Goal: Task Accomplishment & Management: Manage account settings

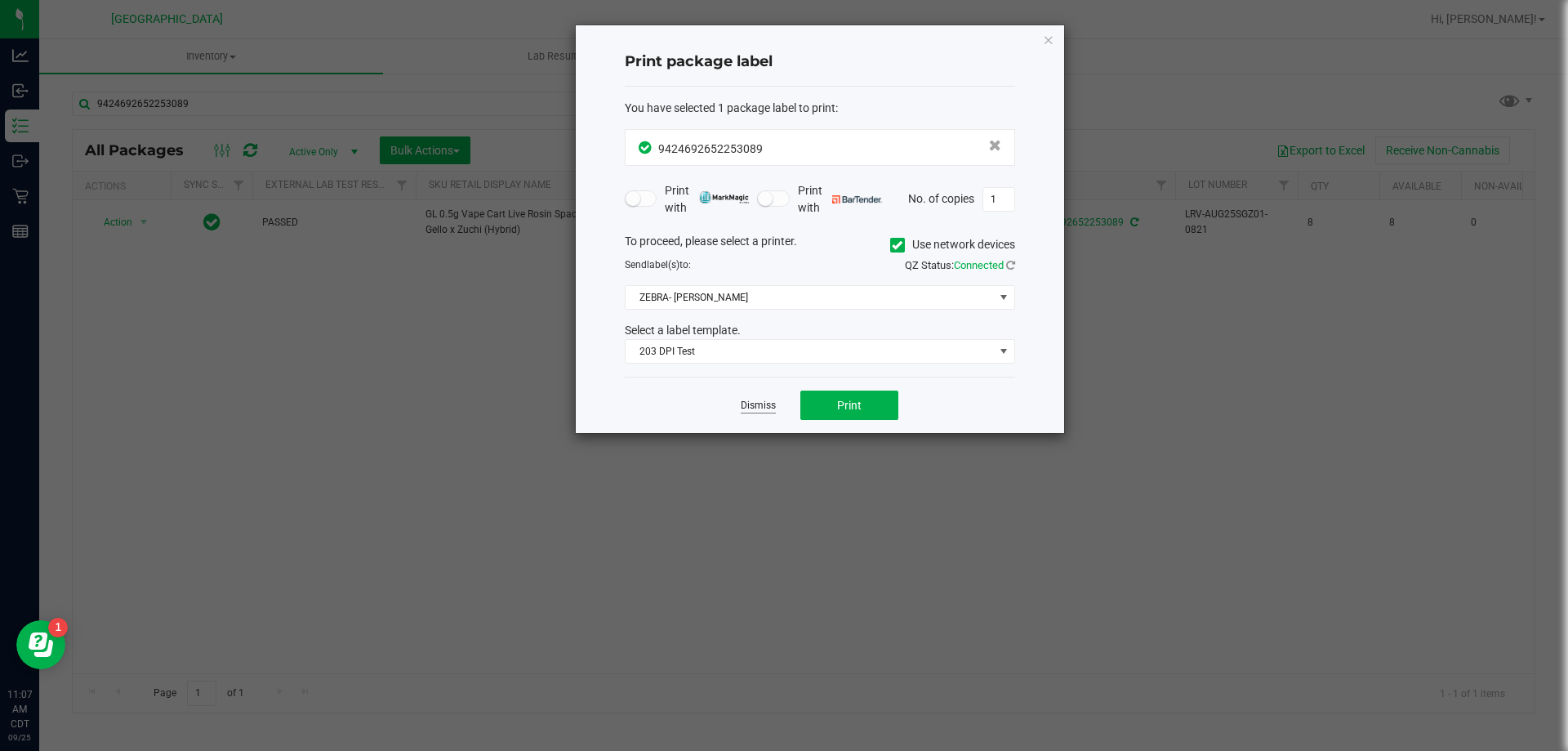
click at [760, 412] on link "Dismiss" at bounding box center [758, 406] width 35 height 14
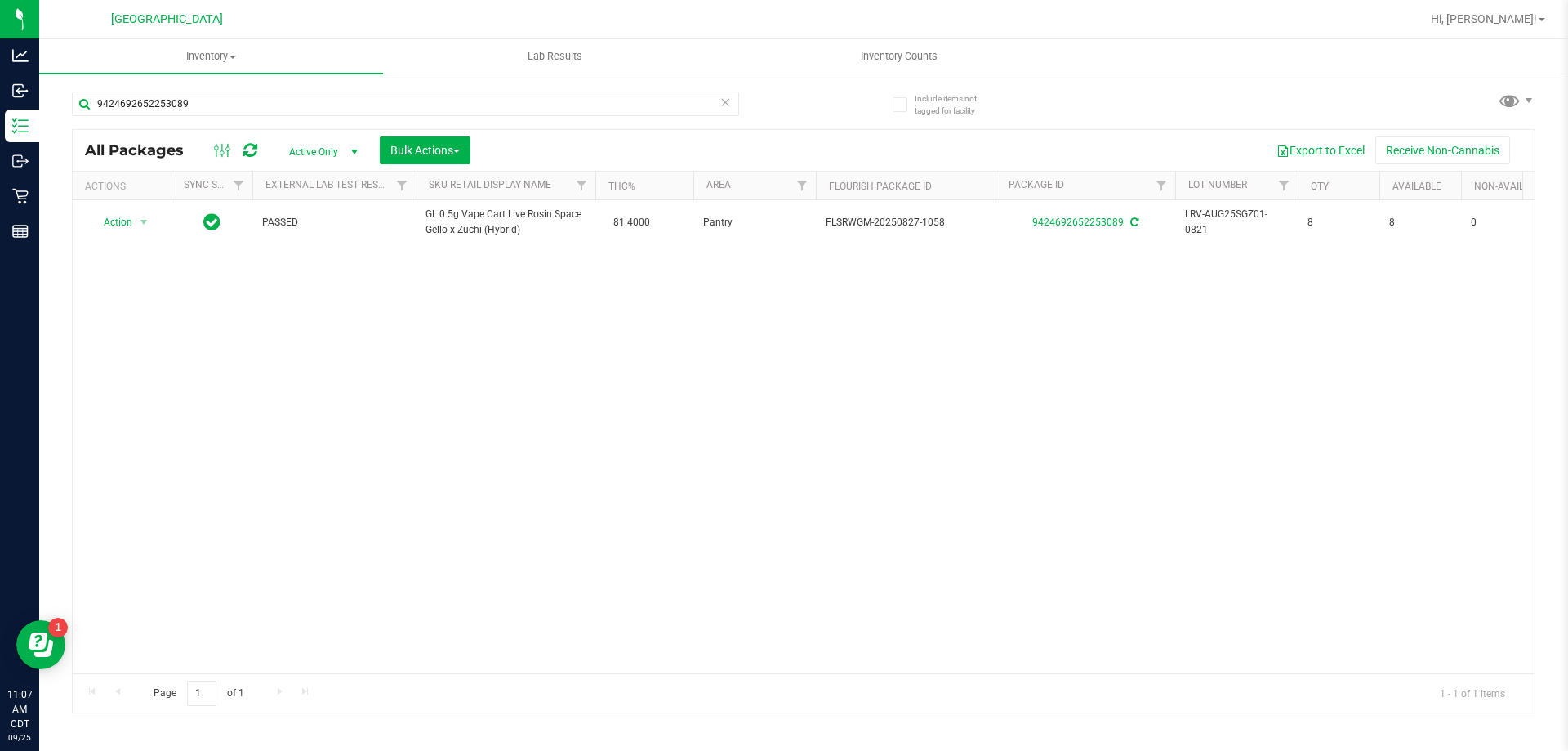
click at [632, 433] on div "Action Action Adjust qty Create package Edit attributes Global inventory Locate…" at bounding box center [803, 436] width 1462 height 473
click at [724, 99] on icon at bounding box center [725, 101] width 11 height 19
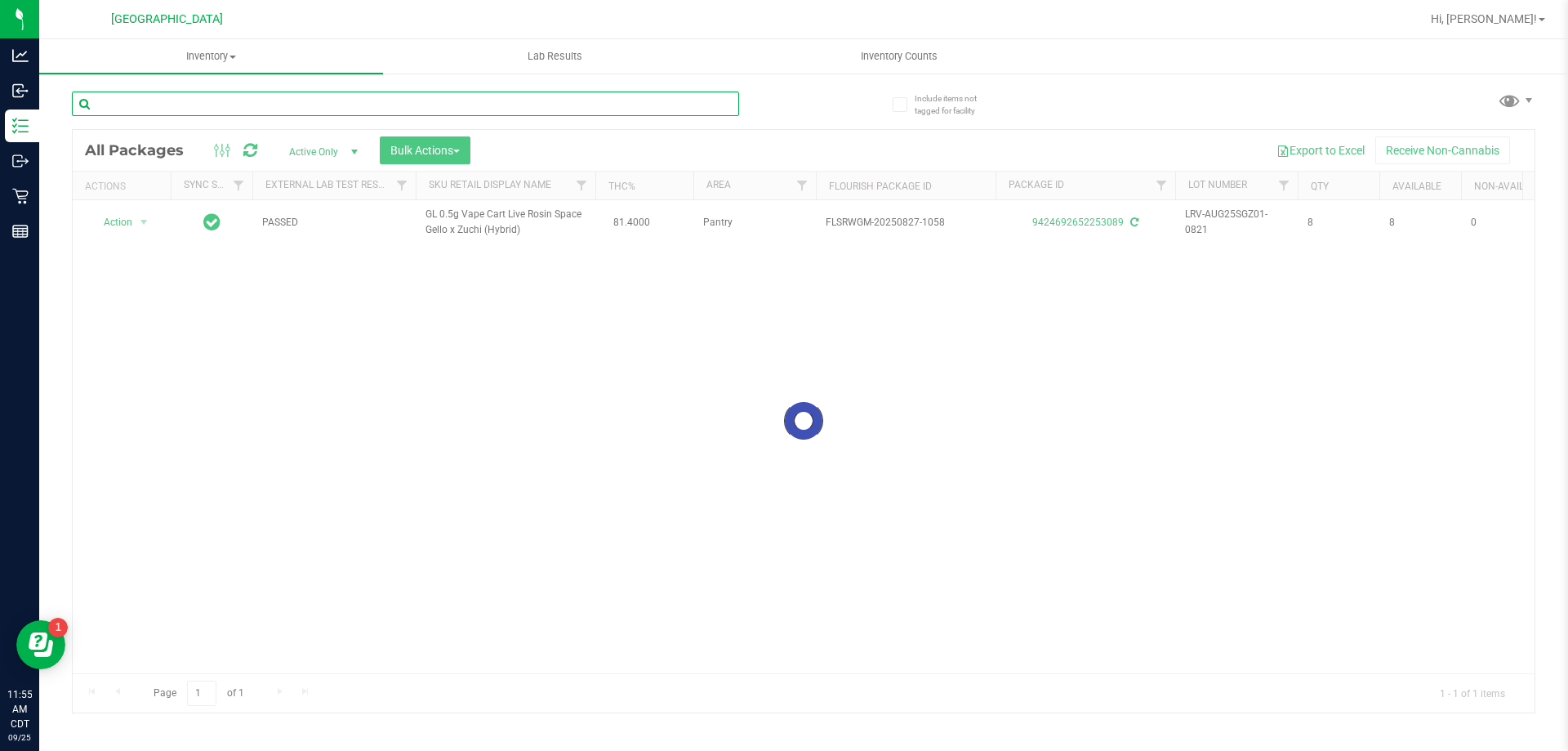
click at [679, 109] on input "text" at bounding box center [405, 104] width 667 height 24
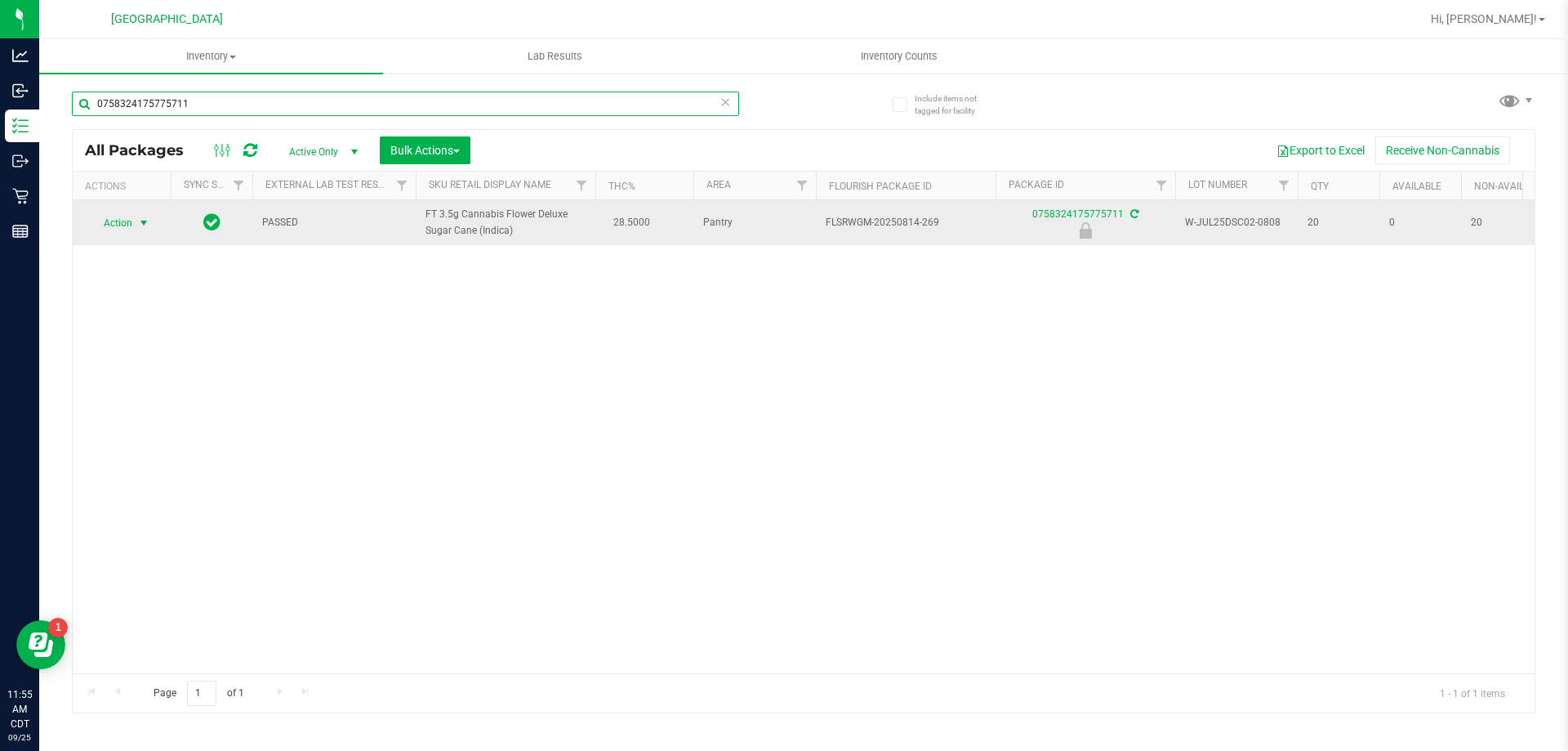
type input "0758324175775711"
click at [124, 222] on span "Action" at bounding box center [111, 223] width 44 height 23
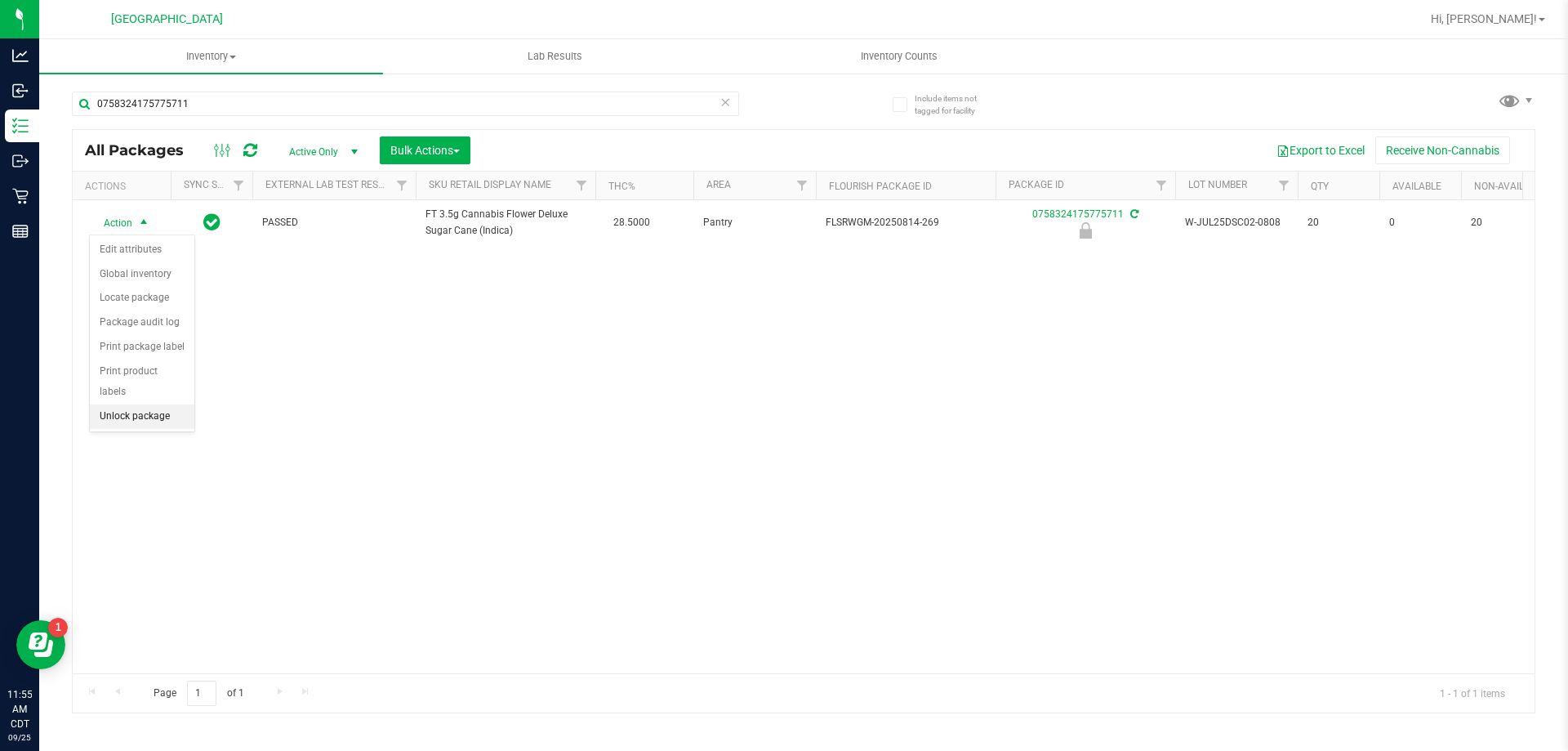
click at [160, 405] on li "Unlock package" at bounding box center [142, 417] width 105 height 24
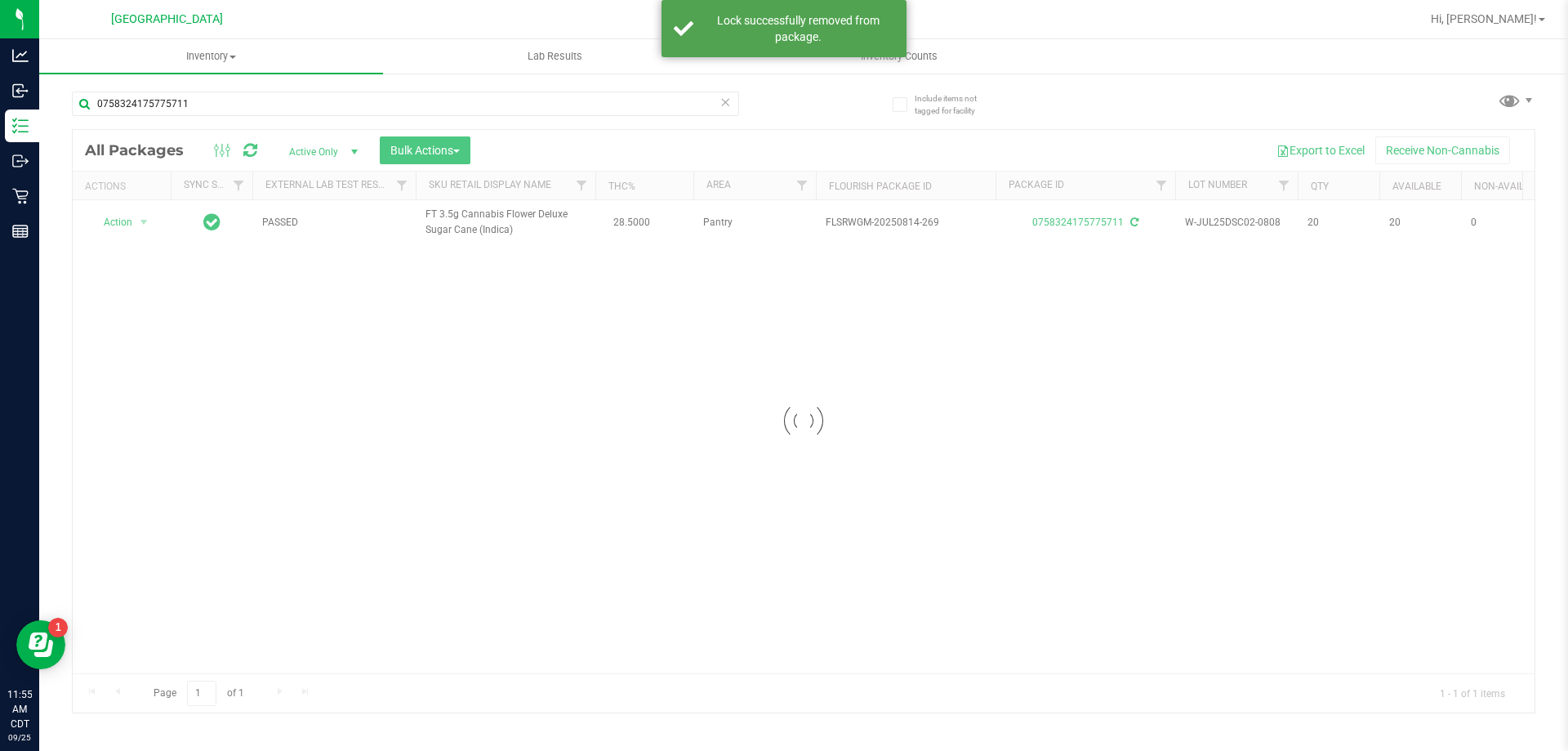
click at [121, 228] on div at bounding box center [803, 421] width 1462 height 583
click at [120, 221] on div at bounding box center [803, 421] width 1462 height 583
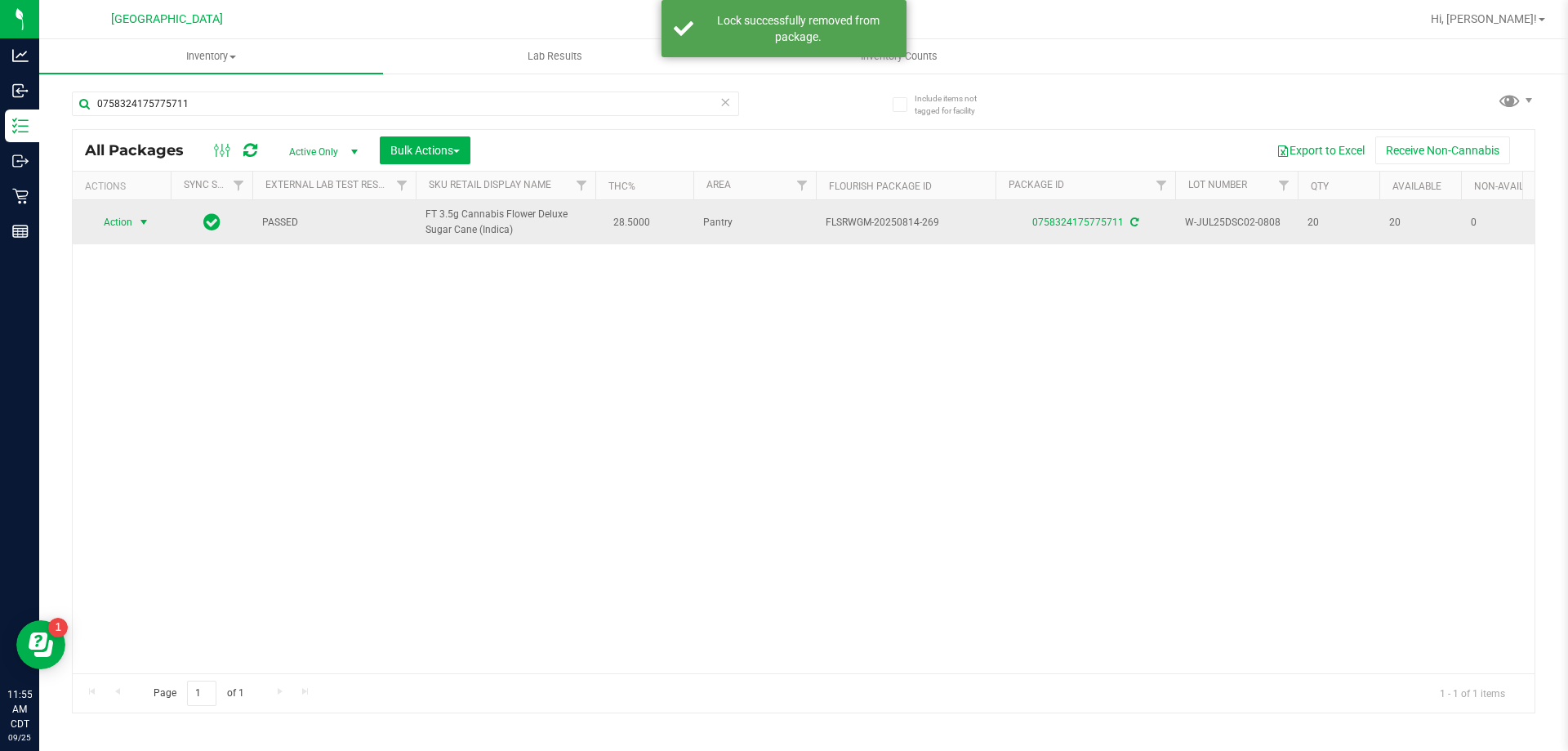
click at [126, 231] on span "Action" at bounding box center [111, 222] width 44 height 23
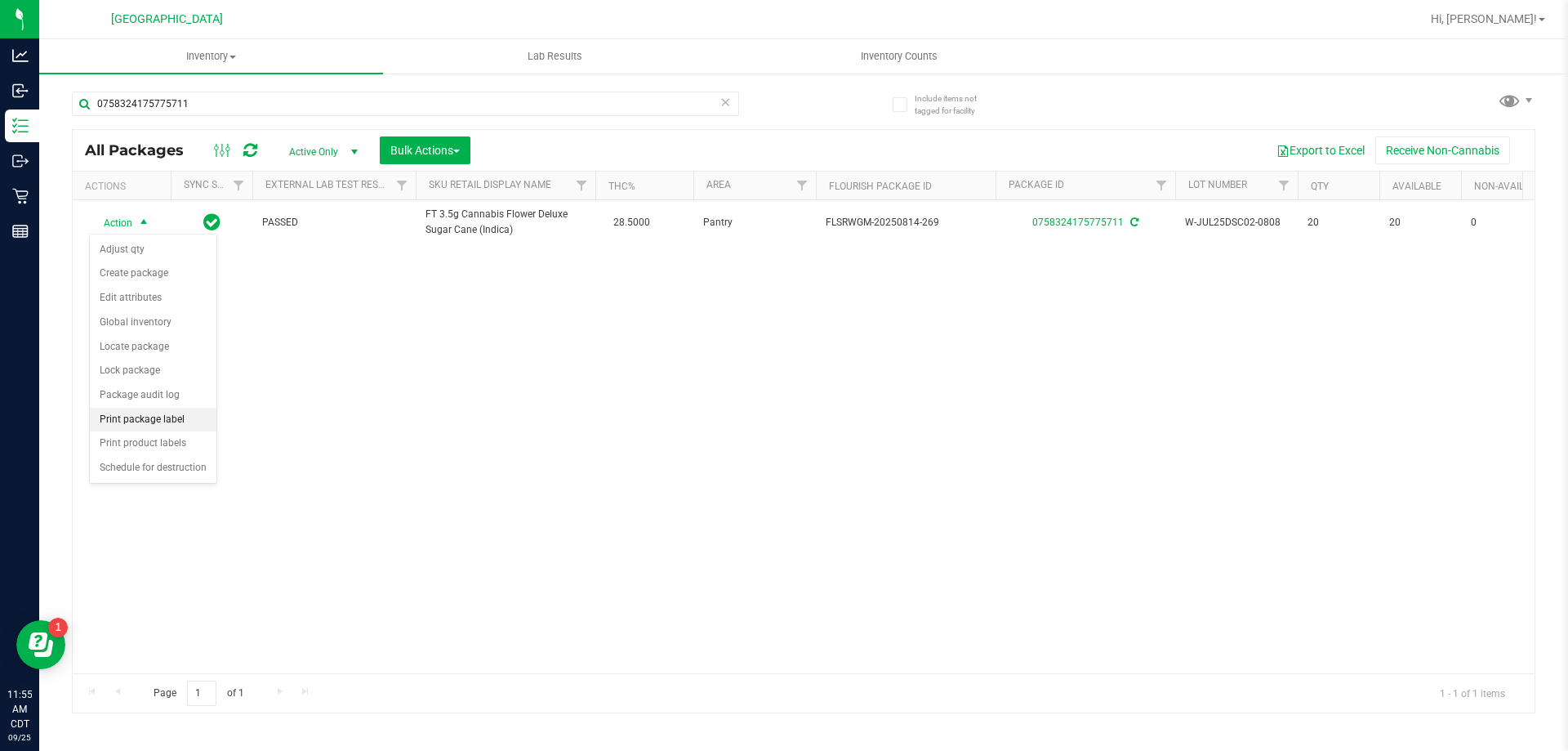
click at [156, 414] on li "Print package label" at bounding box center [153, 420] width 126 height 24
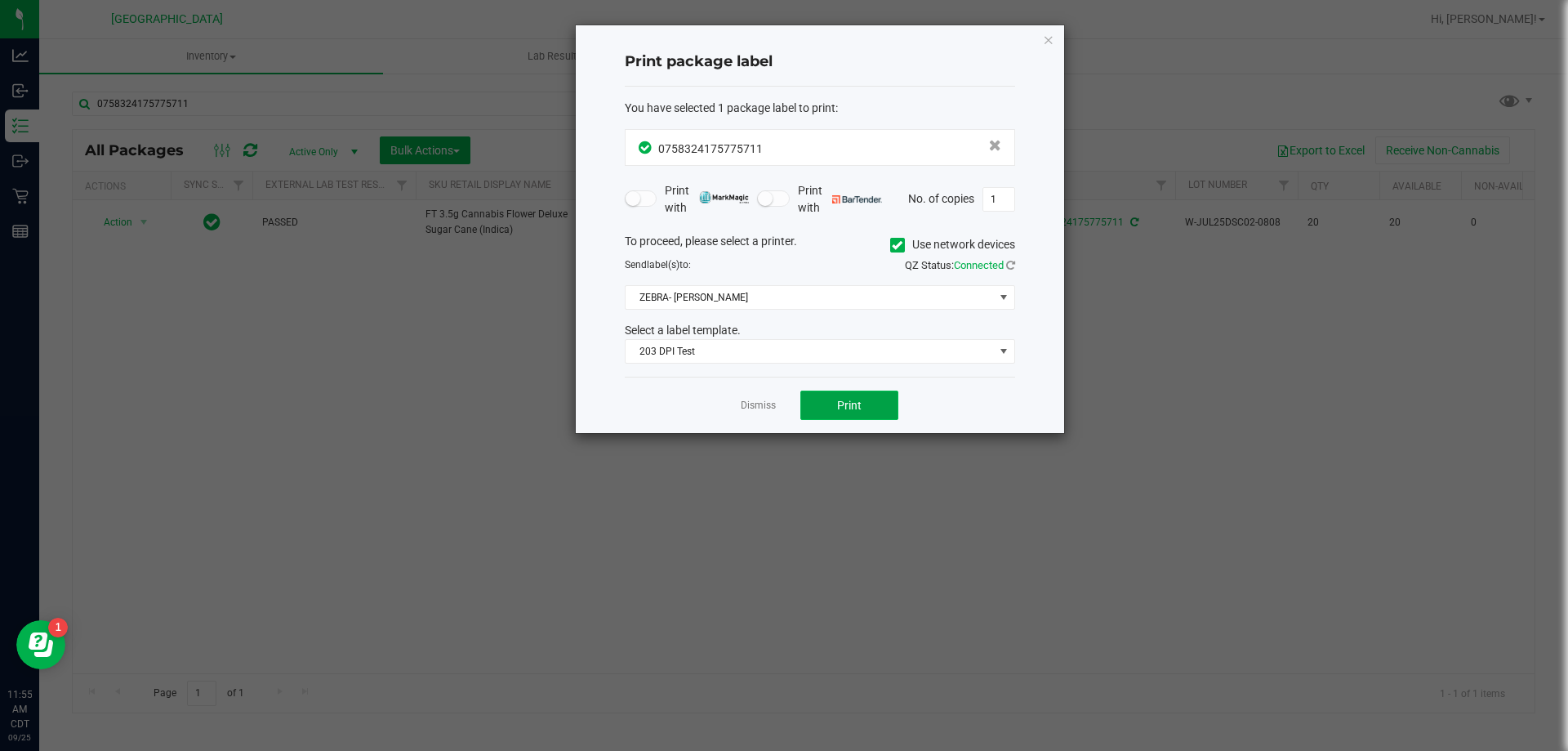
click at [843, 413] on button "Print" at bounding box center [849, 406] width 98 height 30
click at [765, 393] on div "Dismiss Print" at bounding box center [820, 405] width 391 height 57
click at [767, 398] on app-cancel-button "Dismiss" at bounding box center [758, 406] width 35 height 17
click at [760, 400] on link "Dismiss" at bounding box center [758, 406] width 35 height 14
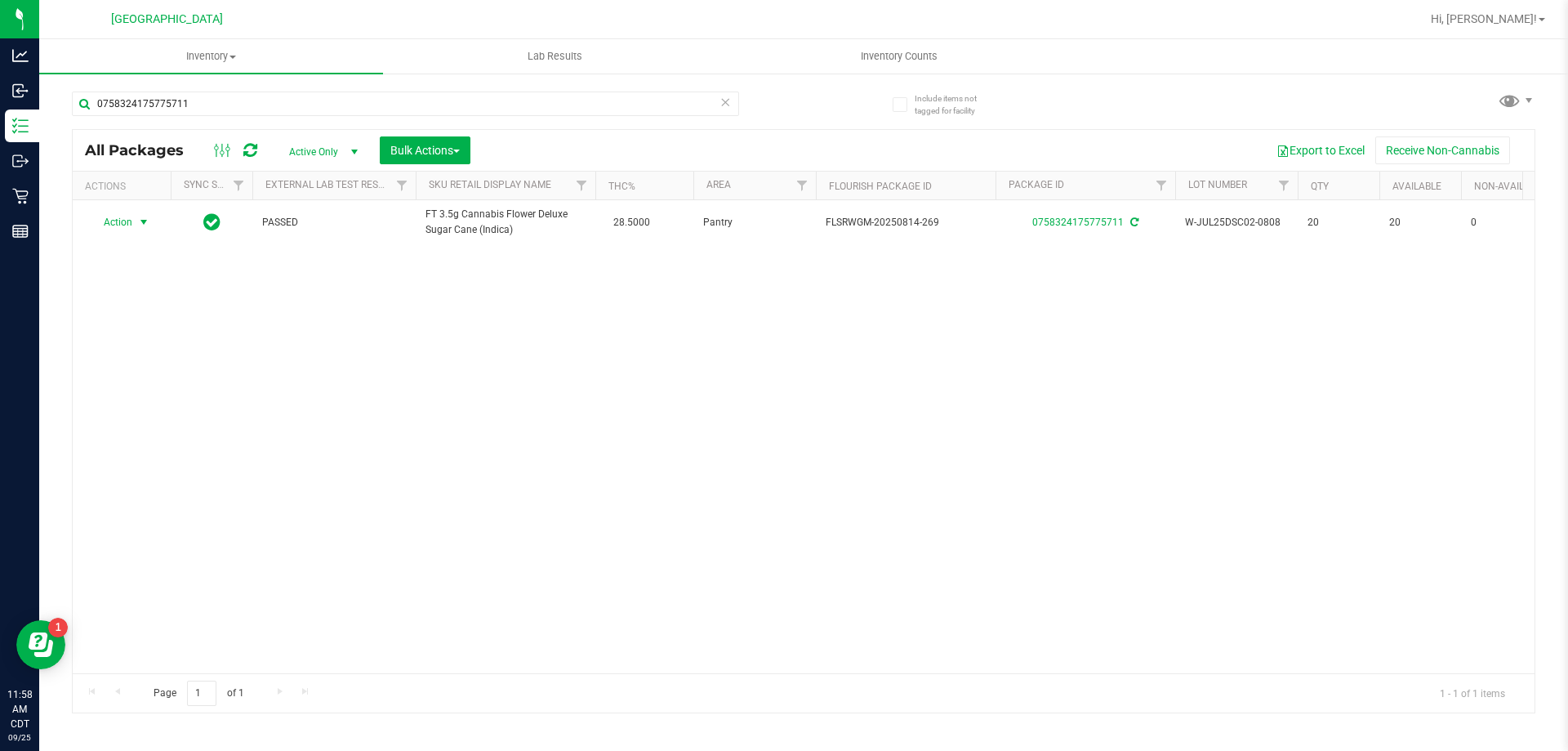
click at [728, 92] on icon at bounding box center [725, 101] width 11 height 19
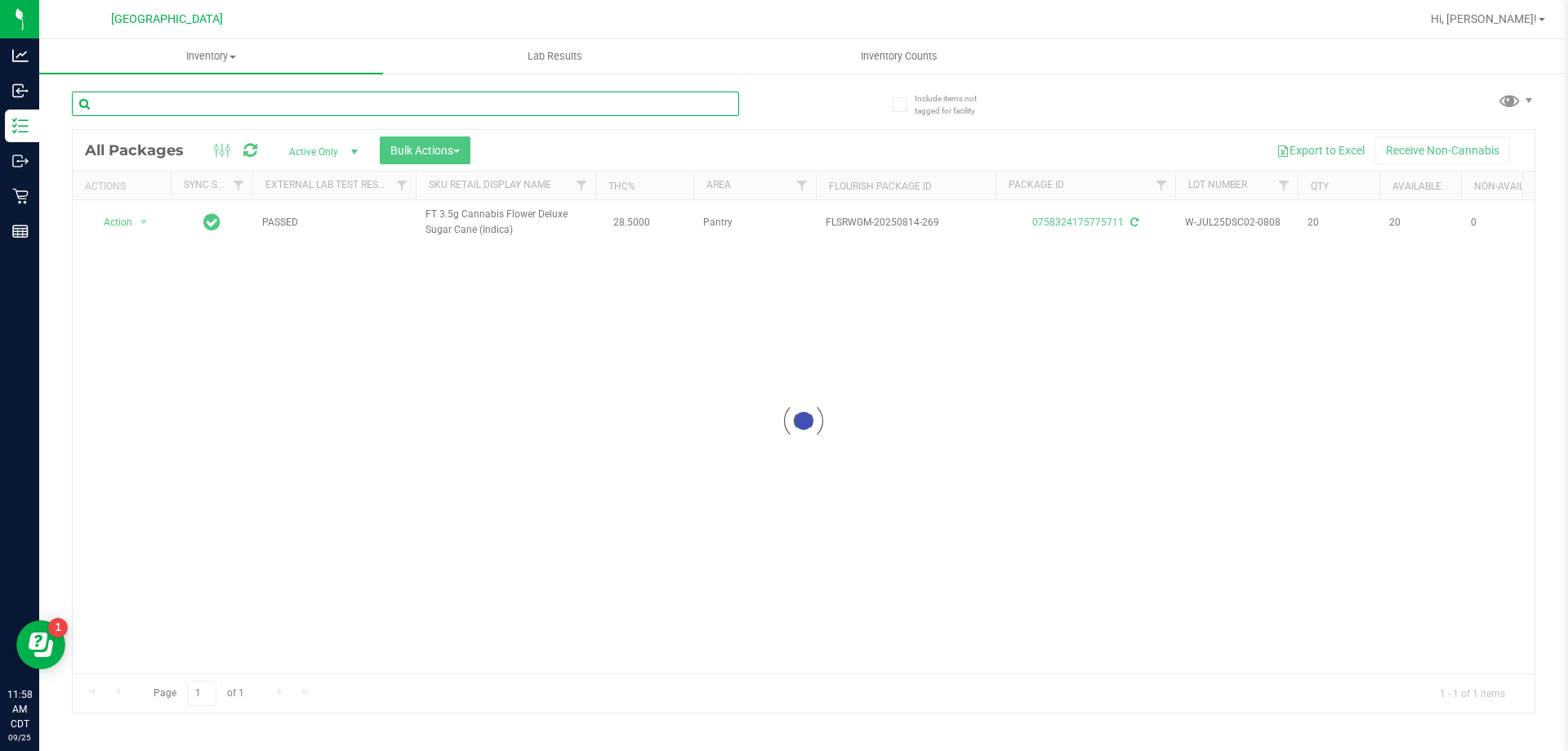
click at [686, 99] on input "text" at bounding box center [405, 104] width 667 height 24
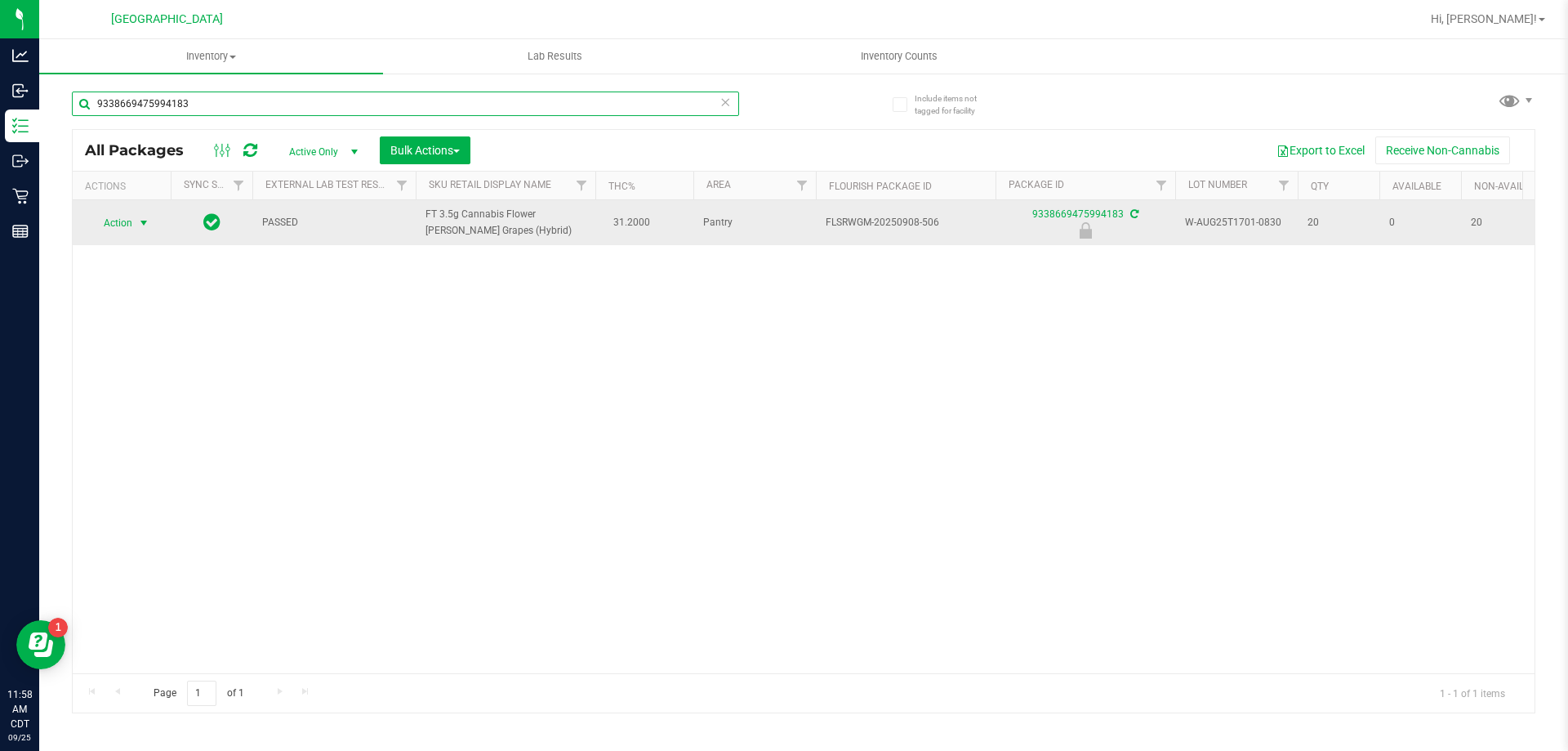
type input "9338669475994183"
click at [112, 214] on span "Action" at bounding box center [111, 223] width 44 height 23
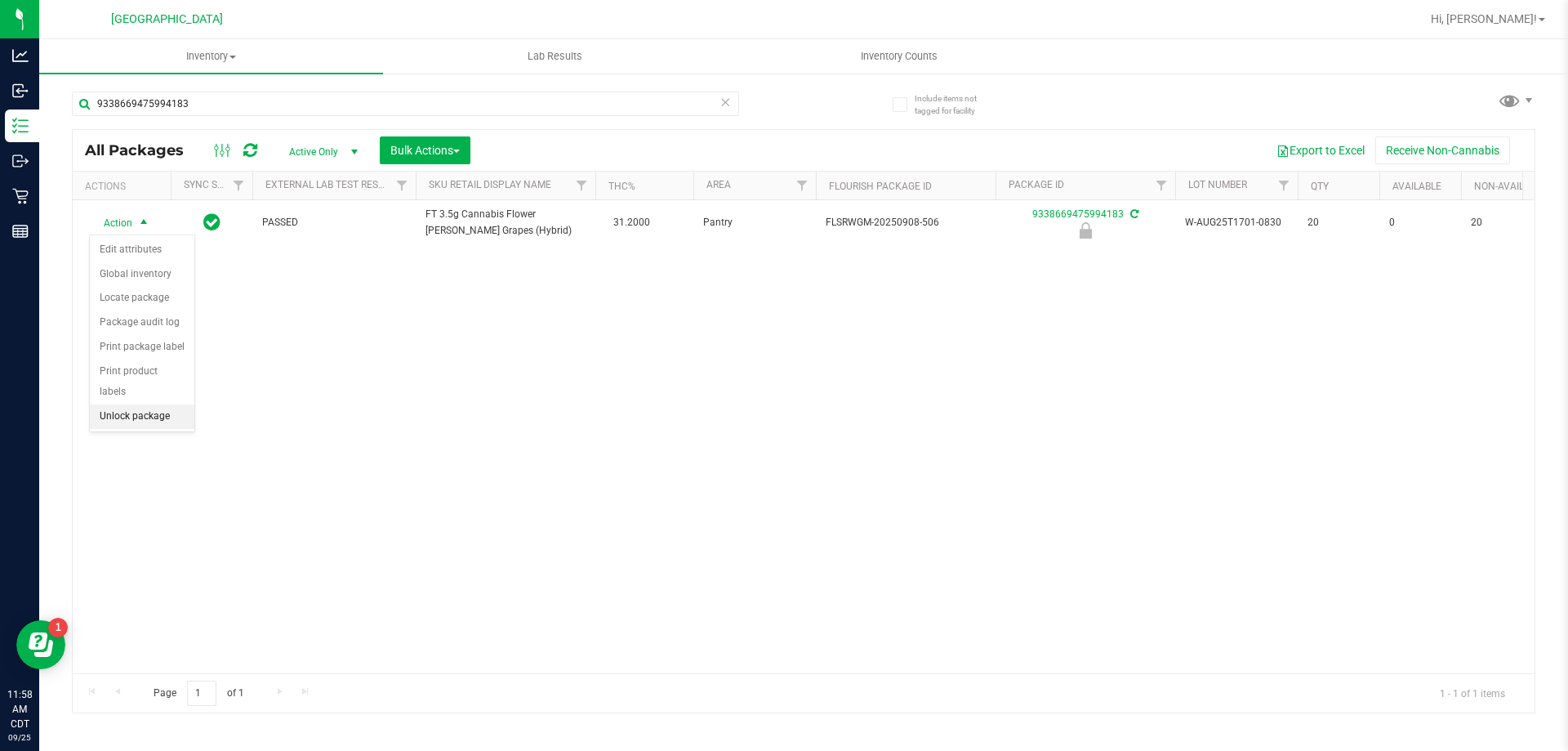
click at [139, 405] on li "Unlock package" at bounding box center [142, 417] width 105 height 24
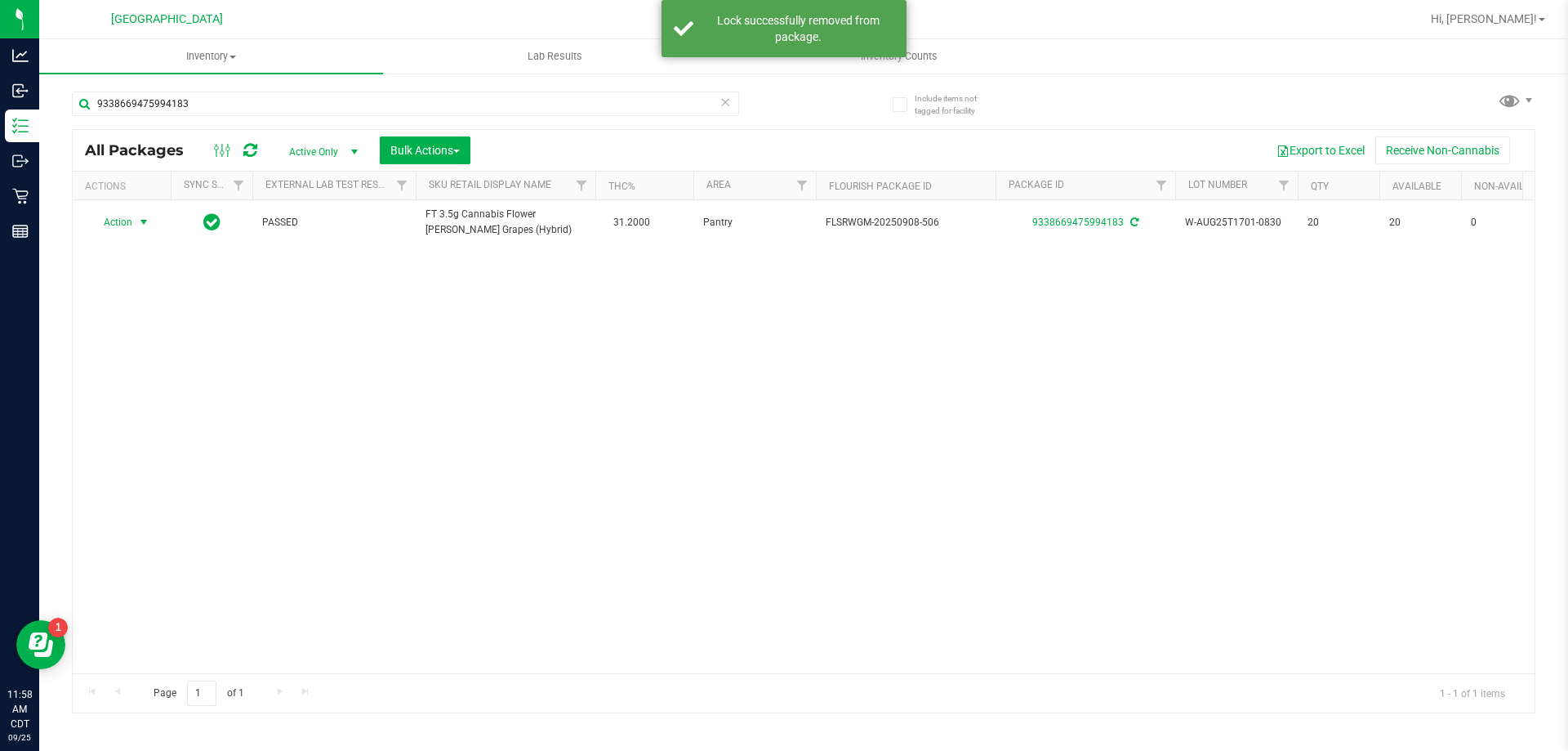
click at [116, 217] on div "Action Action Adjust qty Create package Edit attributes Global inventory Locate…" at bounding box center [122, 222] width 78 height 23
click at [116, 217] on span "Action" at bounding box center [111, 222] width 44 height 23
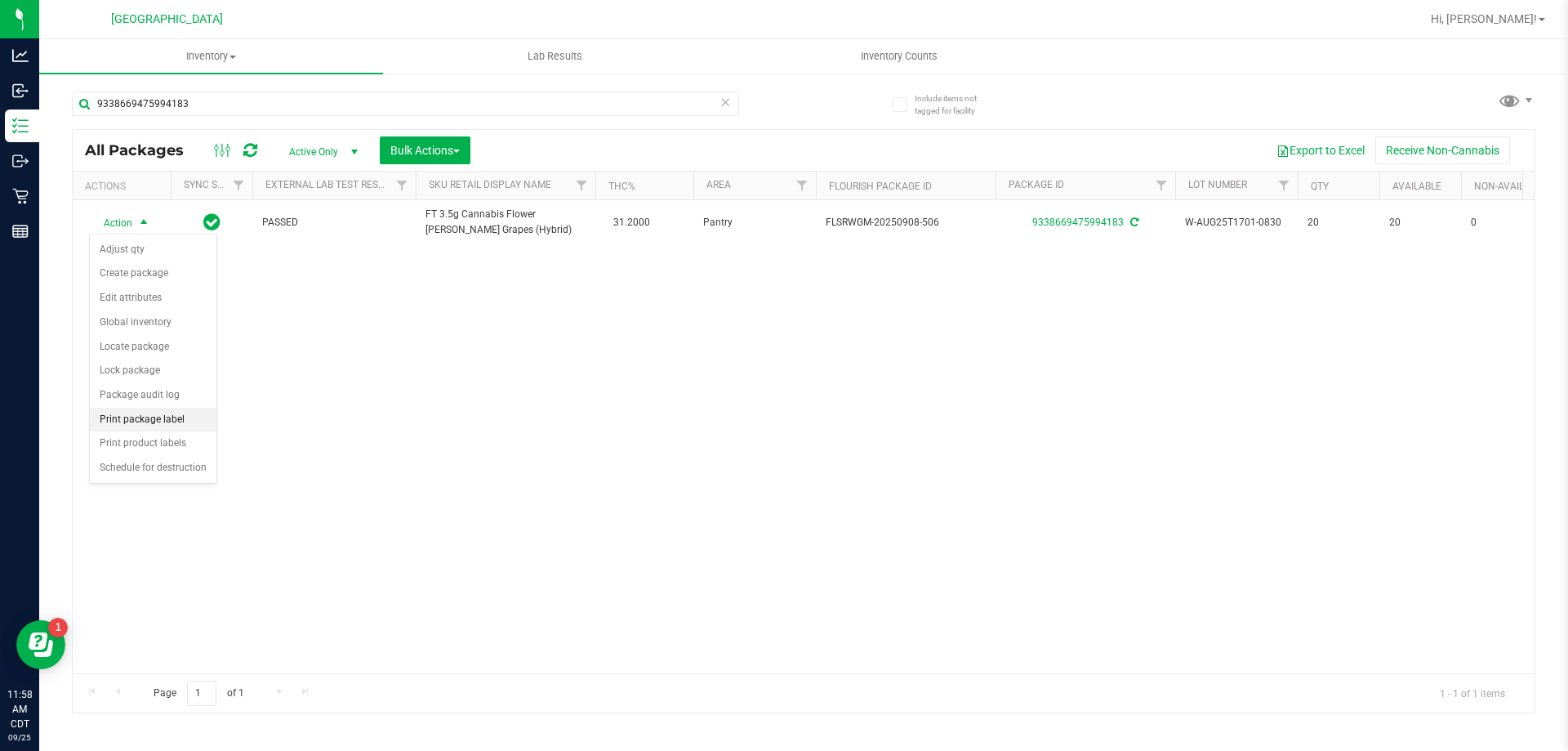
click at [146, 420] on li "Print package label" at bounding box center [153, 420] width 126 height 24
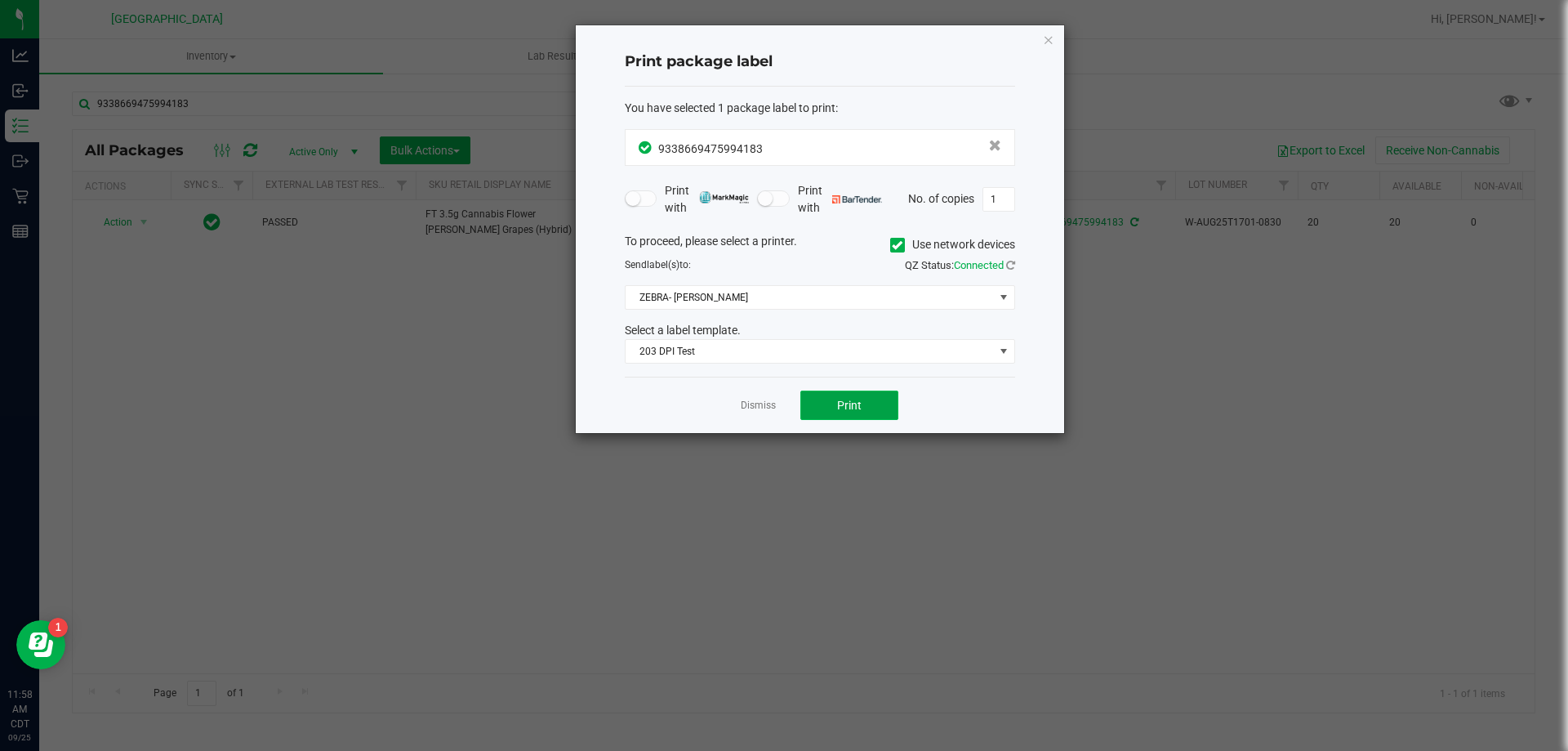
click at [828, 413] on button "Print" at bounding box center [849, 406] width 98 height 30
click at [599, 287] on div "Print package label You have selected 1 package label to print : 93386694759941…" at bounding box center [820, 229] width 488 height 407
click at [857, 400] on span "Print" at bounding box center [849, 405] width 24 height 13
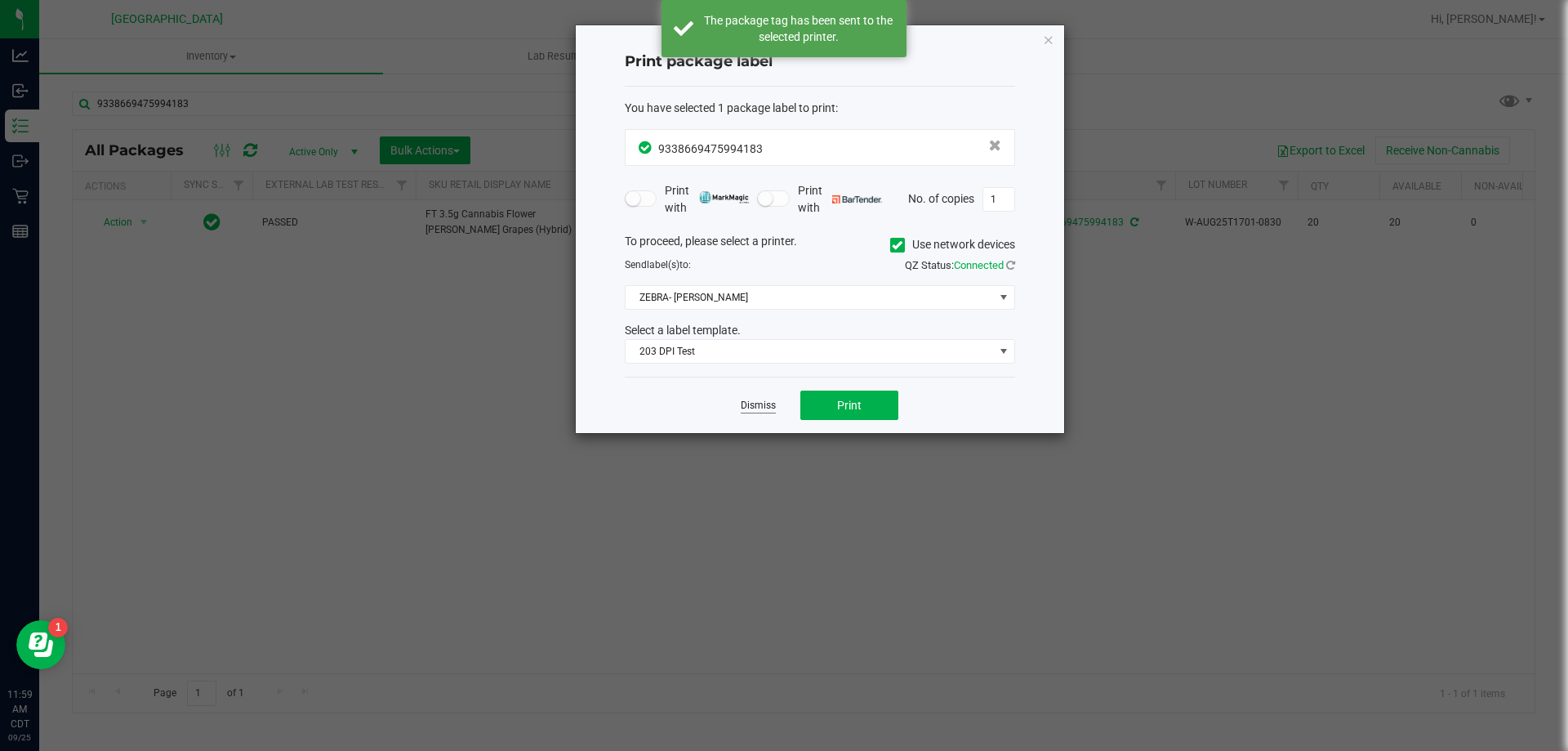
click at [759, 410] on link "Dismiss" at bounding box center [758, 406] width 35 height 14
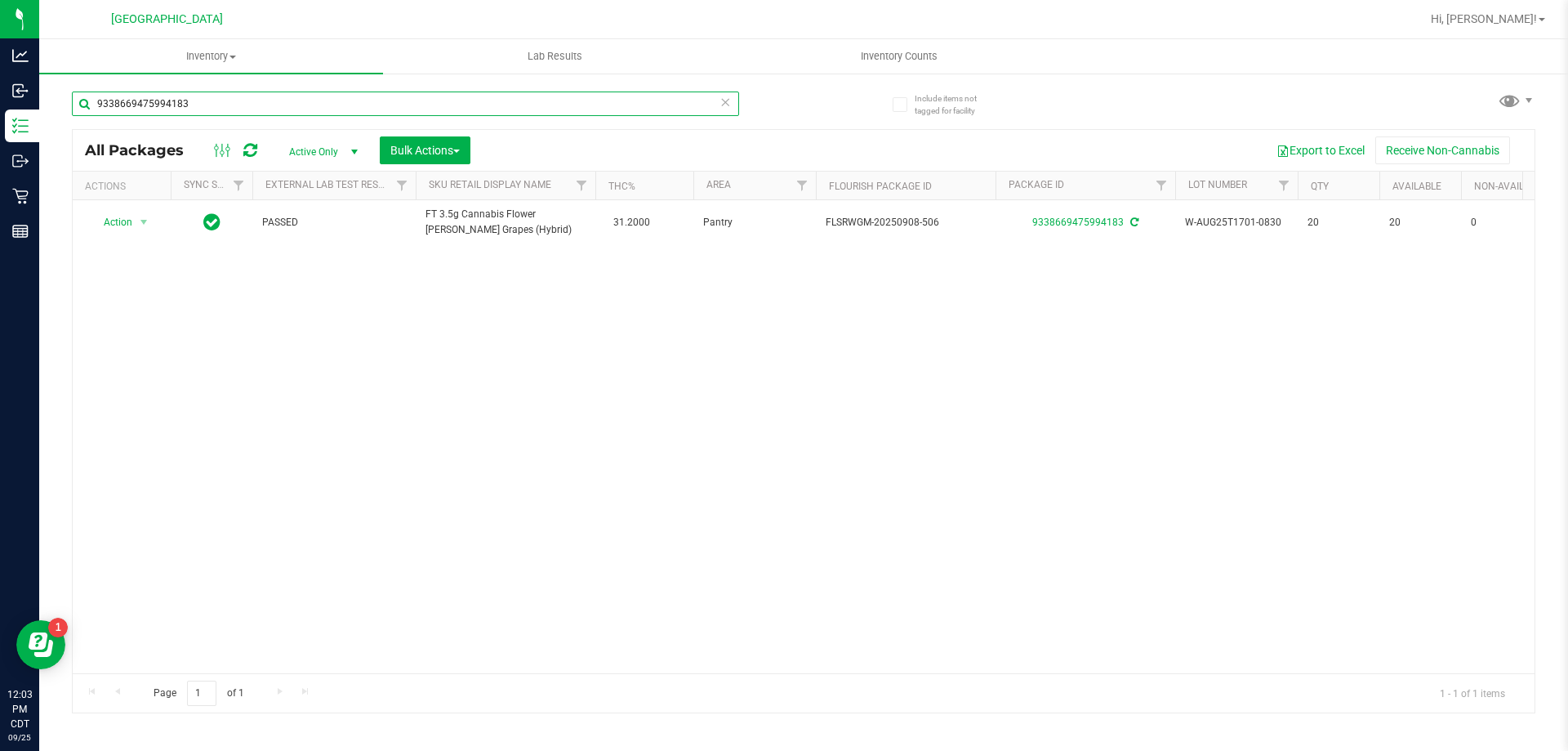
click at [726, 113] on input "9338669475994183" at bounding box center [405, 104] width 667 height 24
click at [727, 105] on icon at bounding box center [725, 101] width 11 height 19
click at [681, 106] on input "text" at bounding box center [405, 104] width 667 height 24
type input "7279562394404847"
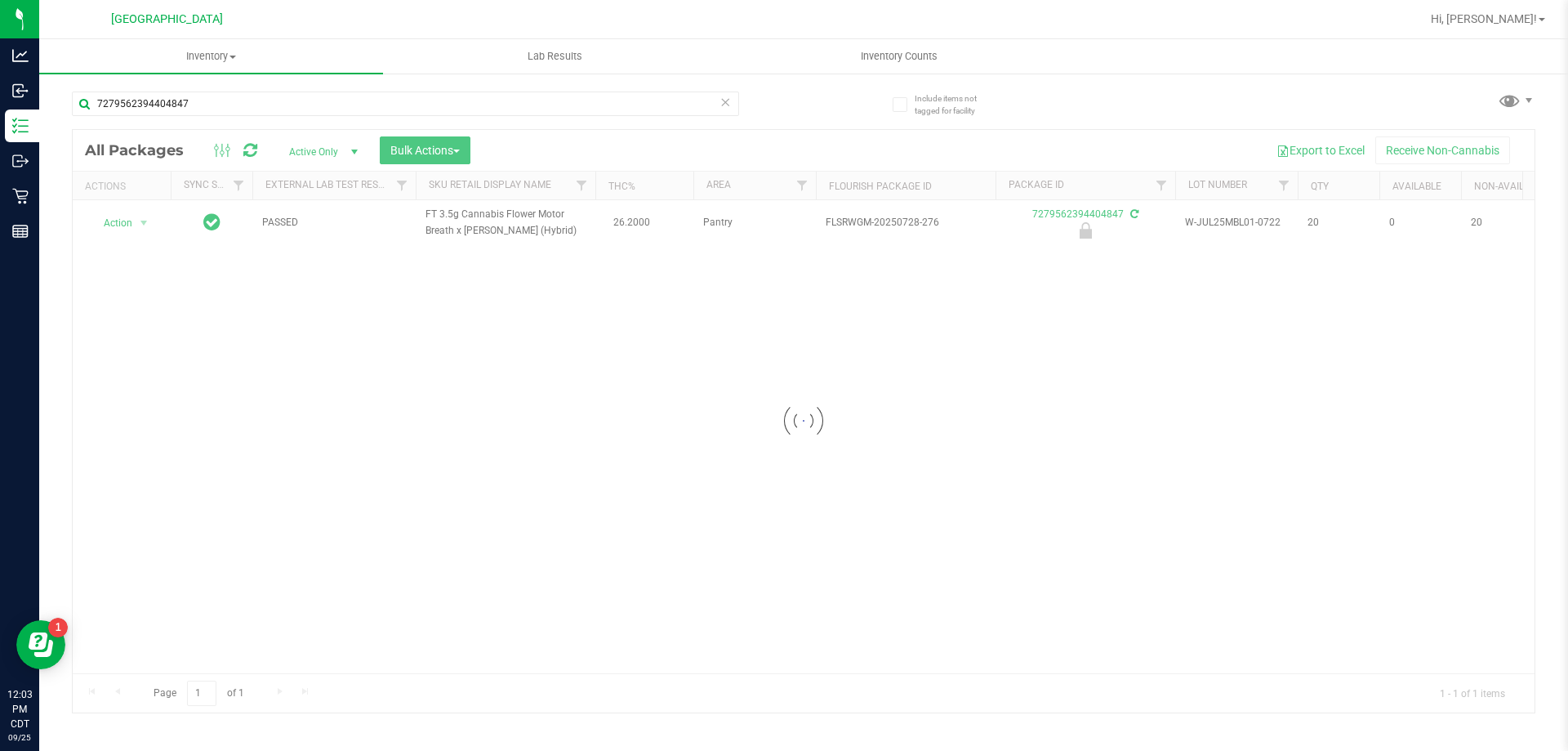
click at [94, 199] on div at bounding box center [803, 421] width 1462 height 583
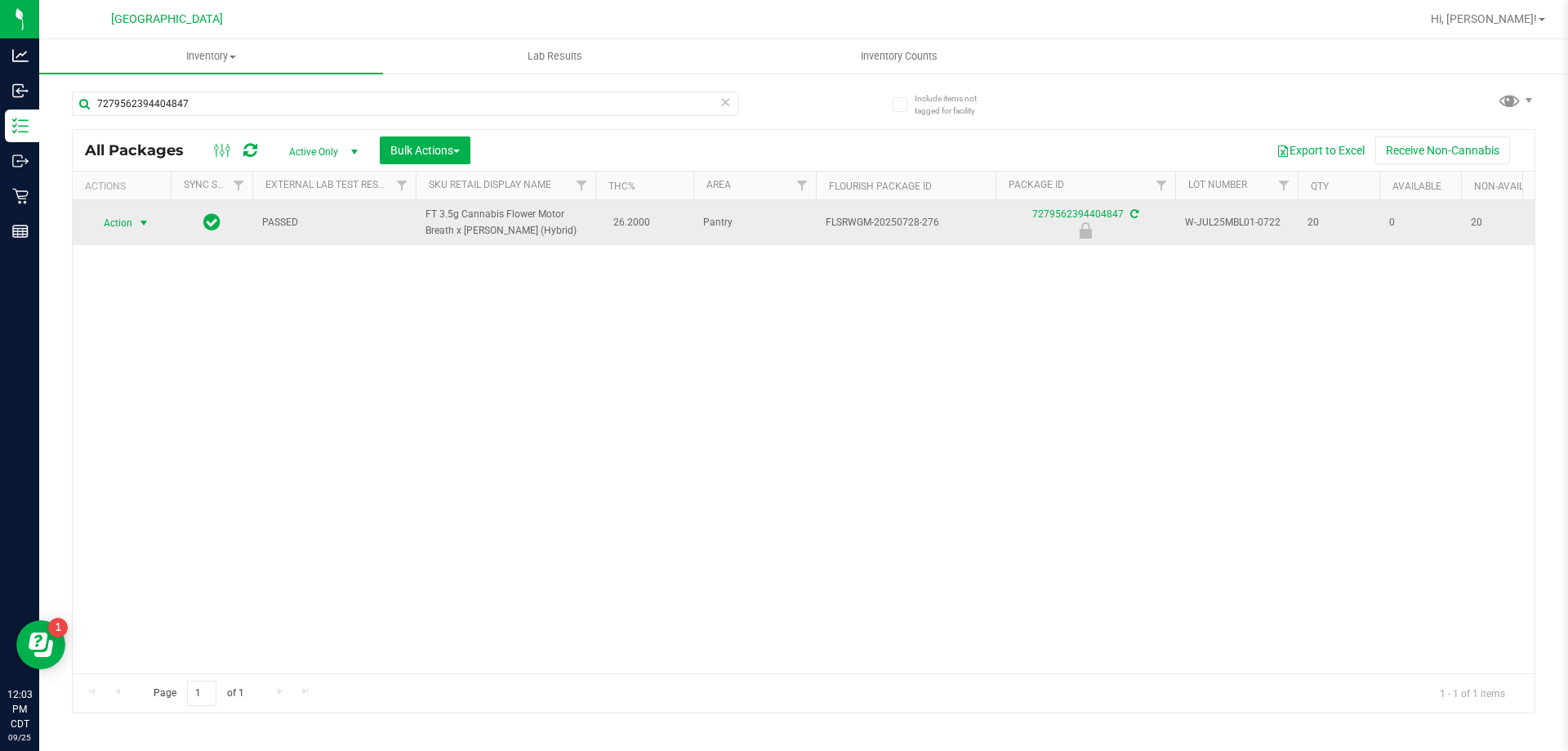
click at [112, 229] on span "Action" at bounding box center [111, 223] width 44 height 23
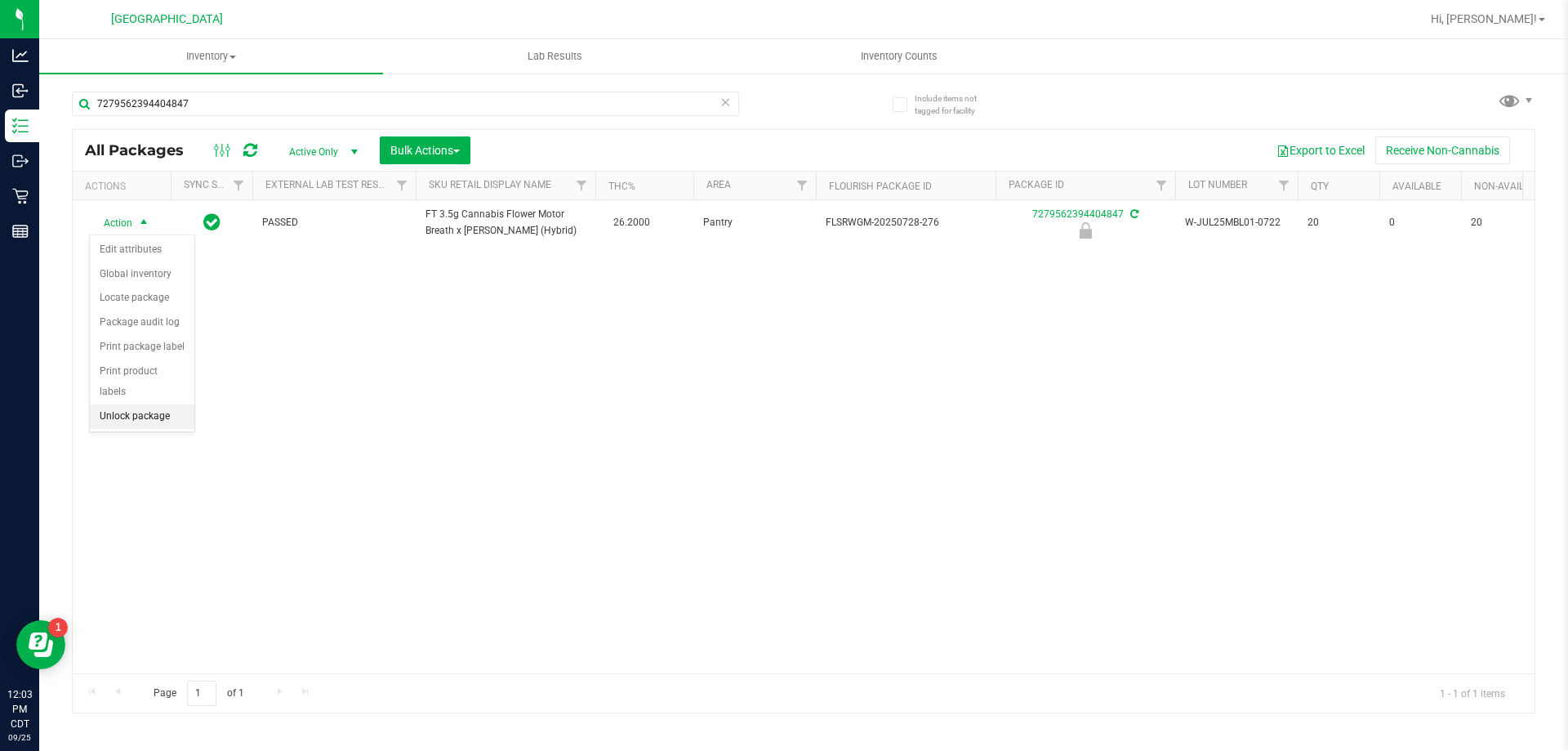
click at [144, 405] on li "Unlock package" at bounding box center [142, 417] width 105 height 24
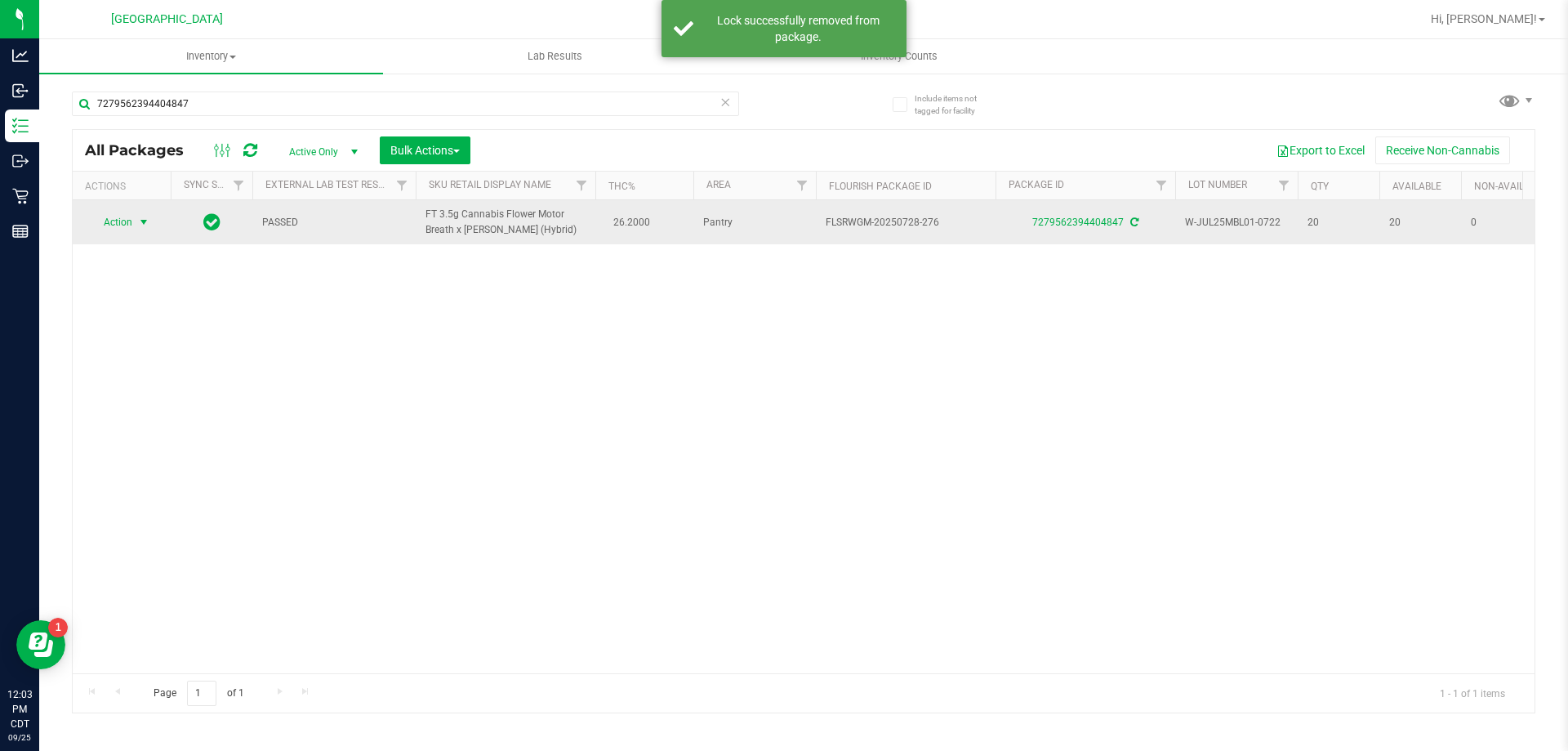
click at [119, 225] on span "Action" at bounding box center [111, 222] width 44 height 23
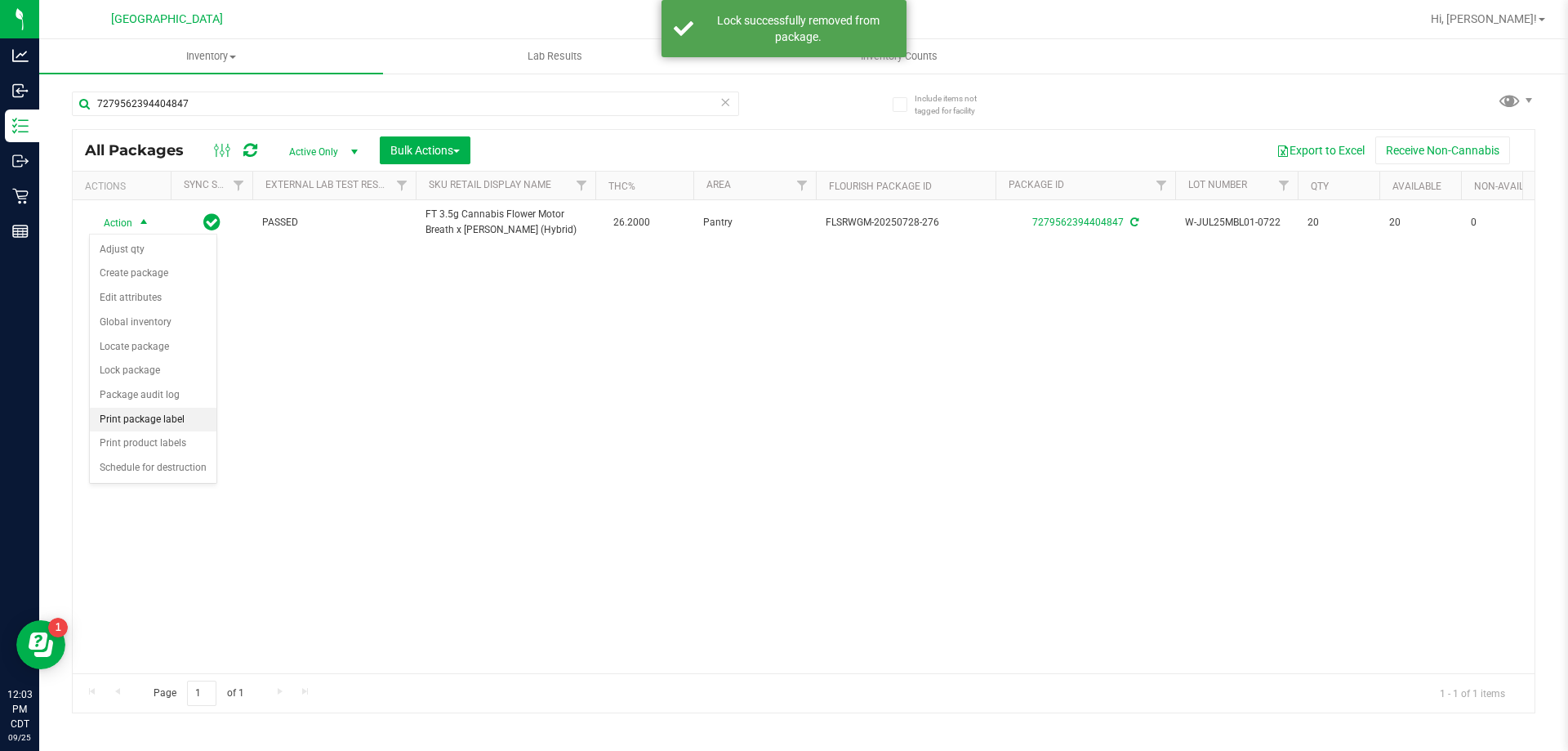
click at [161, 423] on li "Print package label" at bounding box center [153, 420] width 126 height 24
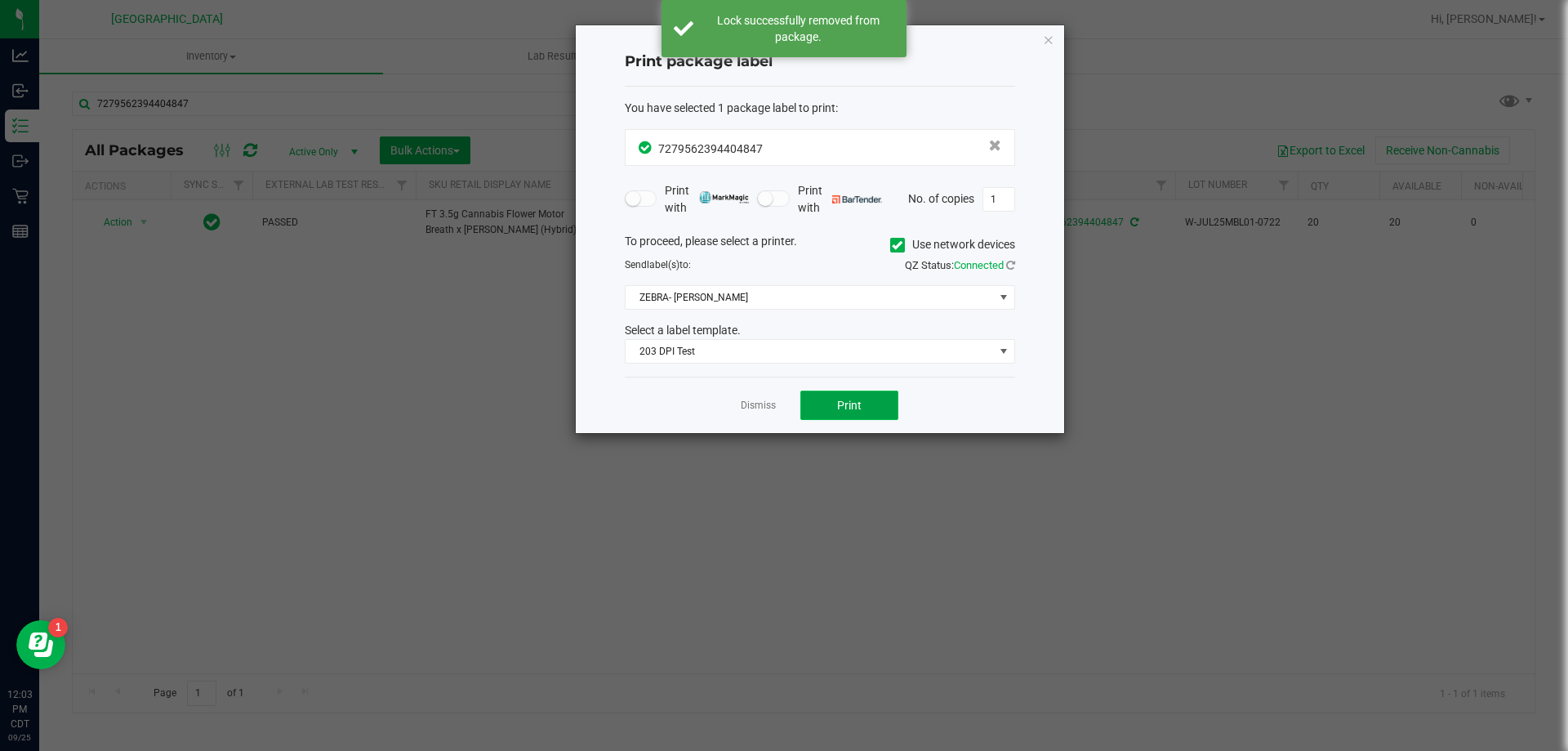
click at [841, 407] on span "Print" at bounding box center [849, 405] width 24 height 13
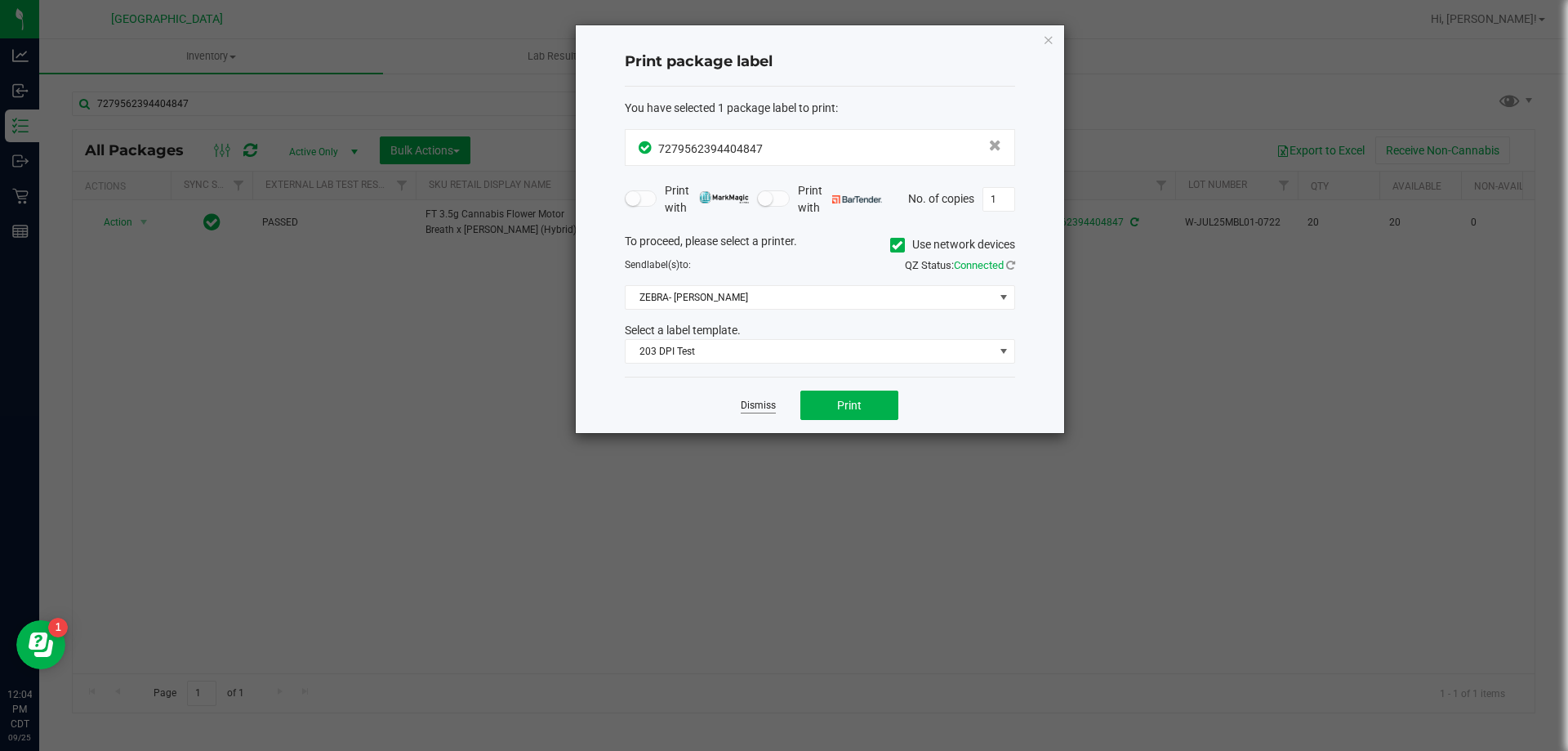
click at [753, 406] on link "Dismiss" at bounding box center [758, 406] width 35 height 14
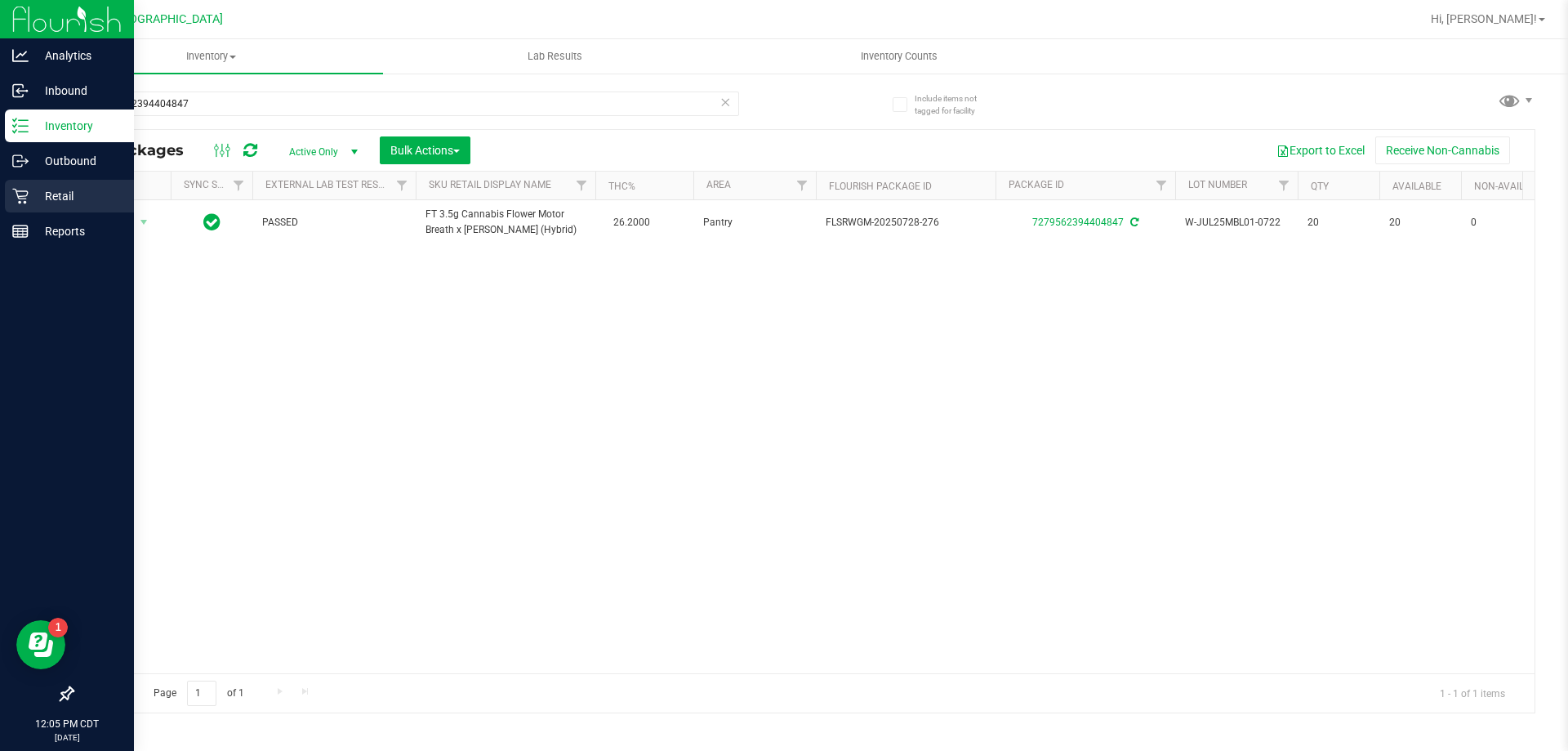
click at [59, 189] on p "Retail" at bounding box center [78, 196] width 98 height 19
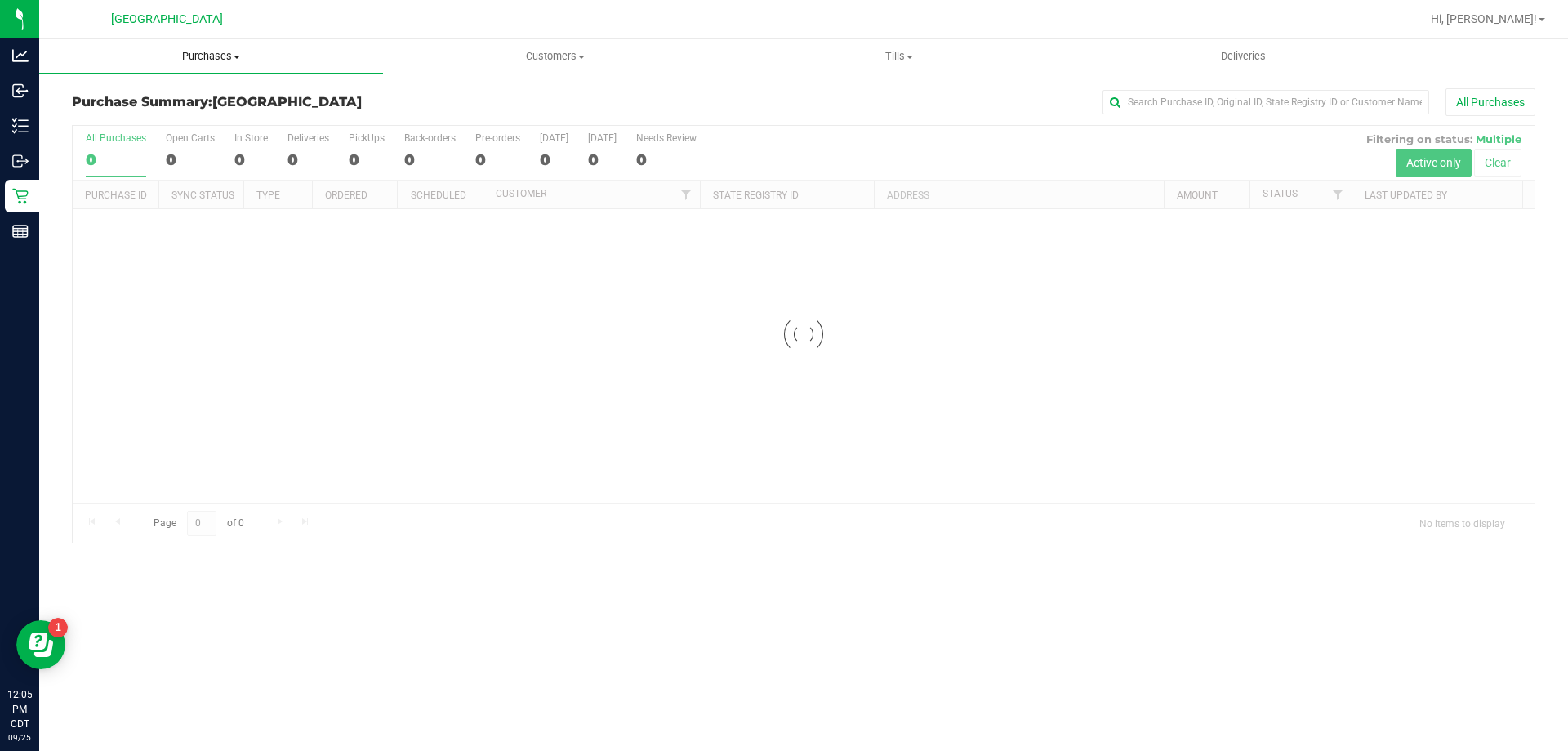
click at [212, 57] on span "Purchases" at bounding box center [211, 56] width 344 height 15
click at [151, 119] on li "Fulfillment" at bounding box center [211, 119] width 344 height 19
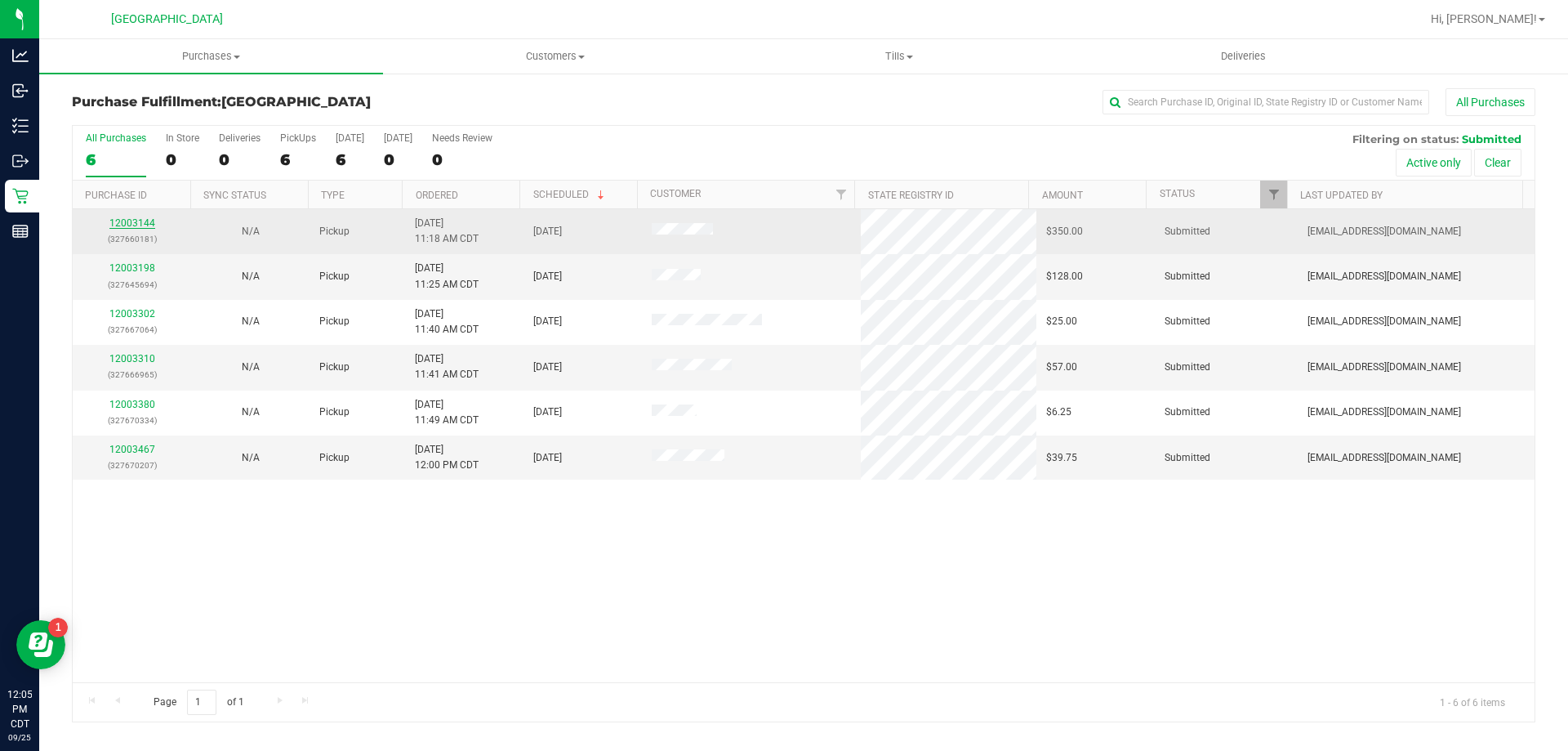
click at [146, 221] on link "12003144" at bounding box center [132, 222] width 45 height 11
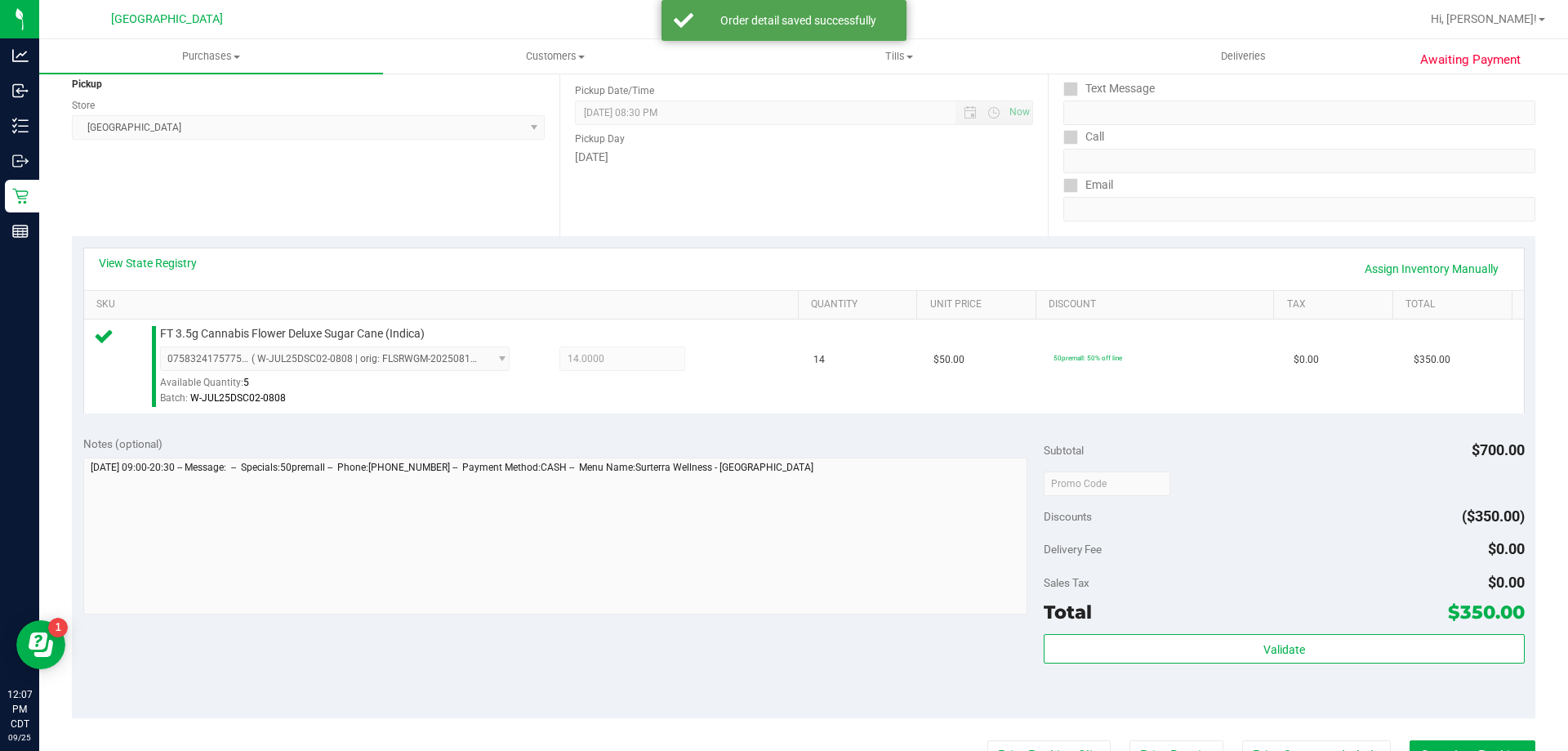
scroll to position [245, 0]
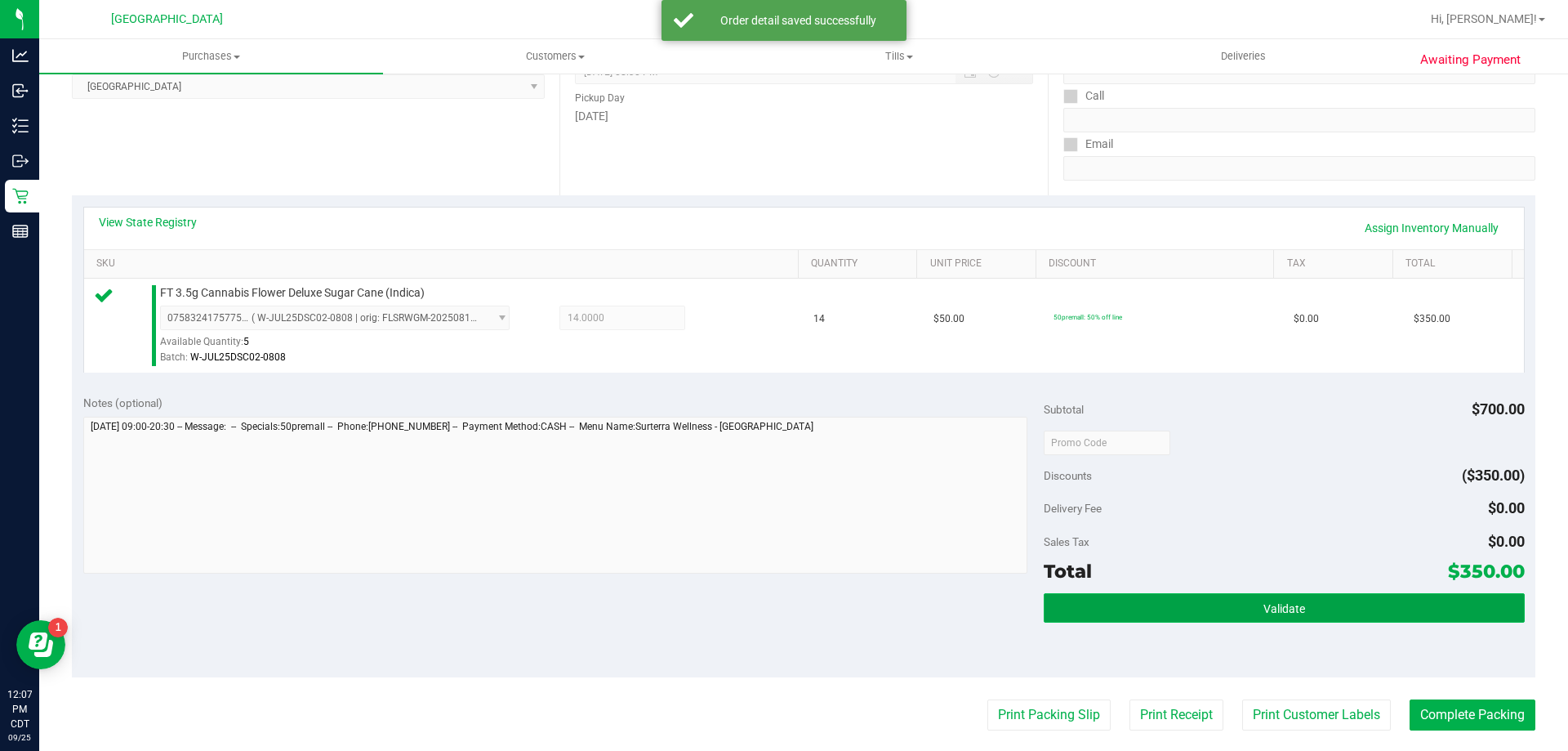
click at [1267, 602] on span "Validate" at bounding box center [1285, 608] width 42 height 13
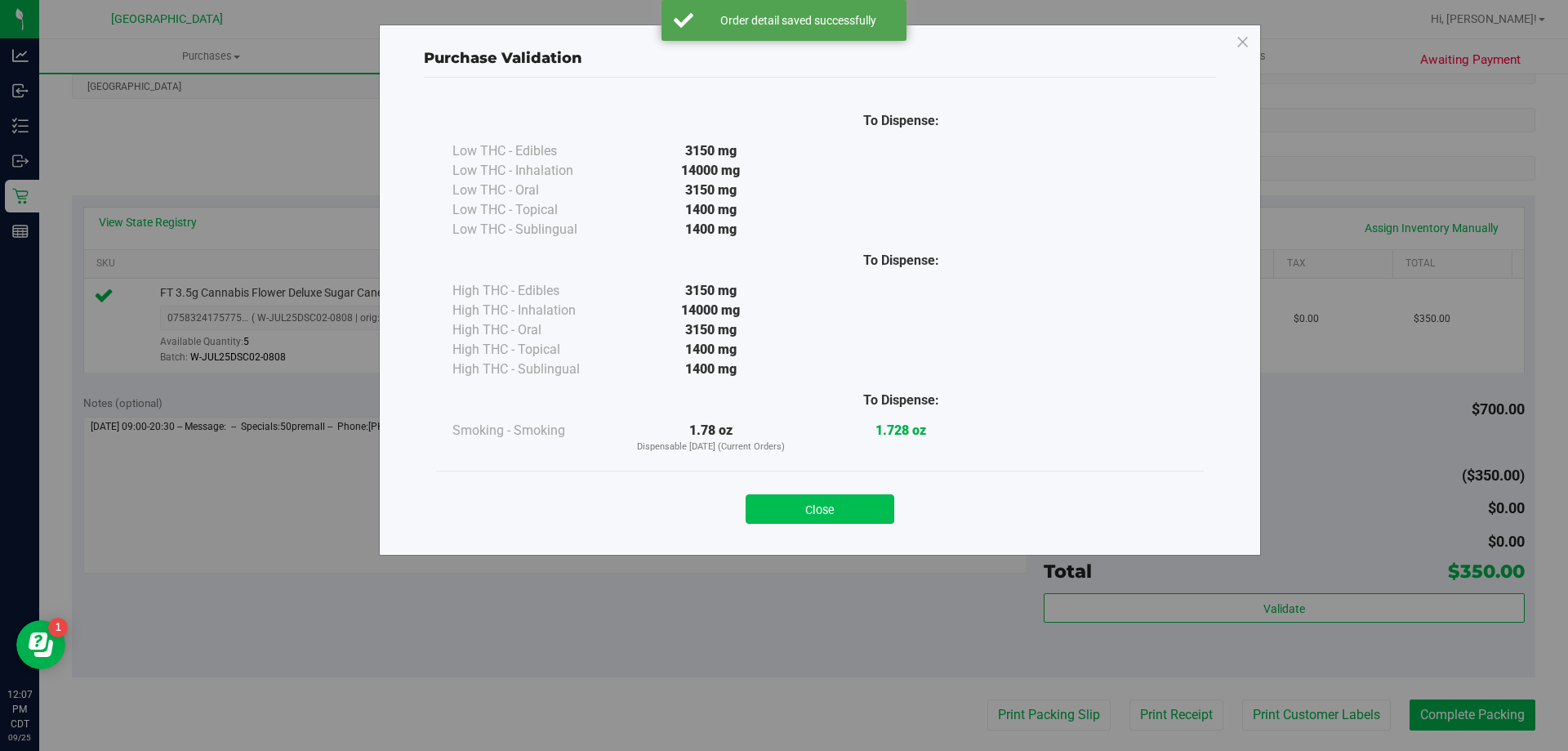
click at [848, 509] on button "Close" at bounding box center [820, 509] width 148 height 30
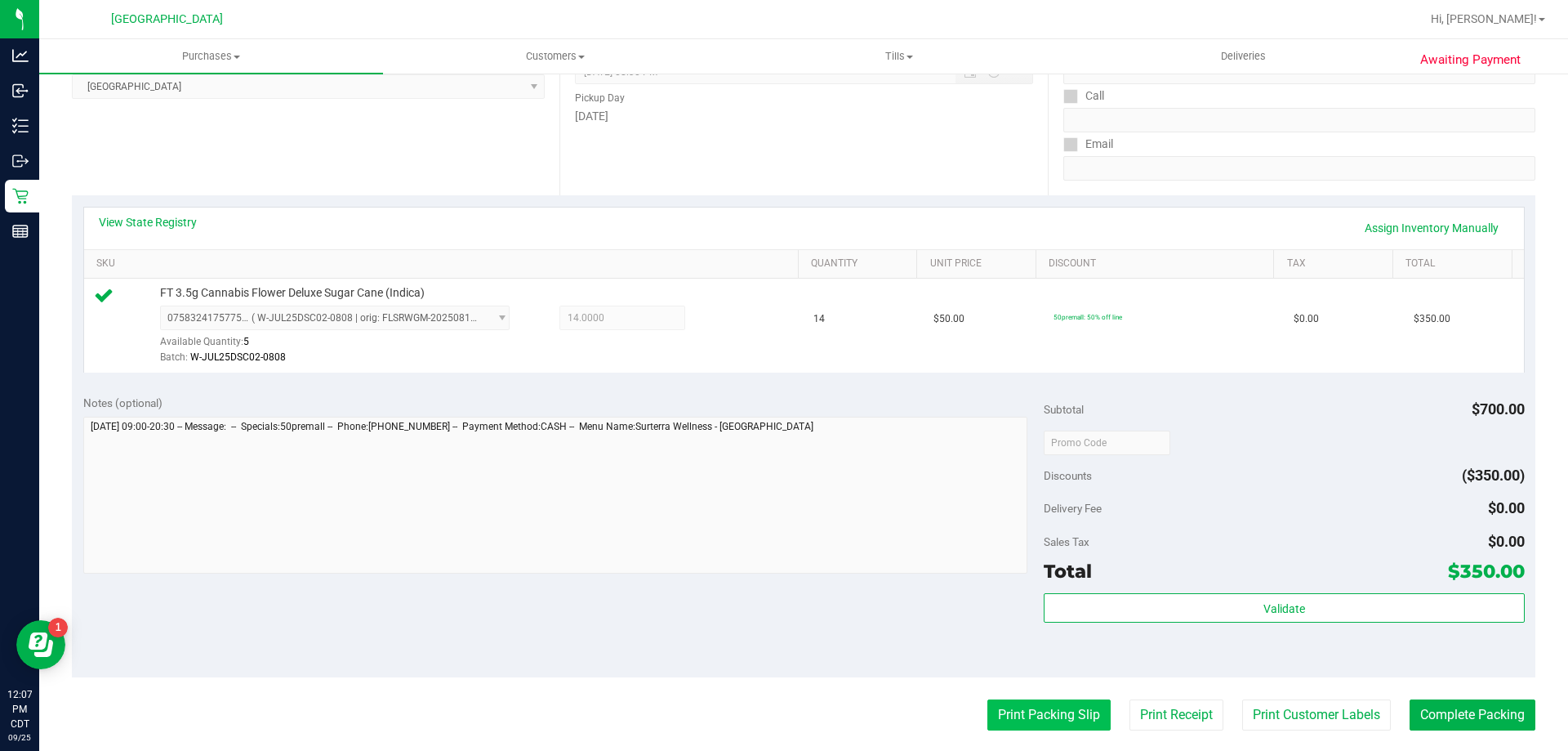
click at [1059, 706] on button "Print Packing Slip" at bounding box center [1048, 715] width 123 height 31
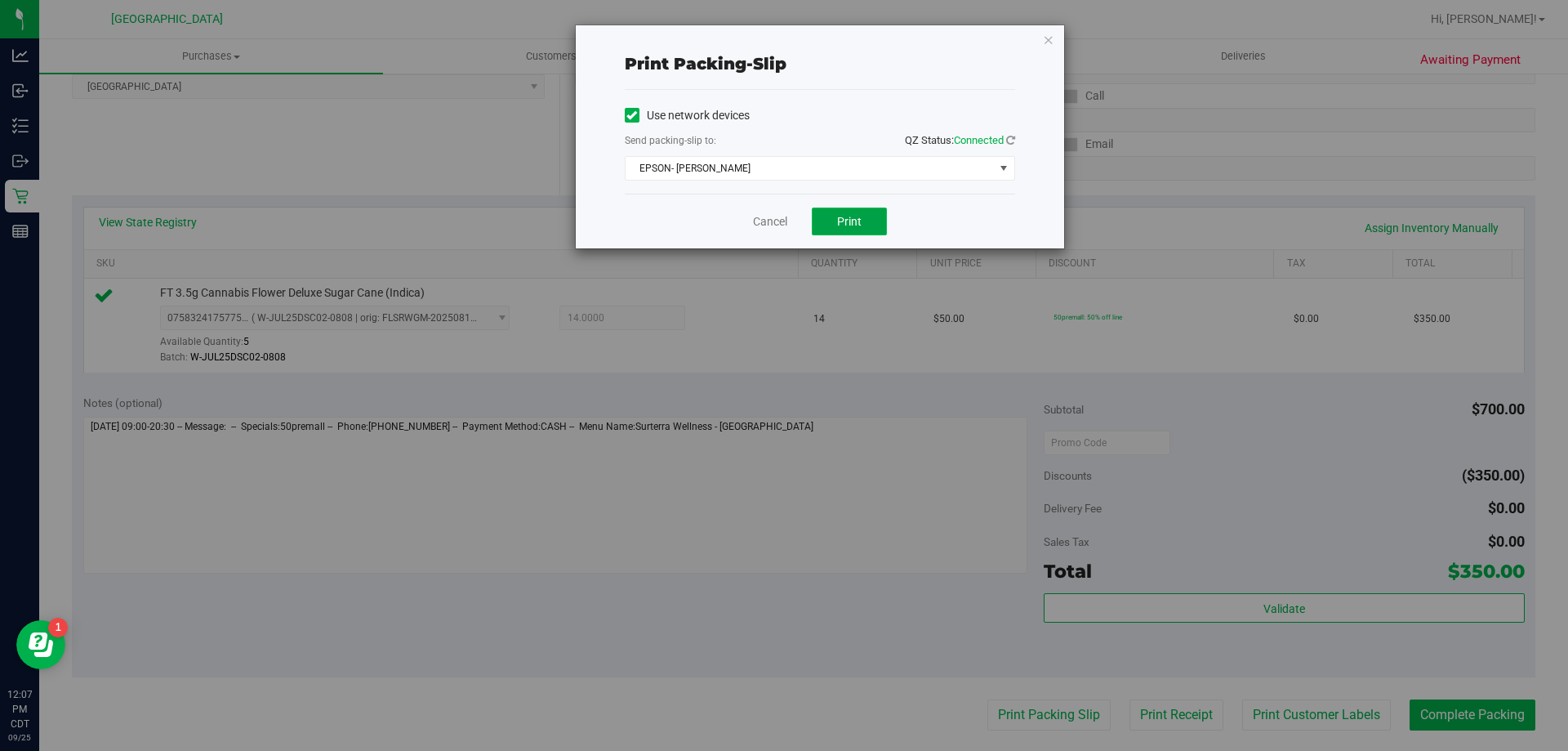
click at [839, 235] on button "Print" at bounding box center [849, 222] width 75 height 28
click at [754, 219] on link "Cancel" at bounding box center [770, 222] width 34 height 17
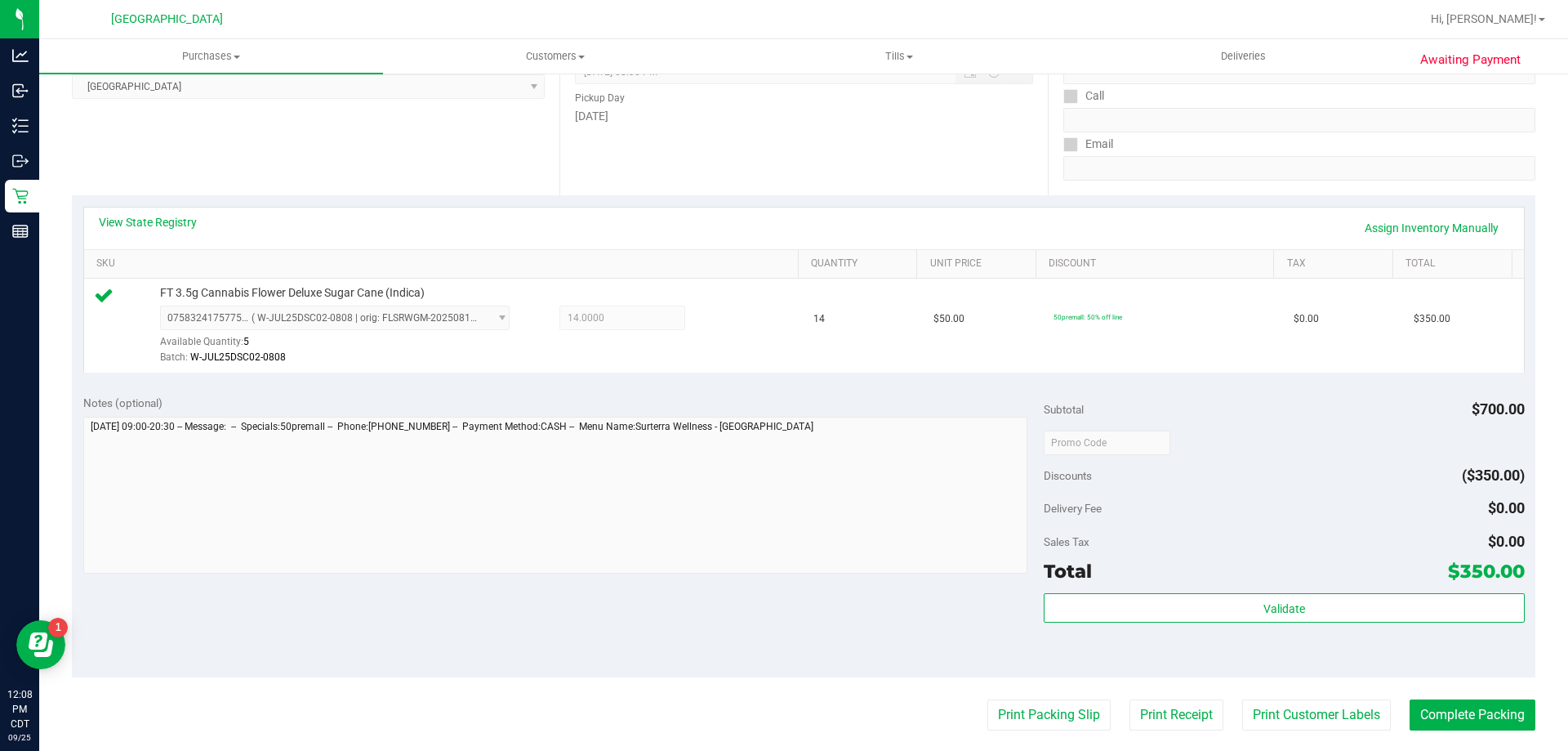
click at [1449, 694] on purchase-details "Back Edit Purchase Cancel Purchase View Profile # 12003144 BioTrack ID: - Submi…" at bounding box center [803, 450] width 1463 height 1215
click at [1445, 713] on button "Complete Packing" at bounding box center [1472, 715] width 126 height 31
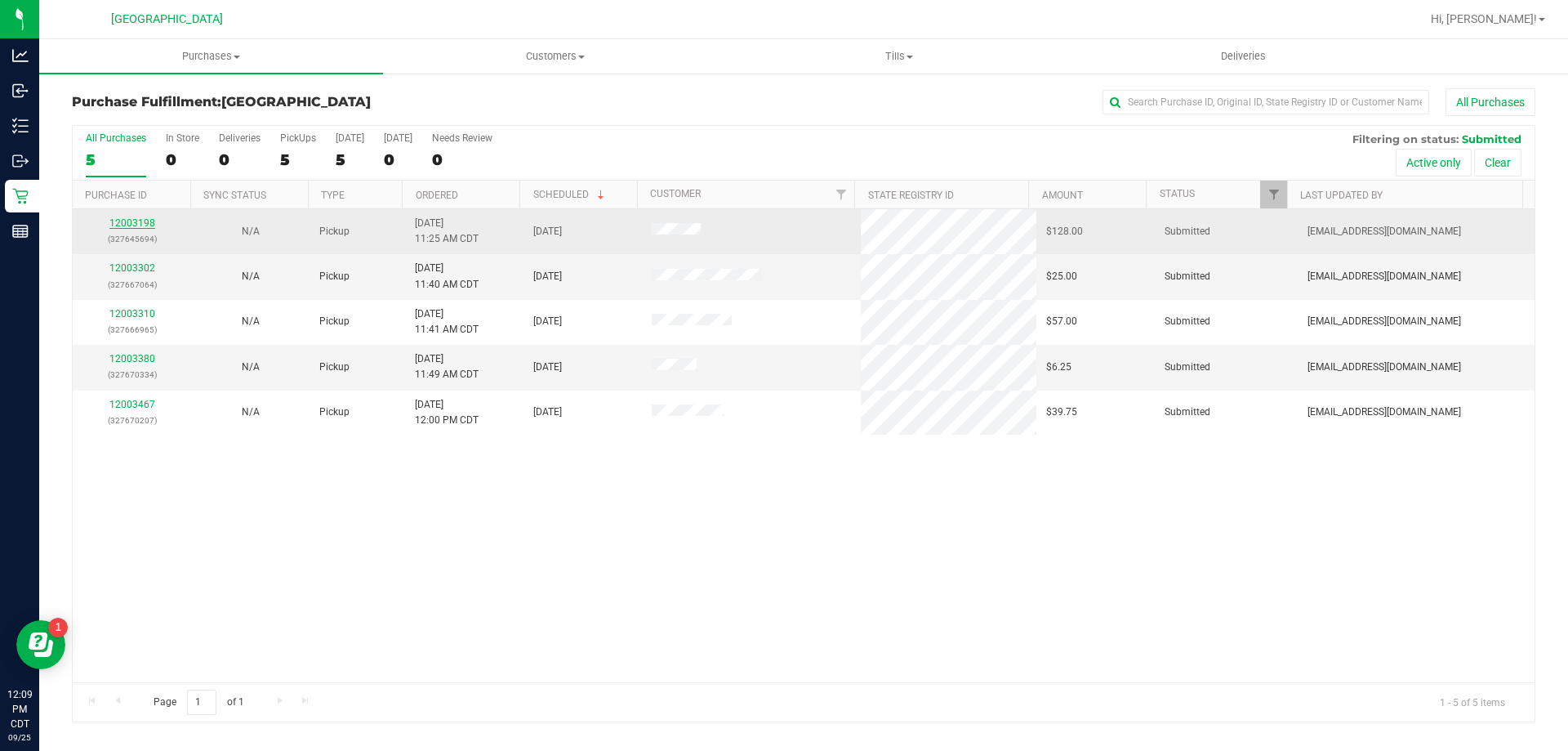
click at [135, 223] on link "12003198" at bounding box center [132, 222] width 45 height 11
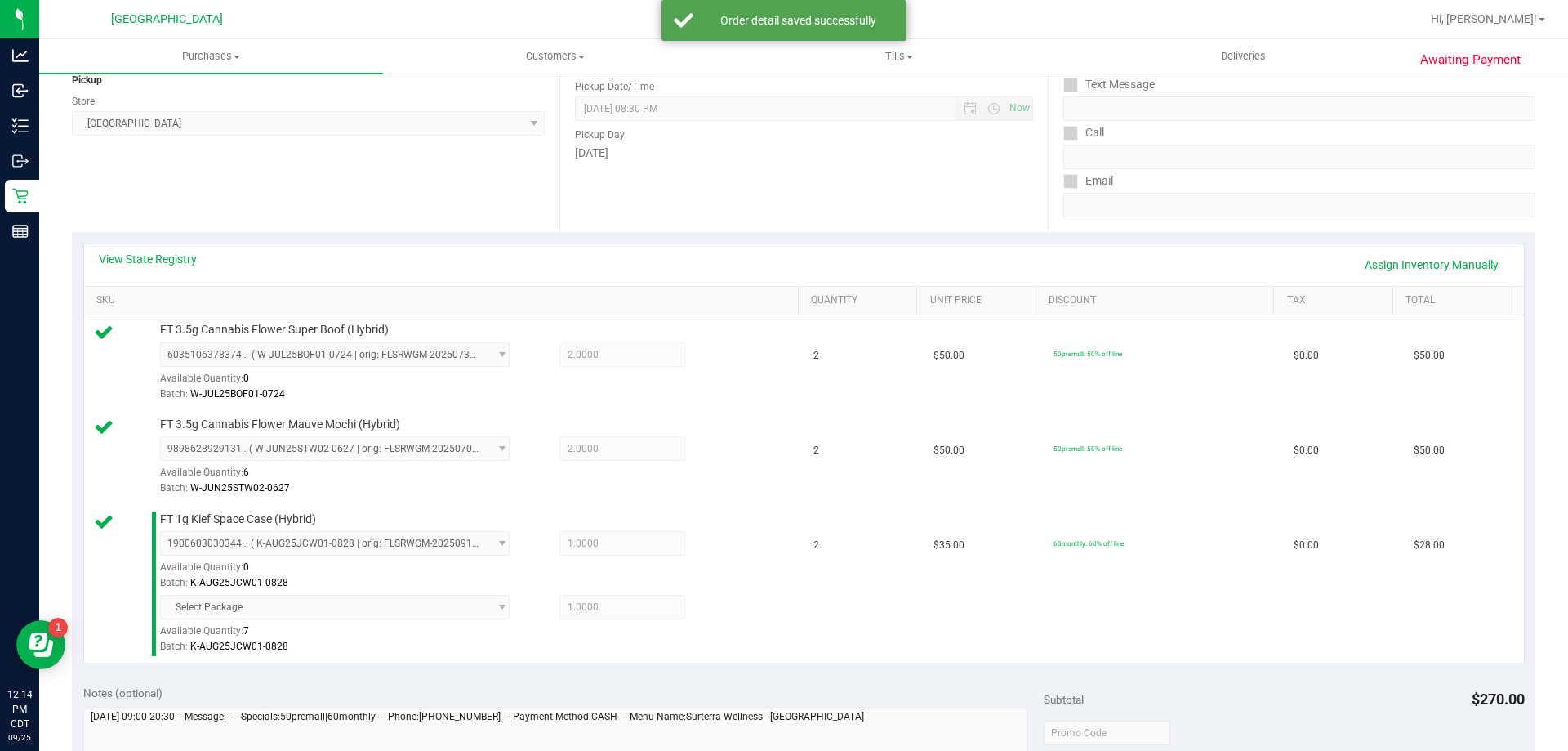
scroll to position [408, 0]
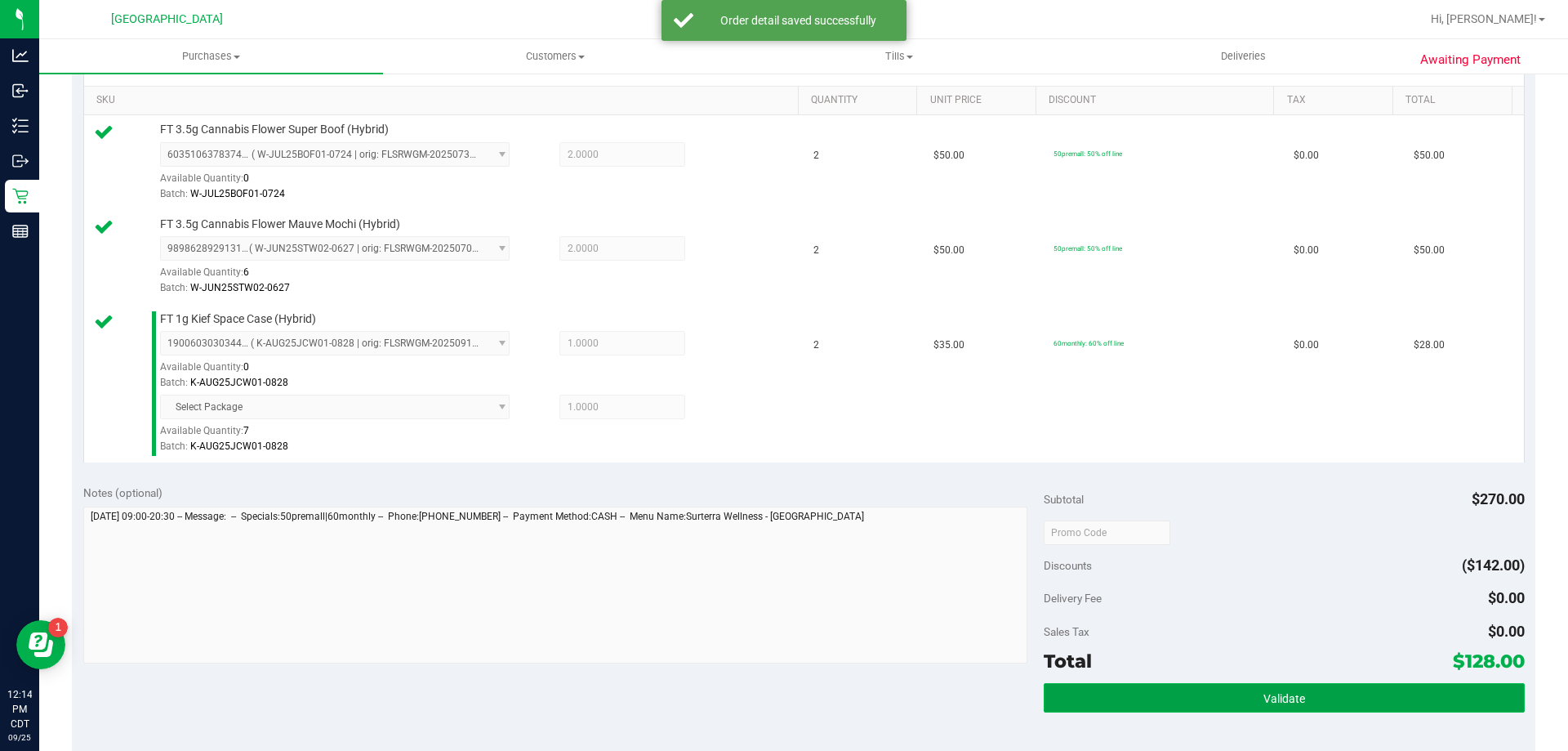
click at [1377, 689] on button "Validate" at bounding box center [1284, 698] width 481 height 30
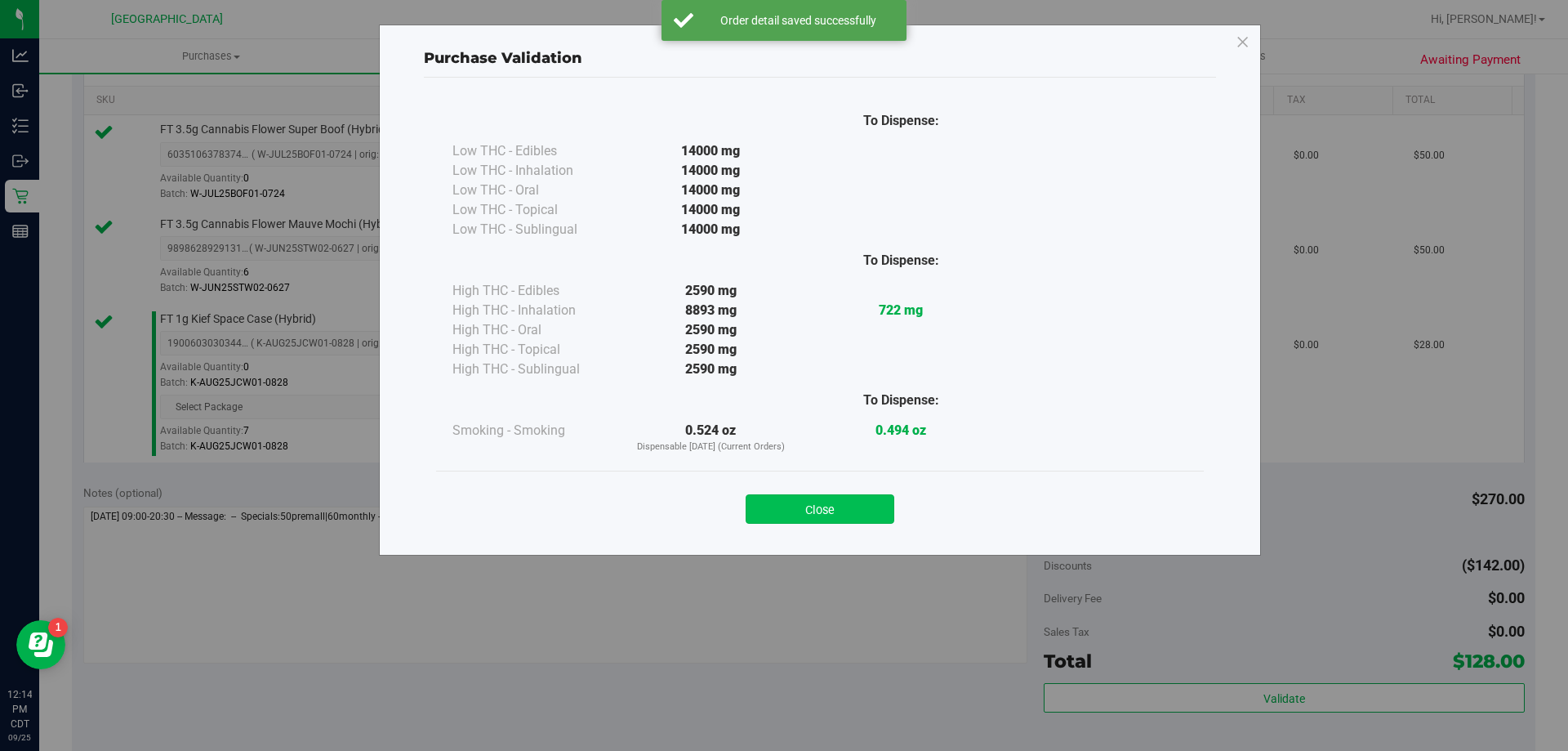
click at [843, 504] on button "Close" at bounding box center [820, 509] width 148 height 30
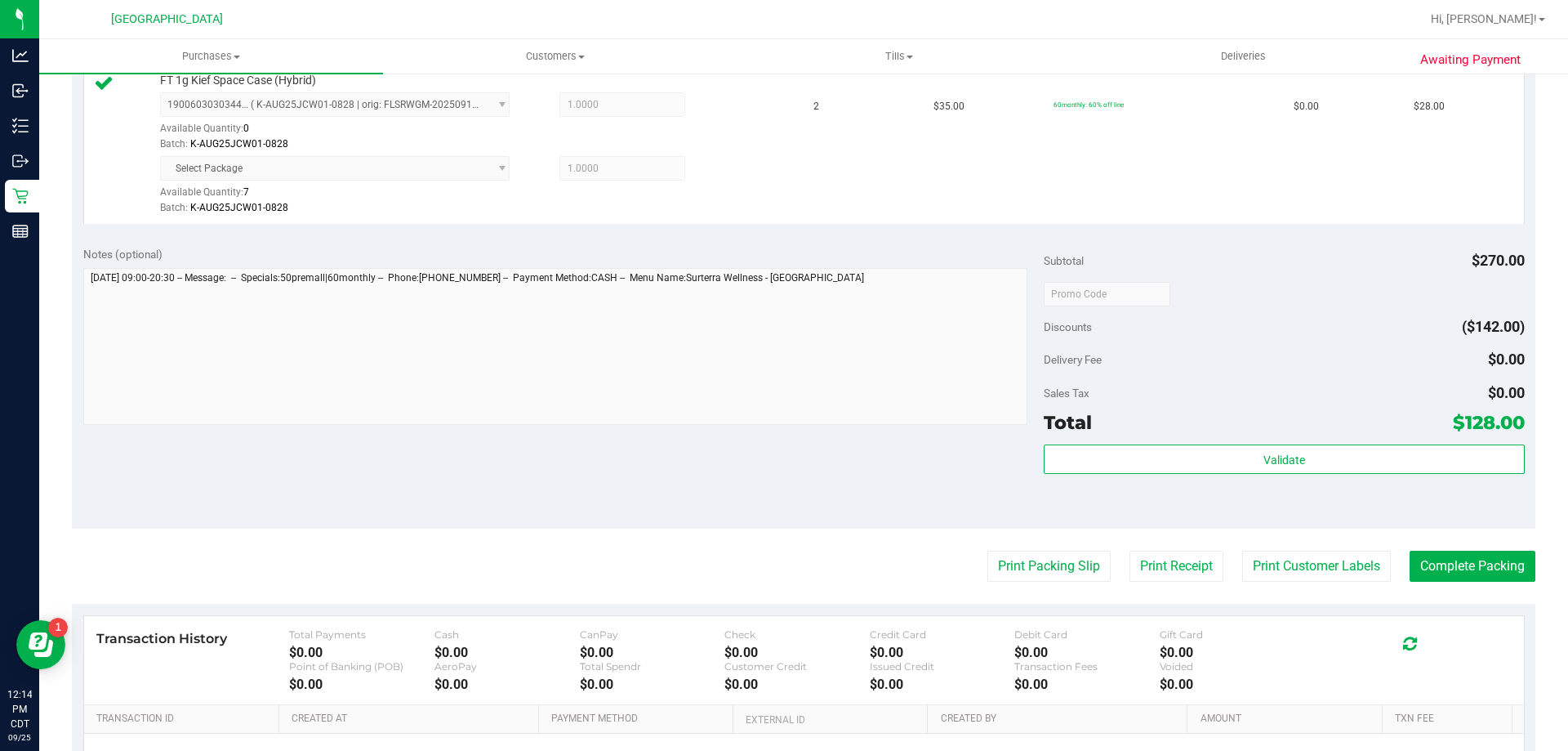
scroll to position [653, 0]
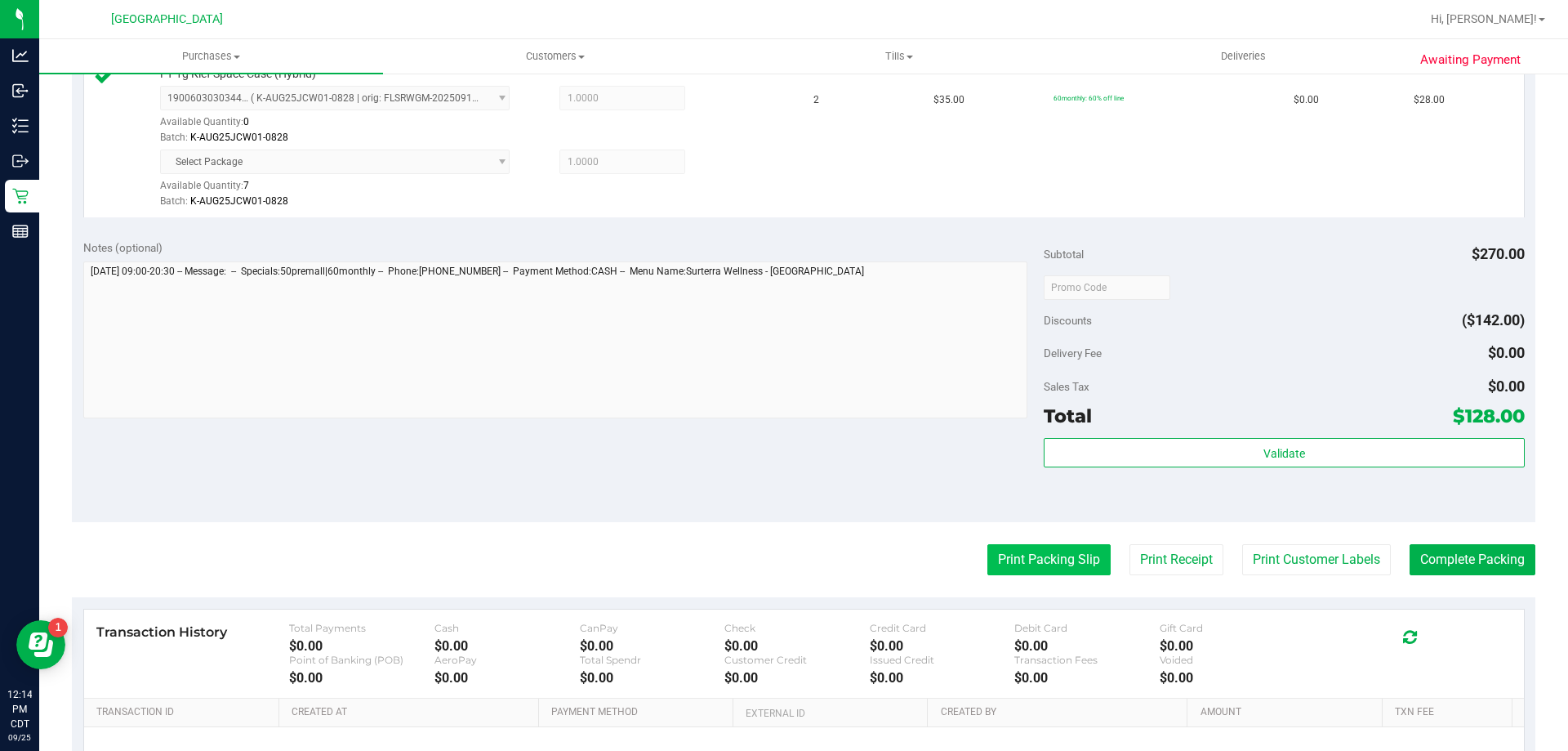
click at [1042, 562] on button "Print Packing Slip" at bounding box center [1048, 560] width 123 height 31
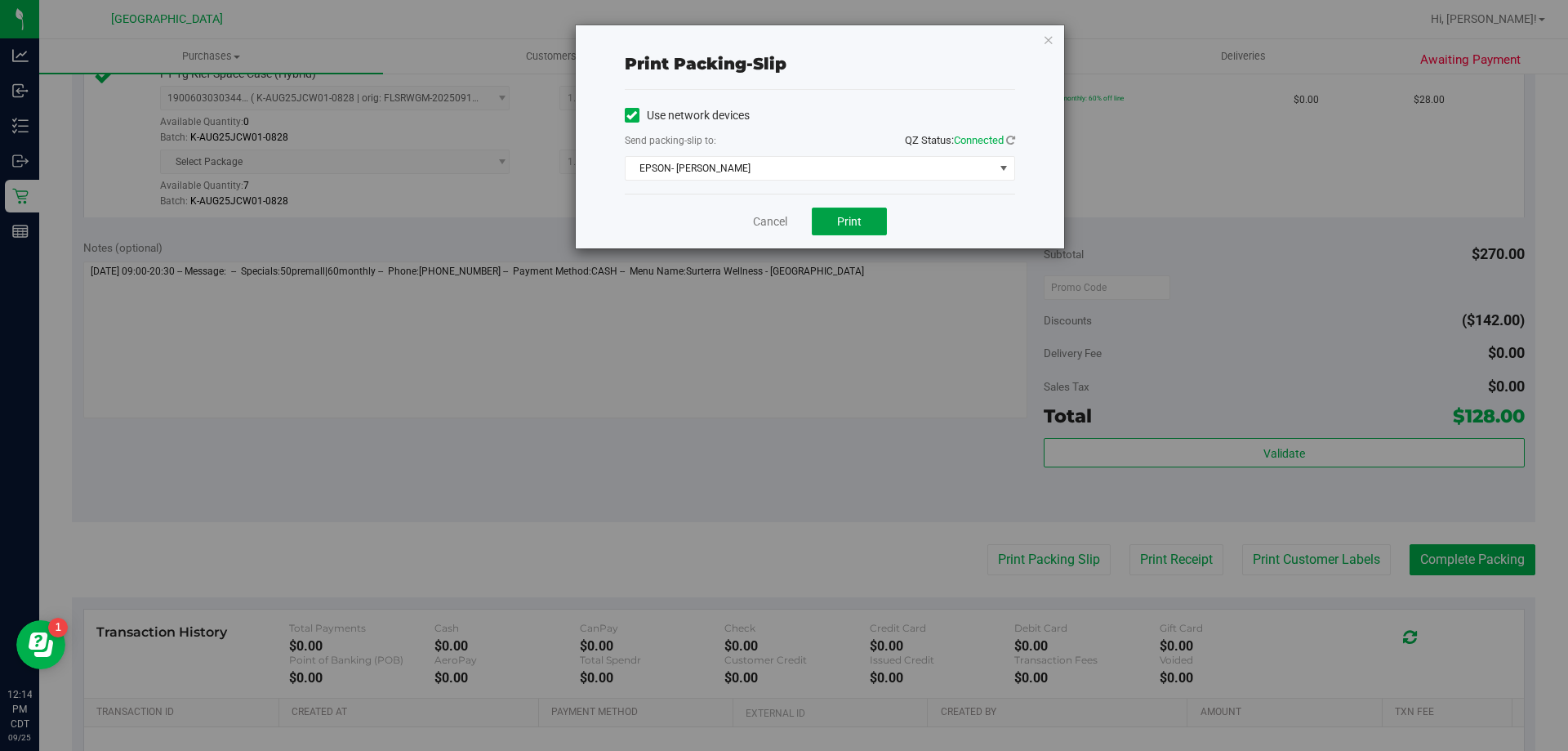
drag, startPoint x: 823, startPoint y: 220, endPoint x: 1247, endPoint y: 346, distance: 442.3
click at [824, 220] on button "Print" at bounding box center [849, 222] width 75 height 28
click at [760, 216] on link "Cancel" at bounding box center [770, 222] width 34 height 17
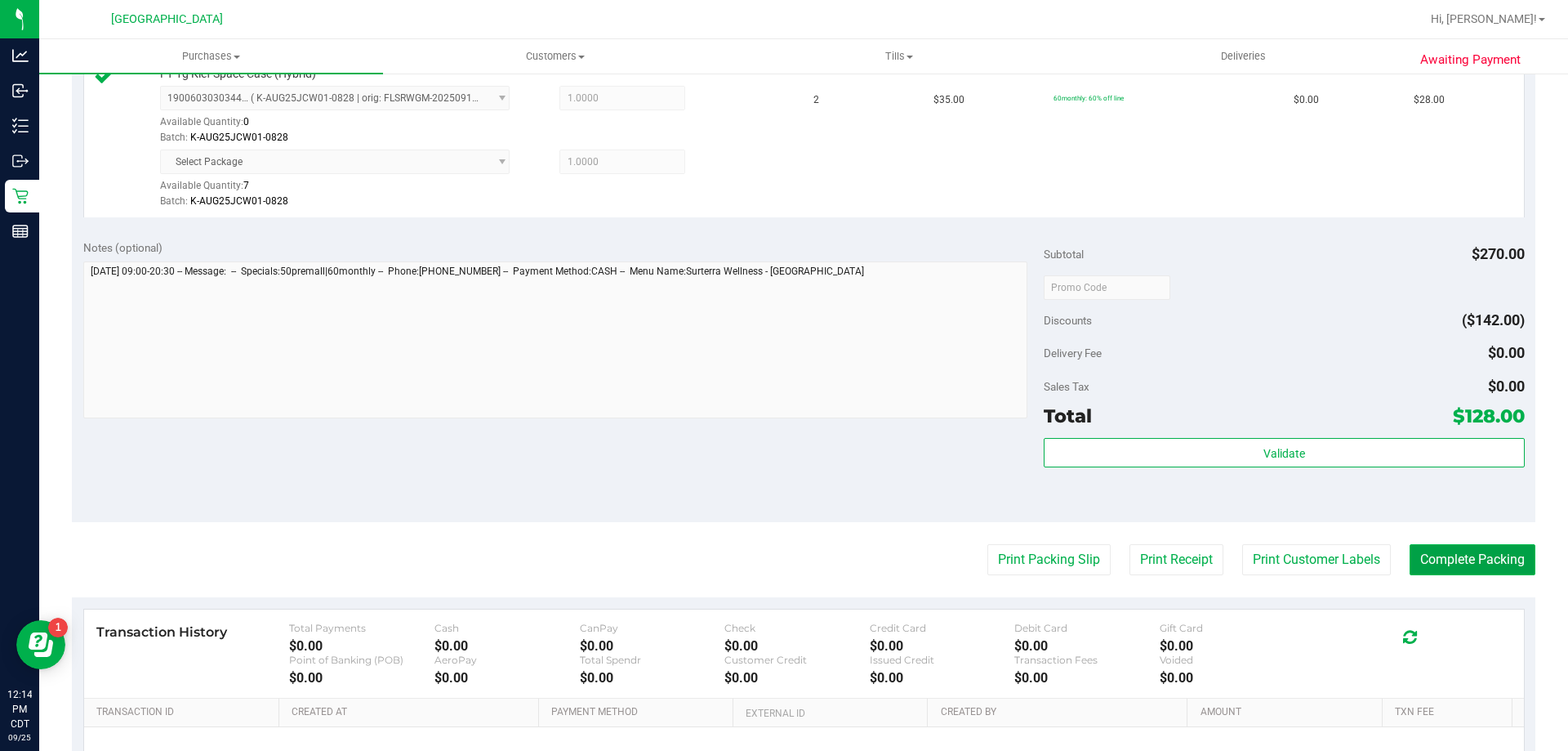
click at [1444, 571] on button "Complete Packing" at bounding box center [1472, 560] width 126 height 31
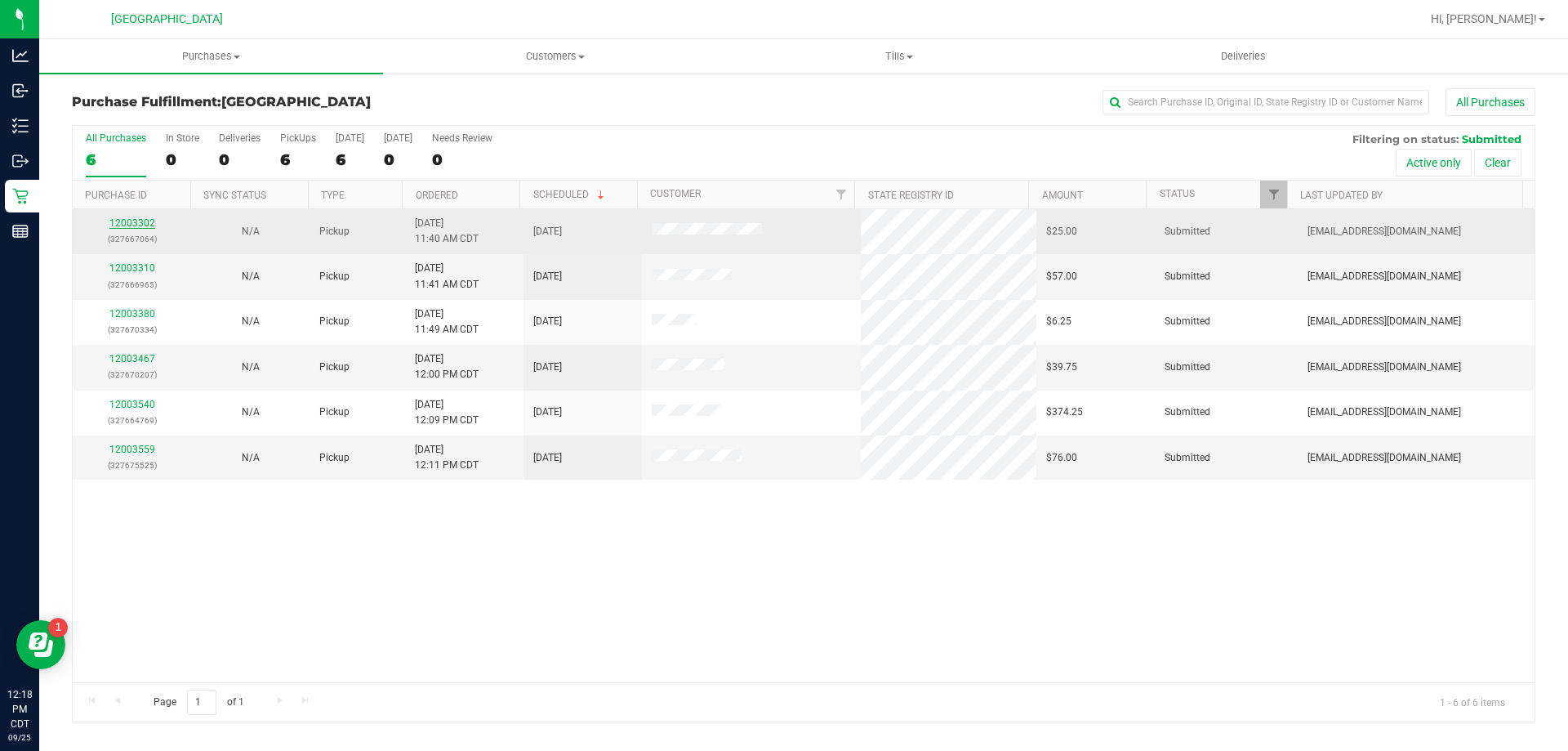
click at [144, 221] on link "12003302" at bounding box center [132, 222] width 45 height 11
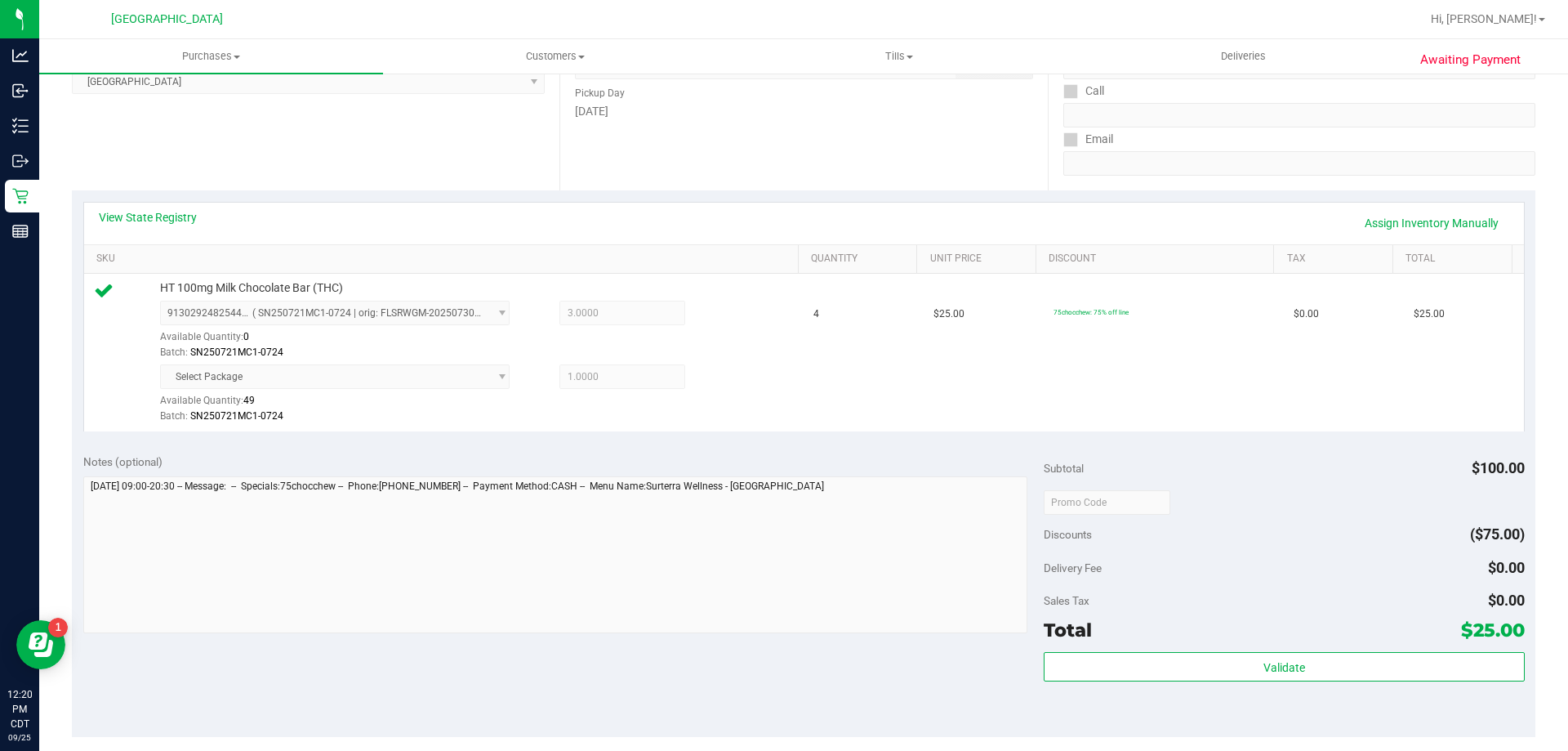
scroll to position [490, 0]
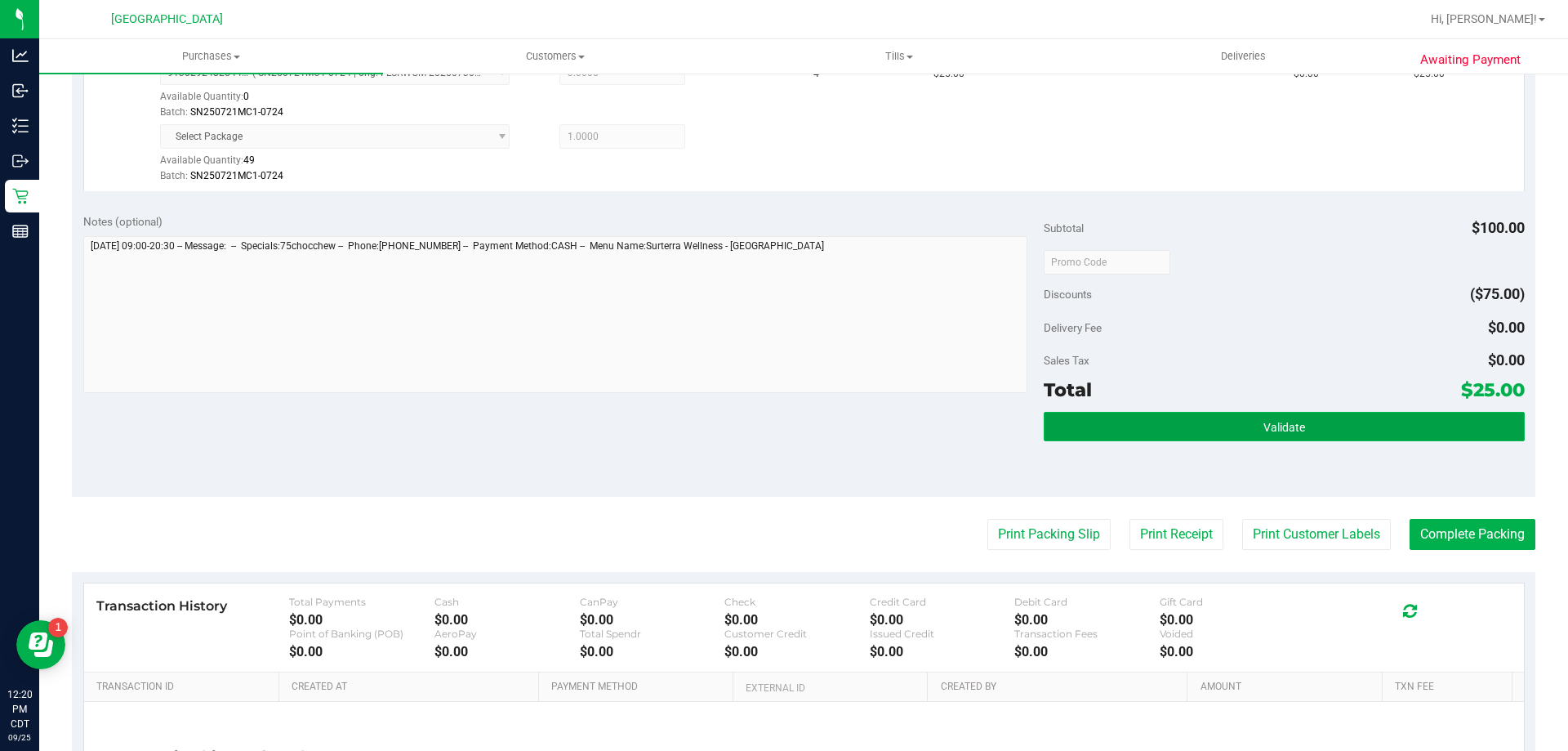
click at [1364, 428] on button "Validate" at bounding box center [1284, 427] width 481 height 30
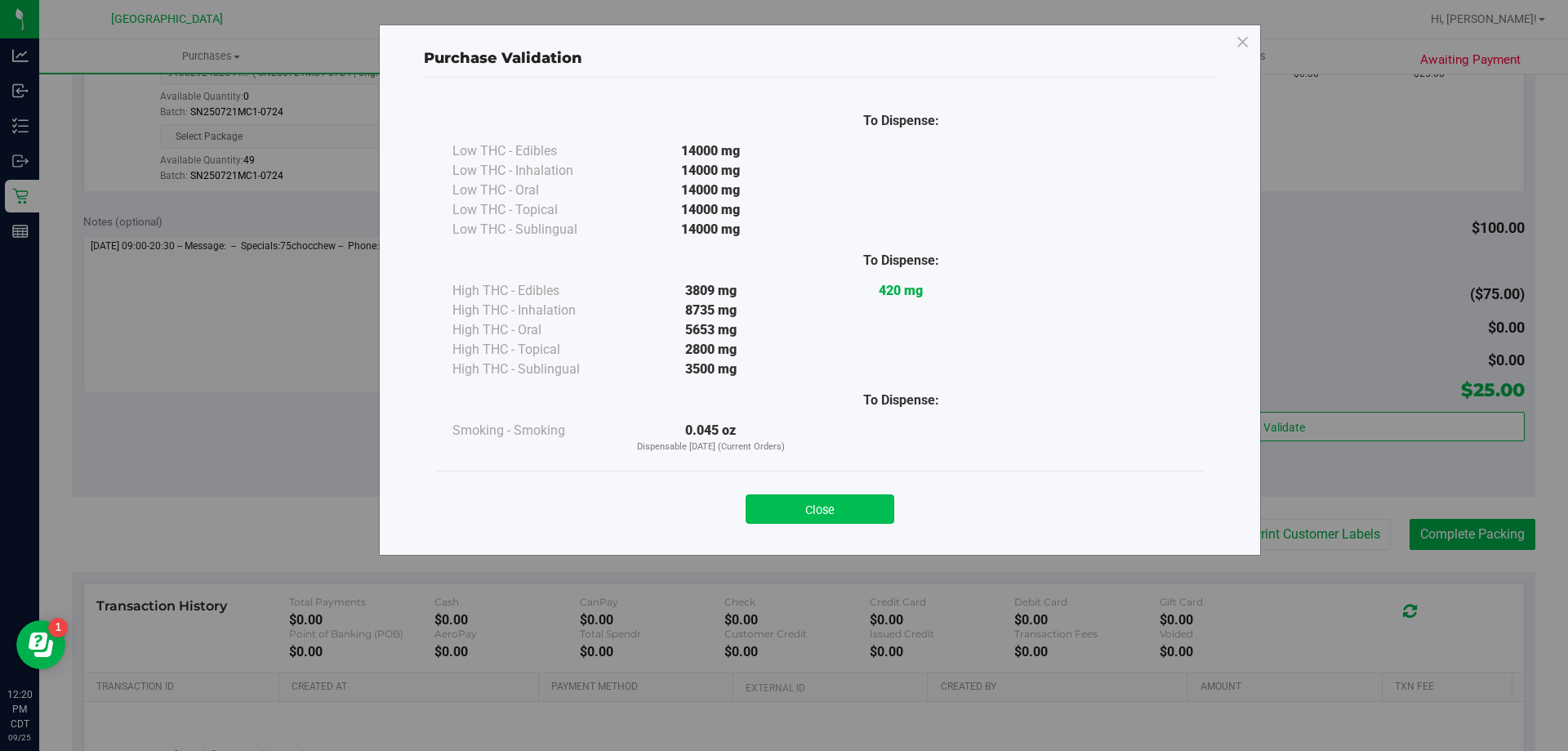
click at [837, 522] on button "Close" at bounding box center [820, 509] width 148 height 30
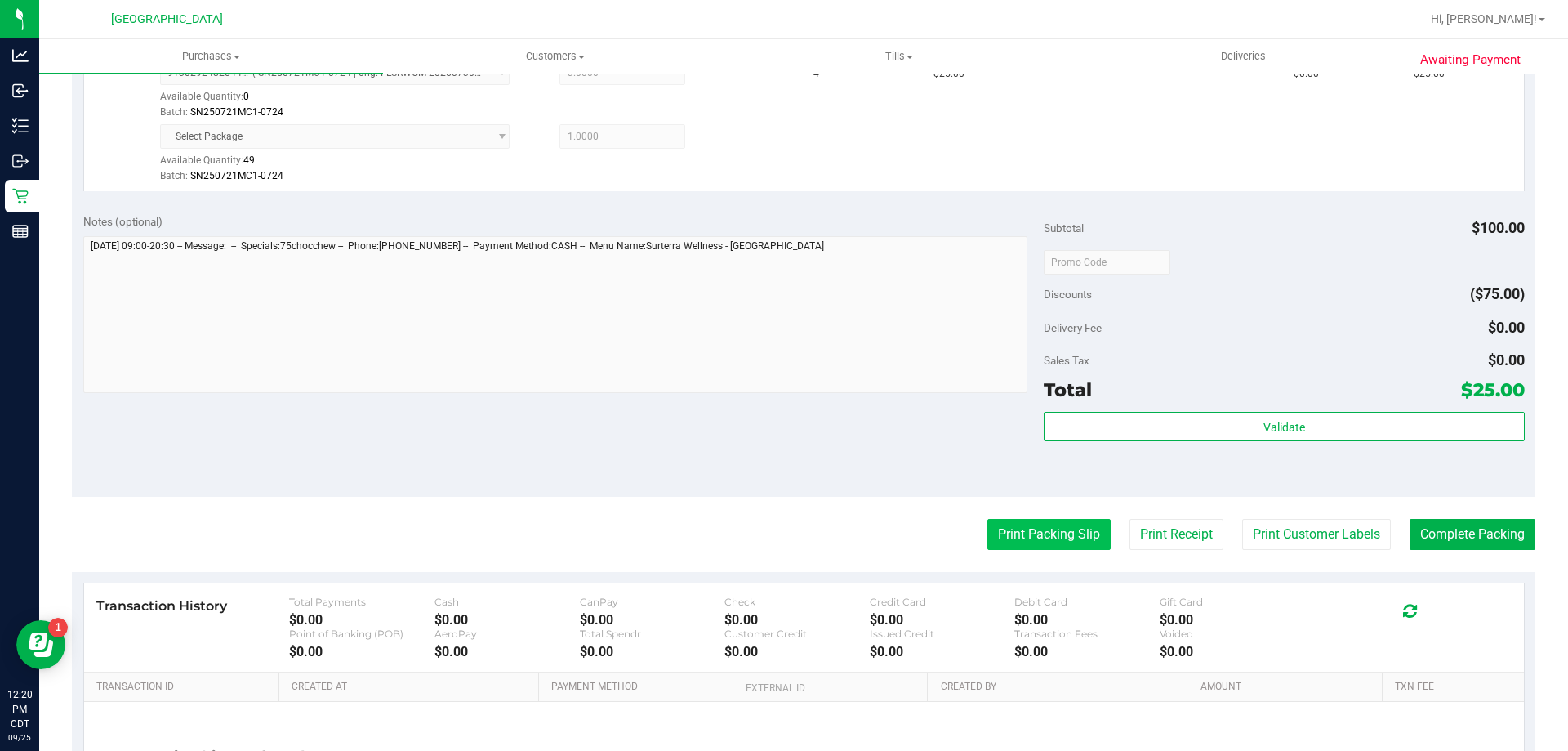
click at [1005, 524] on button "Print Packing Slip" at bounding box center [1048, 535] width 123 height 31
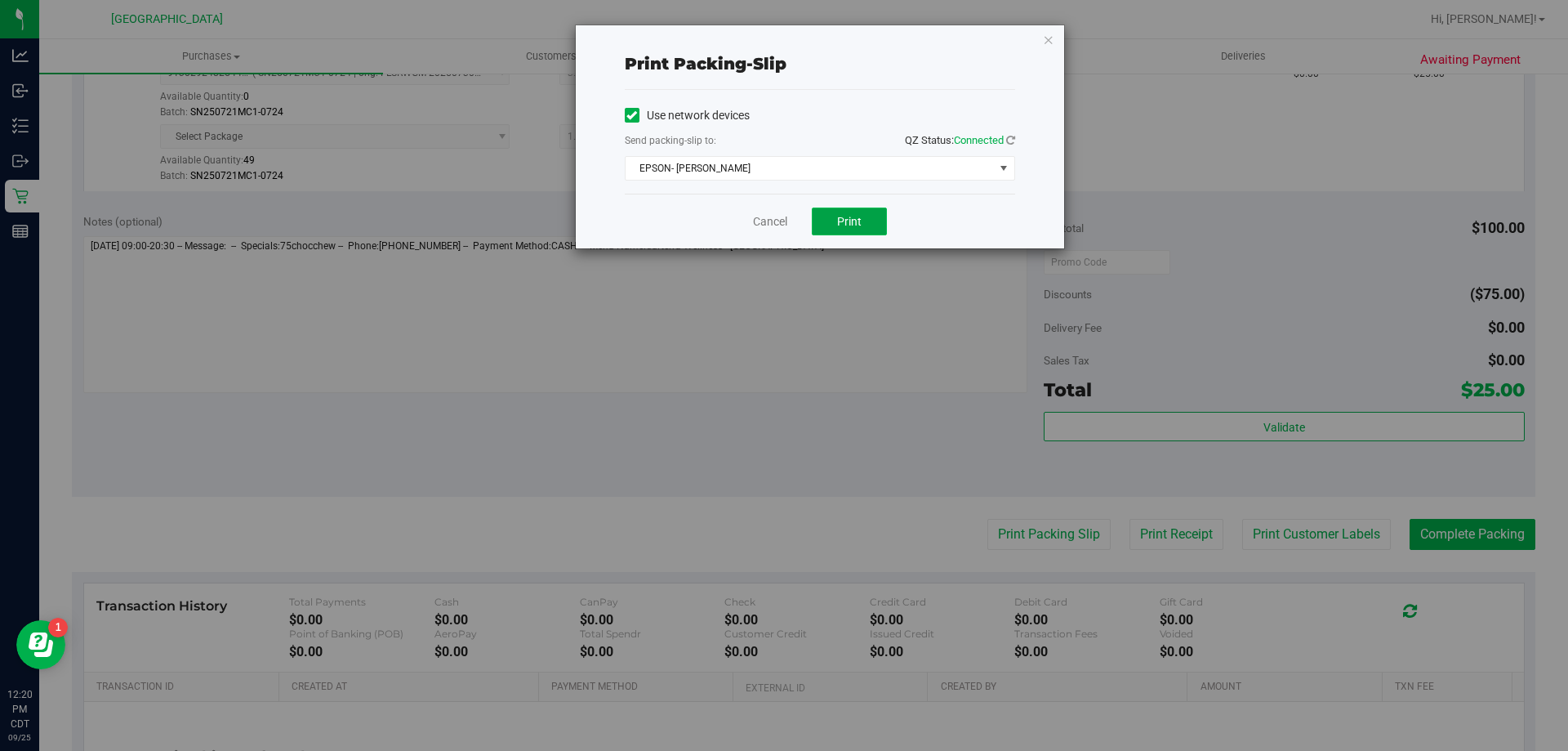
click at [855, 229] on button "Print" at bounding box center [849, 222] width 75 height 28
click at [779, 229] on link "Cancel" at bounding box center [770, 222] width 34 height 17
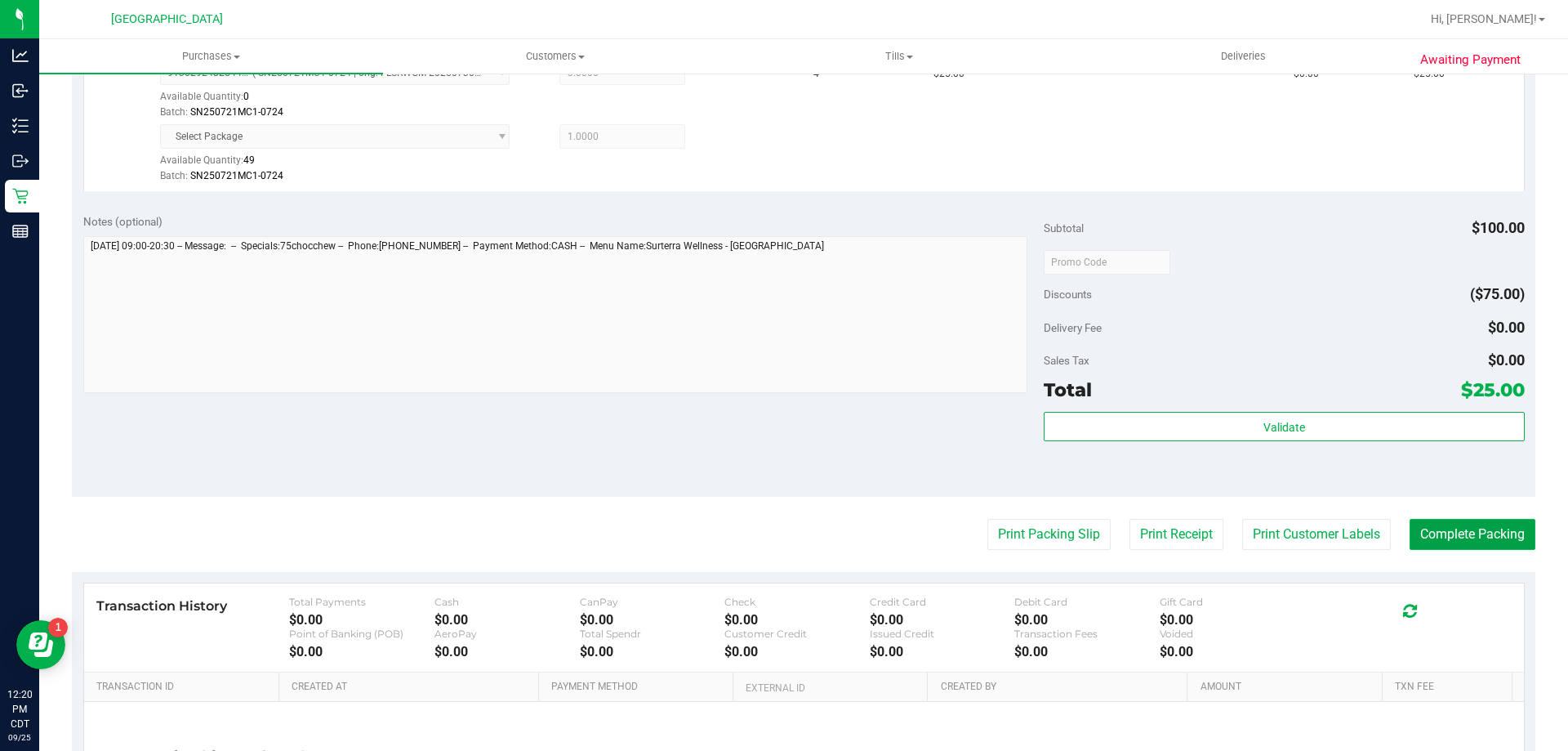
click at [1425, 534] on button "Complete Packing" at bounding box center [1472, 535] width 126 height 31
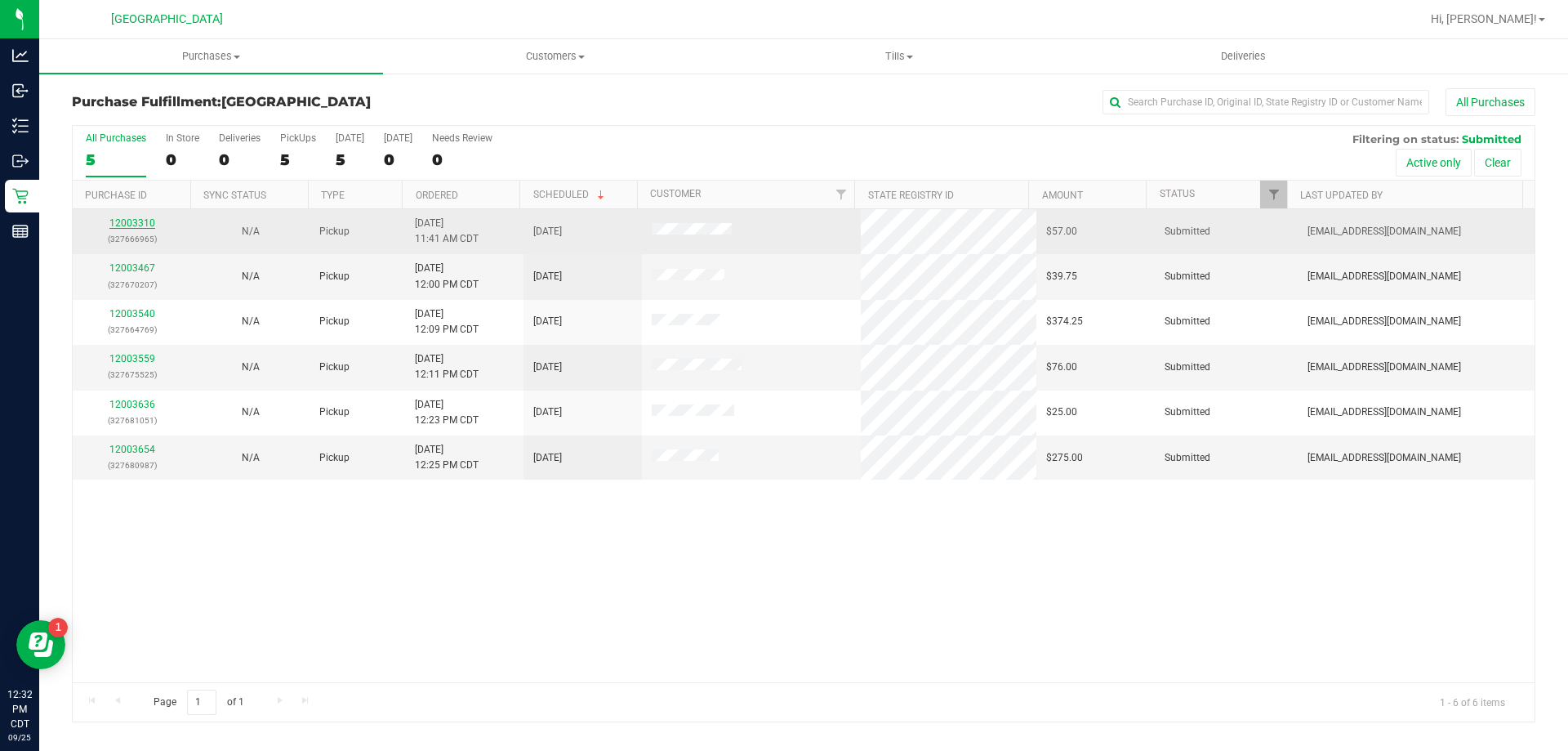
click at [115, 222] on link "12003310" at bounding box center [132, 222] width 45 height 11
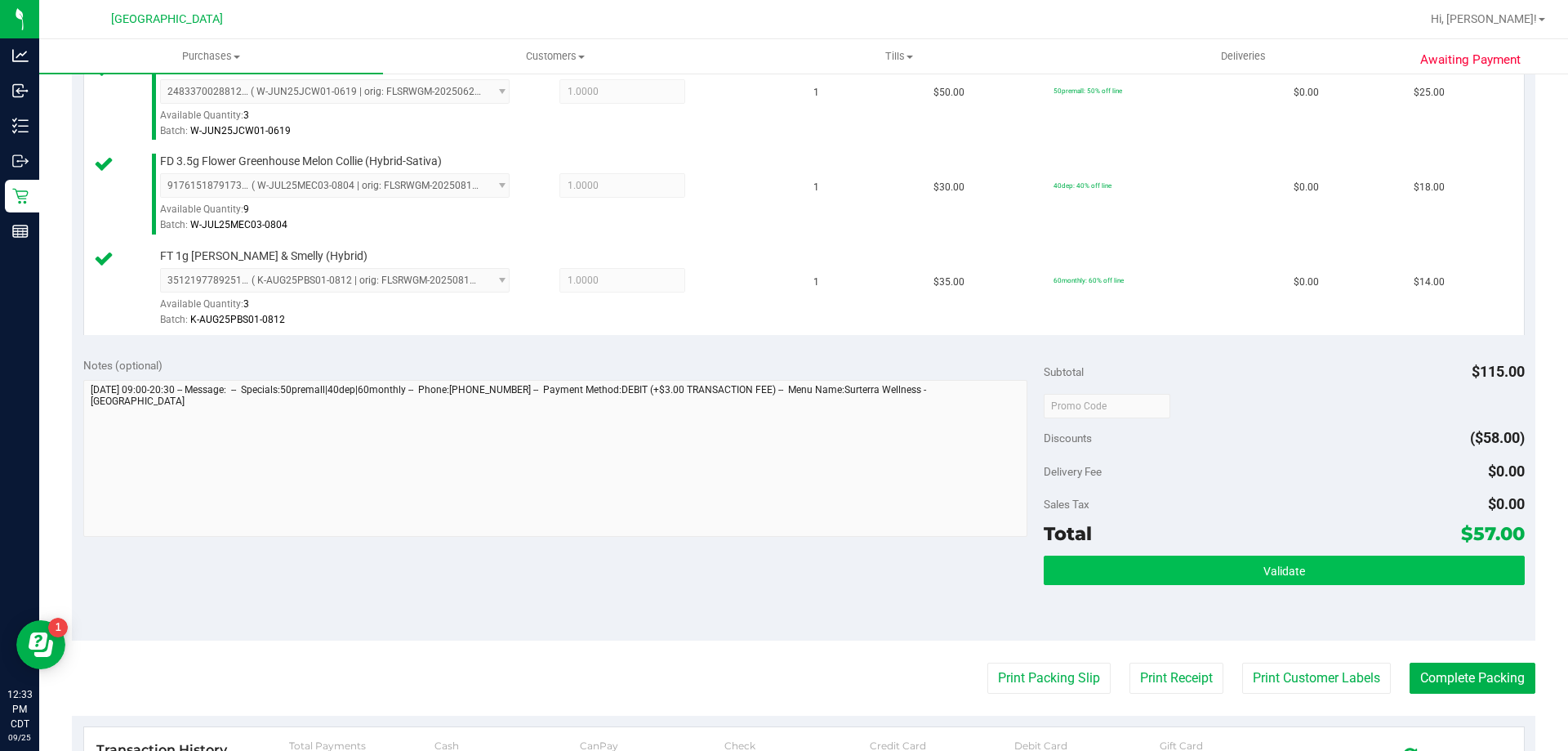
scroll to position [490, 0]
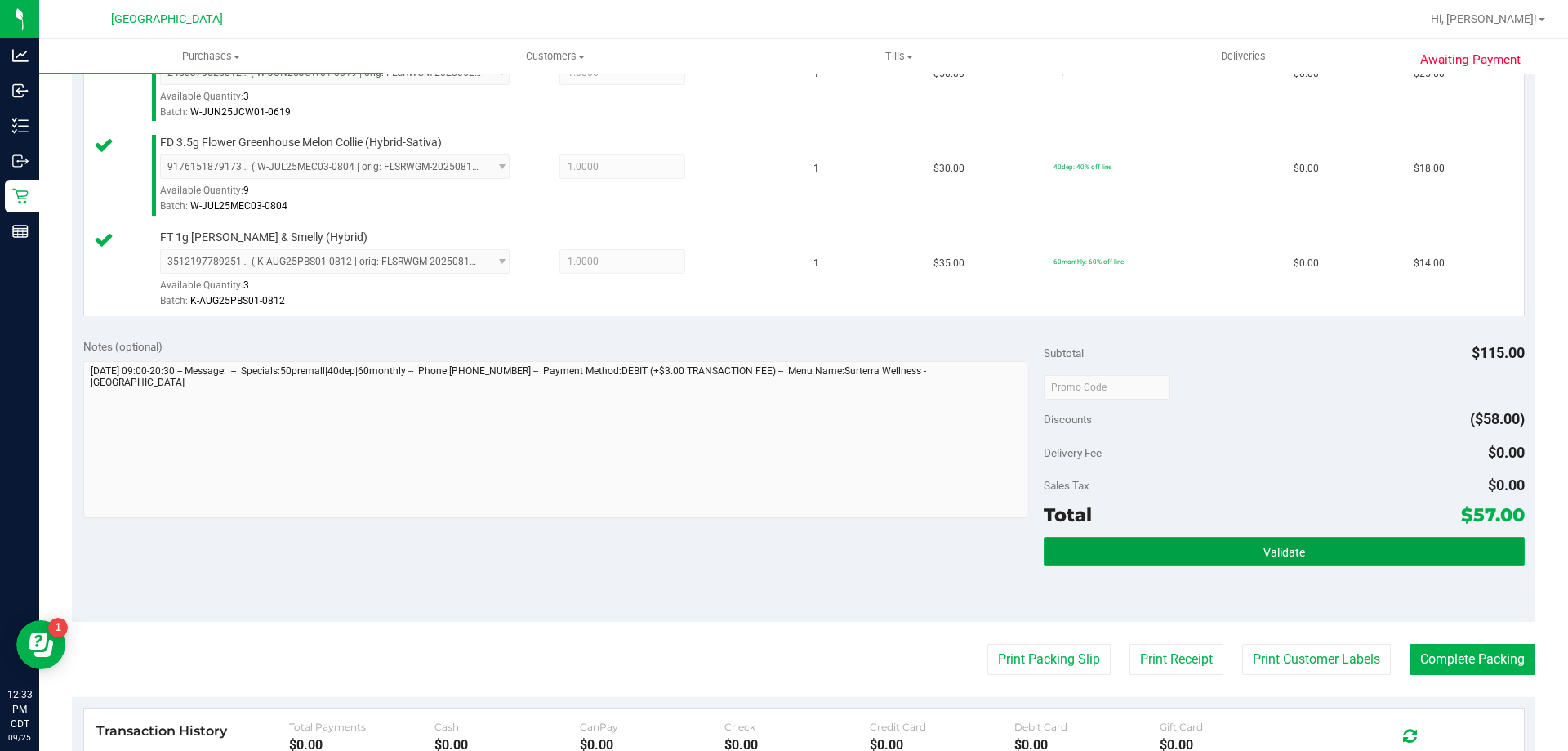
click at [1346, 550] on button "Validate" at bounding box center [1284, 551] width 481 height 30
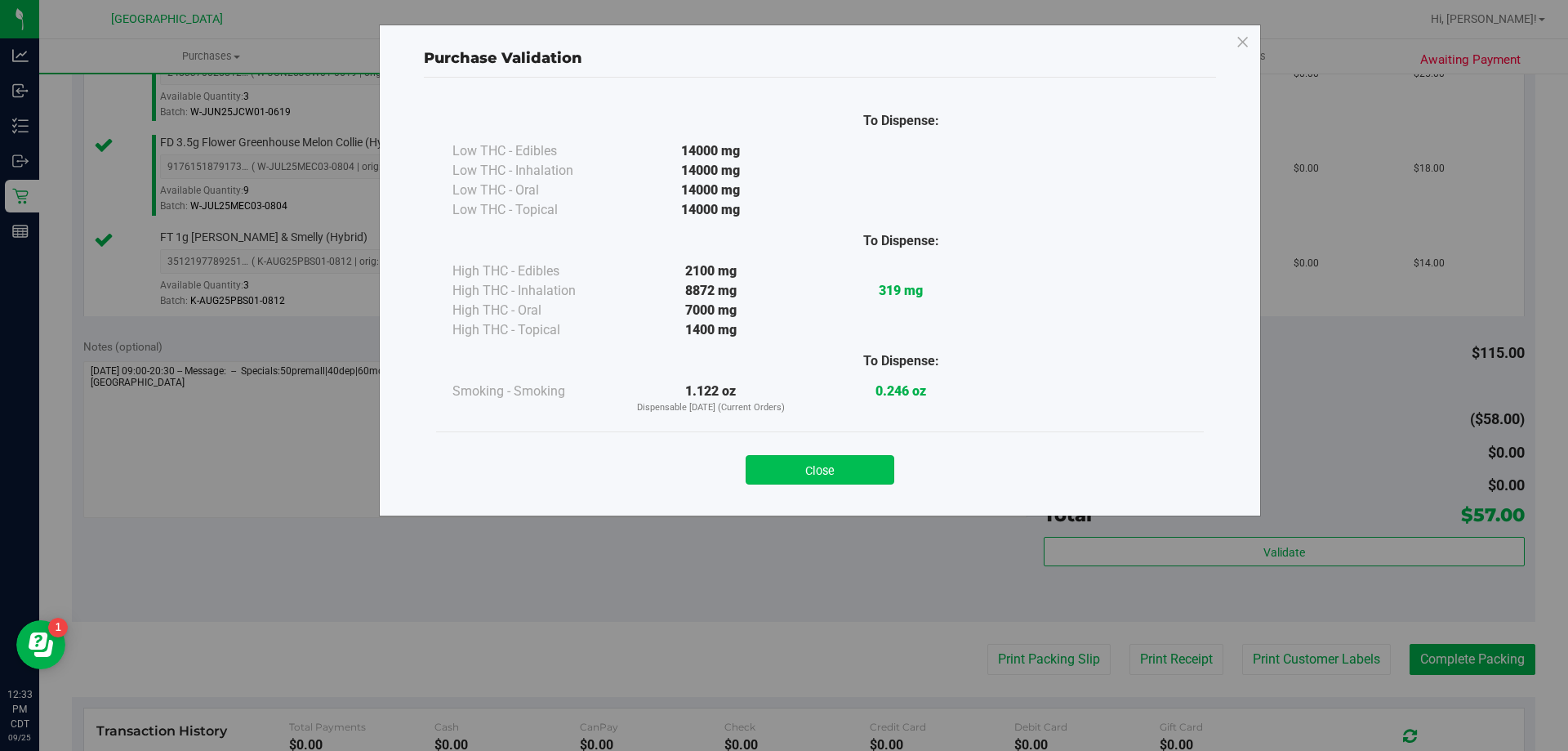
click at [876, 474] on button "Close" at bounding box center [820, 470] width 148 height 30
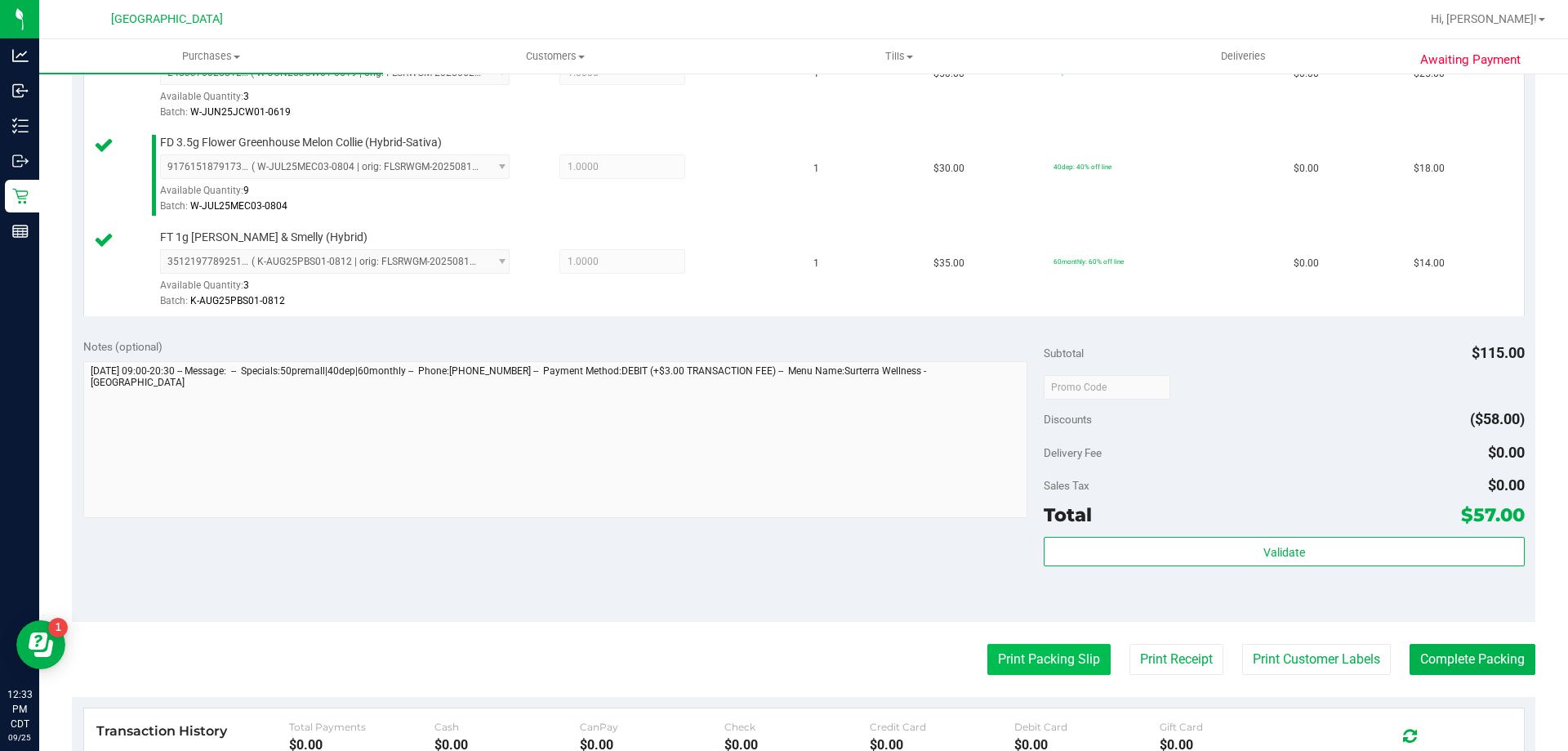
click at [1014, 658] on button "Print Packing Slip" at bounding box center [1048, 659] width 123 height 31
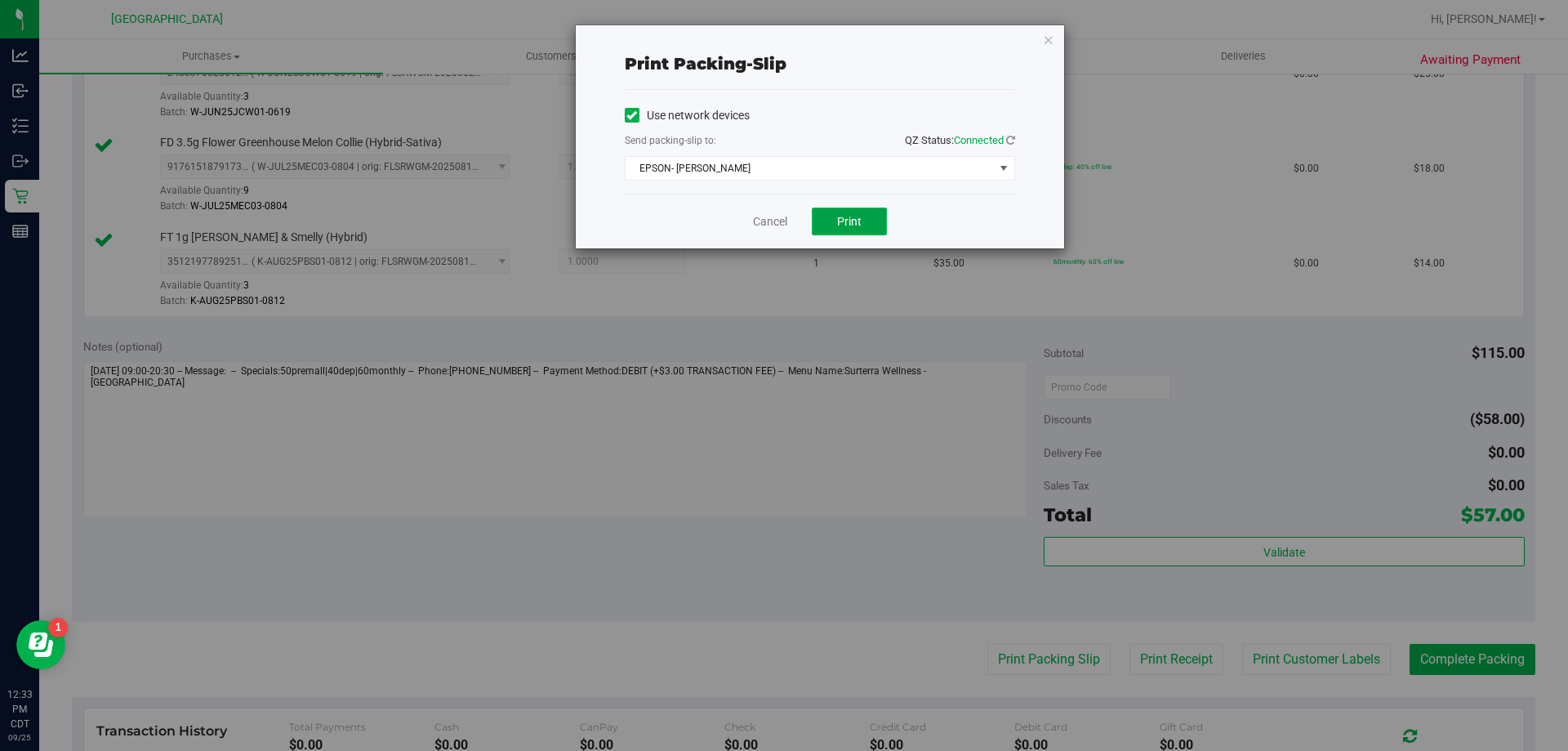
click at [856, 227] on span "Print" at bounding box center [849, 221] width 24 height 13
click at [779, 216] on link "Cancel" at bounding box center [770, 222] width 34 height 17
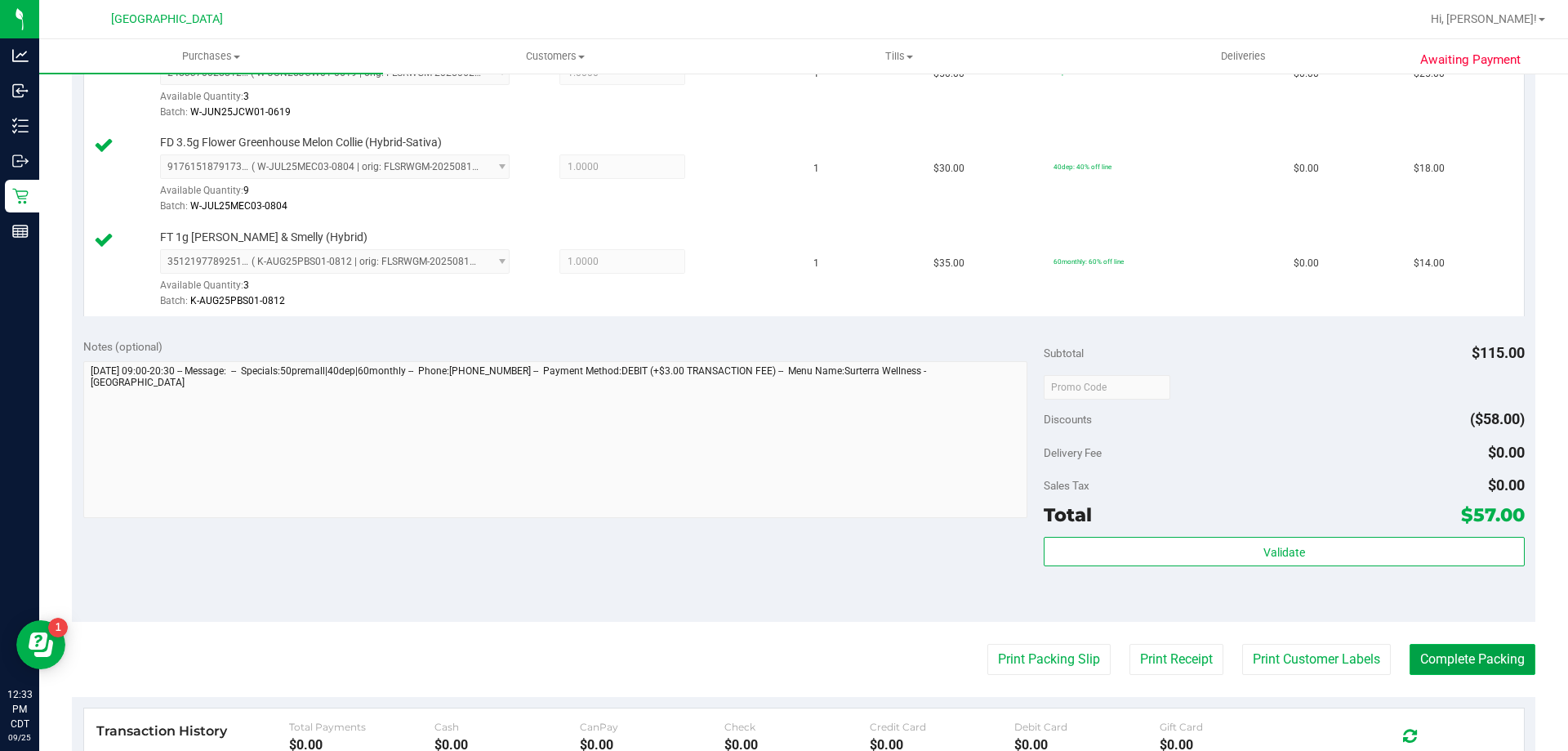
click at [1445, 663] on button "Complete Packing" at bounding box center [1472, 659] width 126 height 31
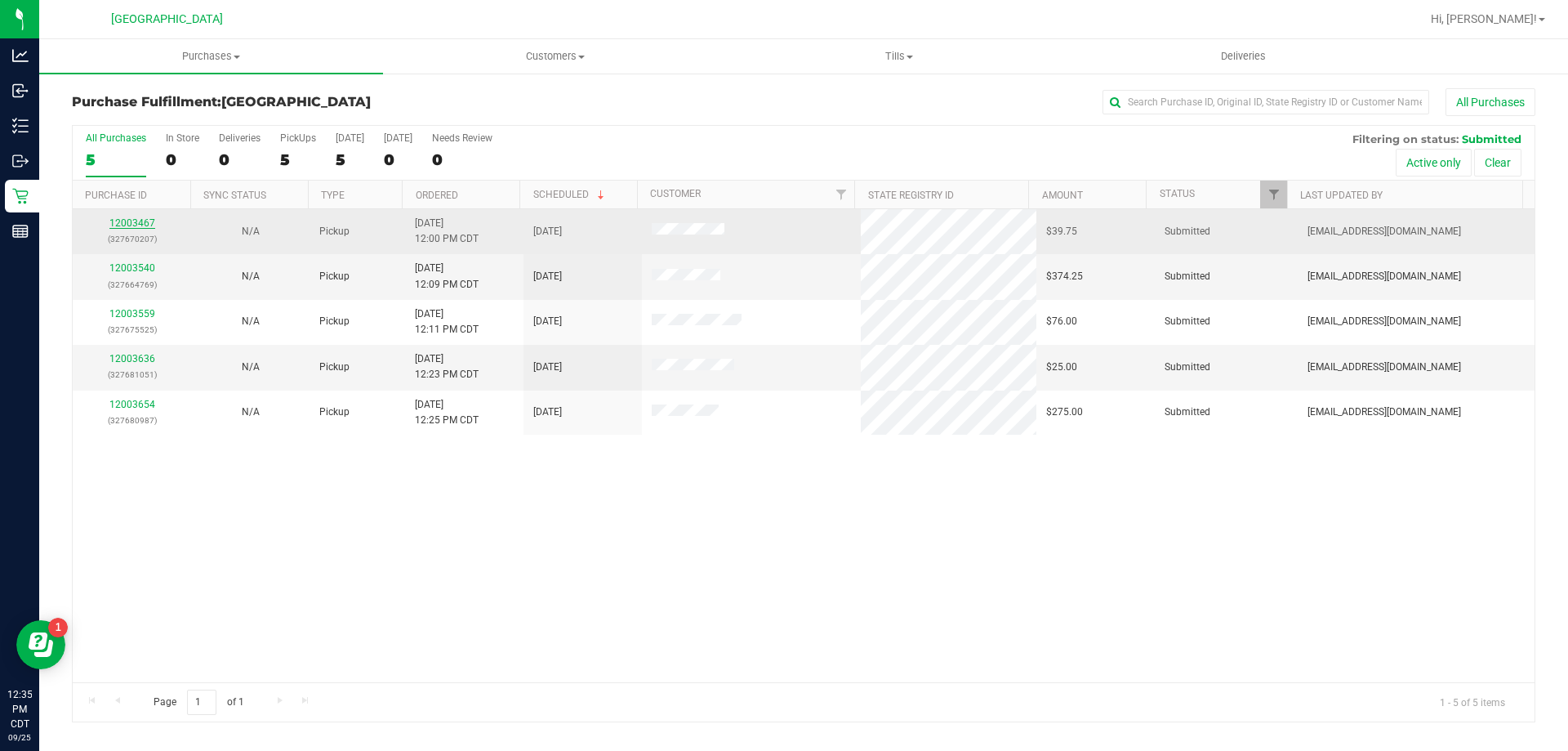
click at [131, 222] on link "12003467" at bounding box center [132, 222] width 45 height 11
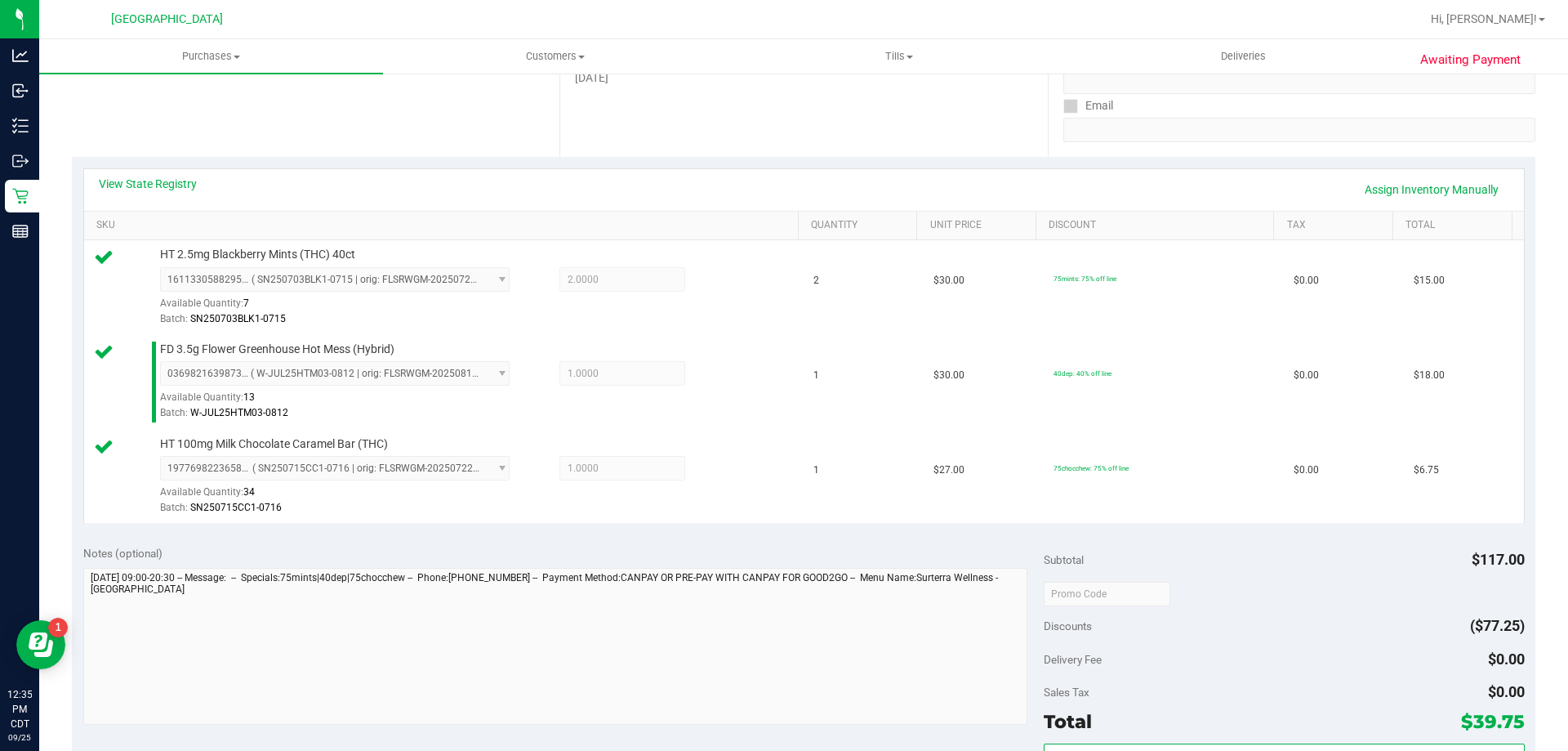
scroll to position [408, 0]
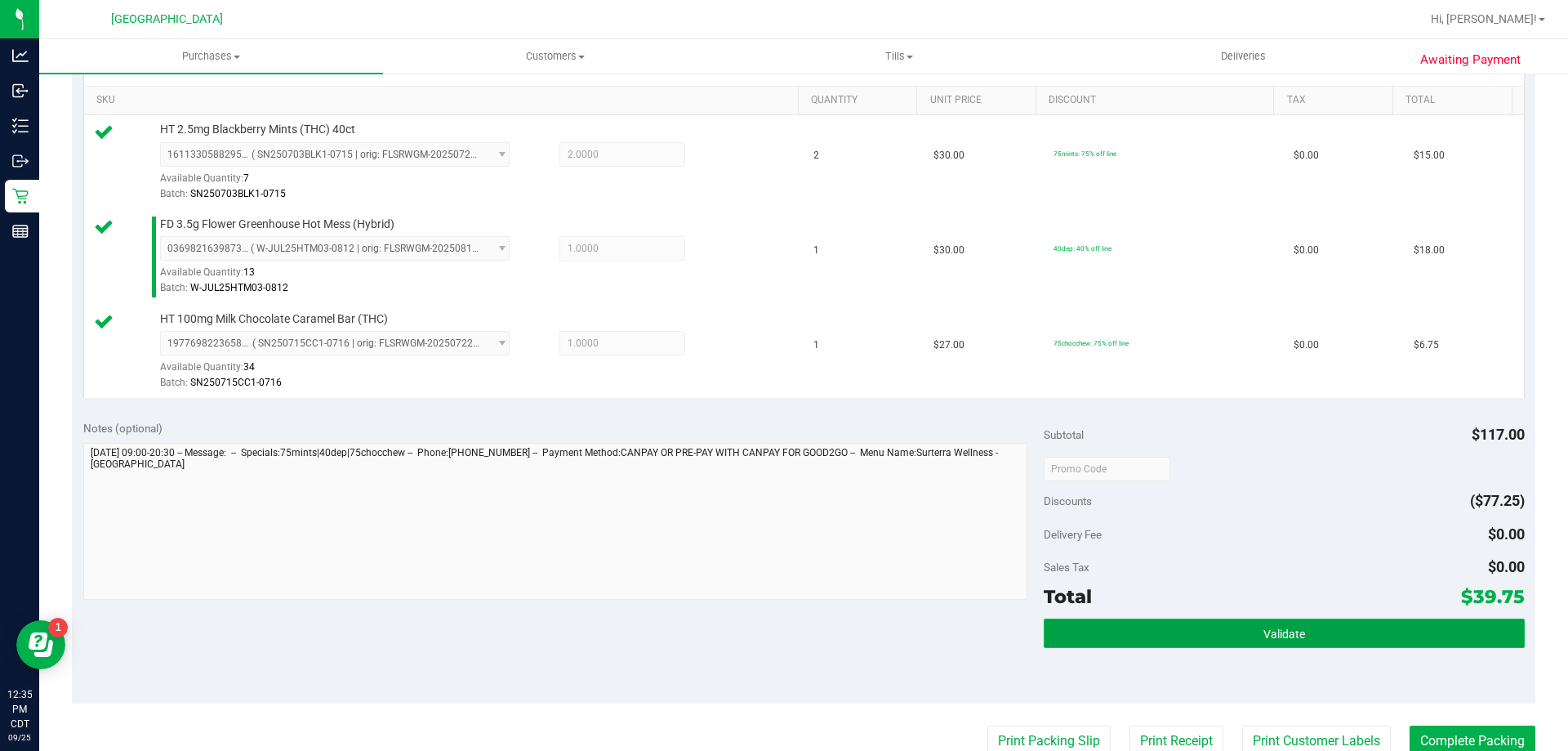
click at [1267, 640] on span "Validate" at bounding box center [1285, 633] width 42 height 13
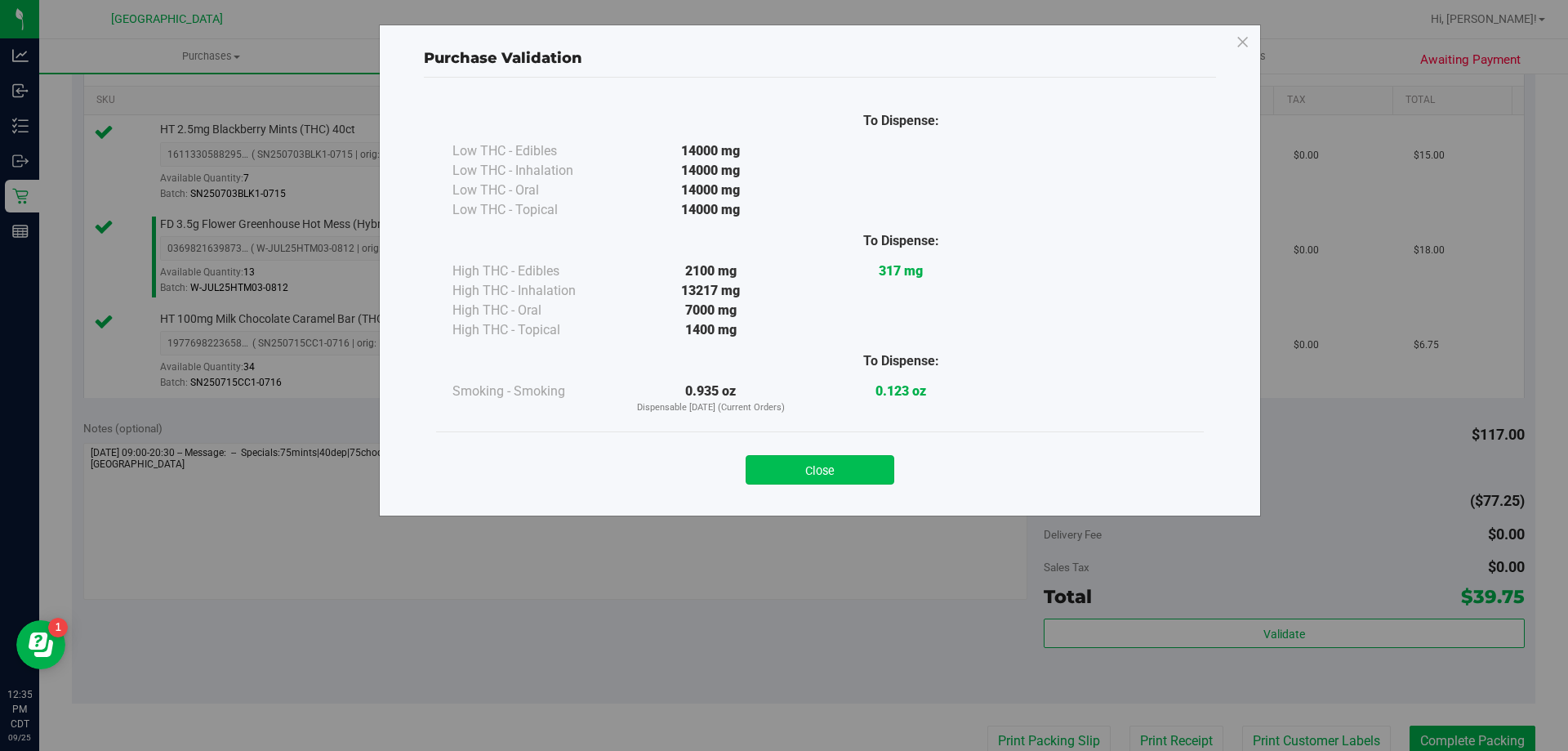
click at [879, 467] on button "Close" at bounding box center [820, 470] width 148 height 30
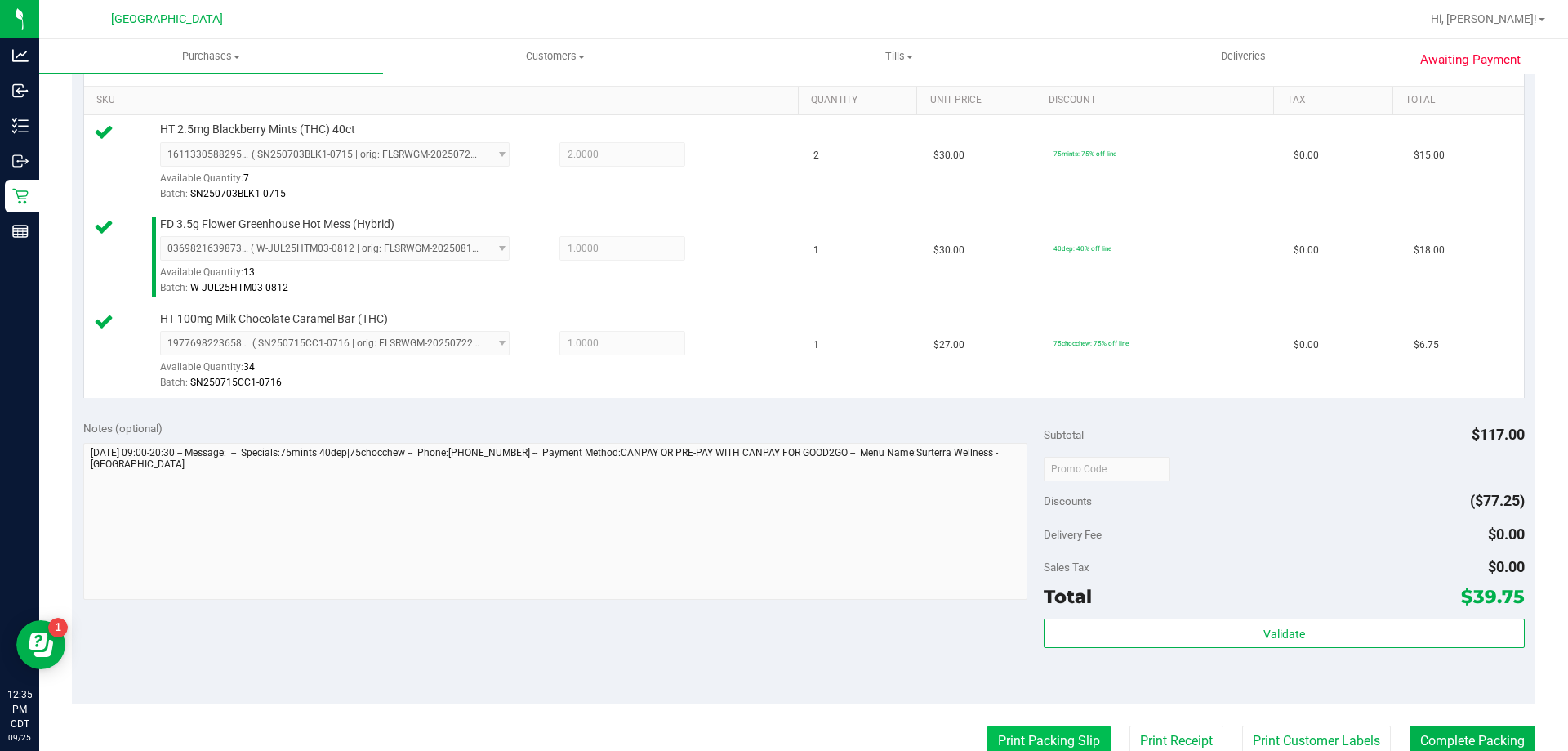
click at [1080, 734] on button "Print Packing Slip" at bounding box center [1048, 741] width 123 height 31
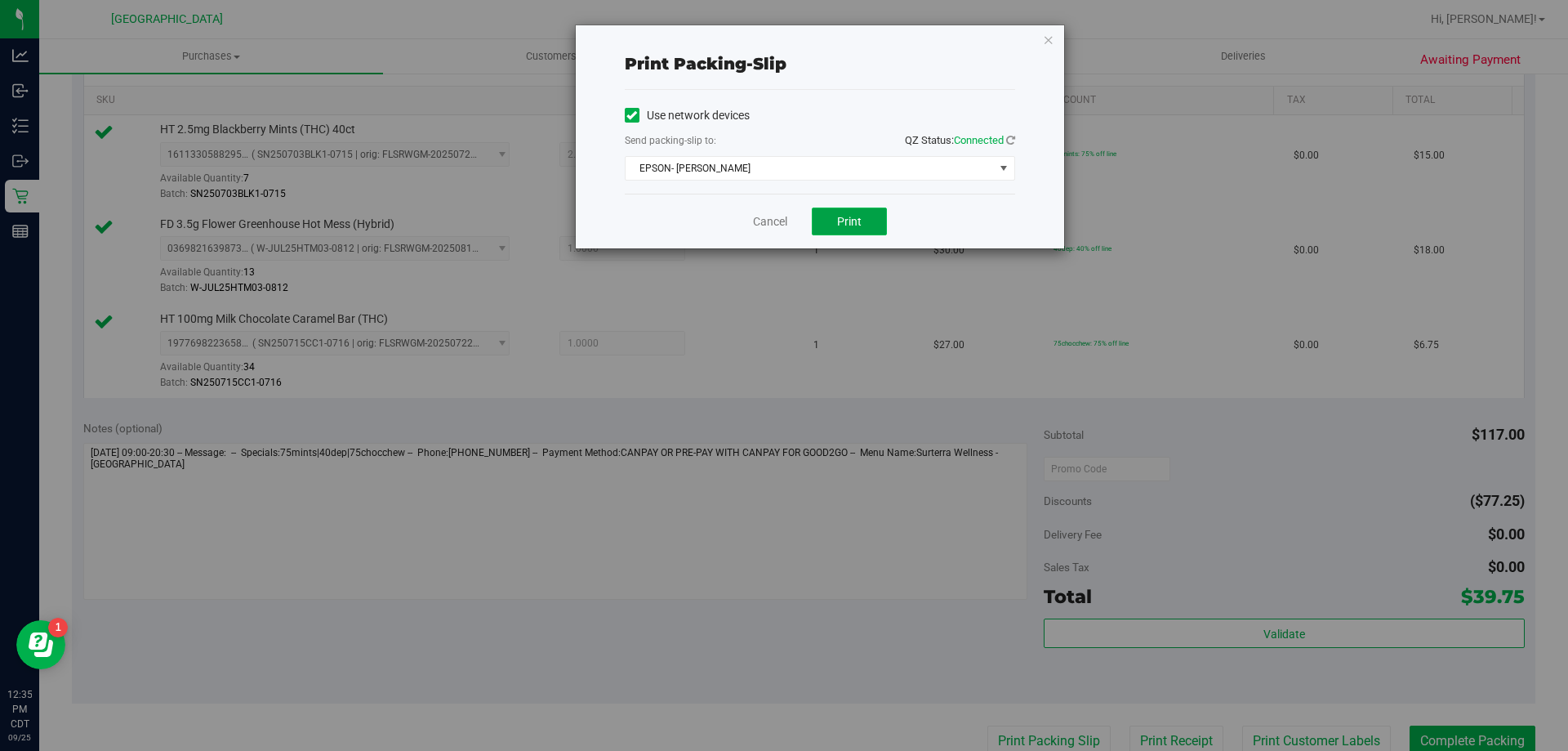
click at [852, 225] on span "Print" at bounding box center [849, 221] width 24 height 13
click at [787, 229] on link "Cancel" at bounding box center [770, 222] width 34 height 17
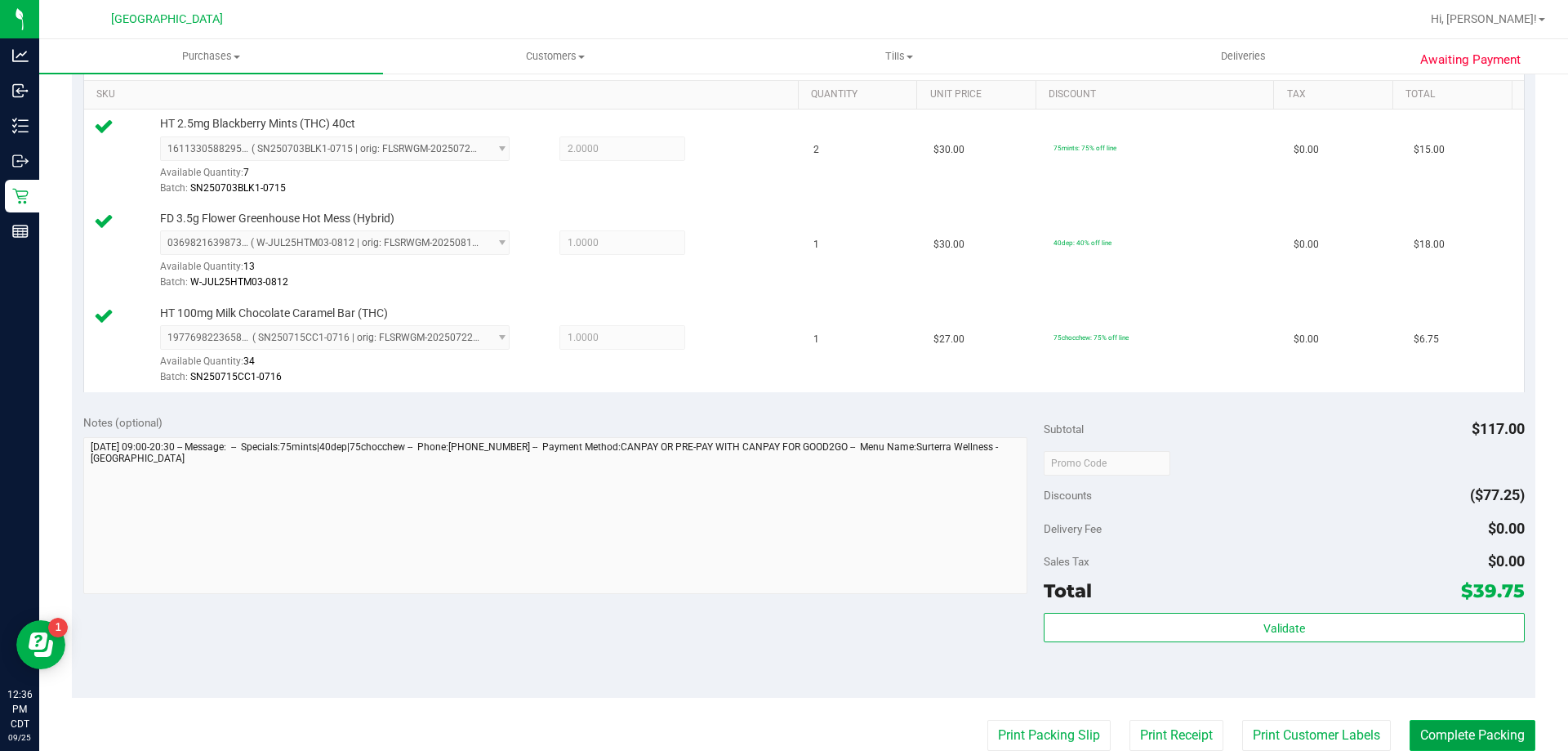
click at [1458, 729] on button "Complete Packing" at bounding box center [1472, 735] width 126 height 31
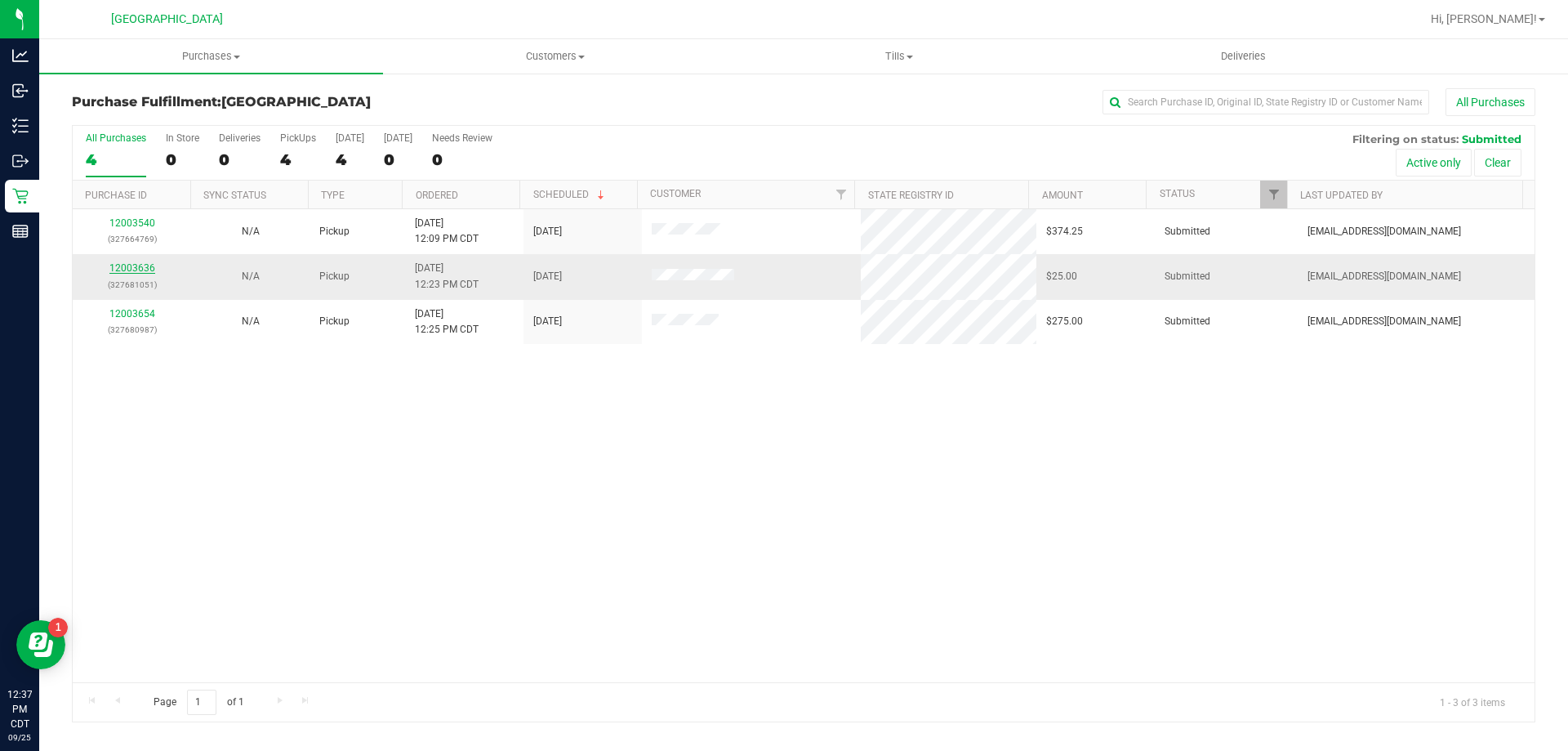
click at [136, 263] on link "12003636" at bounding box center [132, 268] width 45 height 11
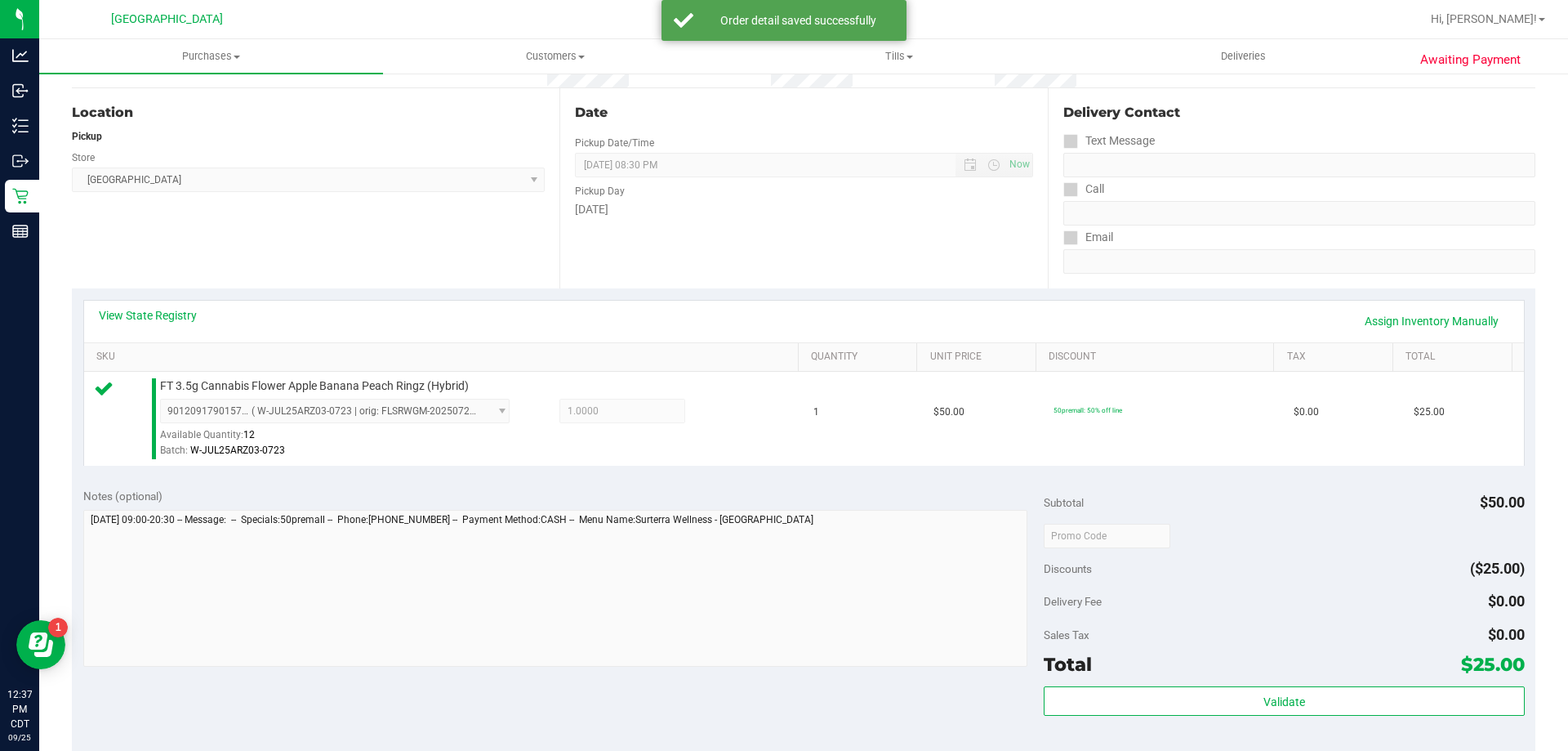
scroll to position [327, 0]
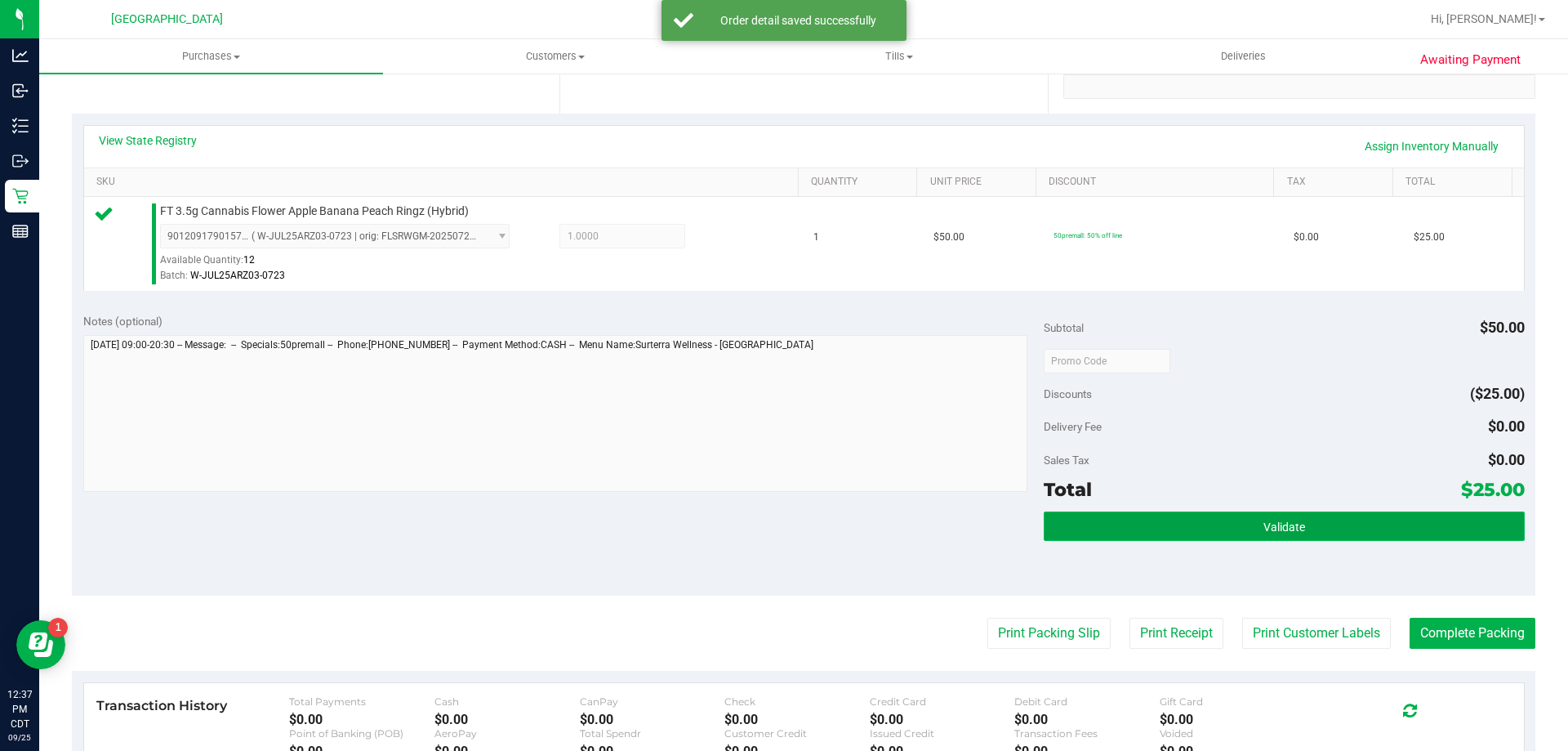
click at [1379, 529] on button "Validate" at bounding box center [1284, 526] width 481 height 30
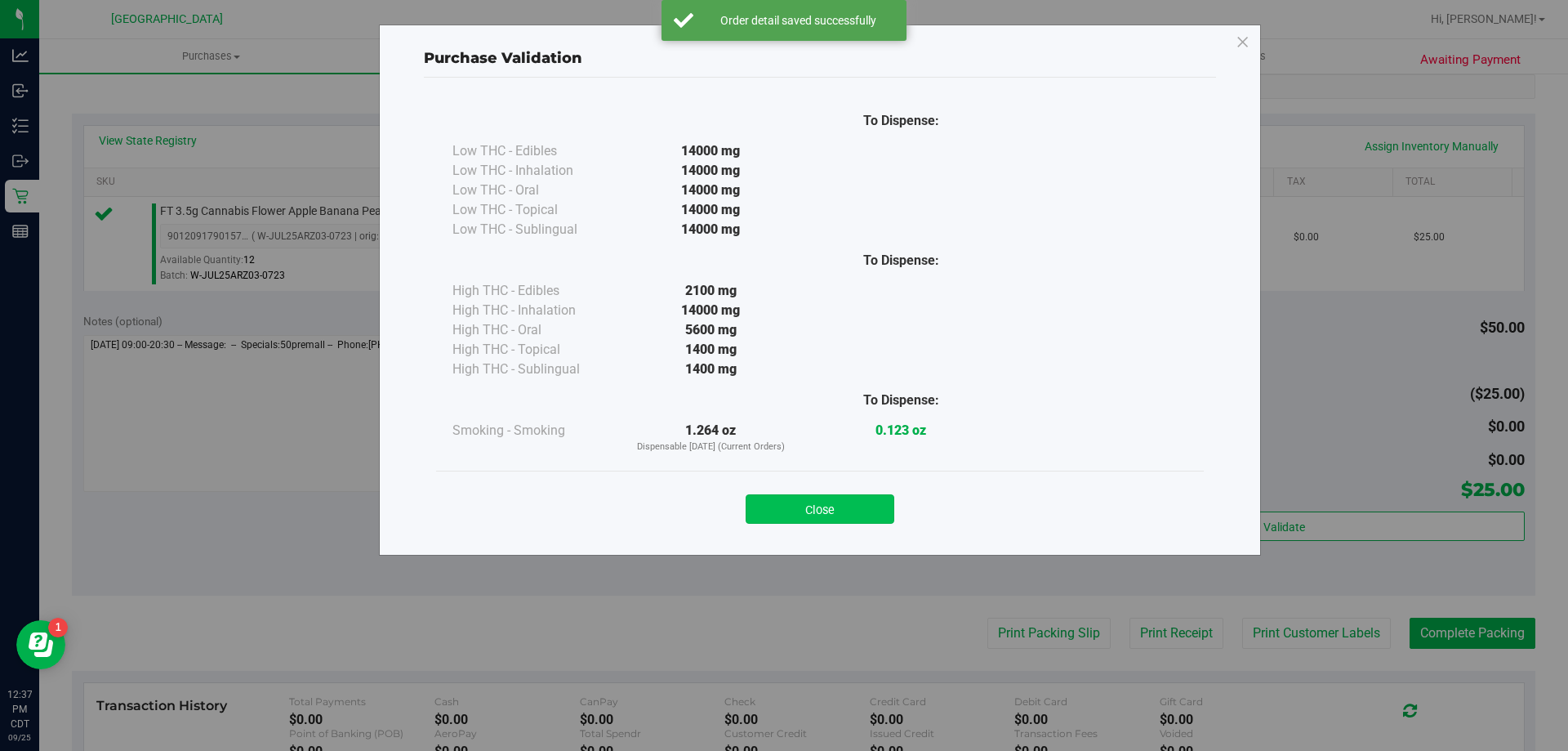
click at [847, 500] on button "Close" at bounding box center [820, 509] width 148 height 30
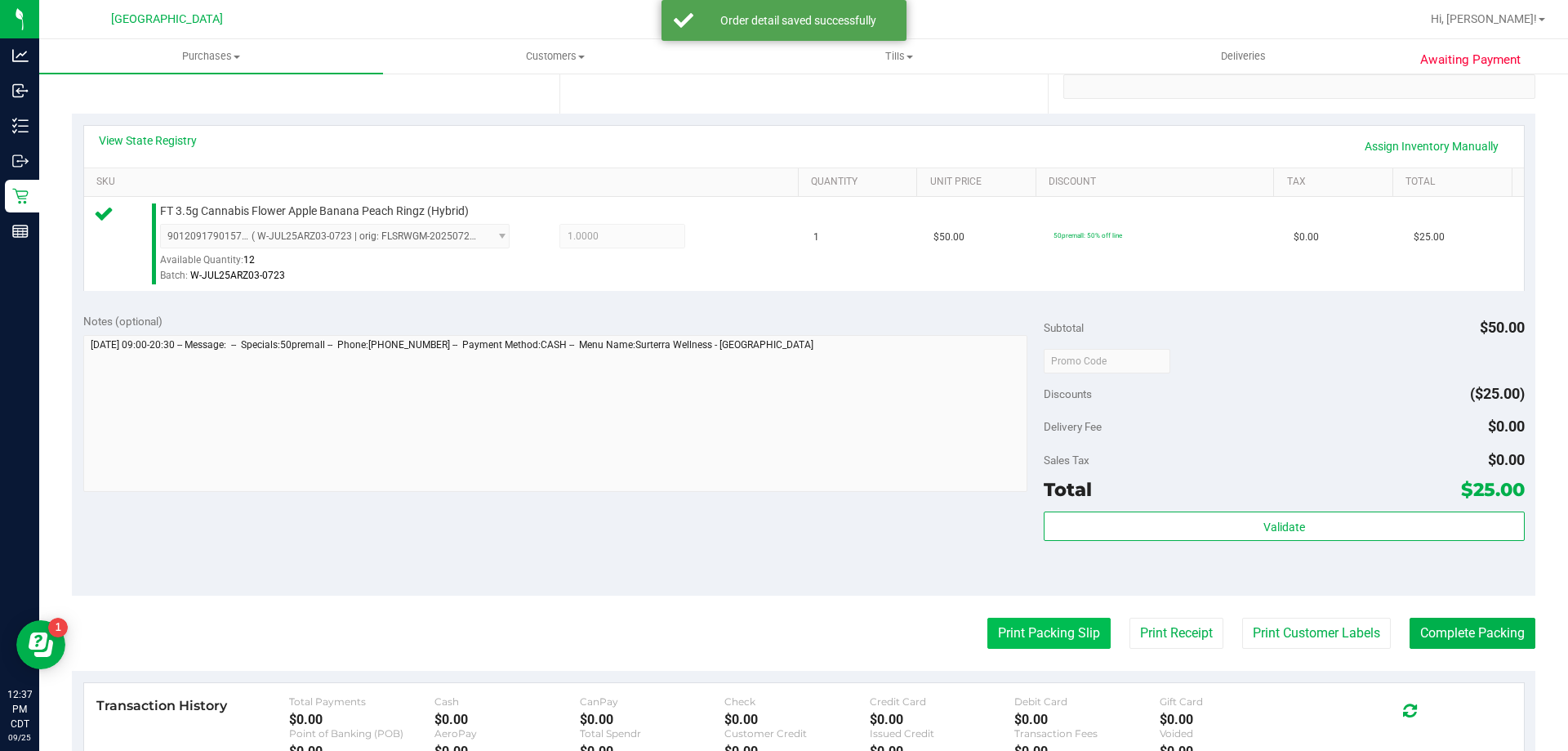
click at [1016, 624] on button "Print Packing Slip" at bounding box center [1048, 633] width 123 height 31
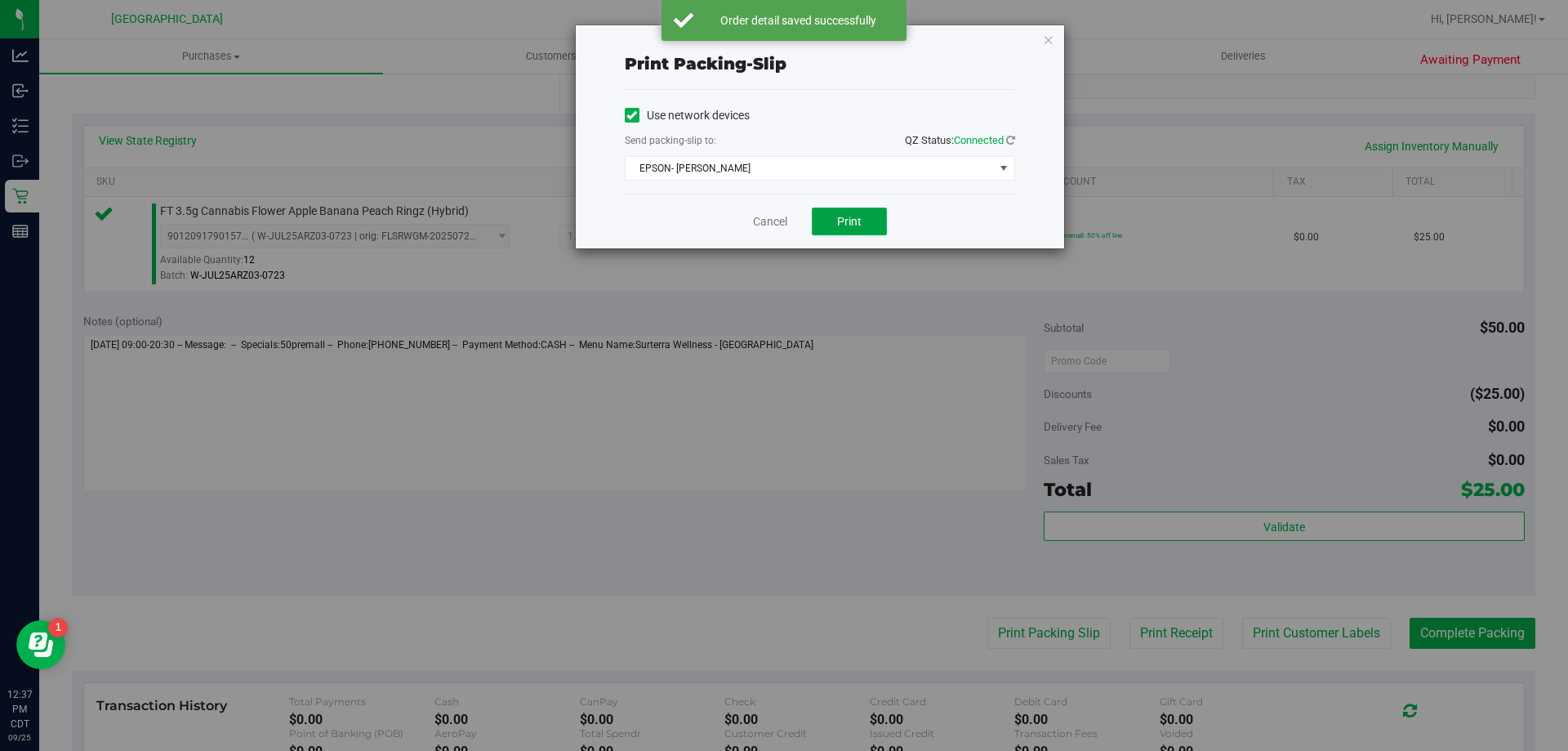
click at [874, 226] on button "Print" at bounding box center [849, 222] width 75 height 28
click at [765, 215] on link "Cancel" at bounding box center [770, 222] width 34 height 17
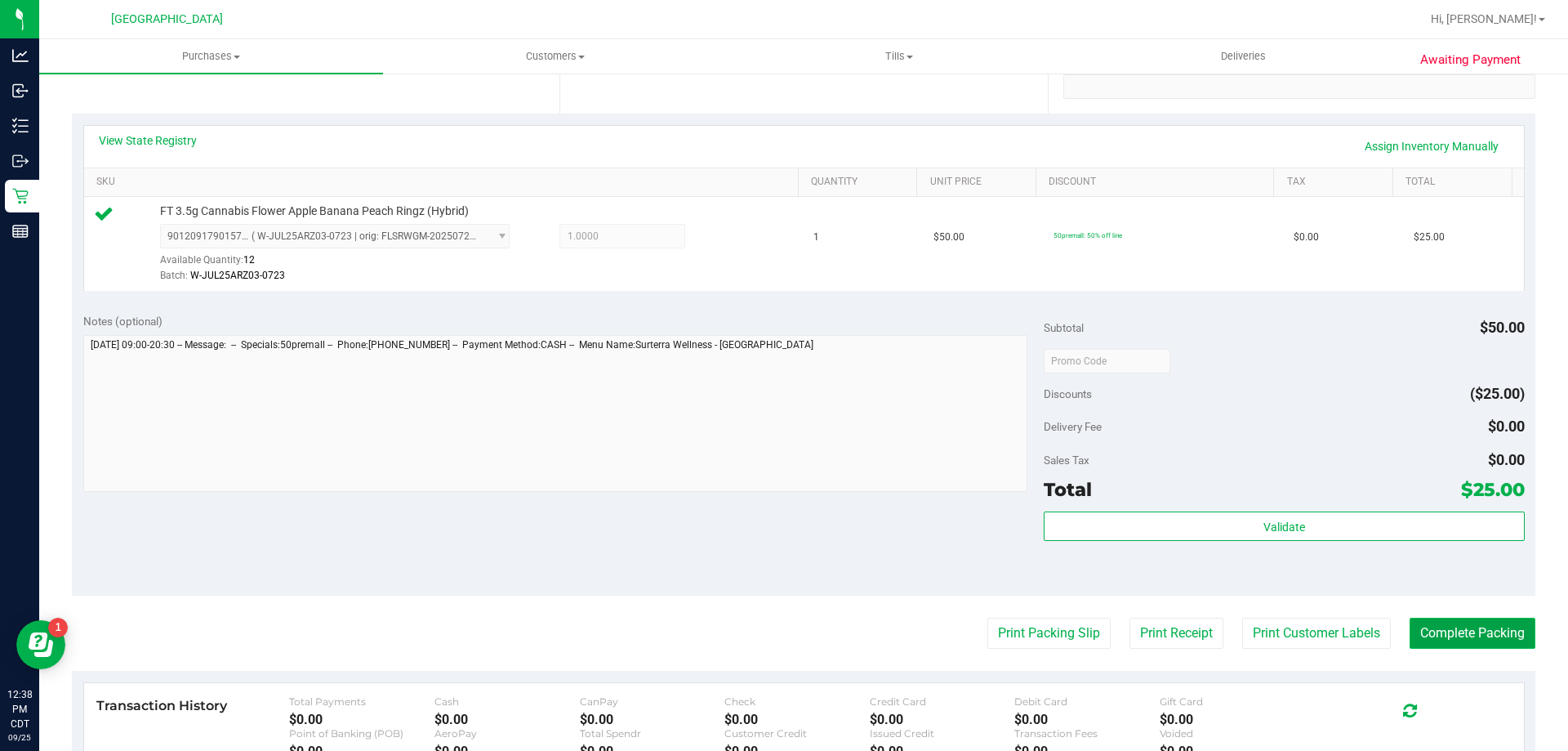
click at [1485, 638] on button "Complete Packing" at bounding box center [1472, 633] width 126 height 31
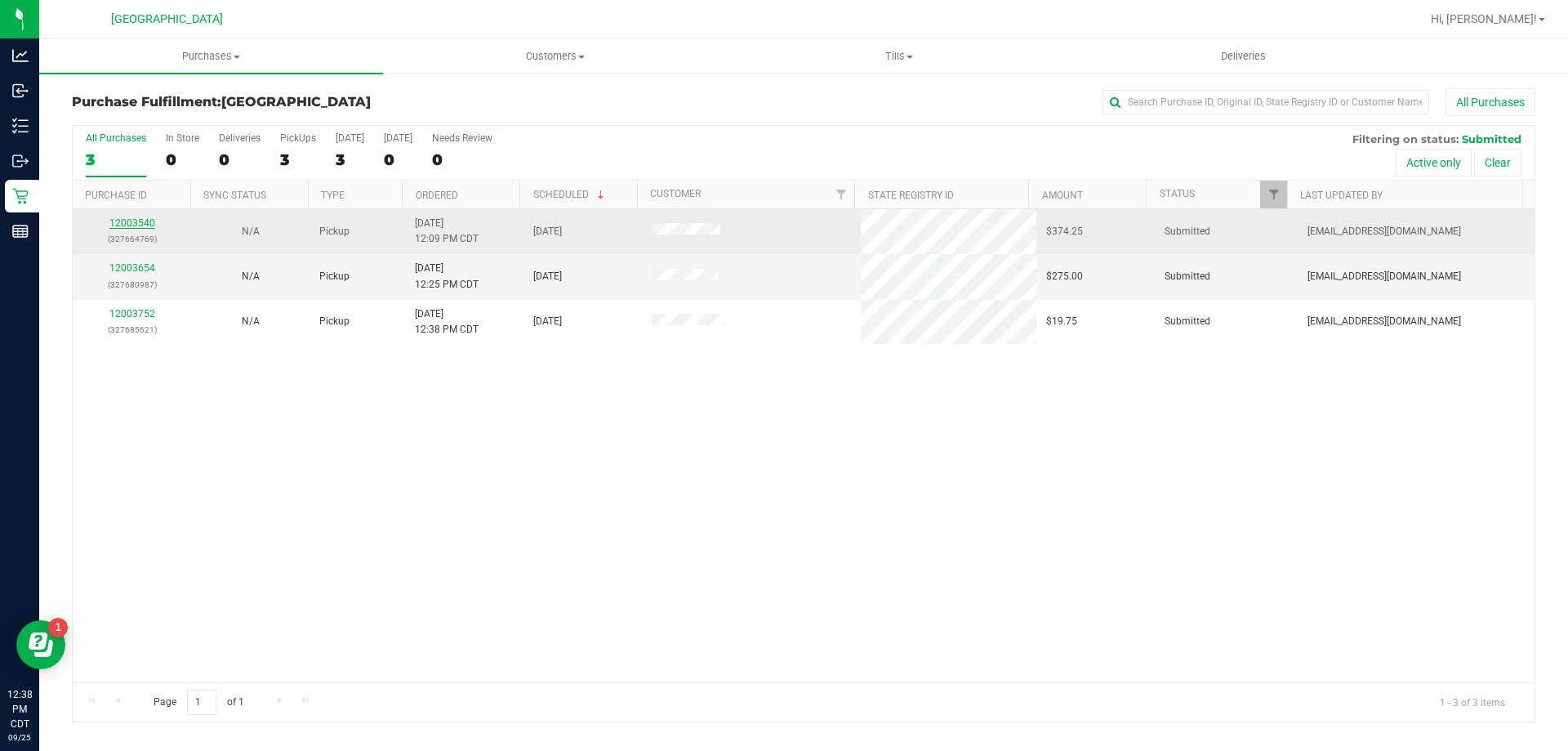
click at [133, 224] on link "12003540" at bounding box center [132, 222] width 45 height 11
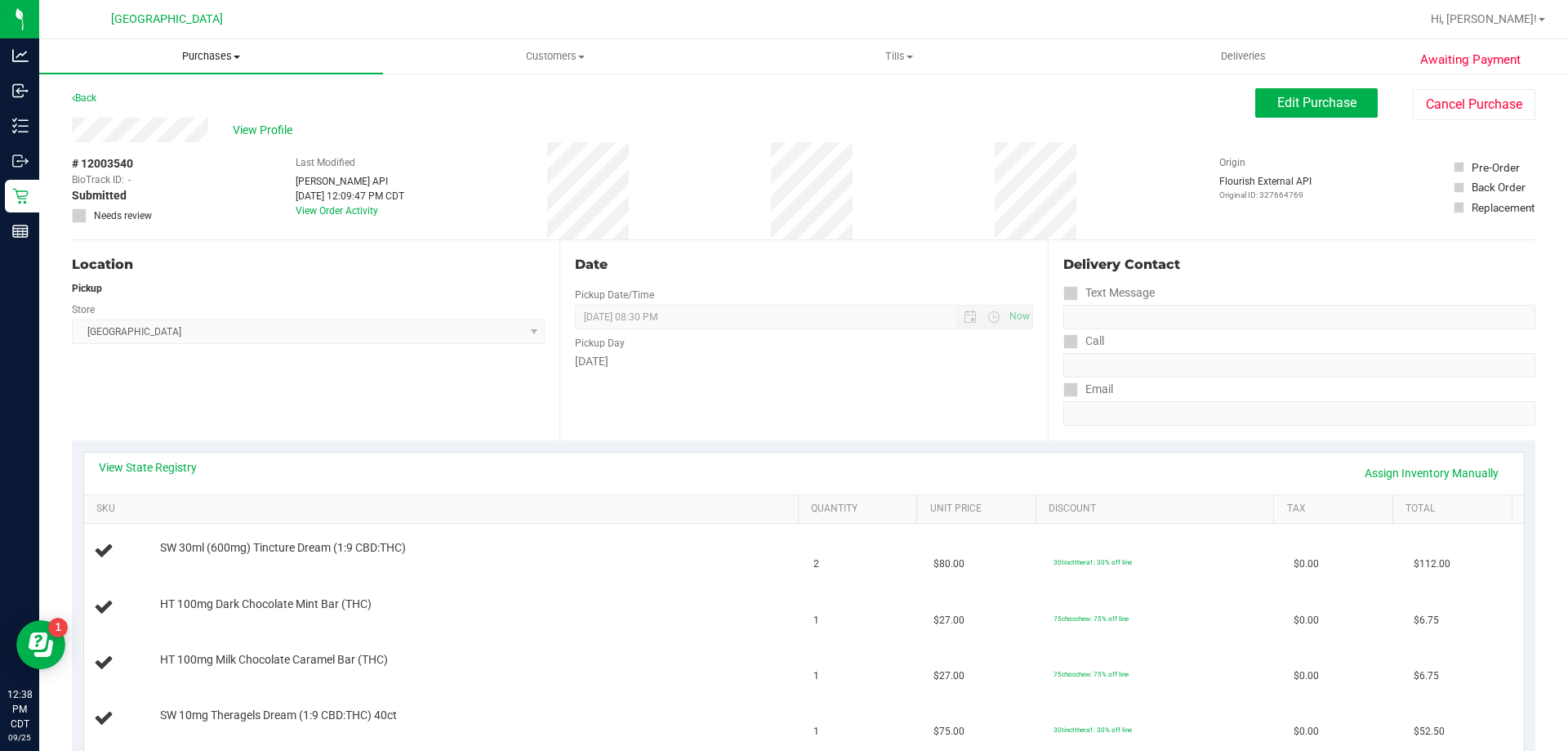
click at [218, 53] on span "Purchases" at bounding box center [211, 56] width 344 height 15
click at [148, 119] on li "Fulfillment" at bounding box center [211, 119] width 344 height 19
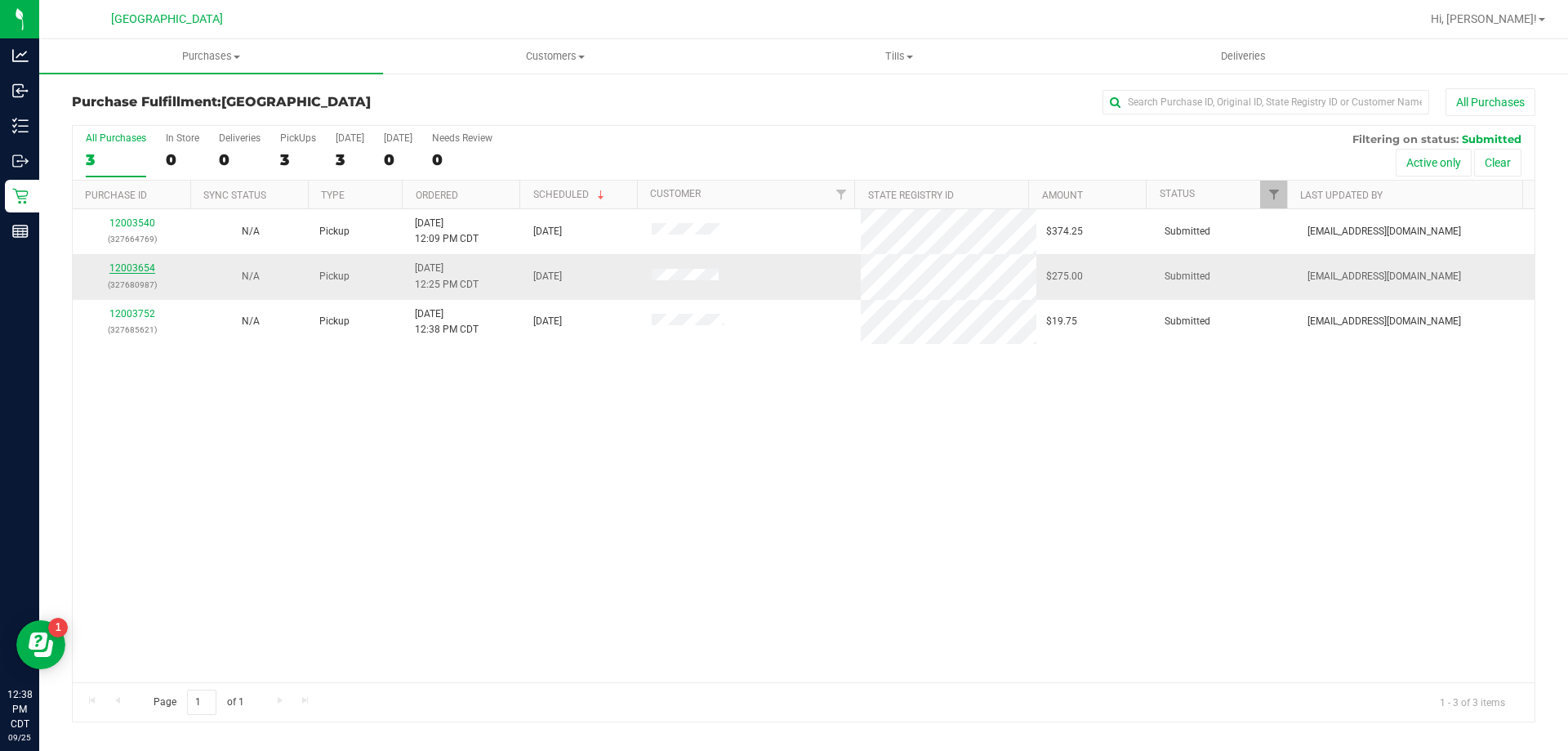
click at [135, 267] on link "12003654" at bounding box center [132, 268] width 45 height 11
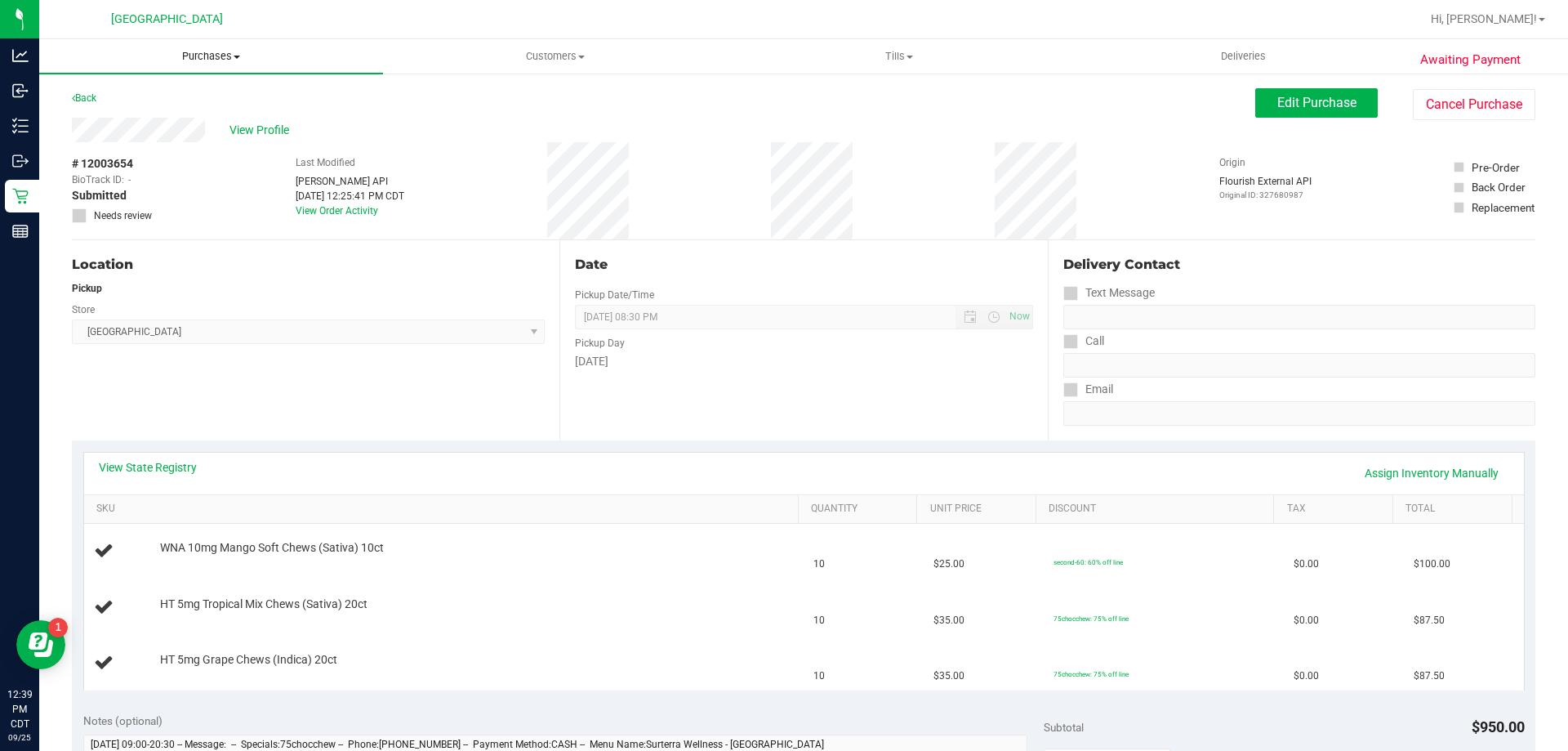
click at [222, 60] on span "Purchases" at bounding box center [211, 56] width 344 height 15
click at [101, 122] on span "Fulfillment" at bounding box center [90, 118] width 101 height 14
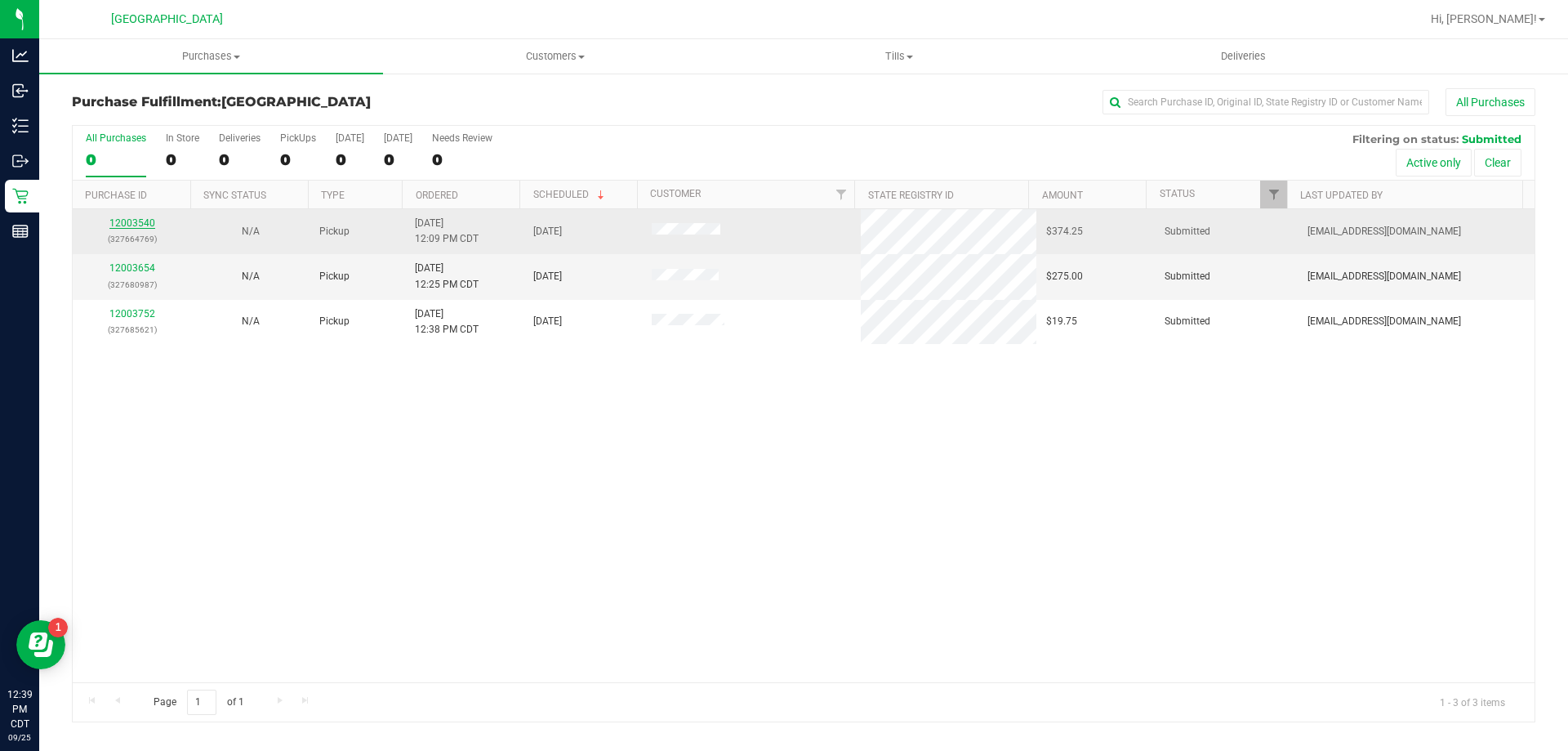
click at [129, 219] on link "12003540" at bounding box center [132, 222] width 45 height 11
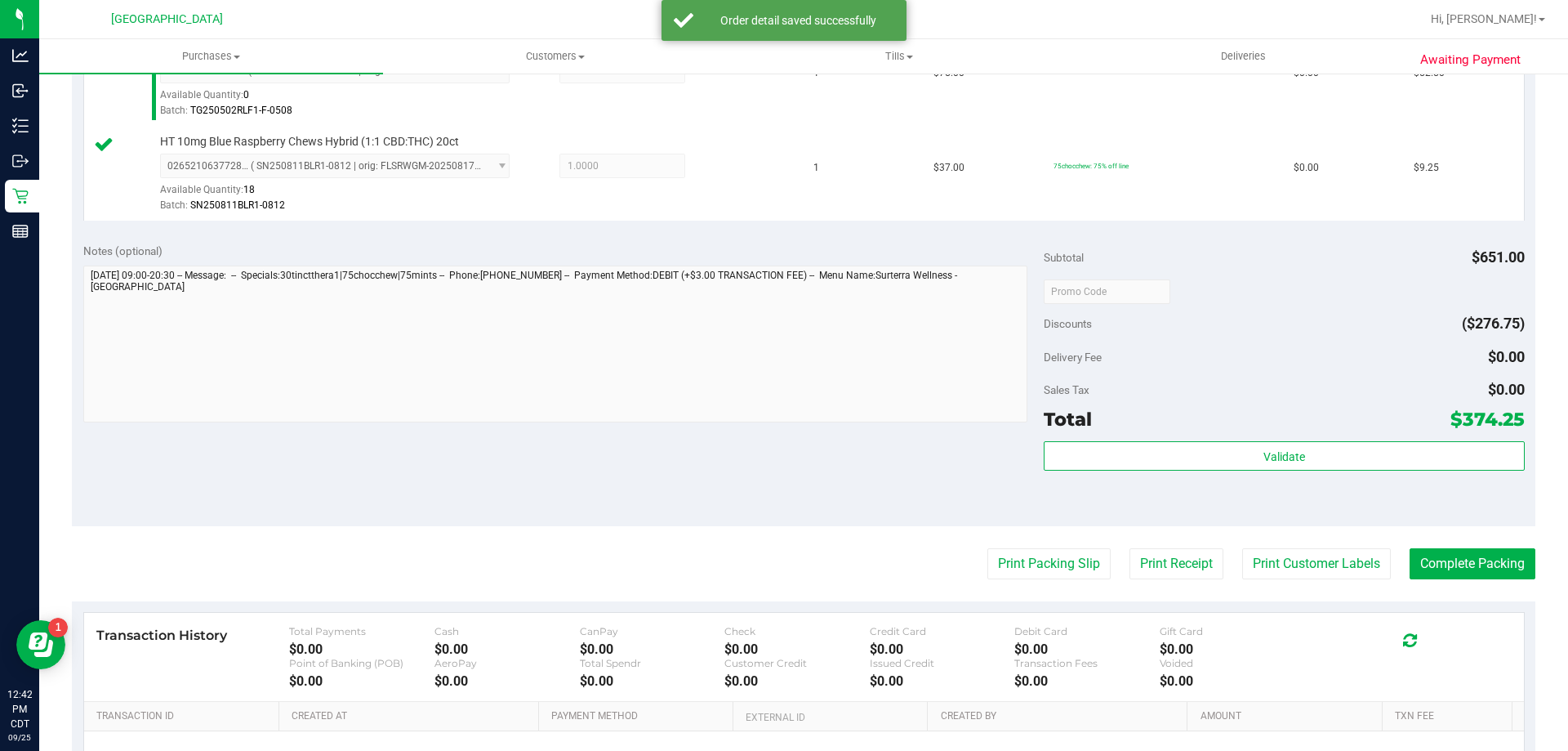
scroll to position [1225, 0]
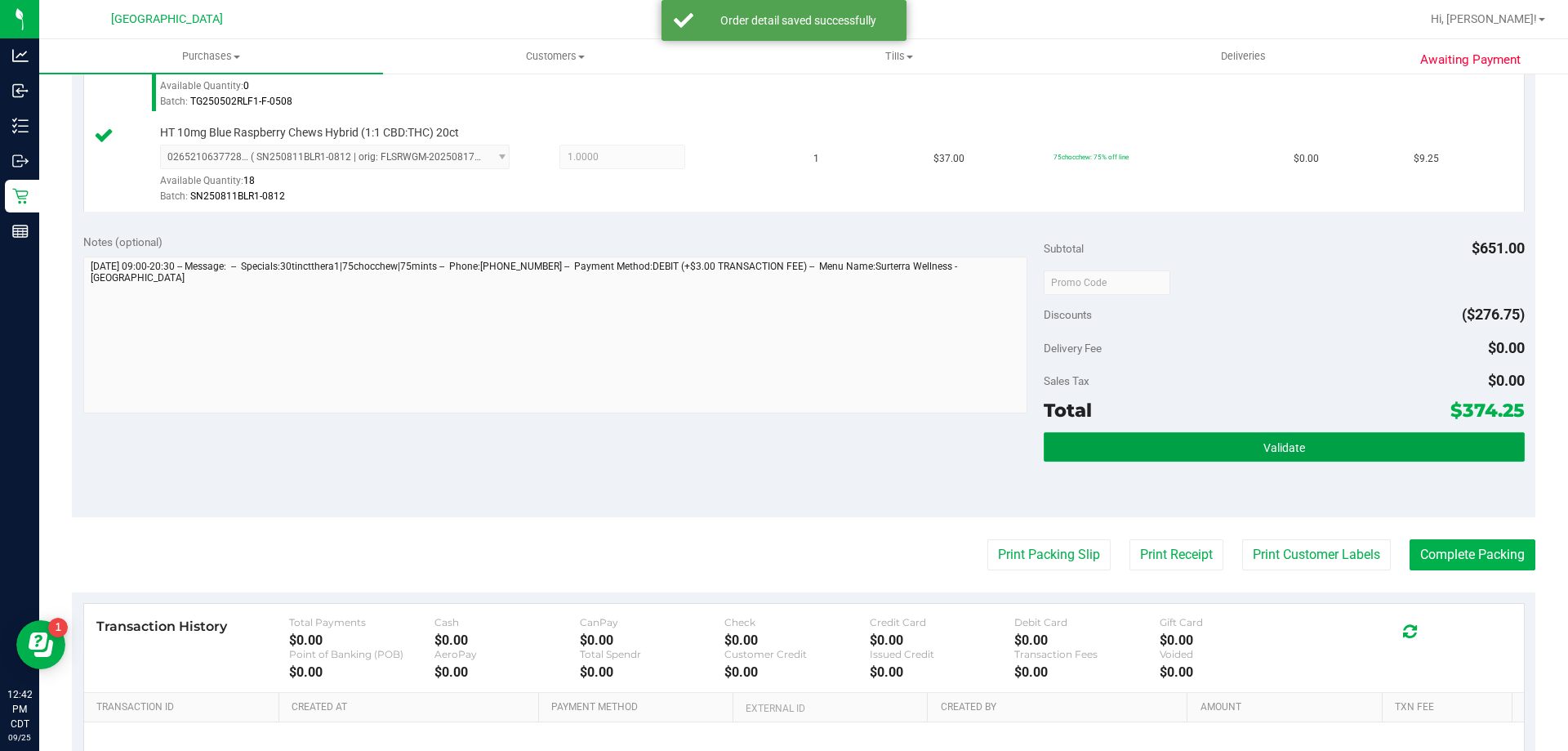
click at [1271, 445] on span "Validate" at bounding box center [1285, 447] width 42 height 13
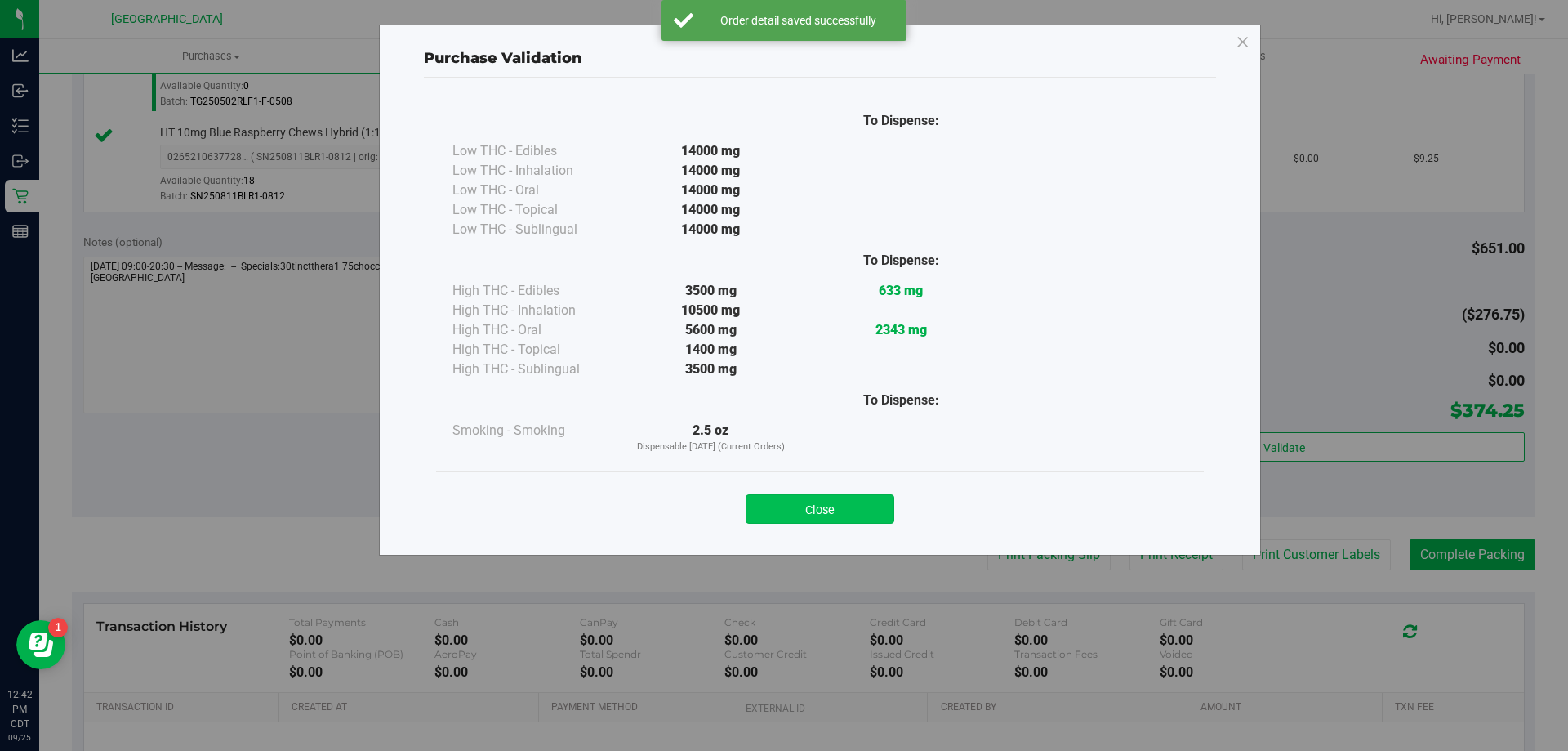
click at [875, 505] on button "Close" at bounding box center [820, 509] width 148 height 30
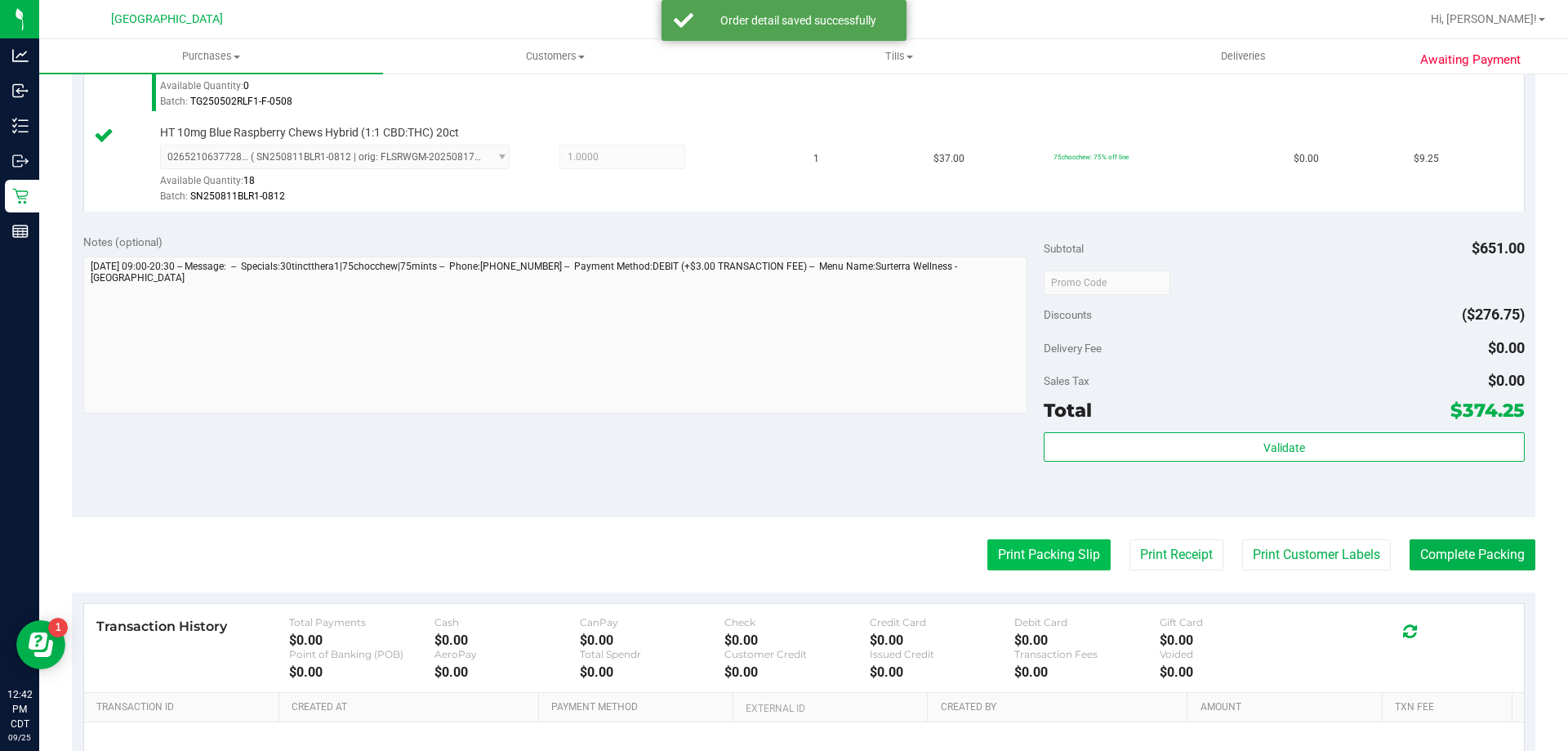
click at [1015, 540] on button "Print Packing Slip" at bounding box center [1048, 555] width 123 height 31
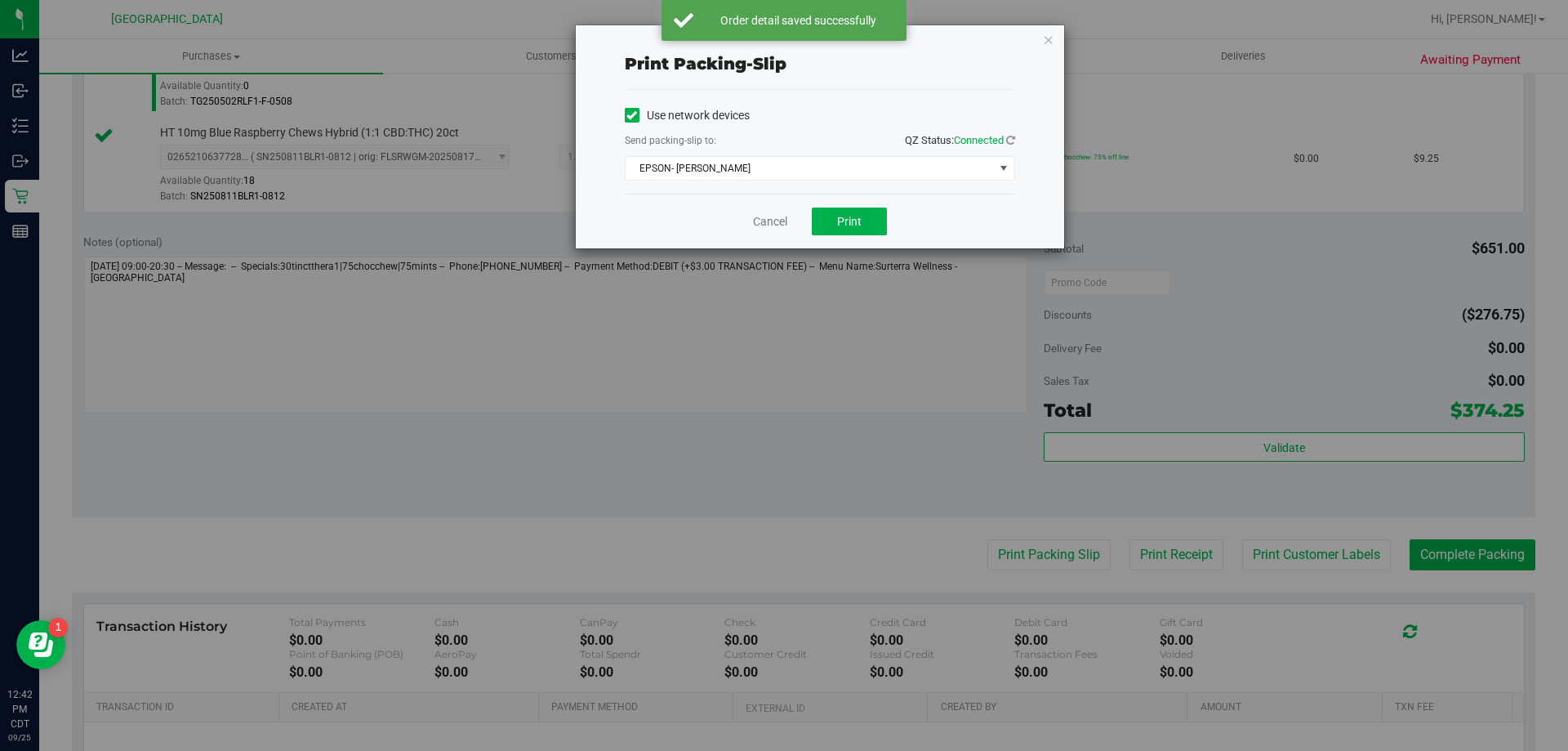
click at [848, 238] on div "Cancel Print" at bounding box center [820, 221] width 391 height 55
click at [849, 228] on button "Print" at bounding box center [849, 222] width 75 height 28
click at [763, 213] on link "Cancel" at bounding box center [770, 222] width 34 height 17
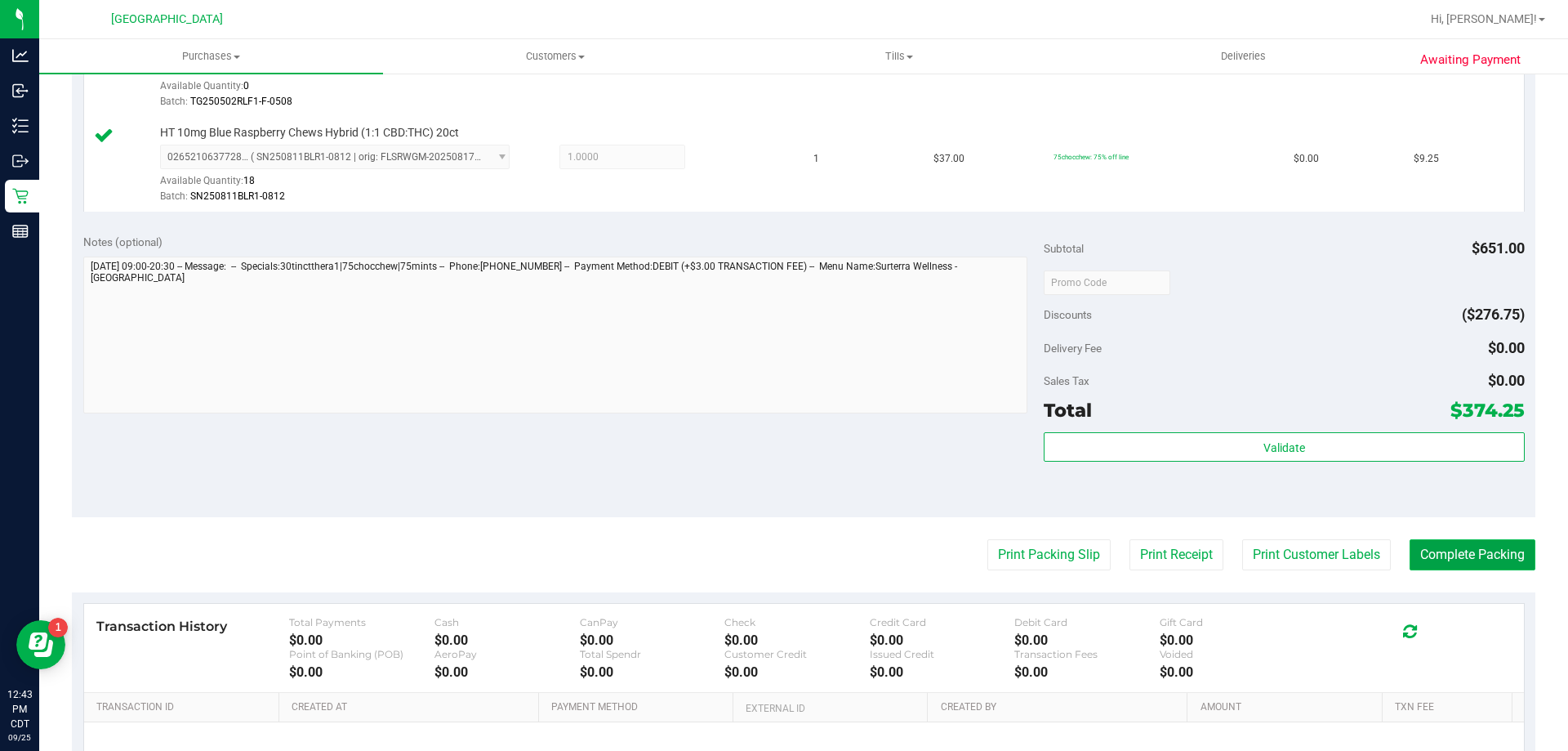
click at [1445, 556] on button "Complete Packing" at bounding box center [1472, 555] width 126 height 31
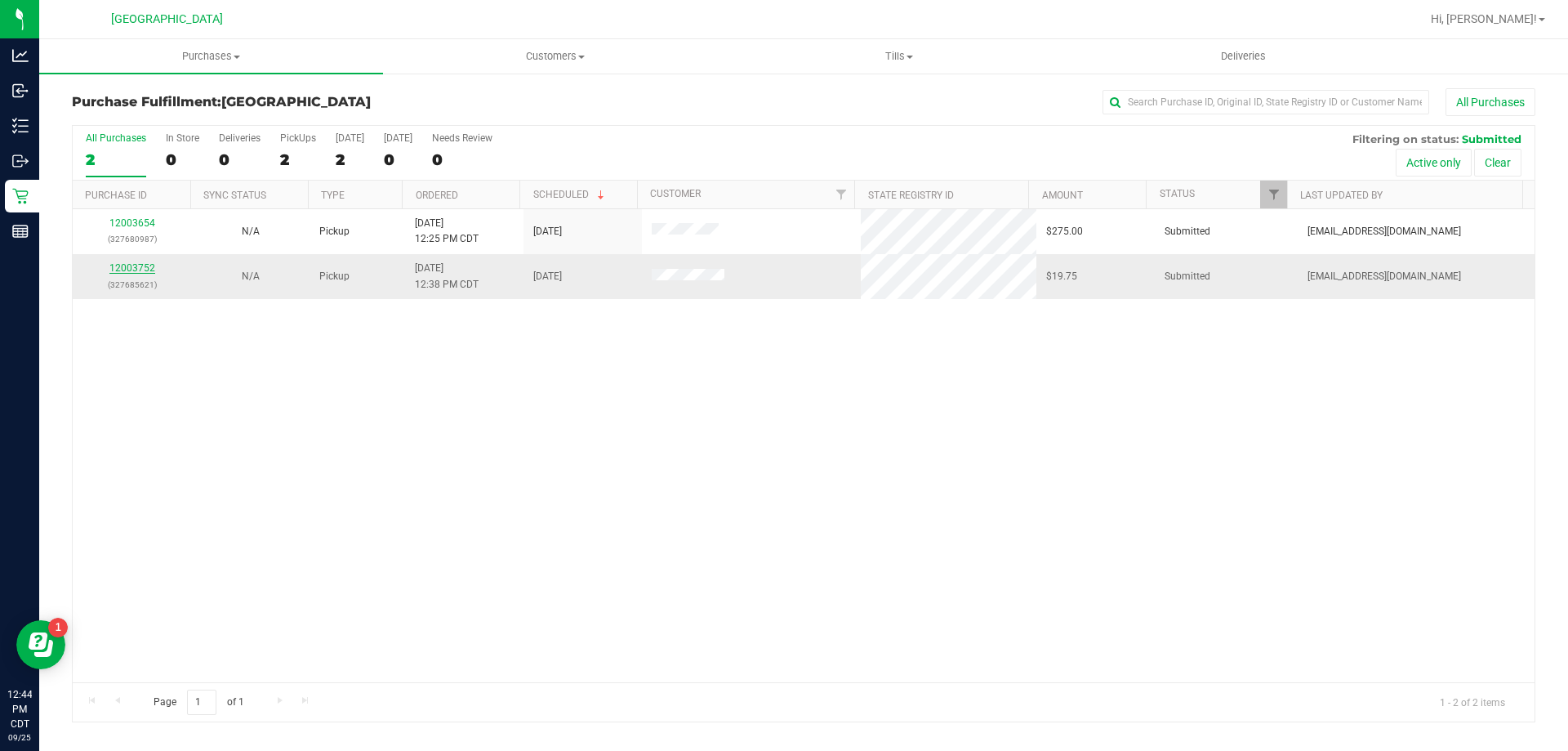
click at [138, 264] on link "12003752" at bounding box center [132, 268] width 45 height 11
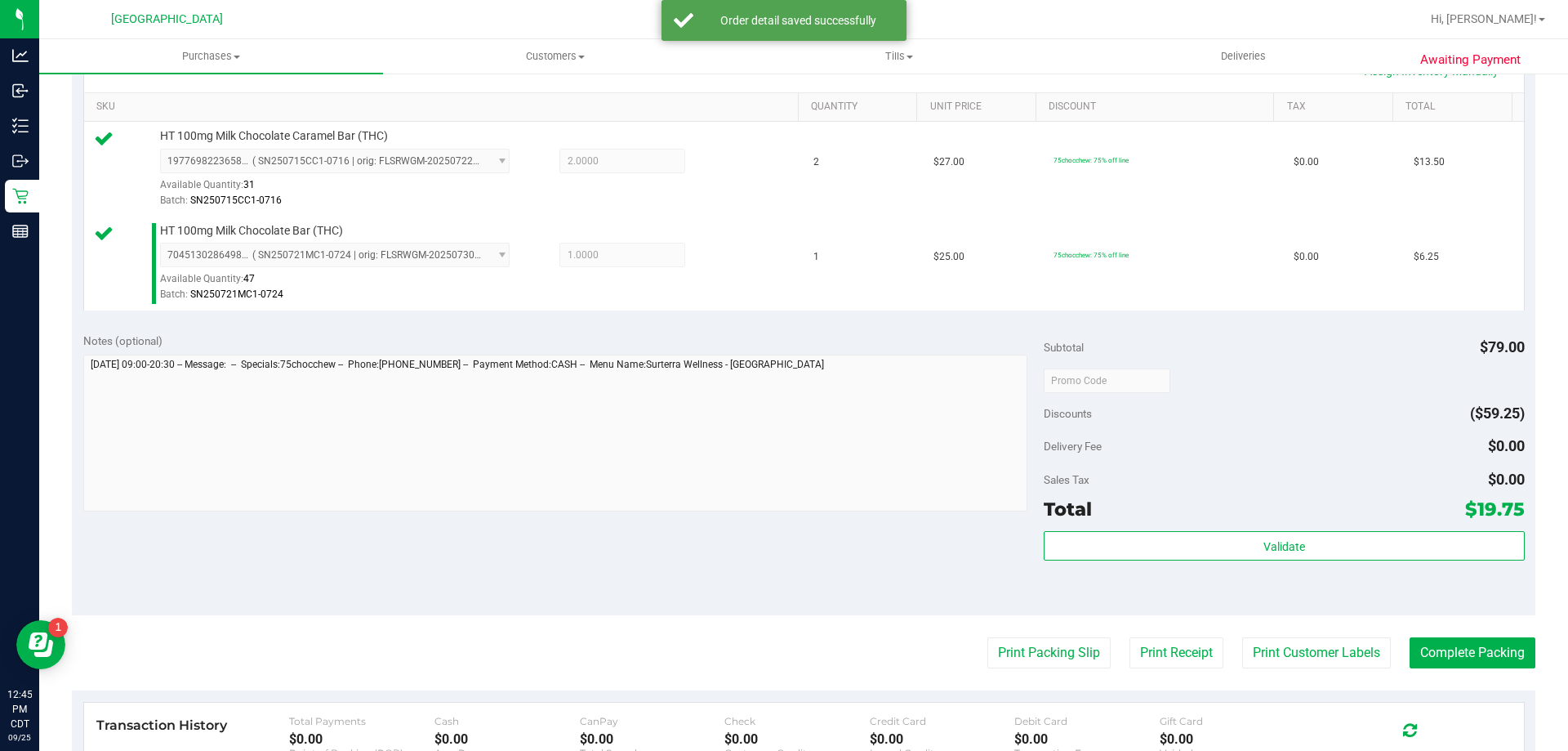
scroll to position [408, 0]
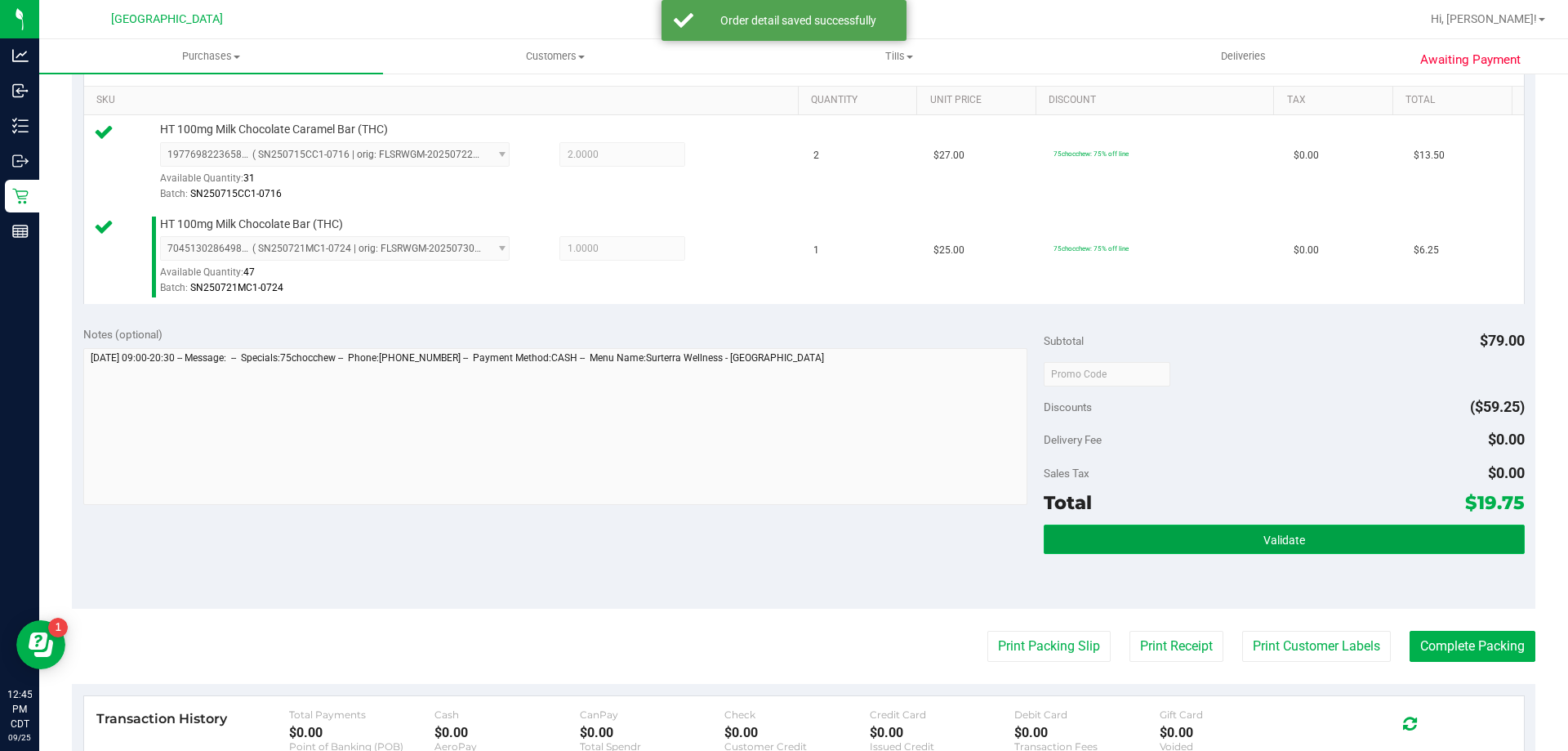
click at [1341, 538] on button "Validate" at bounding box center [1284, 539] width 481 height 30
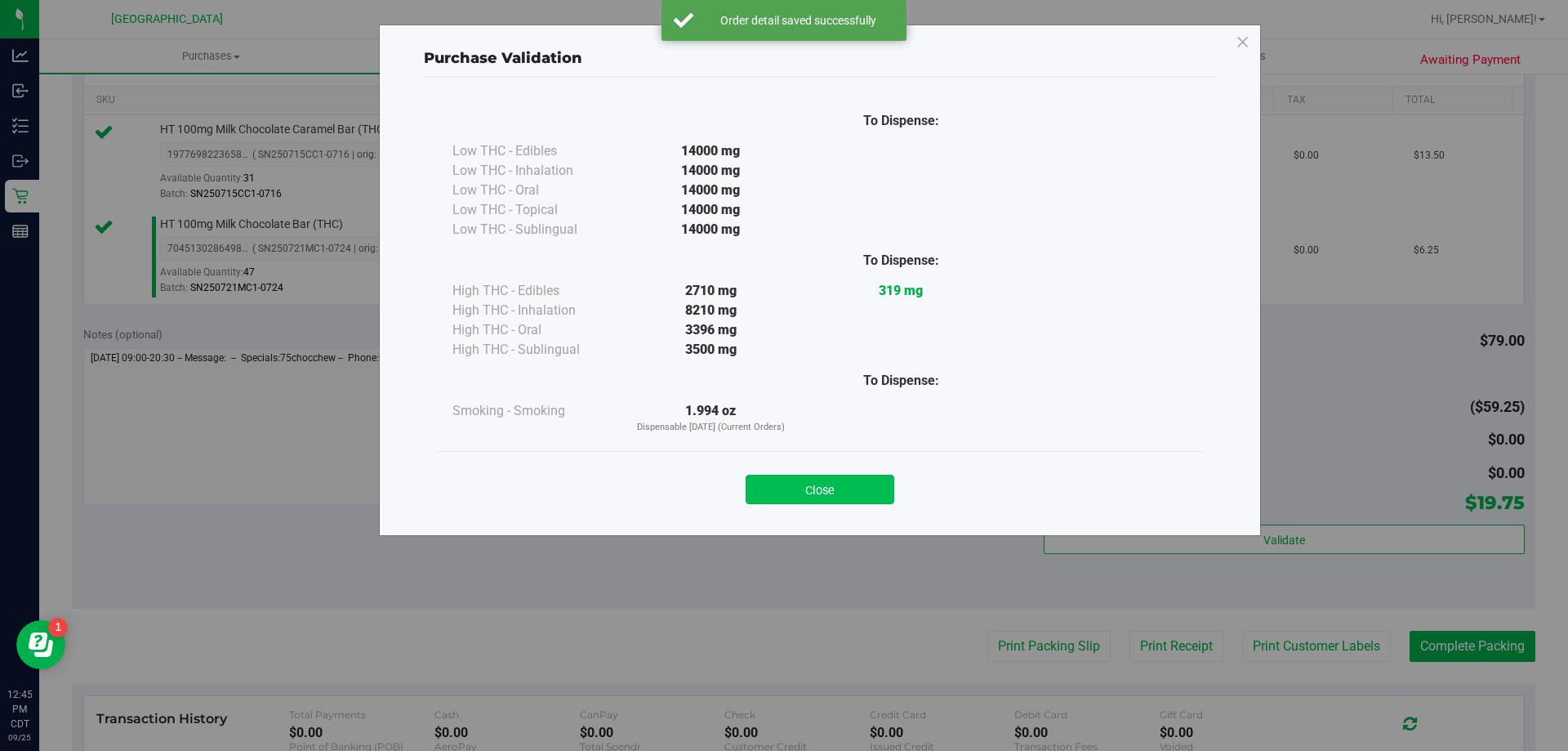
click at [852, 490] on button "Close" at bounding box center [820, 489] width 148 height 30
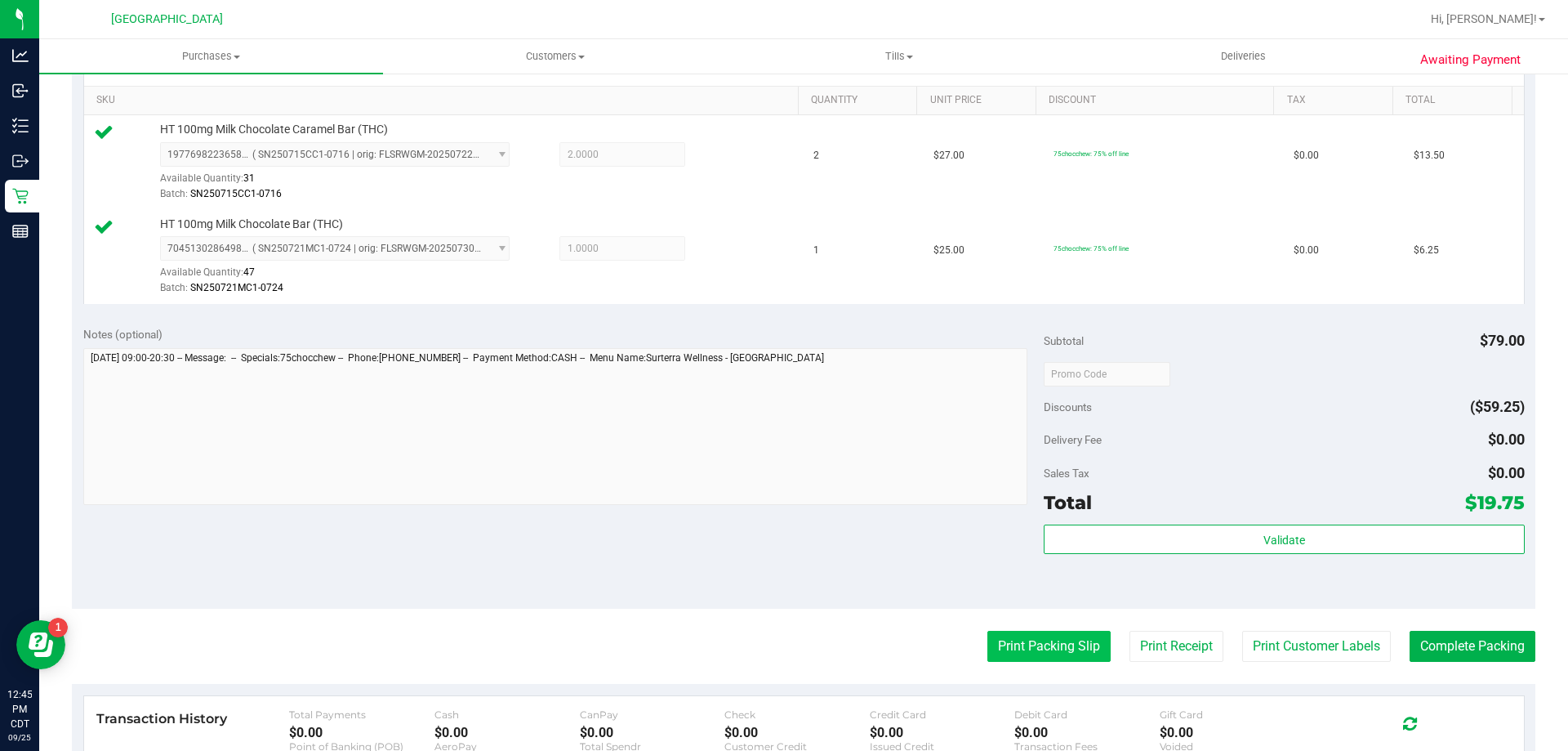
click at [1069, 643] on button "Print Packing Slip" at bounding box center [1048, 646] width 123 height 31
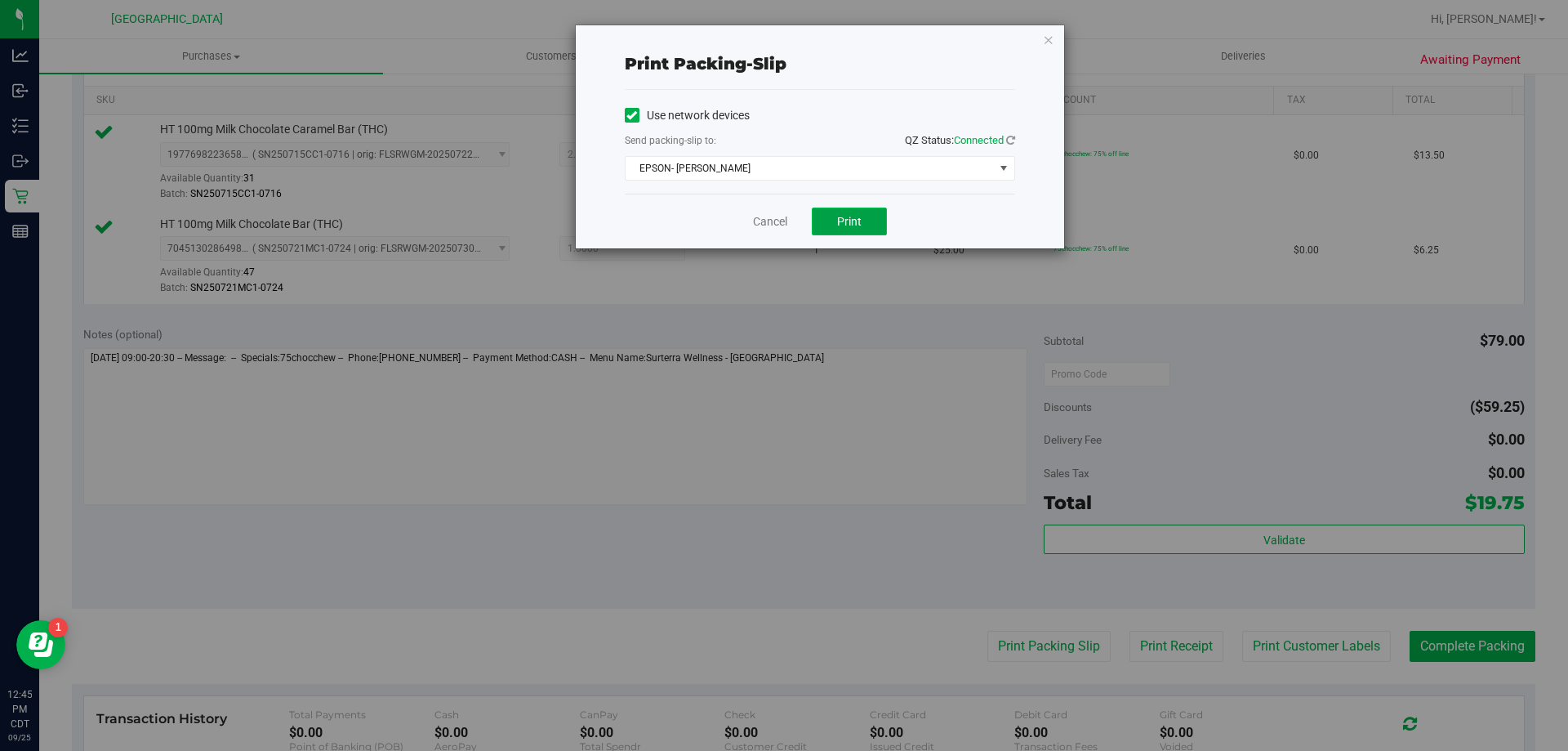
click at [828, 222] on button "Print" at bounding box center [849, 222] width 75 height 28
click at [777, 225] on link "Cancel" at bounding box center [770, 222] width 34 height 17
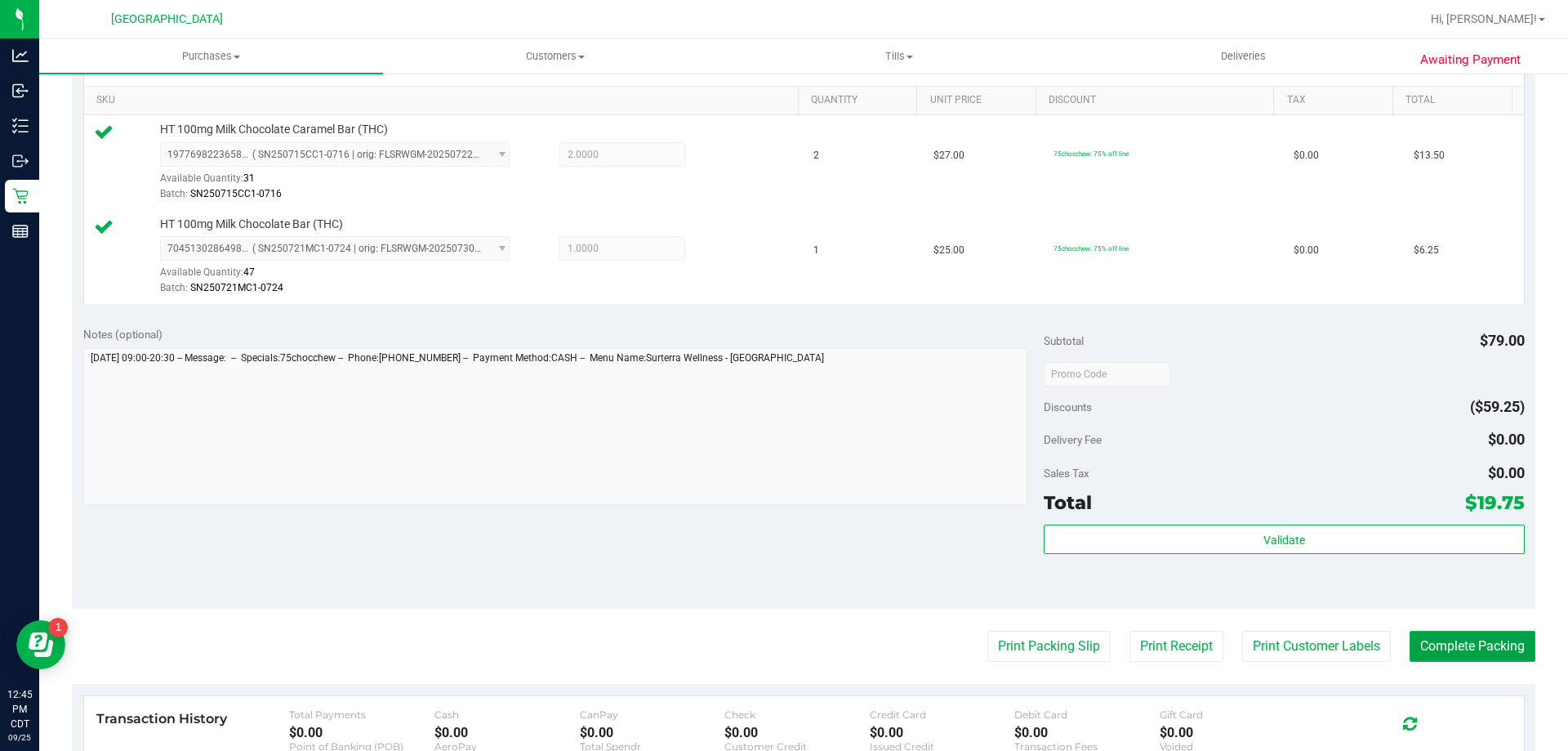
click at [1458, 649] on button "Complete Packing" at bounding box center [1472, 646] width 126 height 31
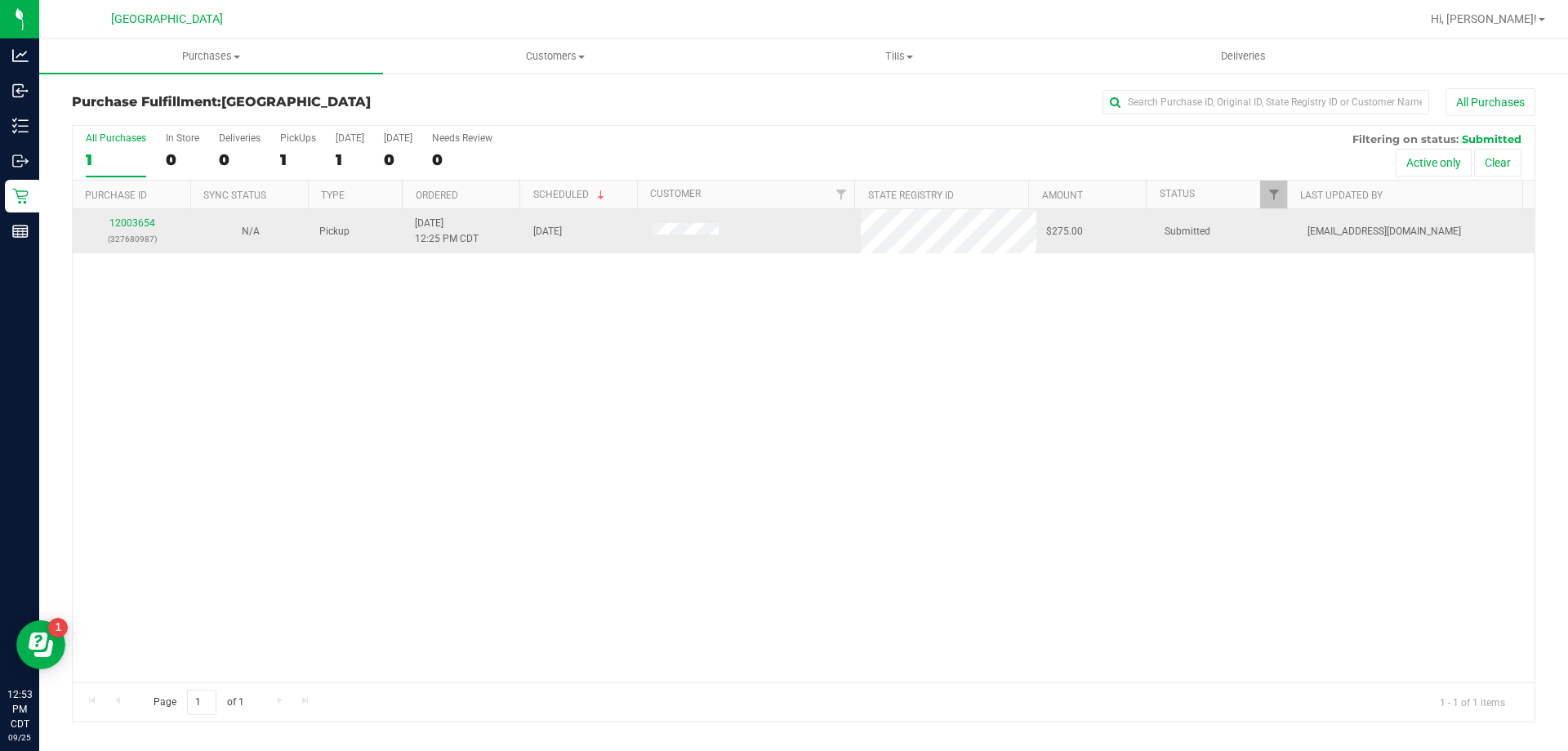
click at [139, 213] on td "12003654 (327680987)" at bounding box center [132, 231] width 119 height 44
click at [137, 223] on link "12003654" at bounding box center [132, 222] width 45 height 11
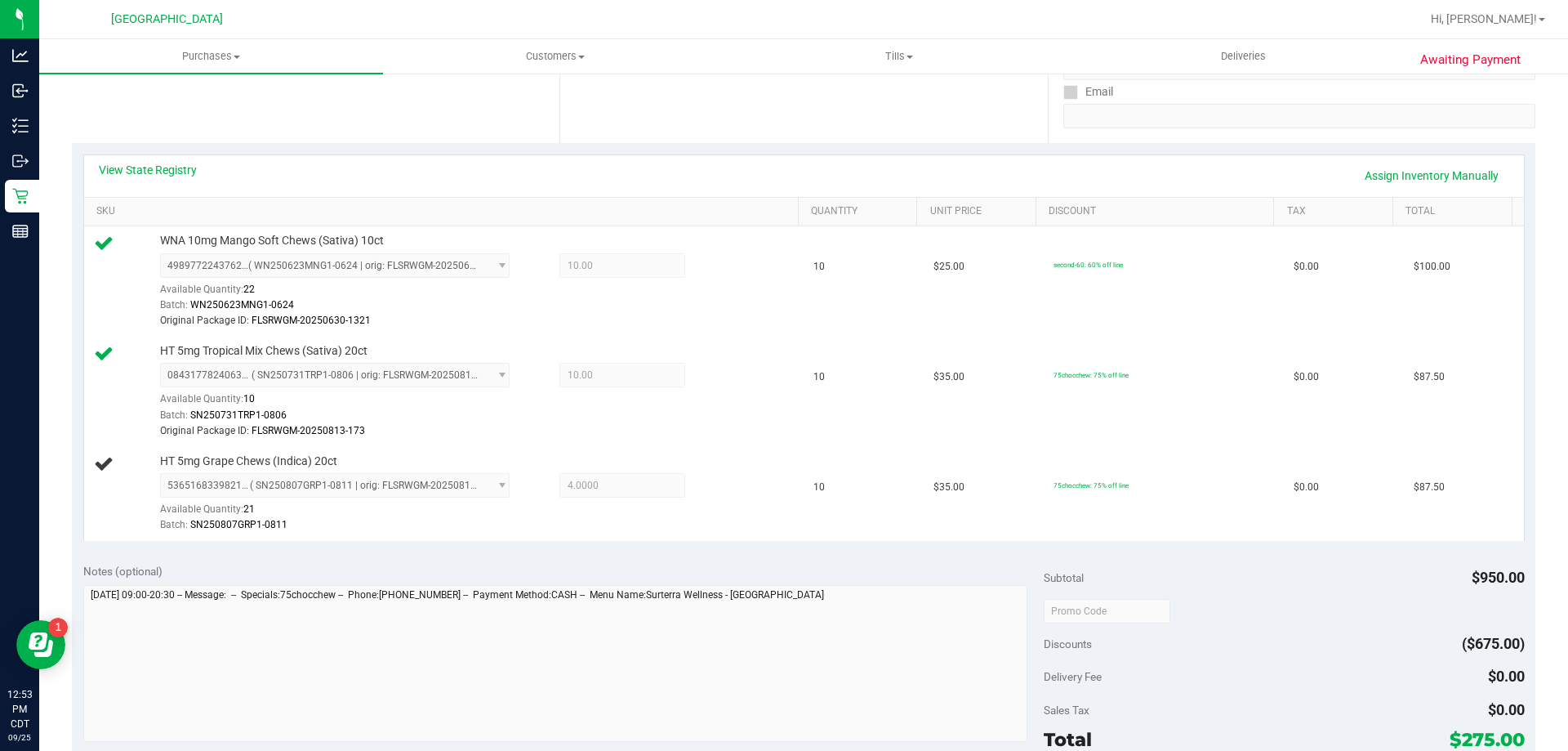
scroll to position [294, 0]
click at [17, 620] on button "Open Resource Center" at bounding box center [41, 645] width 49 height 49
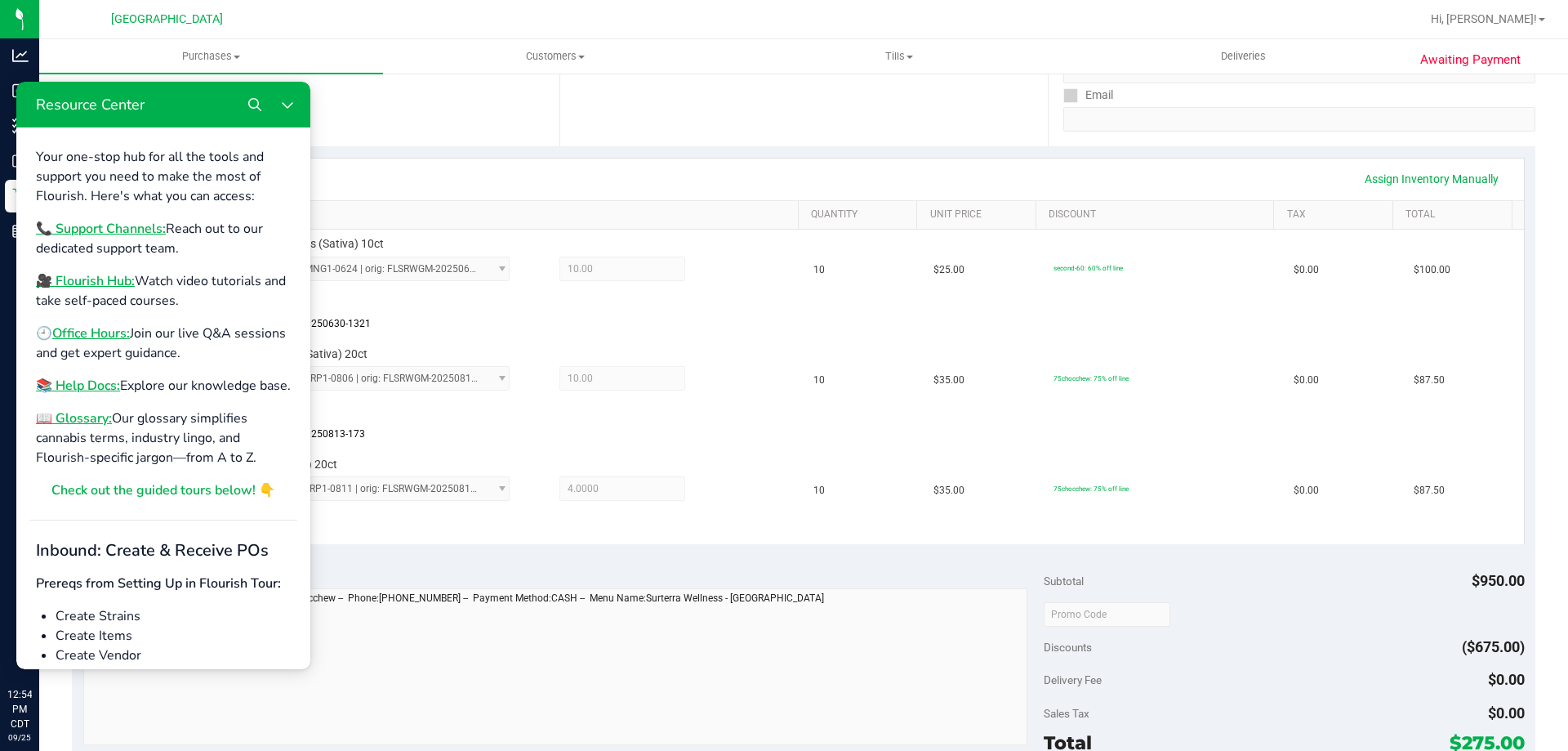
click at [832, 570] on div "Notes (optional)" at bounding box center [564, 574] width 961 height 17
click at [280, 108] on button "Close Resource Center" at bounding box center [287, 104] width 32 height 32
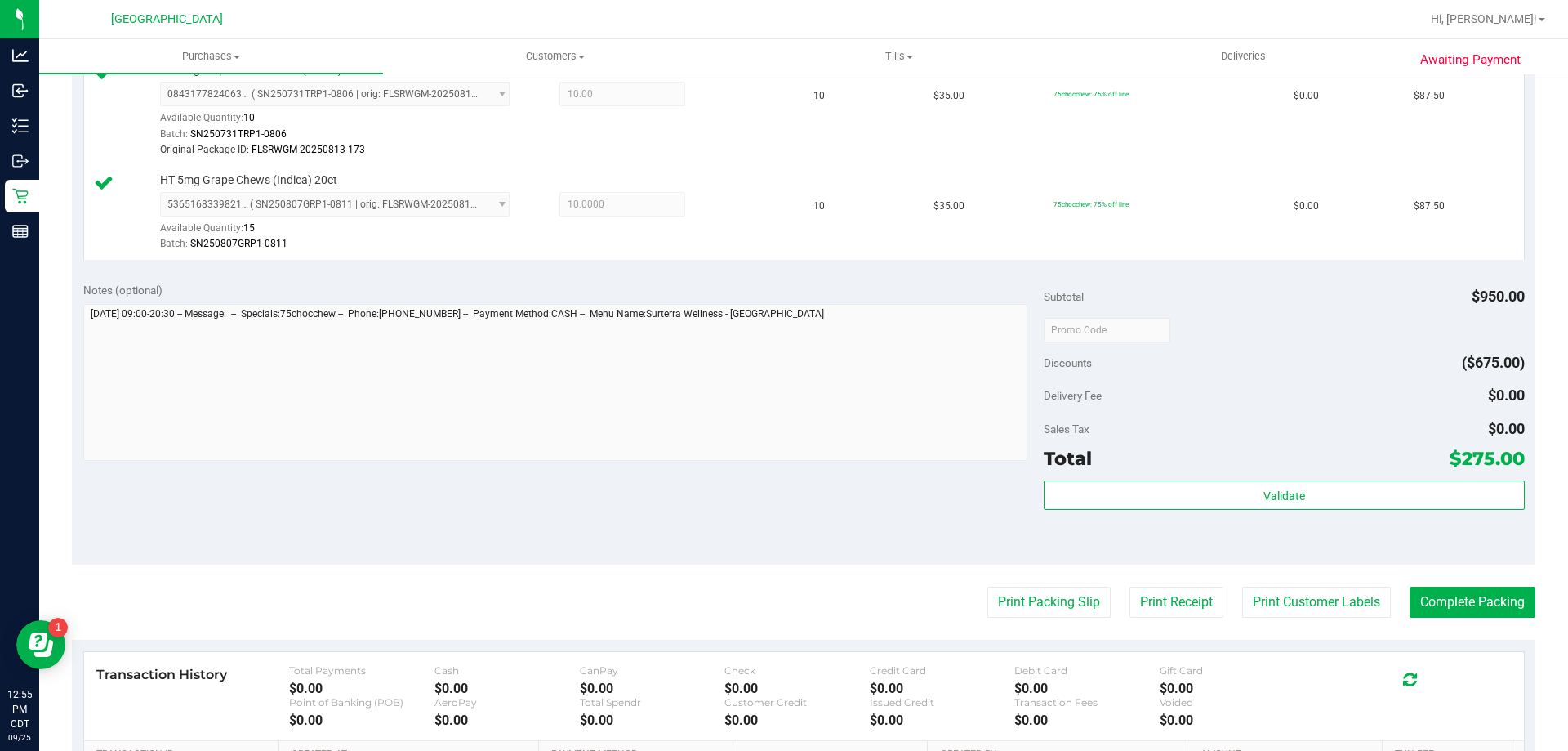
scroll to position [621, 0]
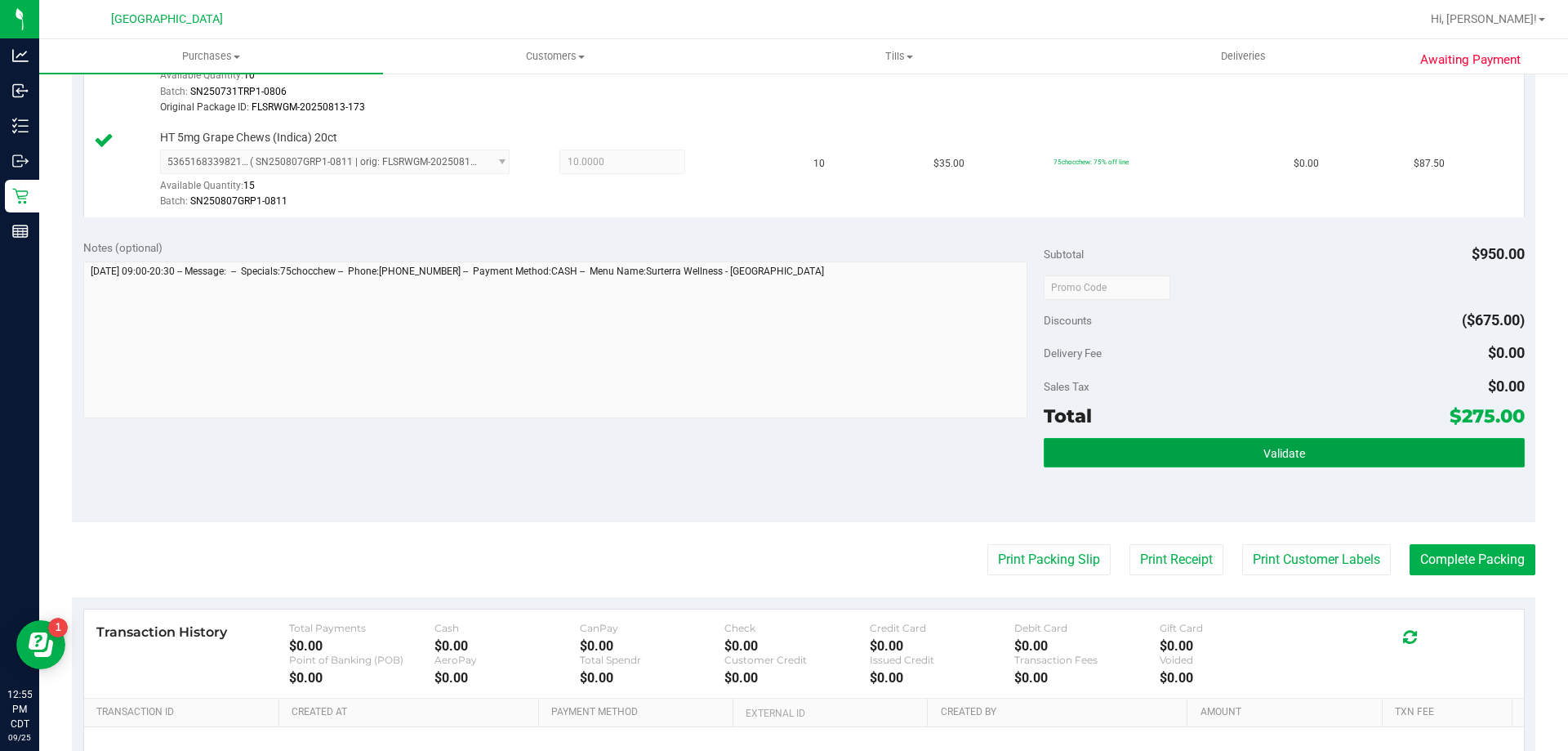
click at [1260, 444] on button "Validate" at bounding box center [1284, 453] width 481 height 30
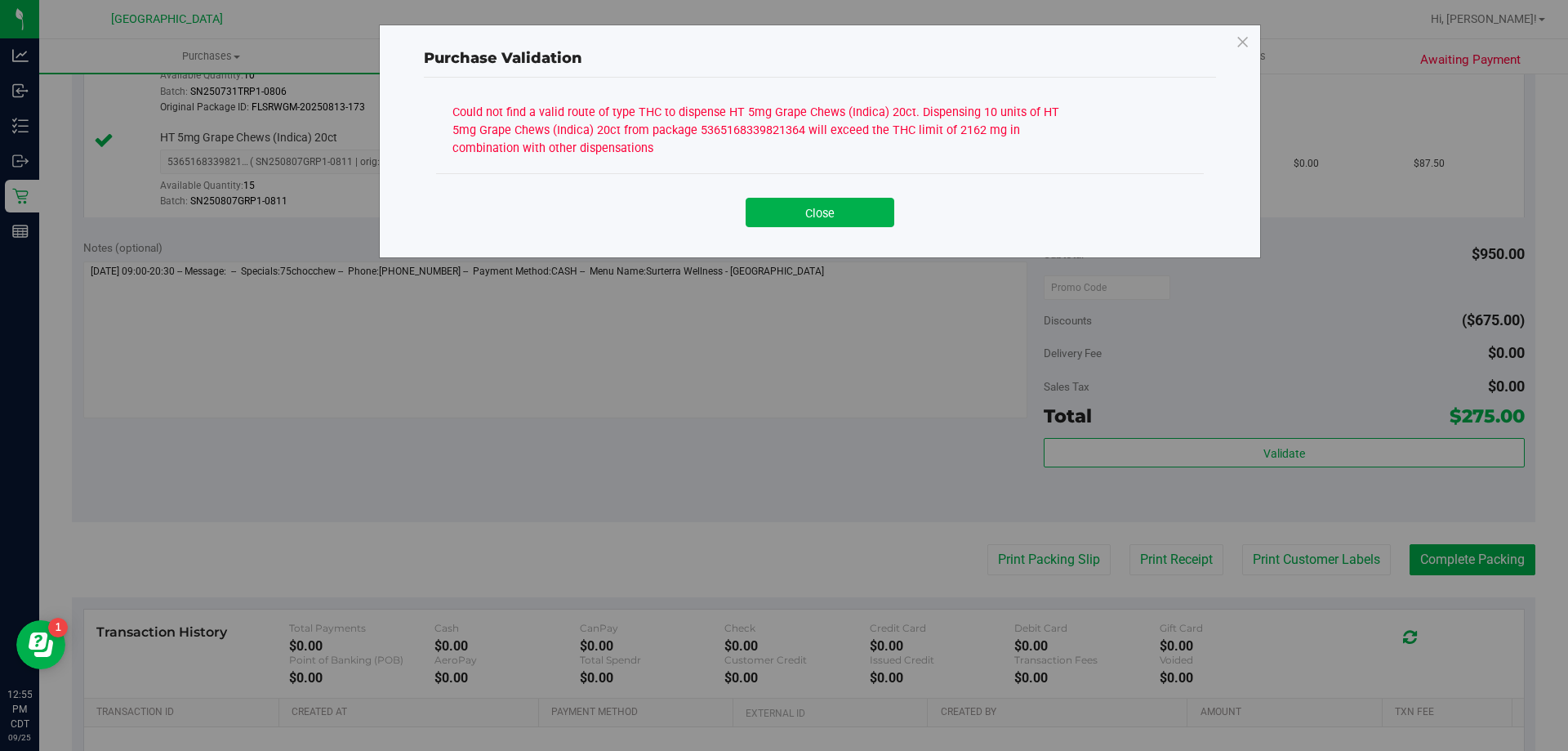
click at [842, 195] on div "Close" at bounding box center [820, 207] width 743 height 41
click at [830, 203] on button "Close" at bounding box center [820, 213] width 148 height 30
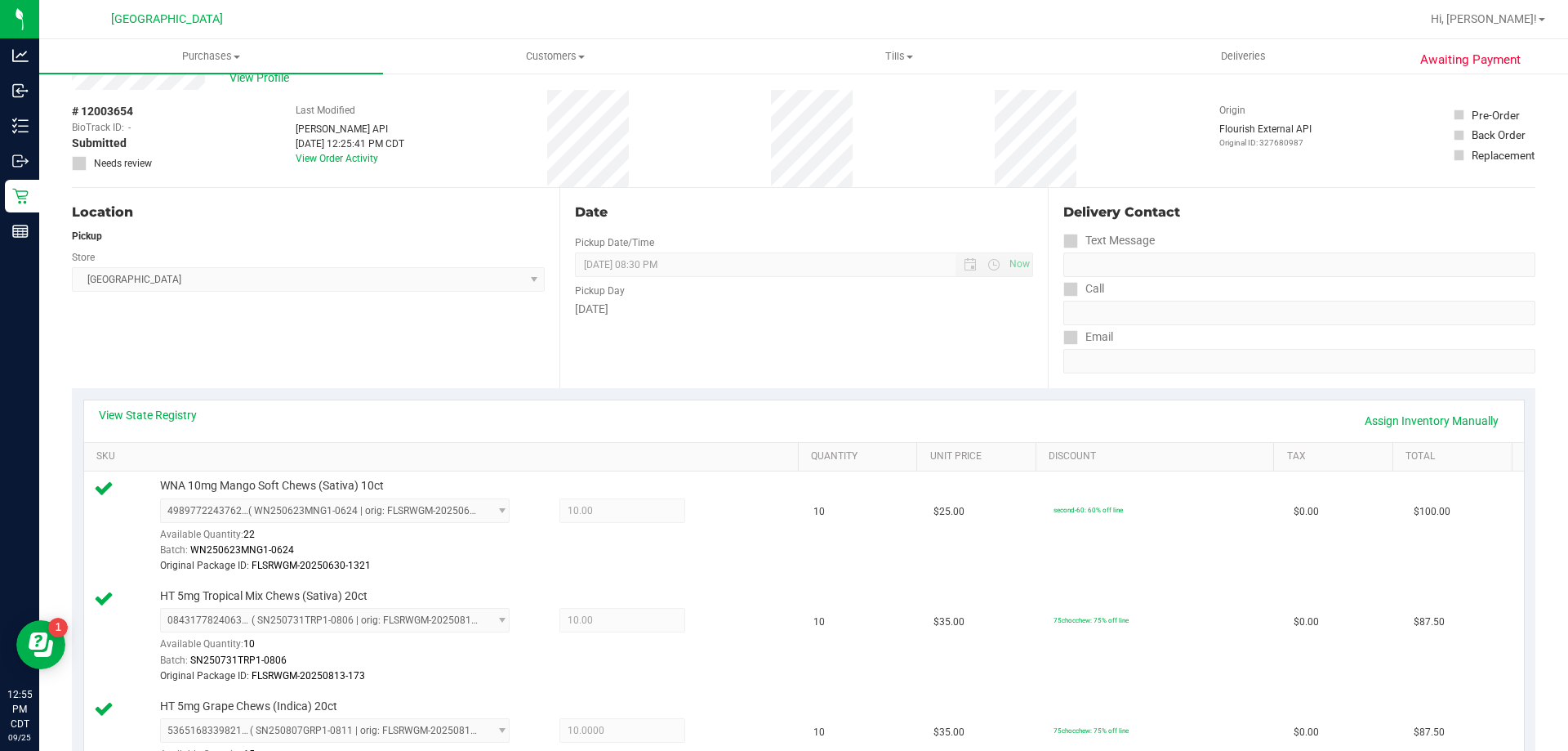
scroll to position [0, 0]
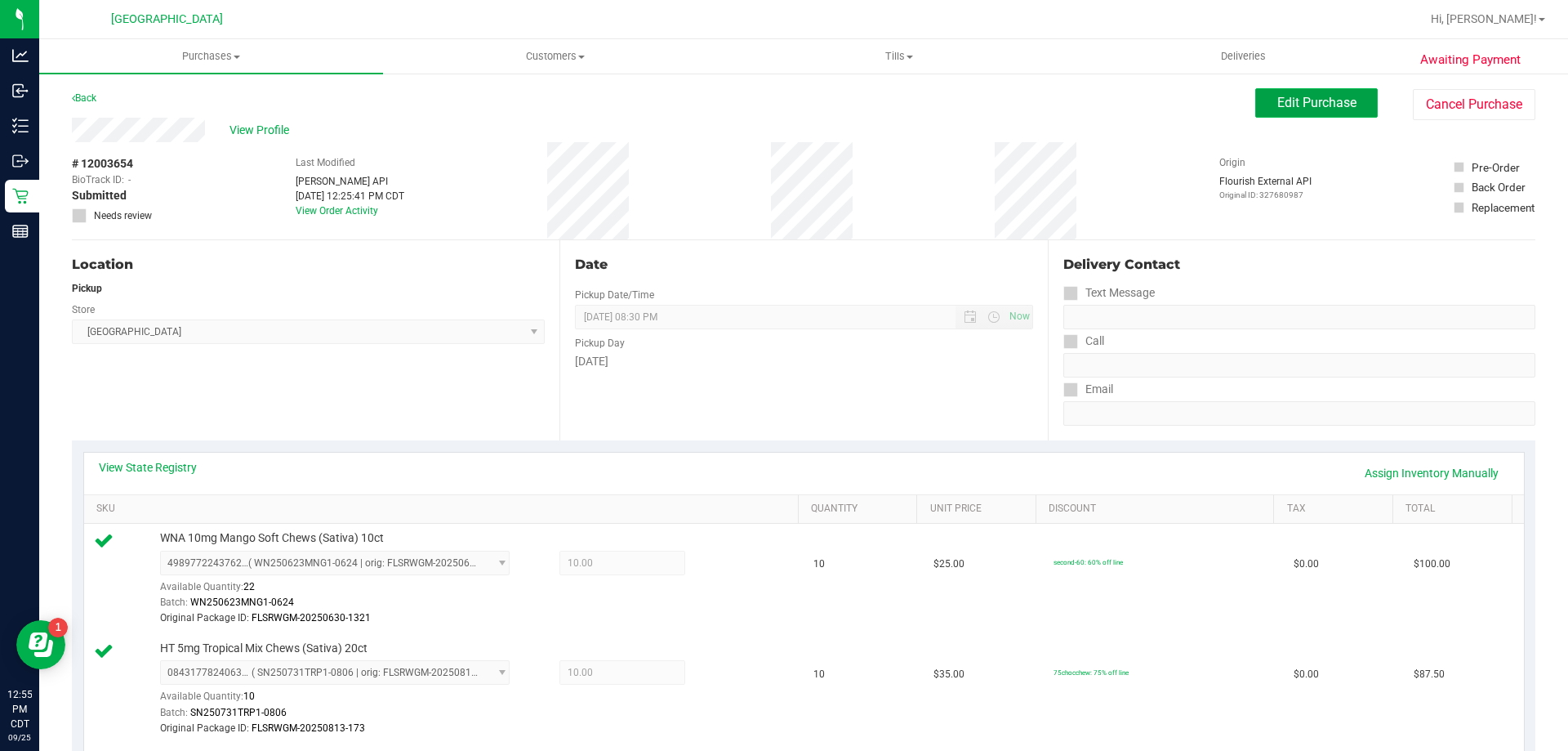
click at [1326, 103] on span "Edit Purchase" at bounding box center [1317, 103] width 79 height 16
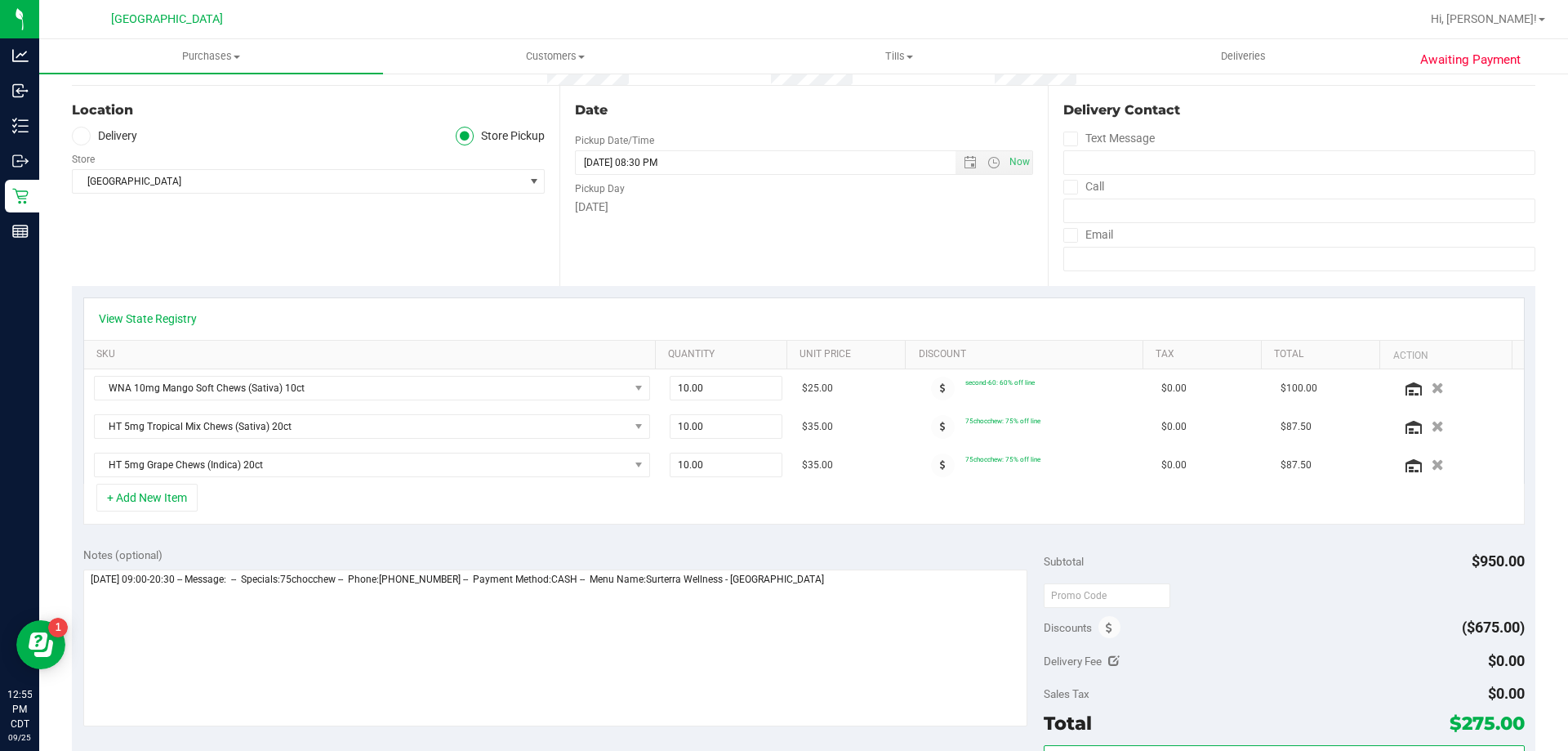
scroll to position [163, 0]
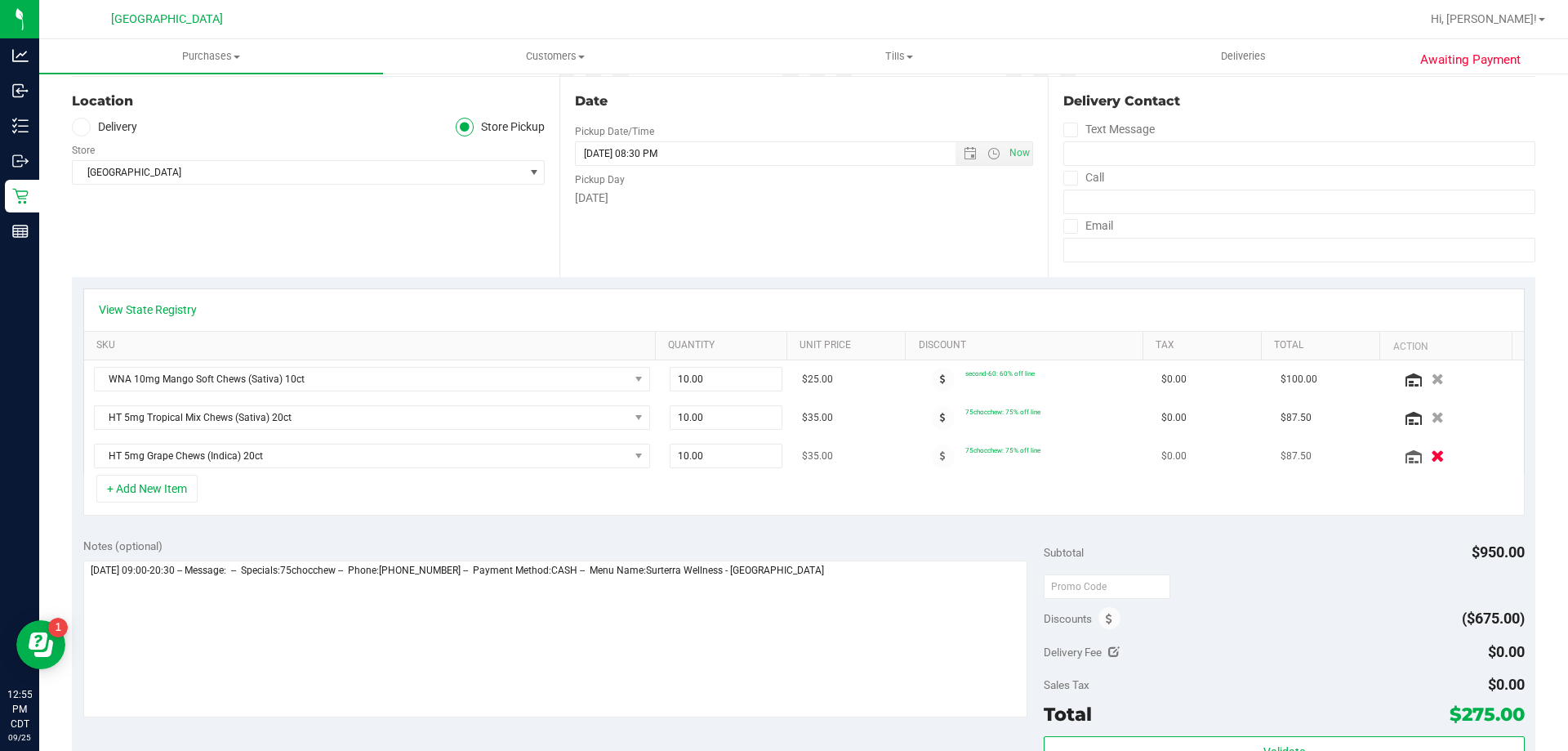
click at [1431, 452] on icon "button" at bounding box center [1438, 456] width 14 height 12
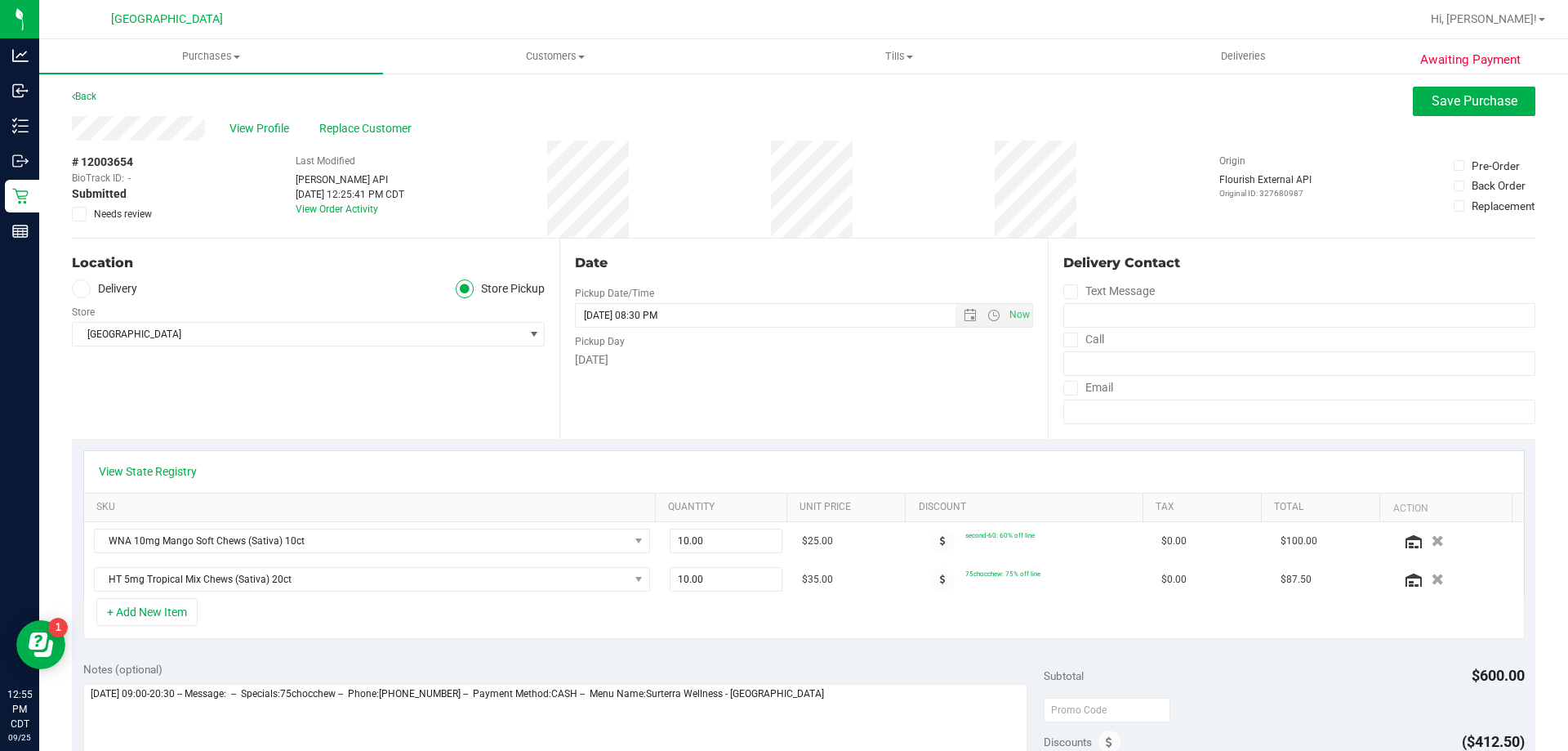
scroll to position [0, 0]
click at [1447, 99] on span "Save Purchase" at bounding box center [1475, 103] width 85 height 16
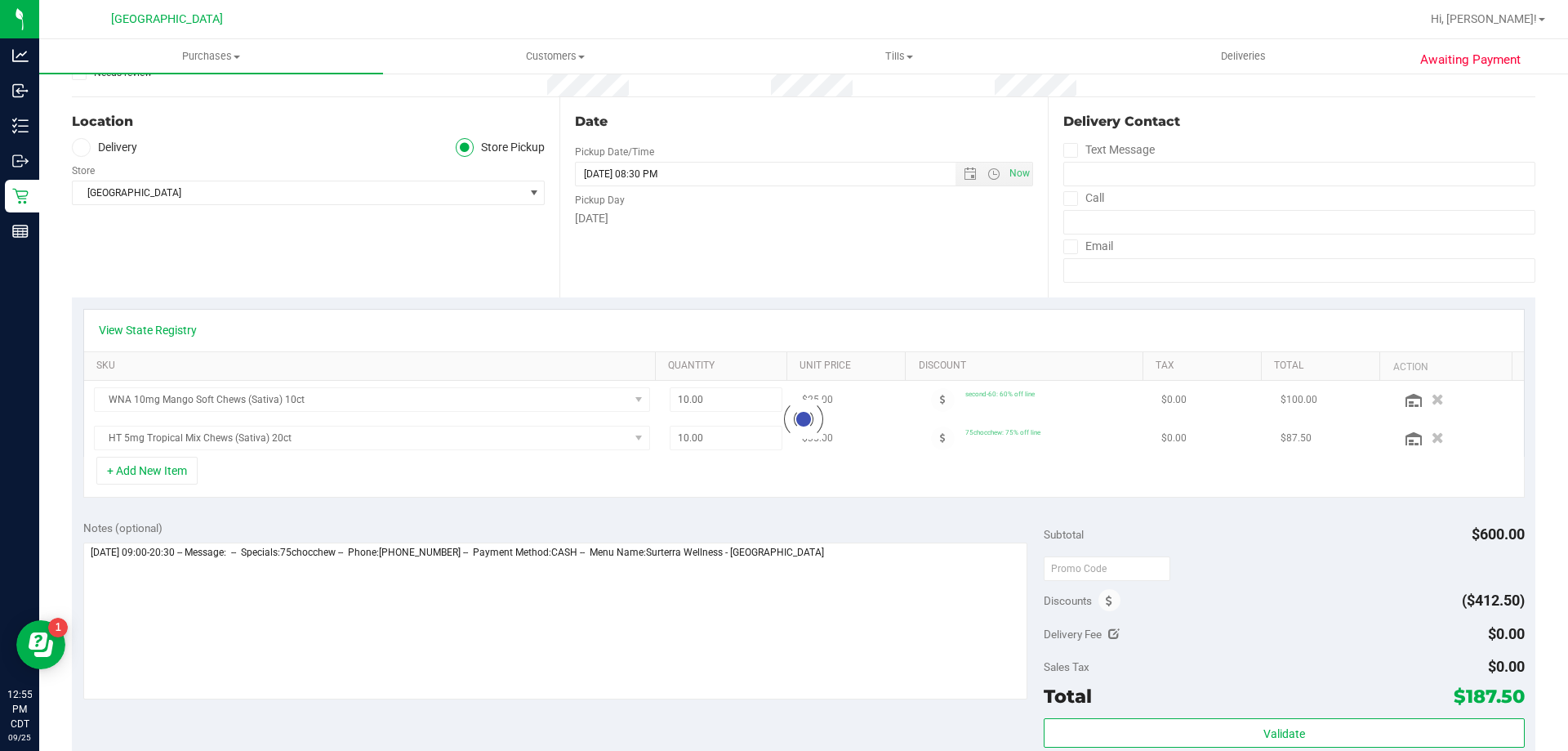
scroll to position [490, 0]
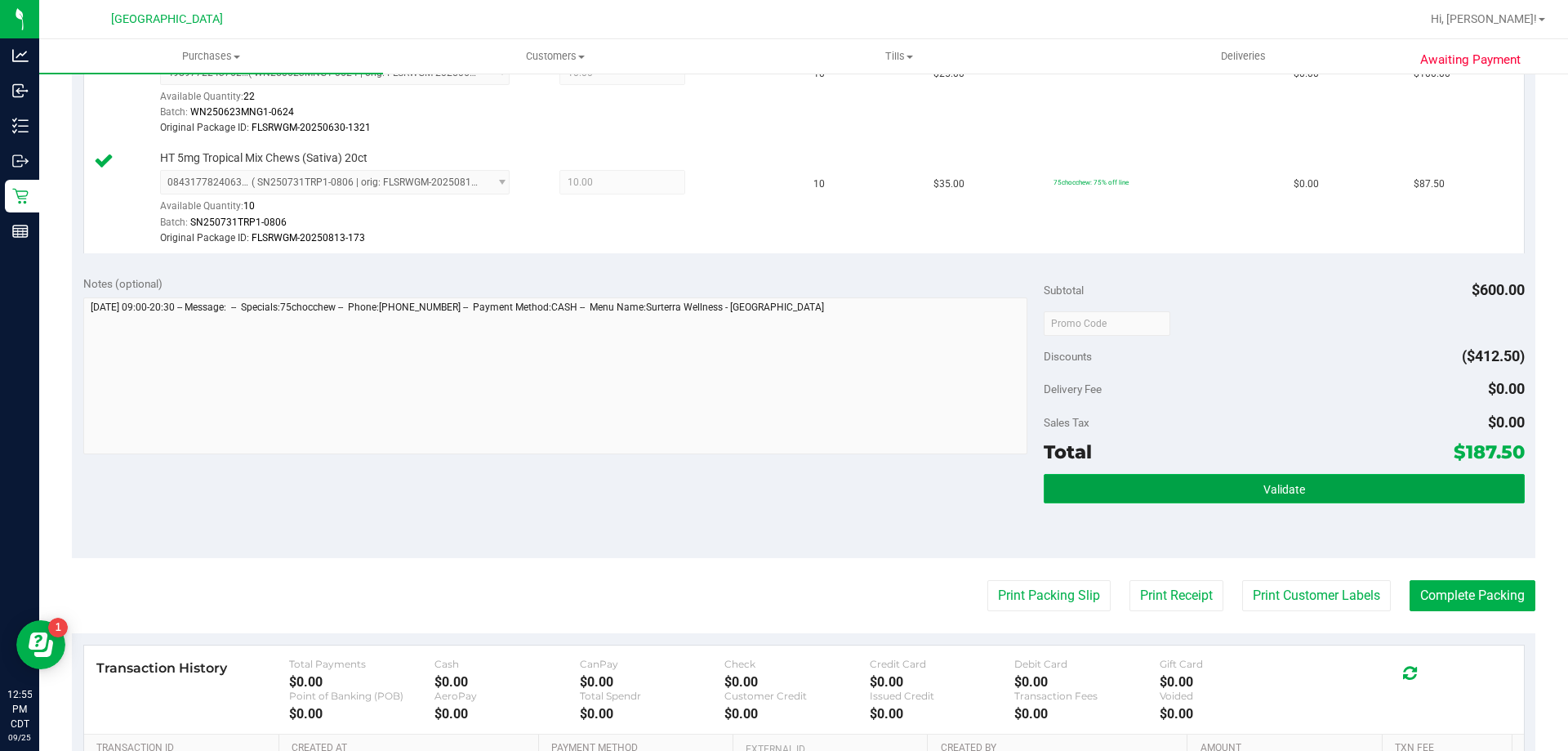
click at [1134, 481] on button "Validate" at bounding box center [1284, 488] width 481 height 30
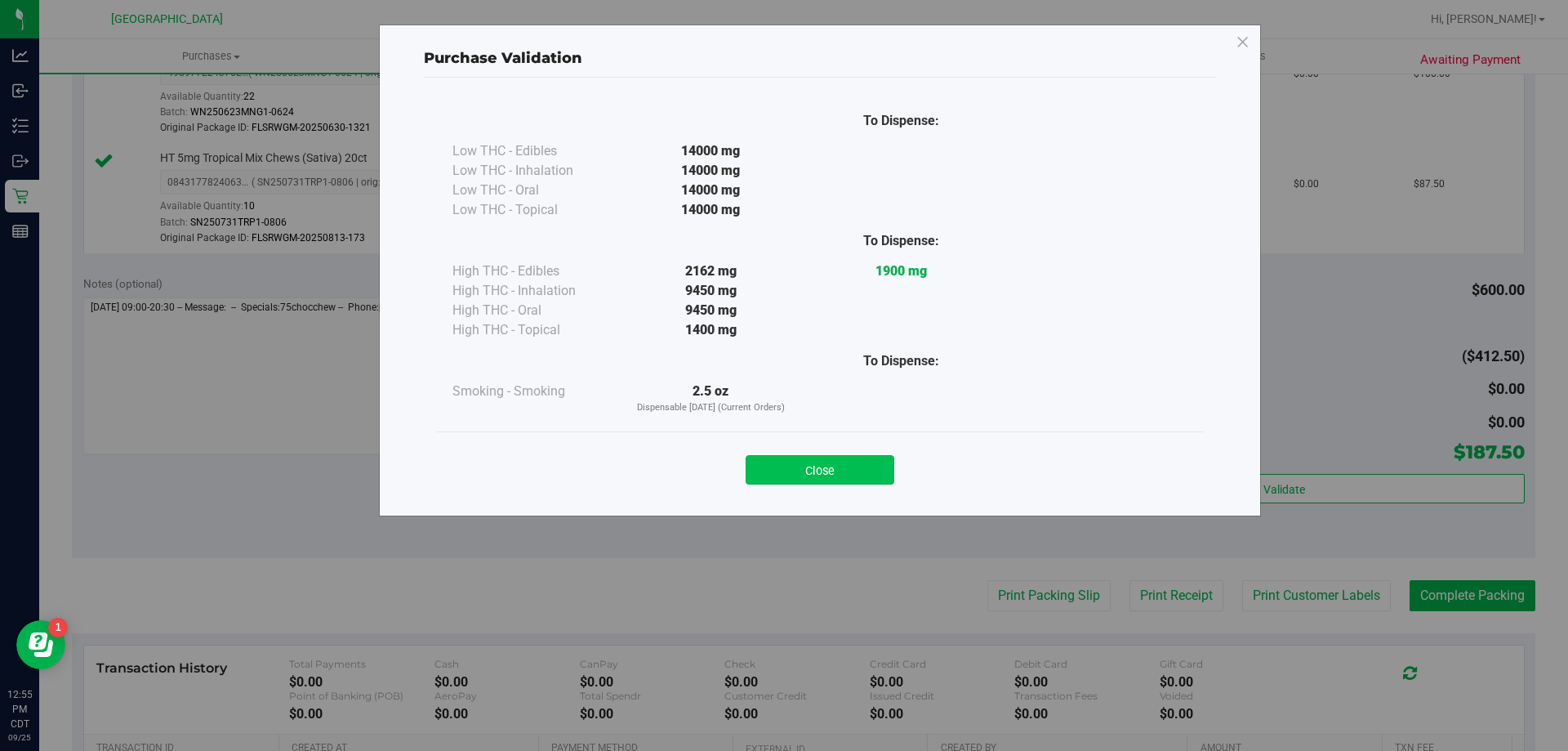
click at [829, 465] on button "Close" at bounding box center [820, 470] width 148 height 30
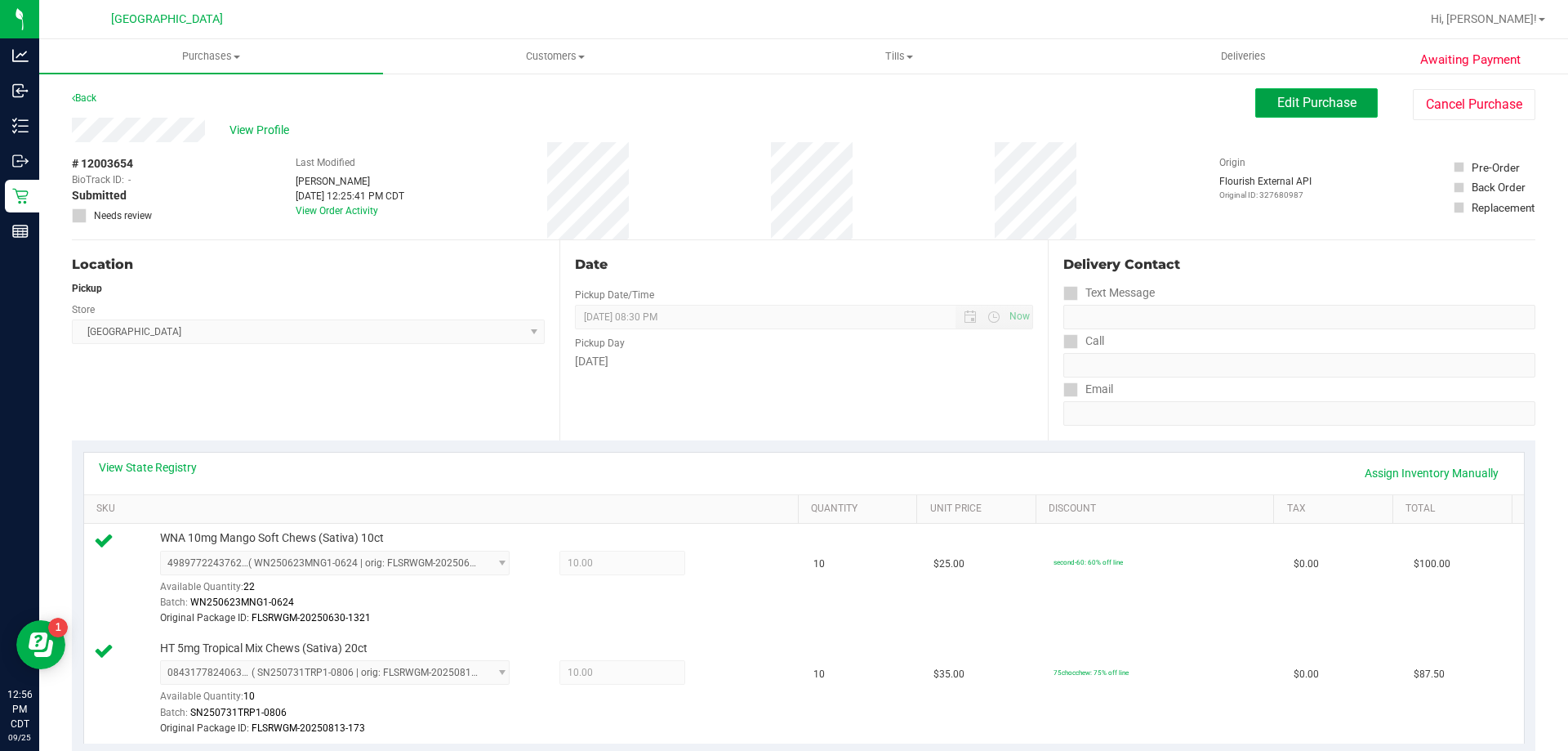
click at [1347, 101] on button "Edit Purchase" at bounding box center [1316, 103] width 122 height 30
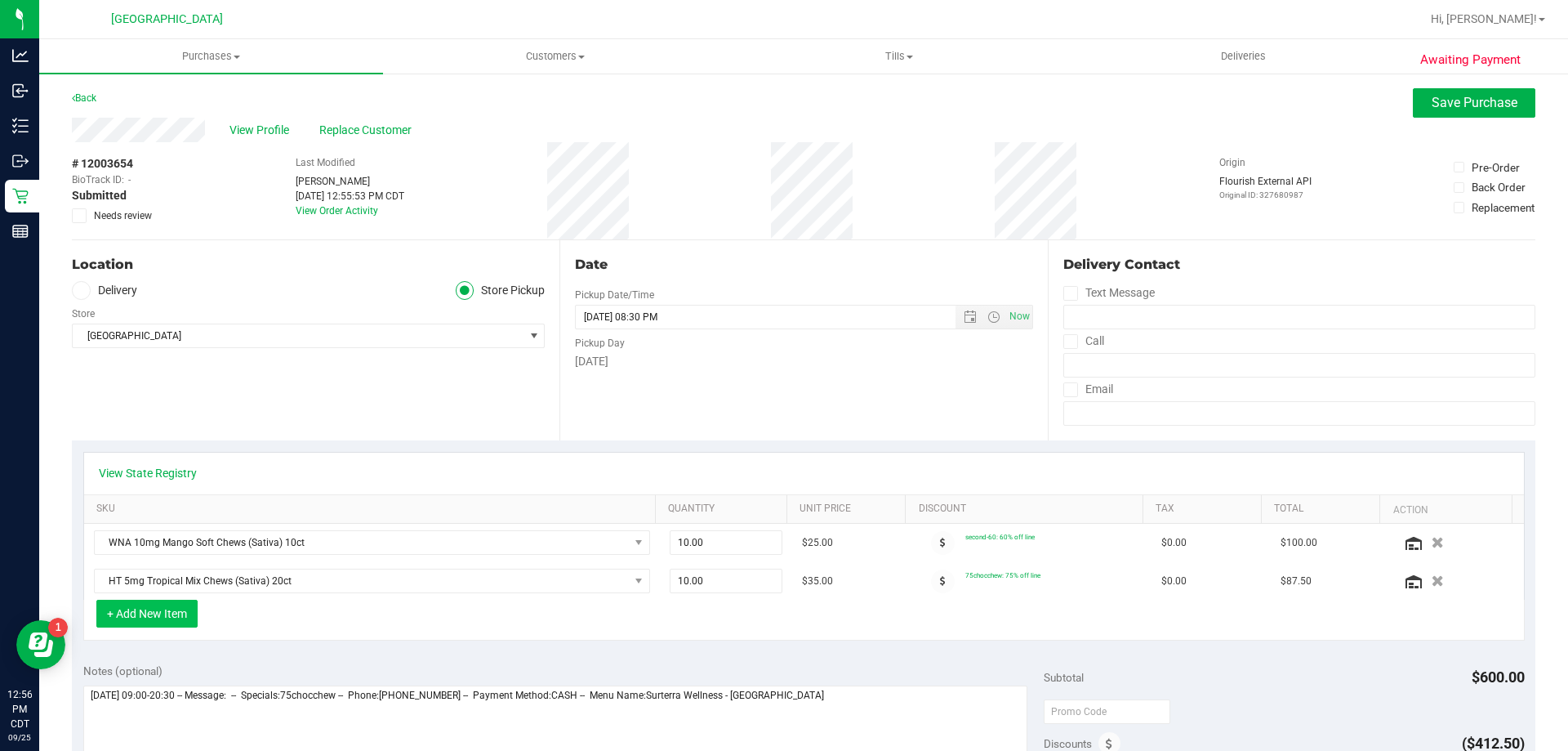
click at [138, 611] on button "+ Add New Item" at bounding box center [147, 613] width 101 height 28
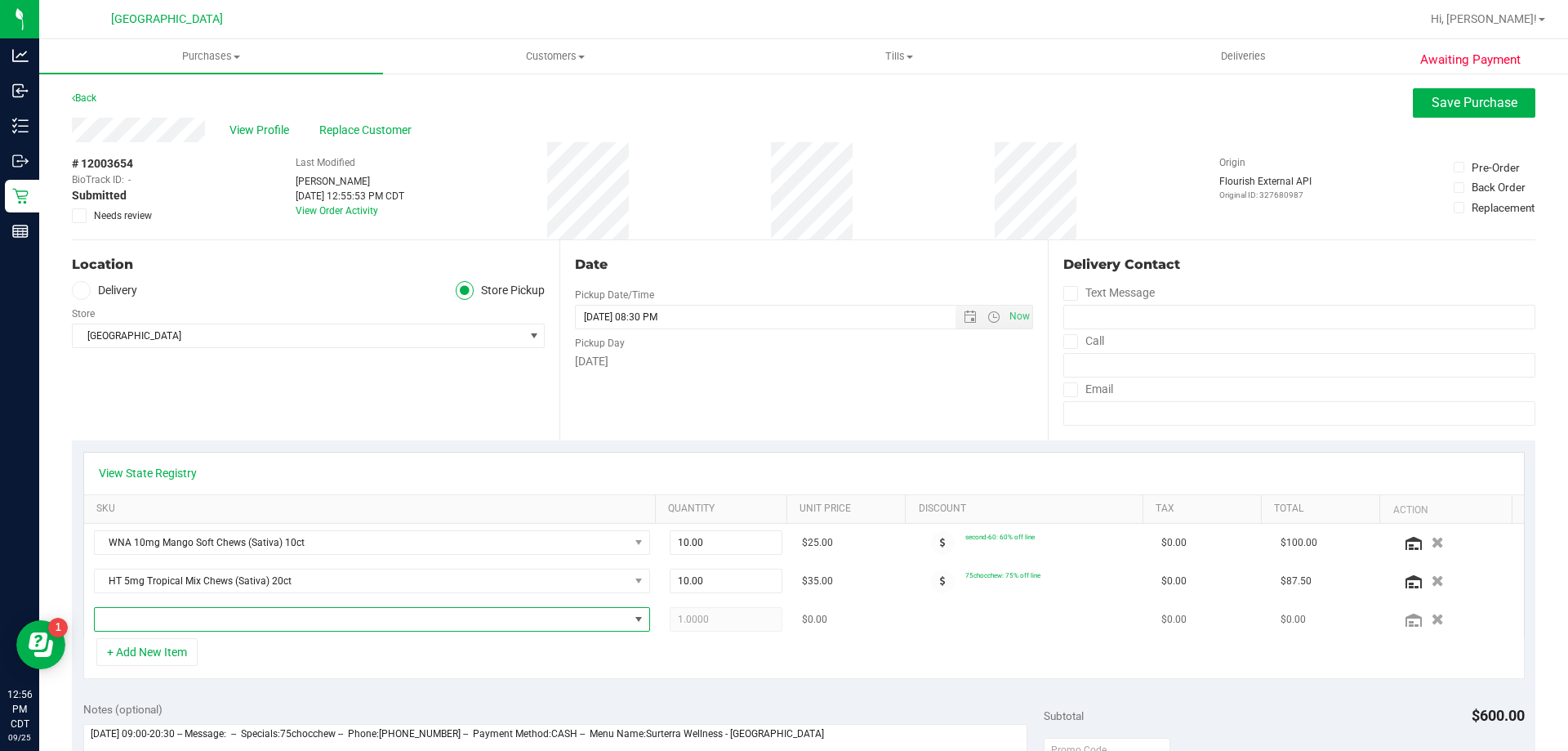
click at [161, 618] on span "NO DATA FOUND" at bounding box center [362, 619] width 535 height 23
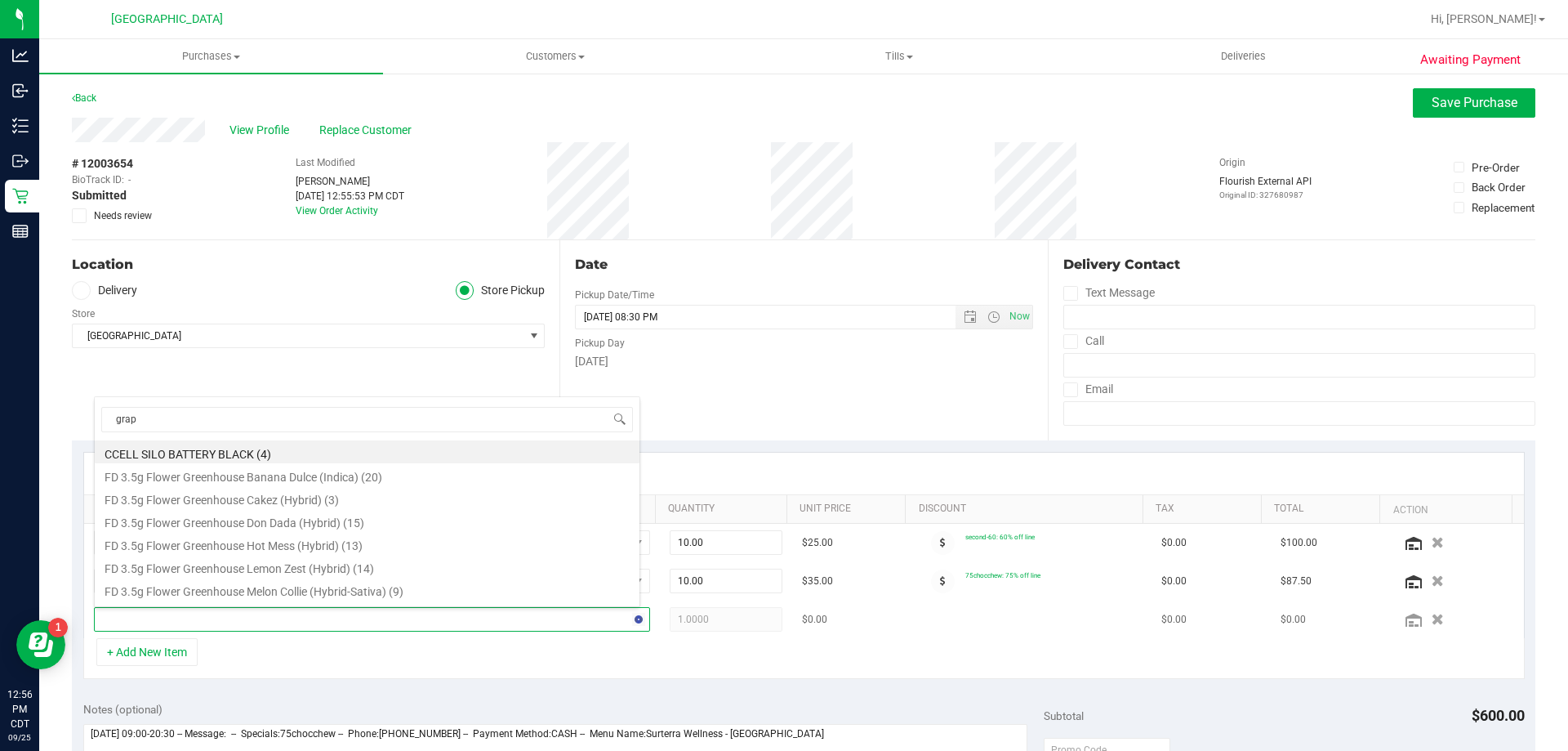
type input "grape"
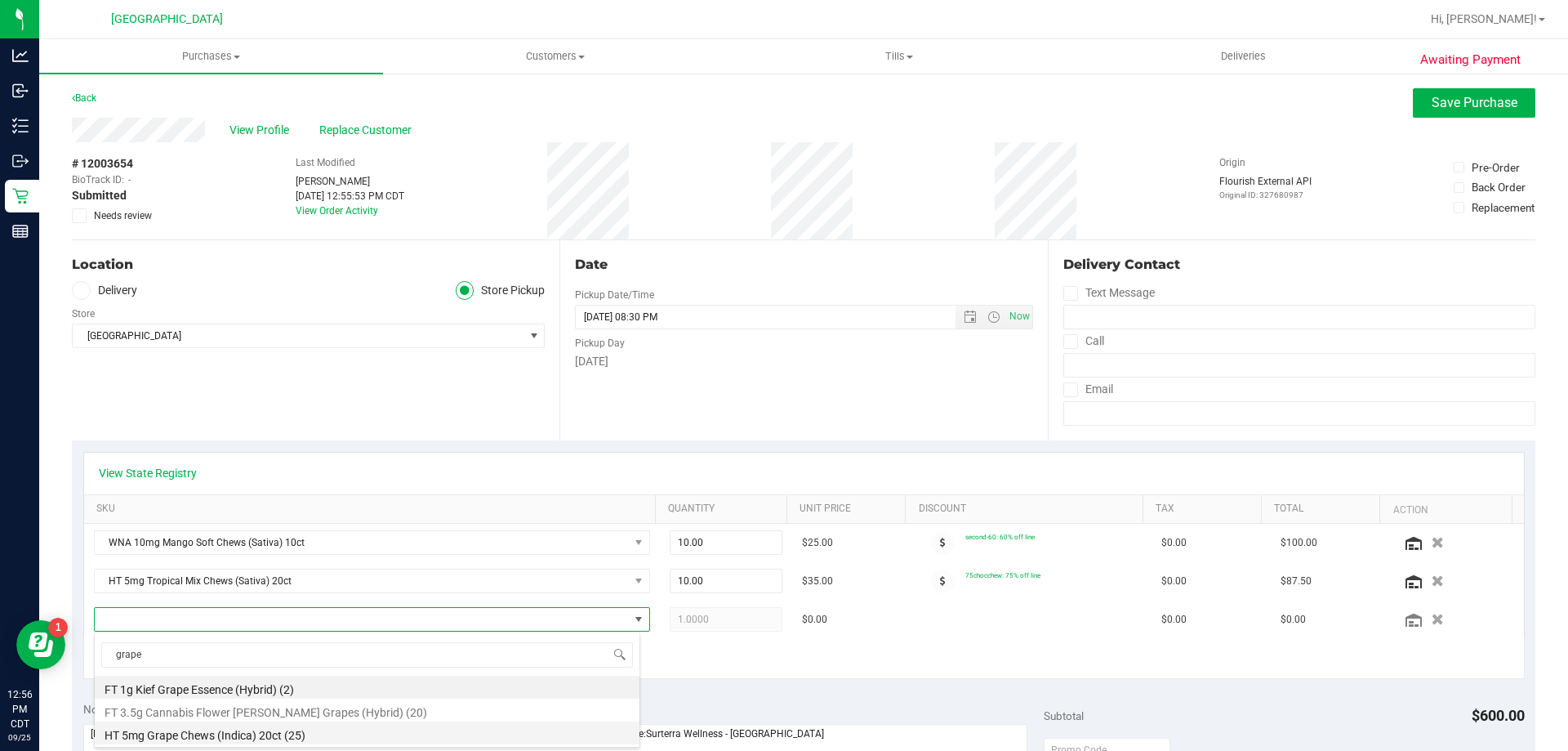
click at [198, 733] on li "HT 5mg Grape Chews (Indica) 20ct (25)" at bounding box center [367, 733] width 545 height 23
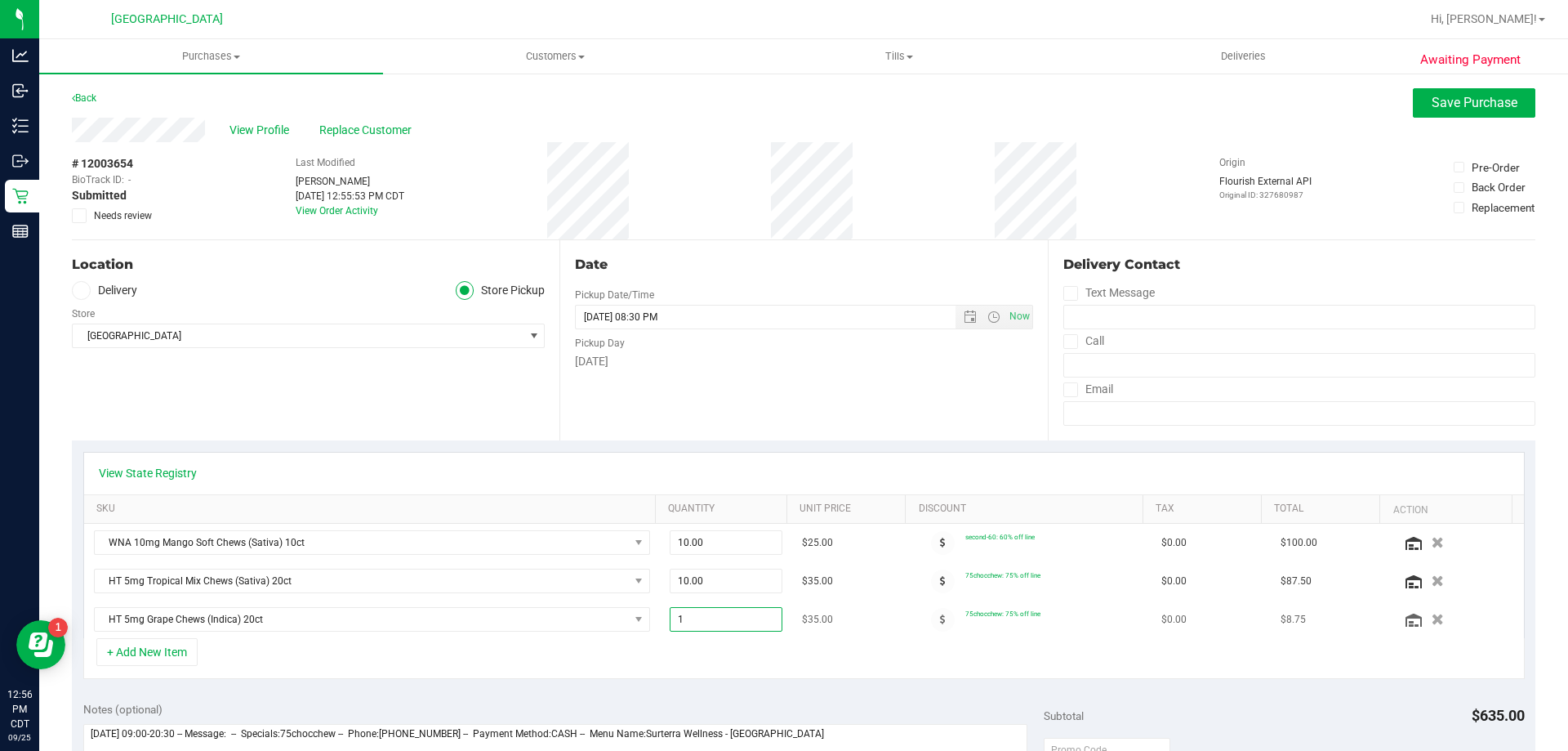
drag, startPoint x: 698, startPoint y: 619, endPoint x: 659, endPoint y: 625, distance: 39.5
click at [670, 625] on span "1.00 1" at bounding box center [726, 619] width 113 height 24
type input "2"
type input "2.00"
click at [867, 654] on div "+ Add New Item" at bounding box center [804, 658] width 1442 height 41
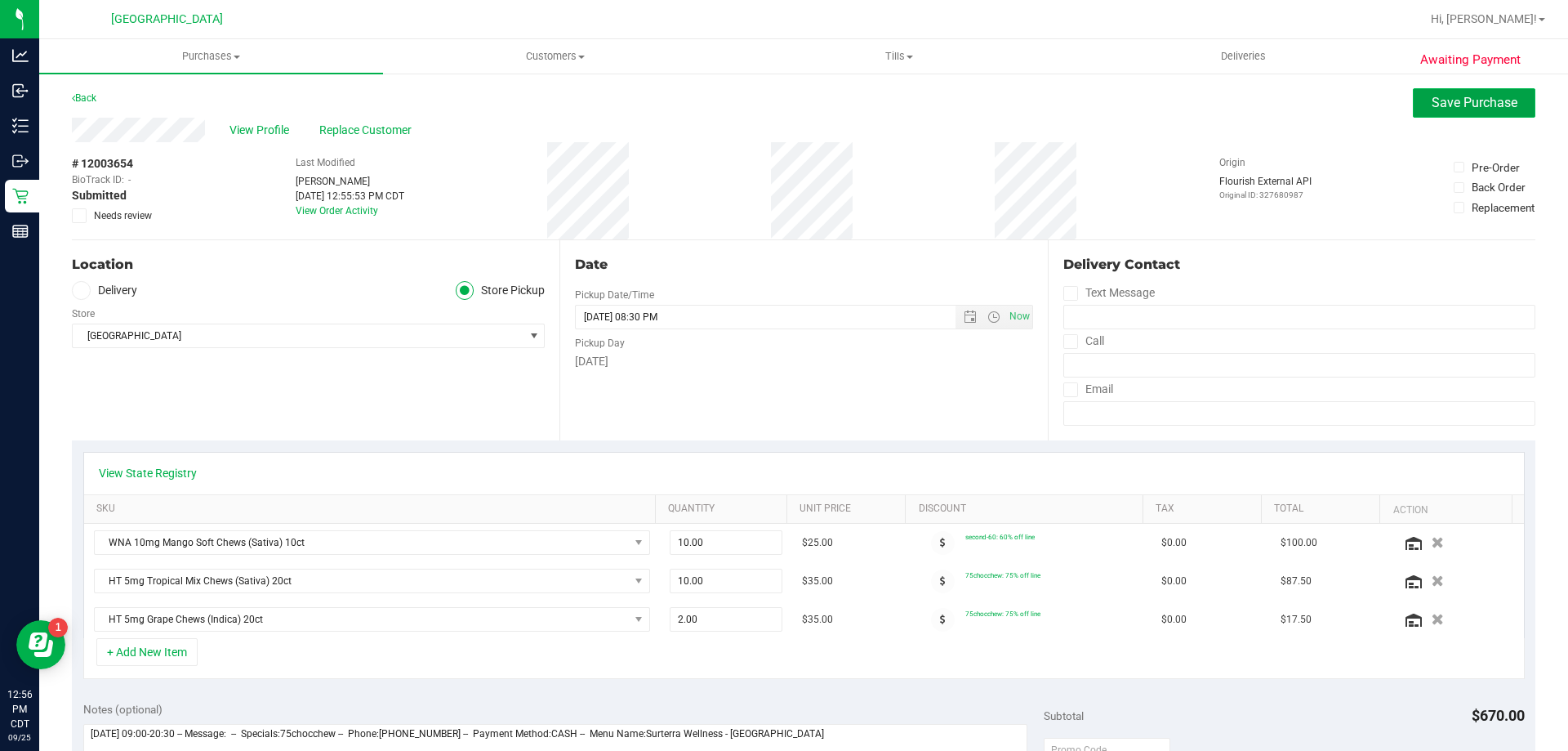
click at [1438, 105] on span "Save Purchase" at bounding box center [1475, 103] width 85 height 16
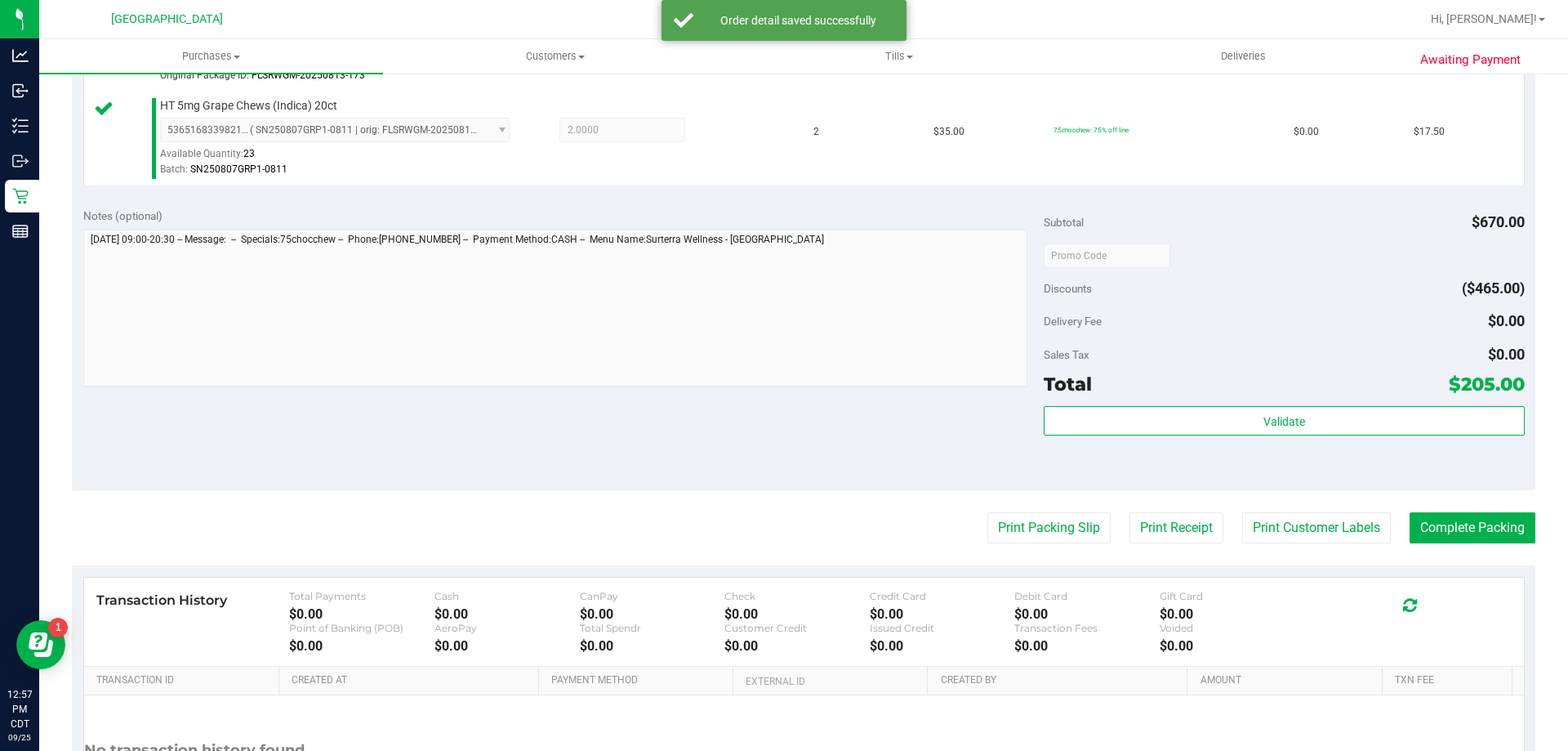
scroll to position [653, 0]
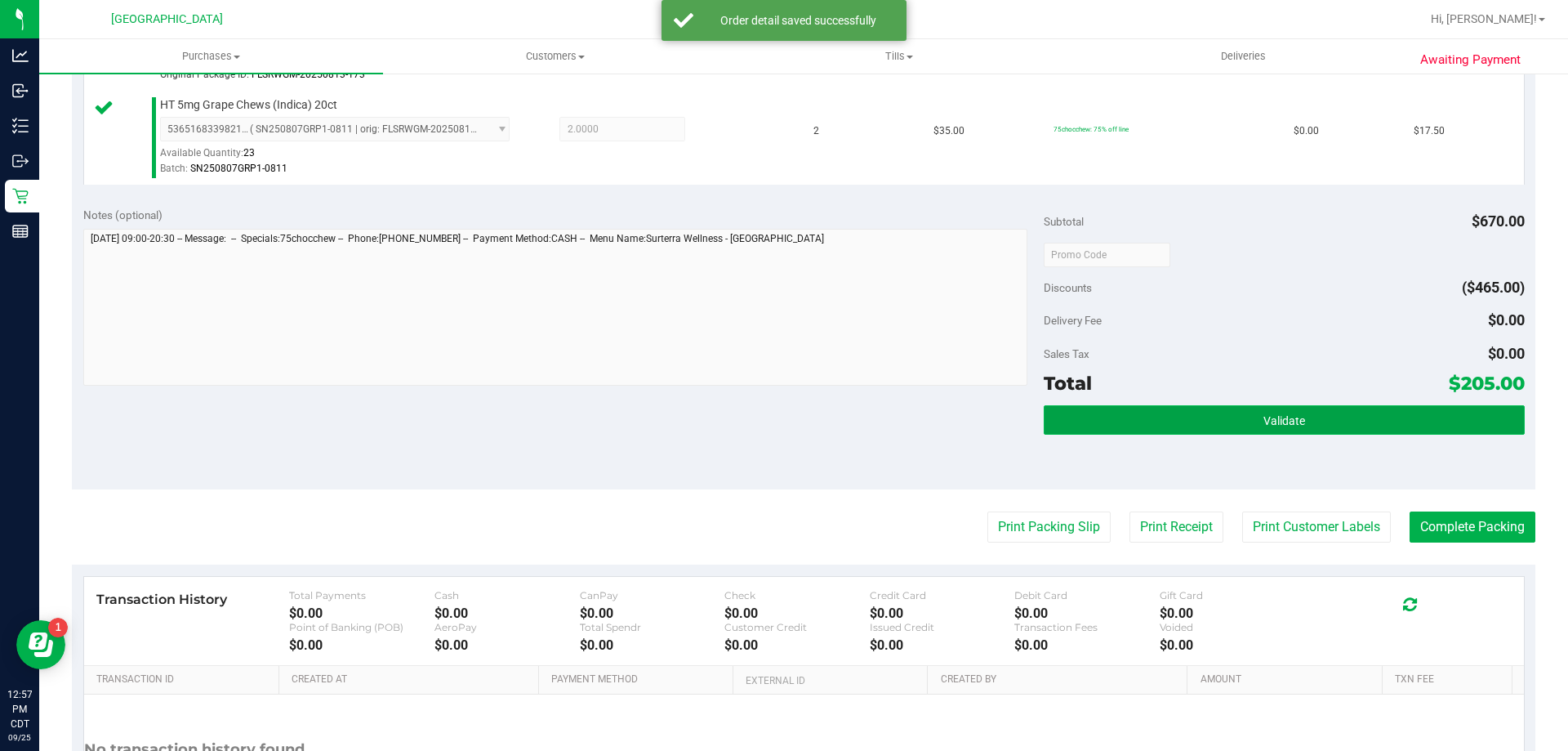
click at [1371, 418] on button "Validate" at bounding box center [1284, 420] width 481 height 30
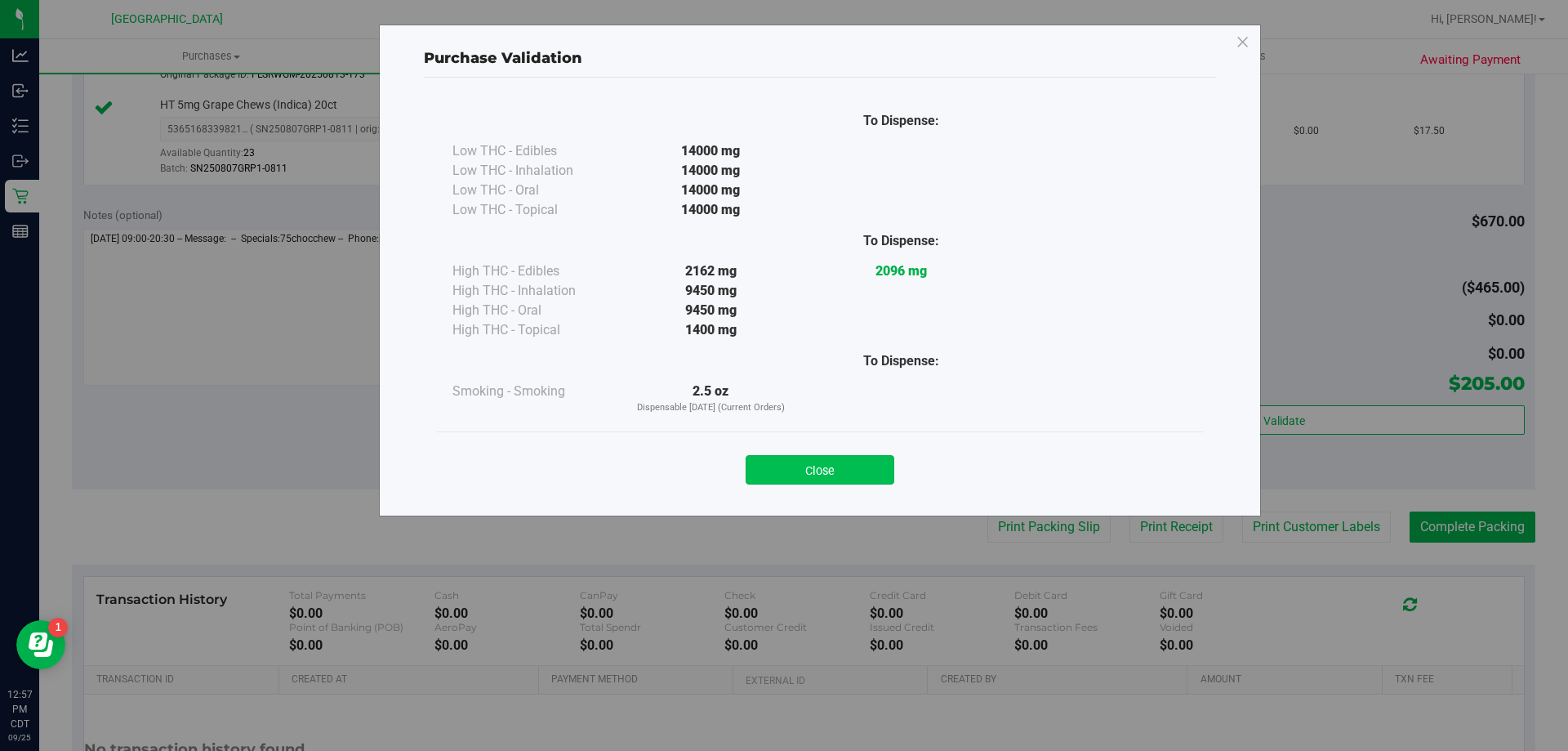
click at [855, 477] on button "Close" at bounding box center [820, 470] width 148 height 30
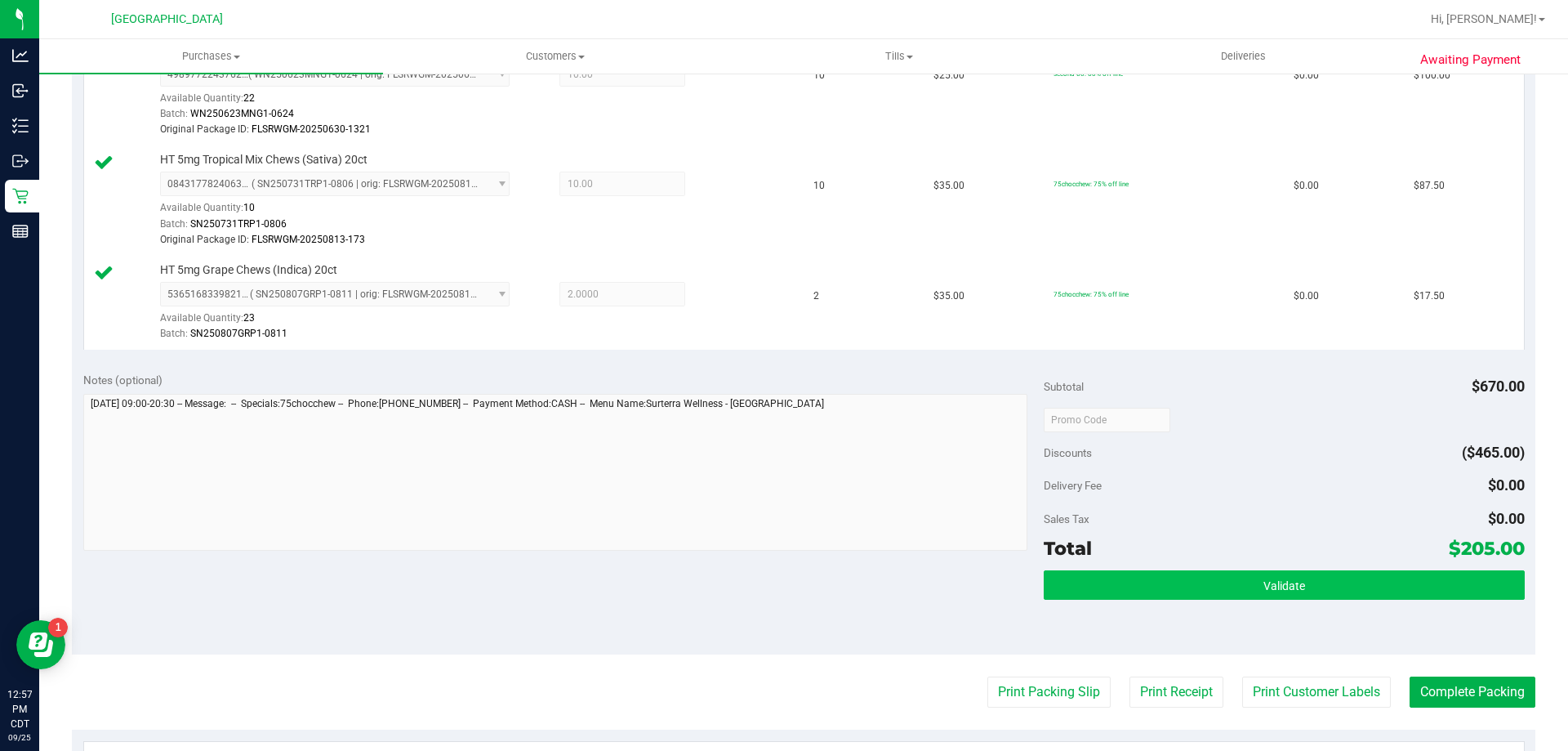
scroll to position [479, 0]
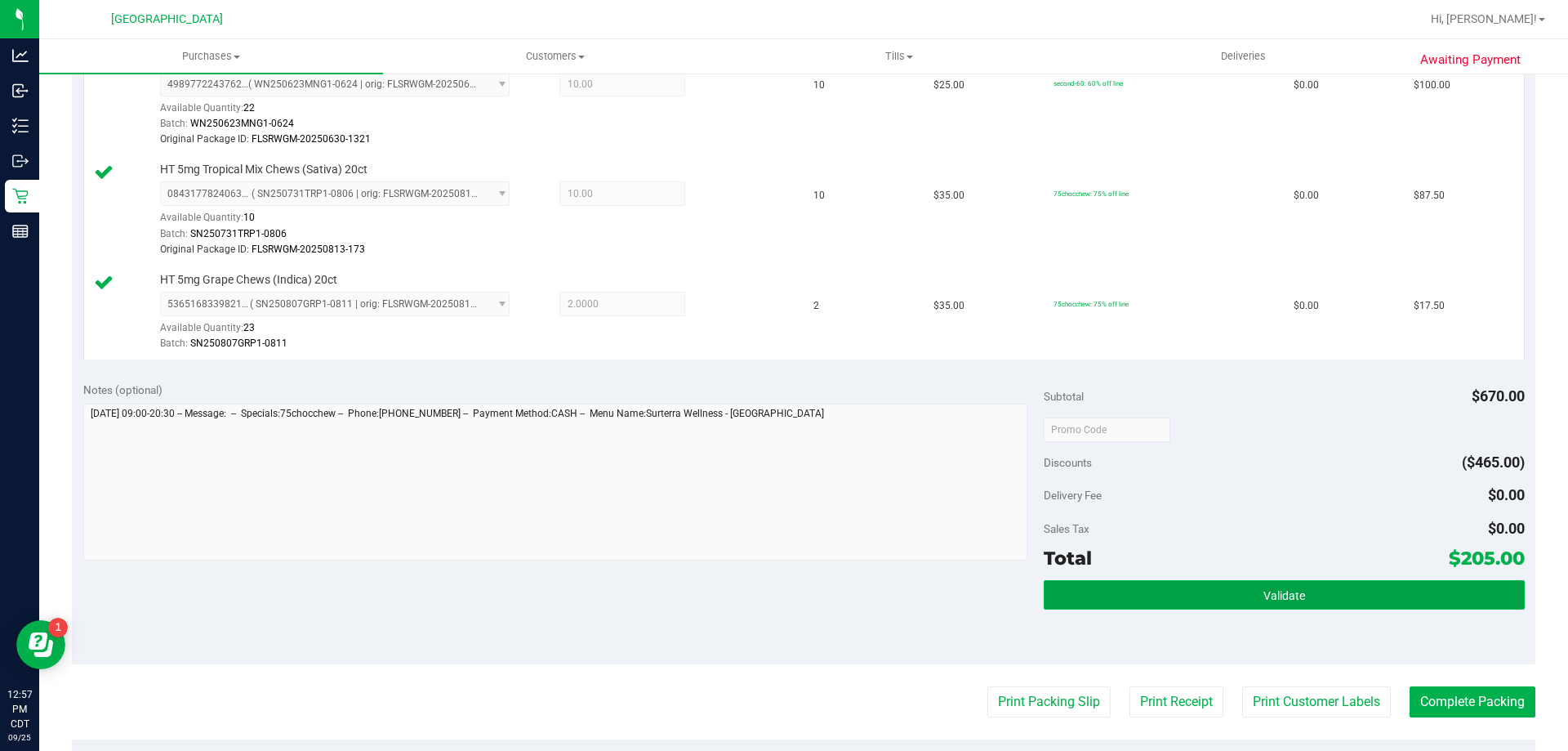
click at [1248, 605] on button "Validate" at bounding box center [1284, 595] width 481 height 30
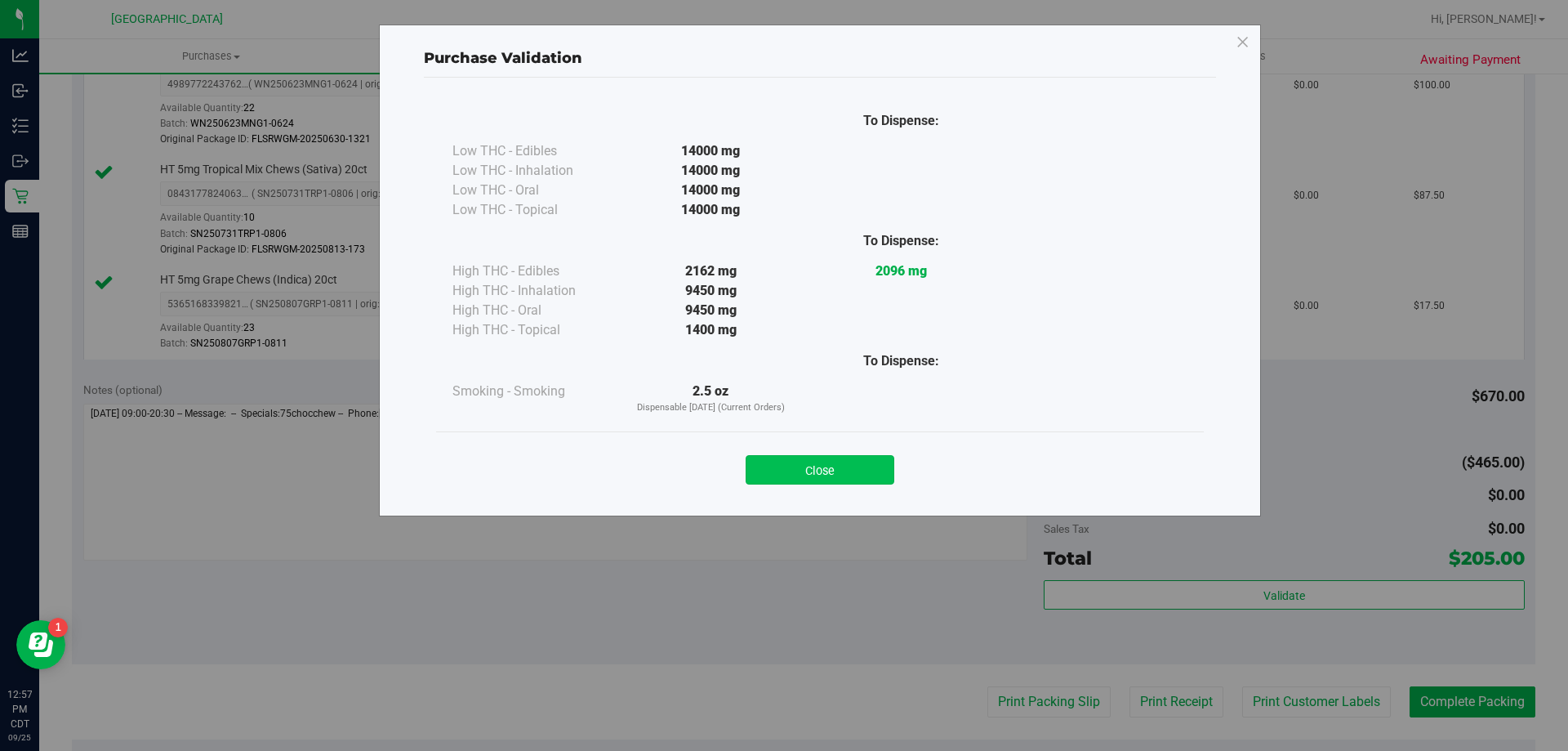
click at [831, 470] on button "Close" at bounding box center [820, 470] width 148 height 30
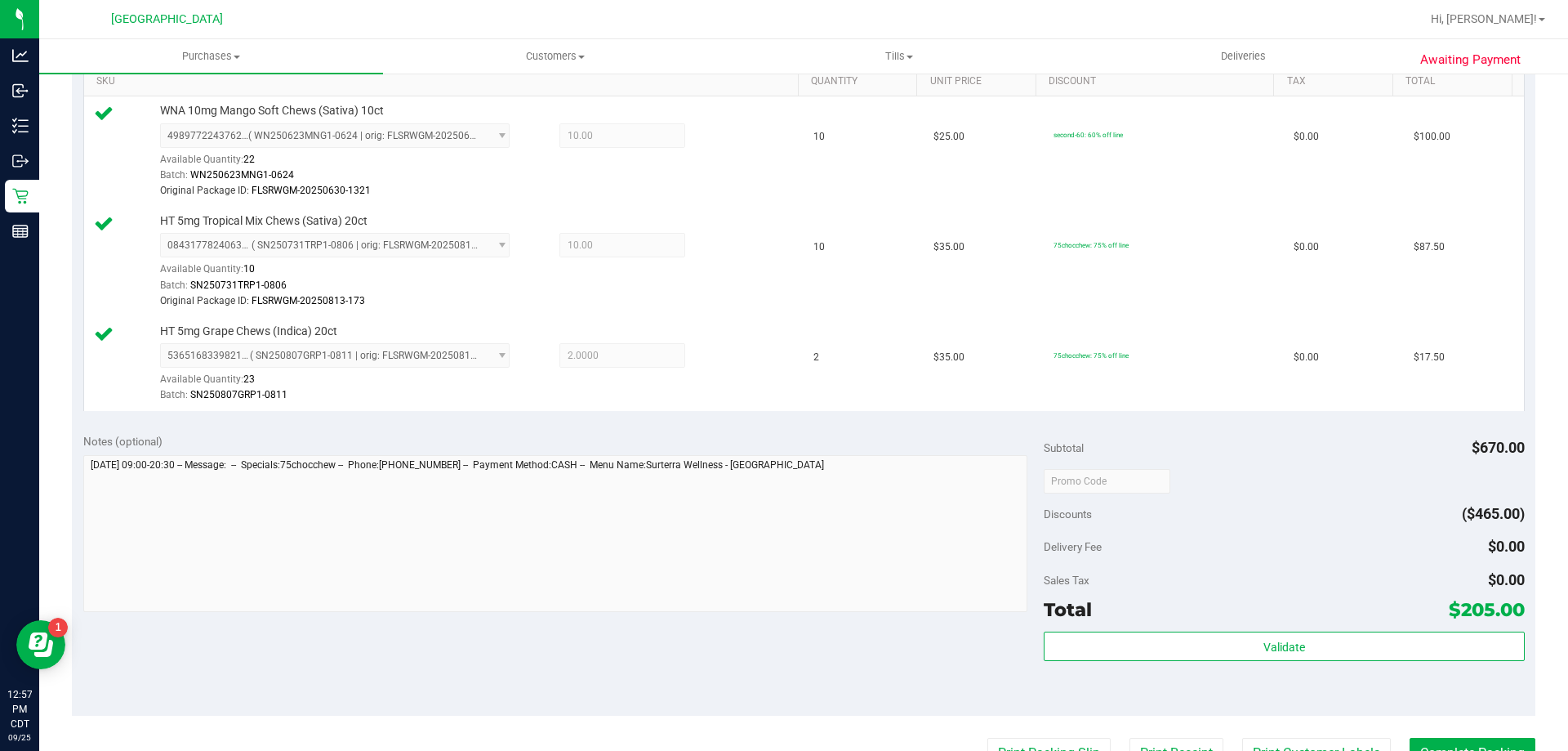
scroll to position [724, 0]
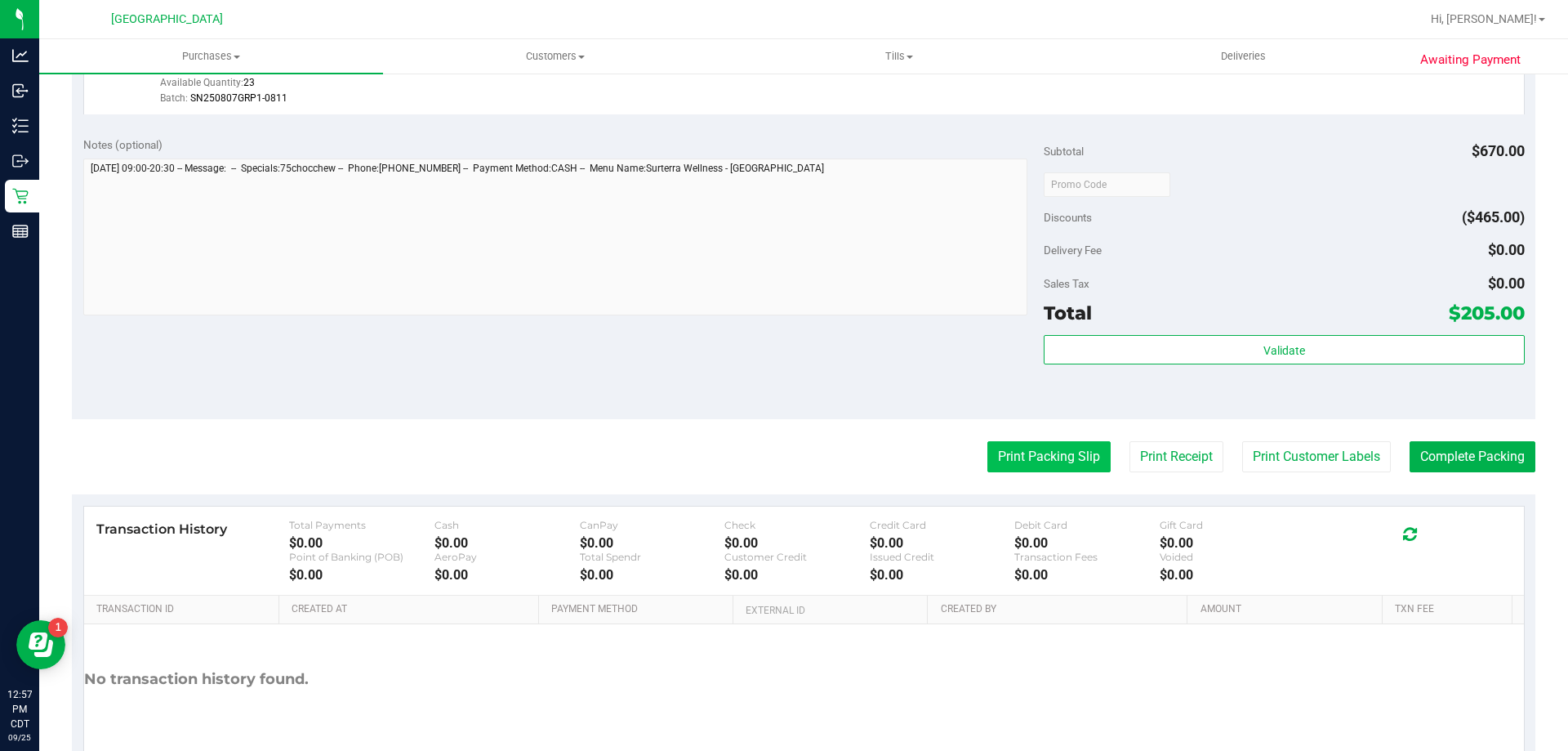
click at [1053, 468] on button "Print Packing Slip" at bounding box center [1048, 457] width 123 height 31
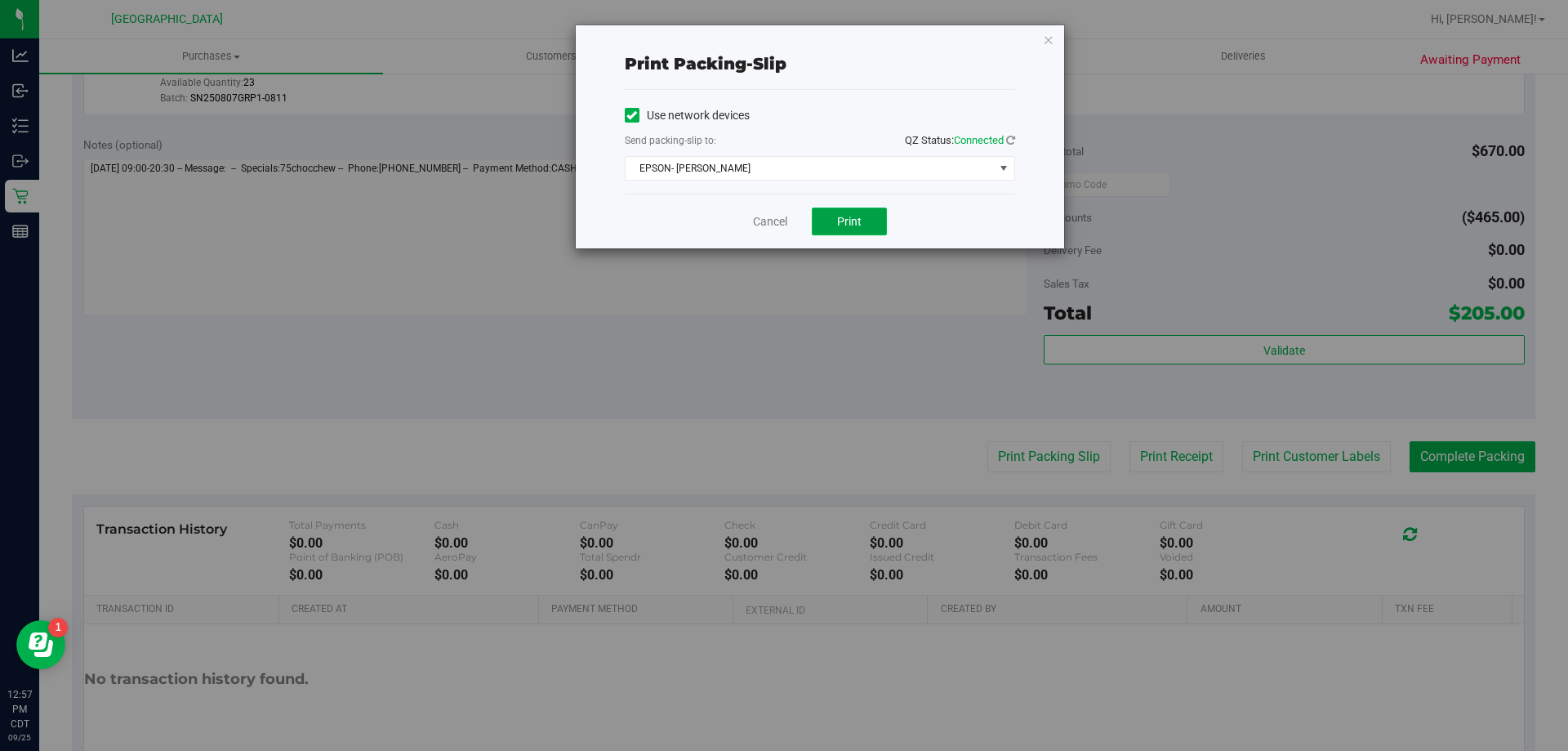
click at [859, 224] on span "Print" at bounding box center [849, 221] width 24 height 13
click at [766, 225] on link "Cancel" at bounding box center [770, 222] width 34 height 17
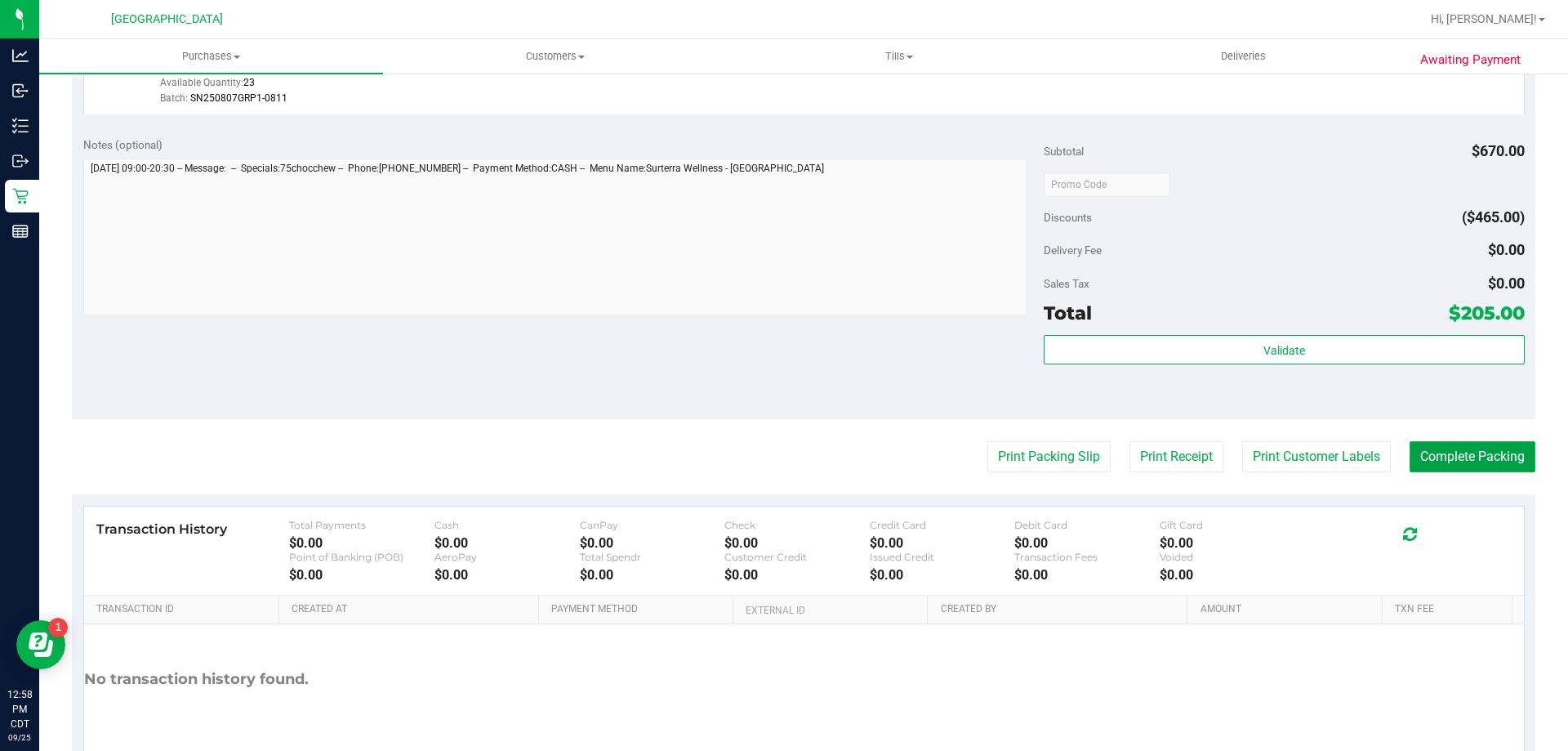
click at [1433, 461] on button "Complete Packing" at bounding box center [1472, 457] width 126 height 31
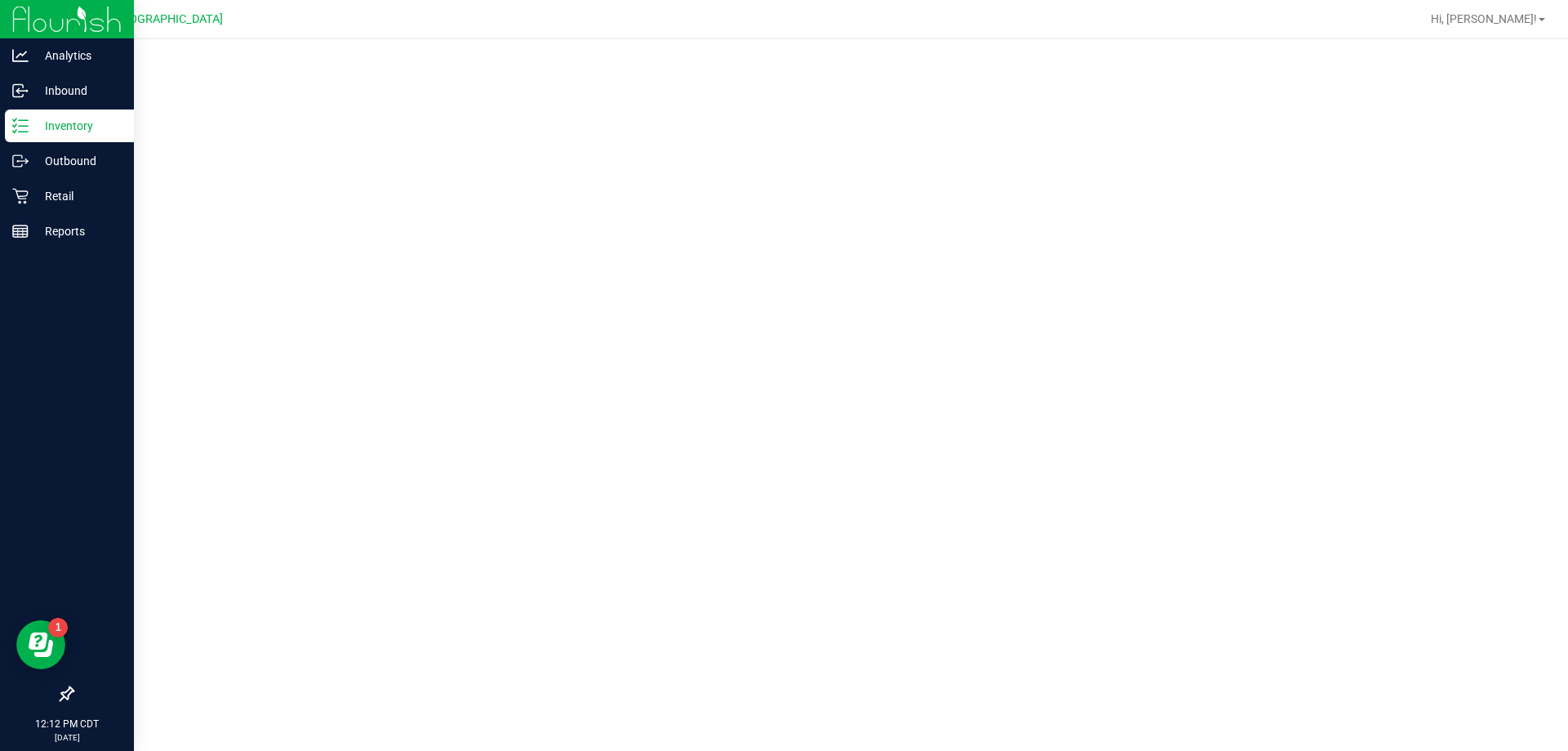
click at [69, 126] on p "Inventory" at bounding box center [78, 126] width 98 height 19
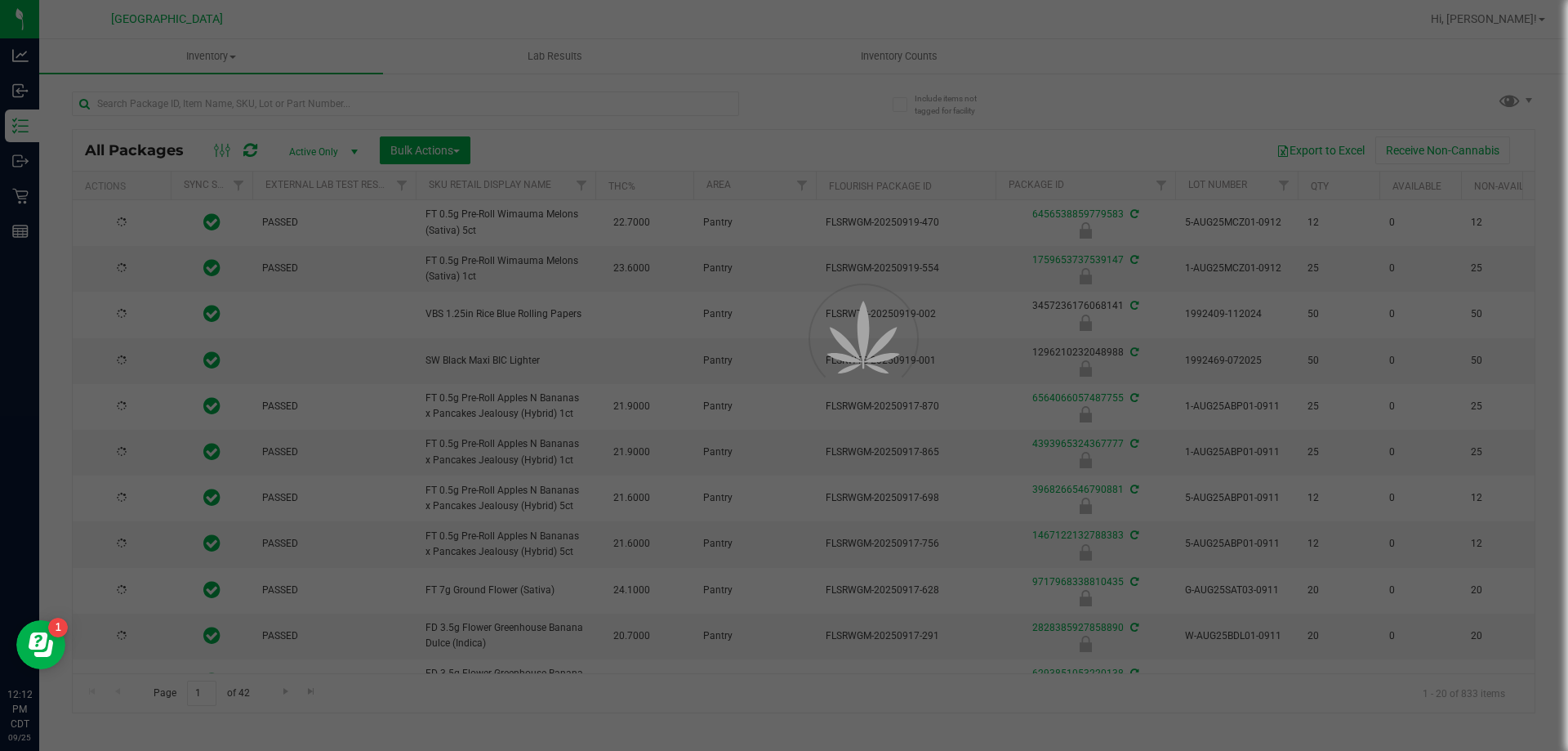
click at [310, 106] on div at bounding box center [784, 375] width 1568 height 751
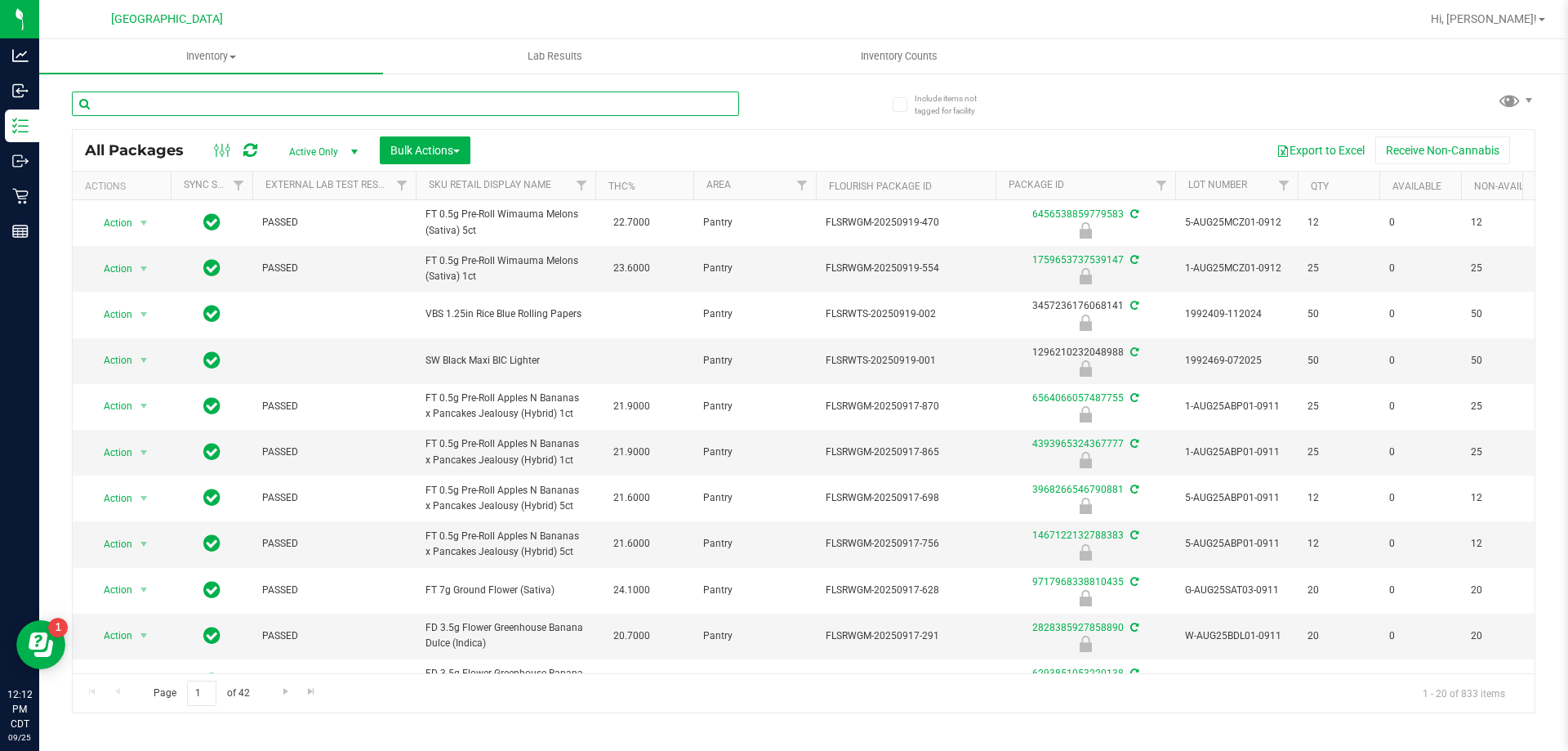
click at [310, 106] on input "text" at bounding box center [405, 104] width 667 height 24
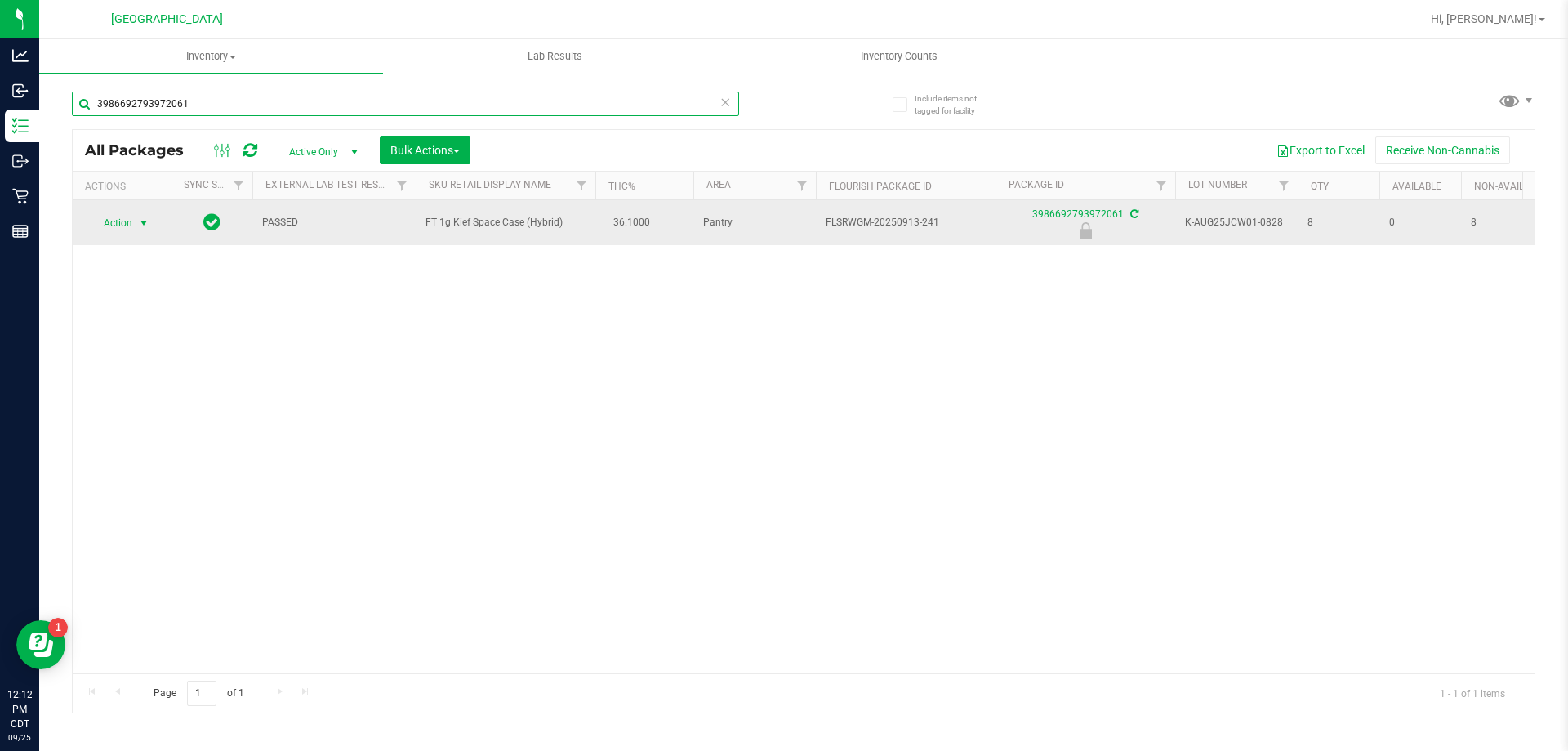
type input "3986692793972061"
click at [134, 222] on span "select" at bounding box center [144, 223] width 20 height 23
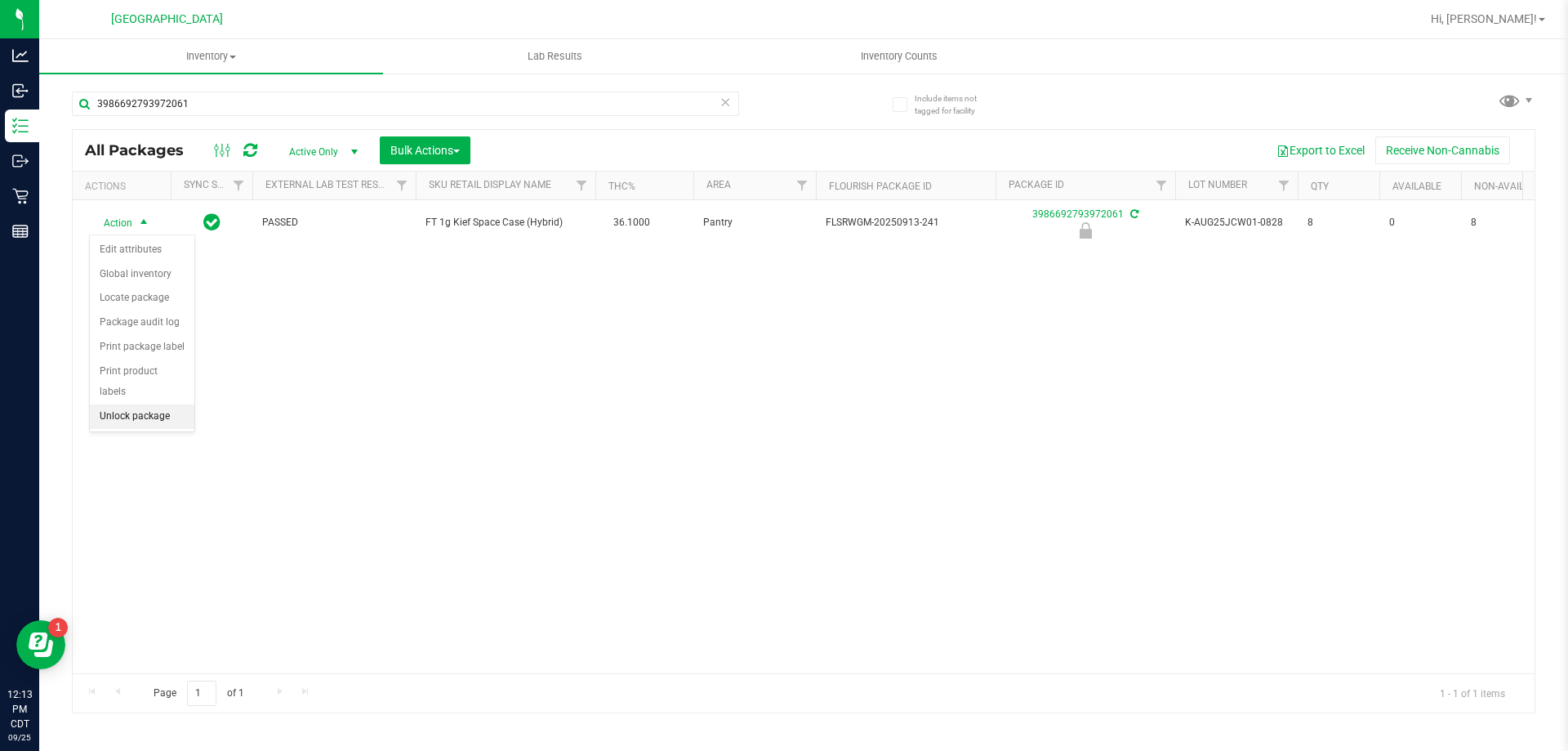
click at [122, 405] on li "Unlock package" at bounding box center [142, 417] width 105 height 24
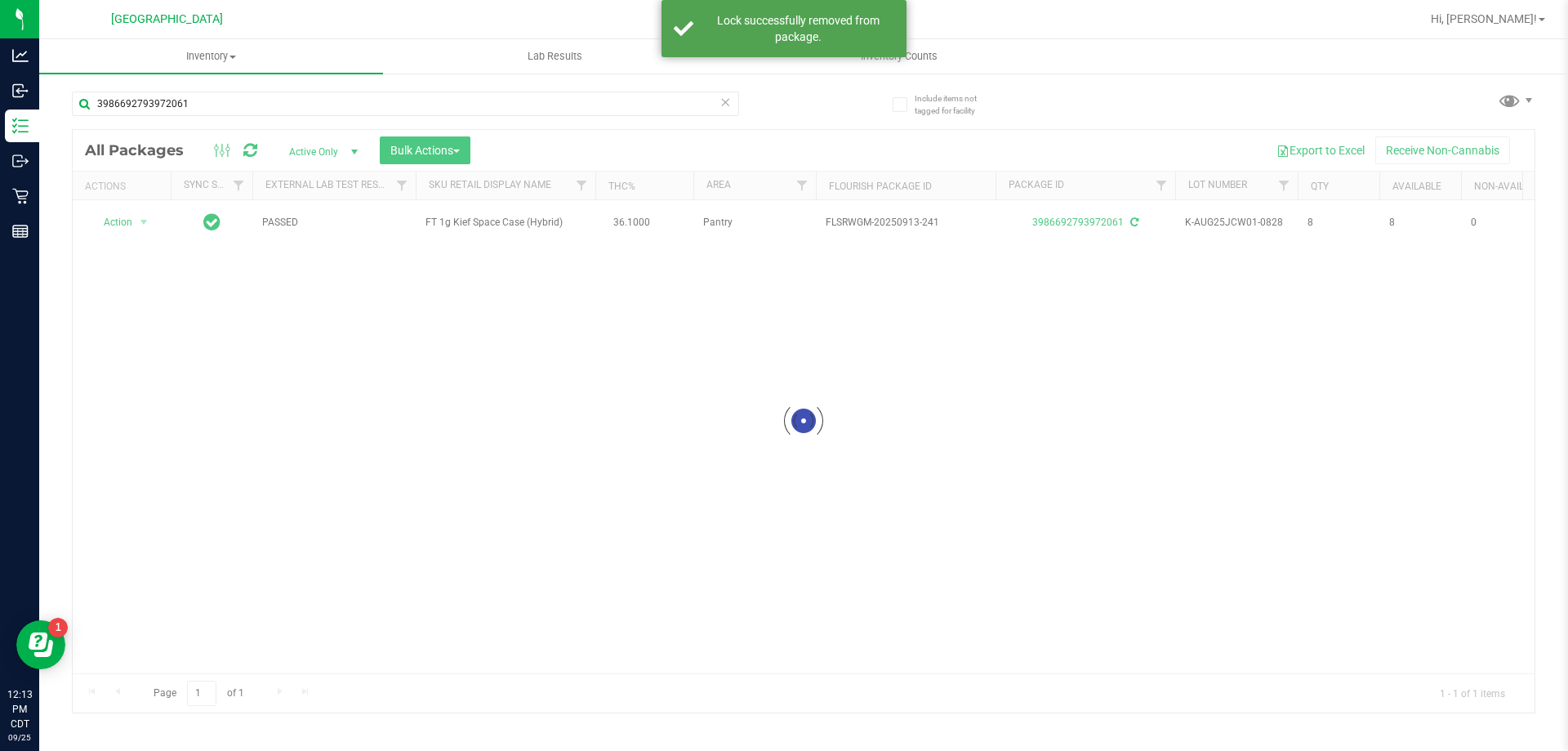
click at [133, 217] on div at bounding box center [803, 421] width 1462 height 583
click at [122, 219] on span "Action" at bounding box center [111, 222] width 44 height 23
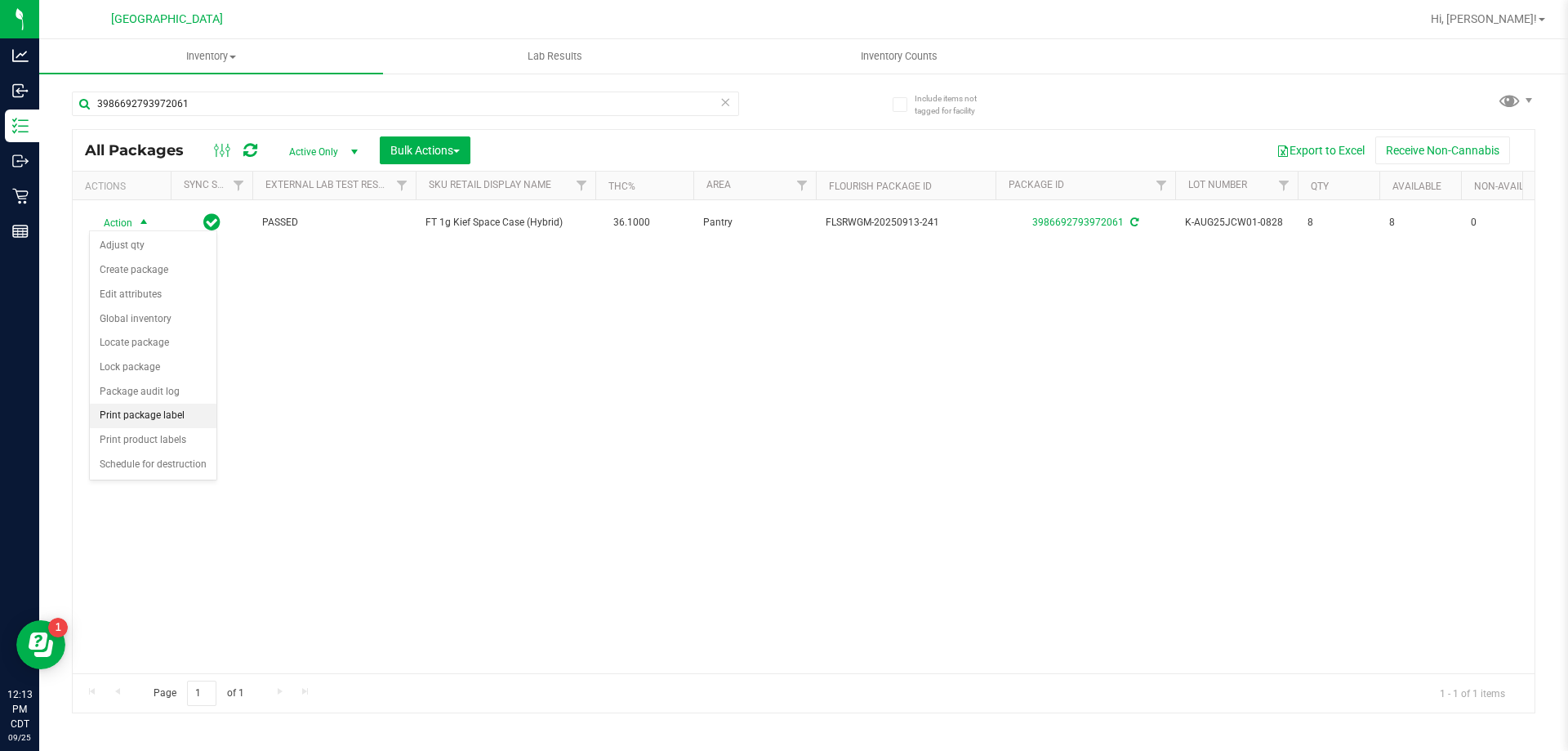
click at [158, 418] on li "Print package label" at bounding box center [153, 416] width 126 height 24
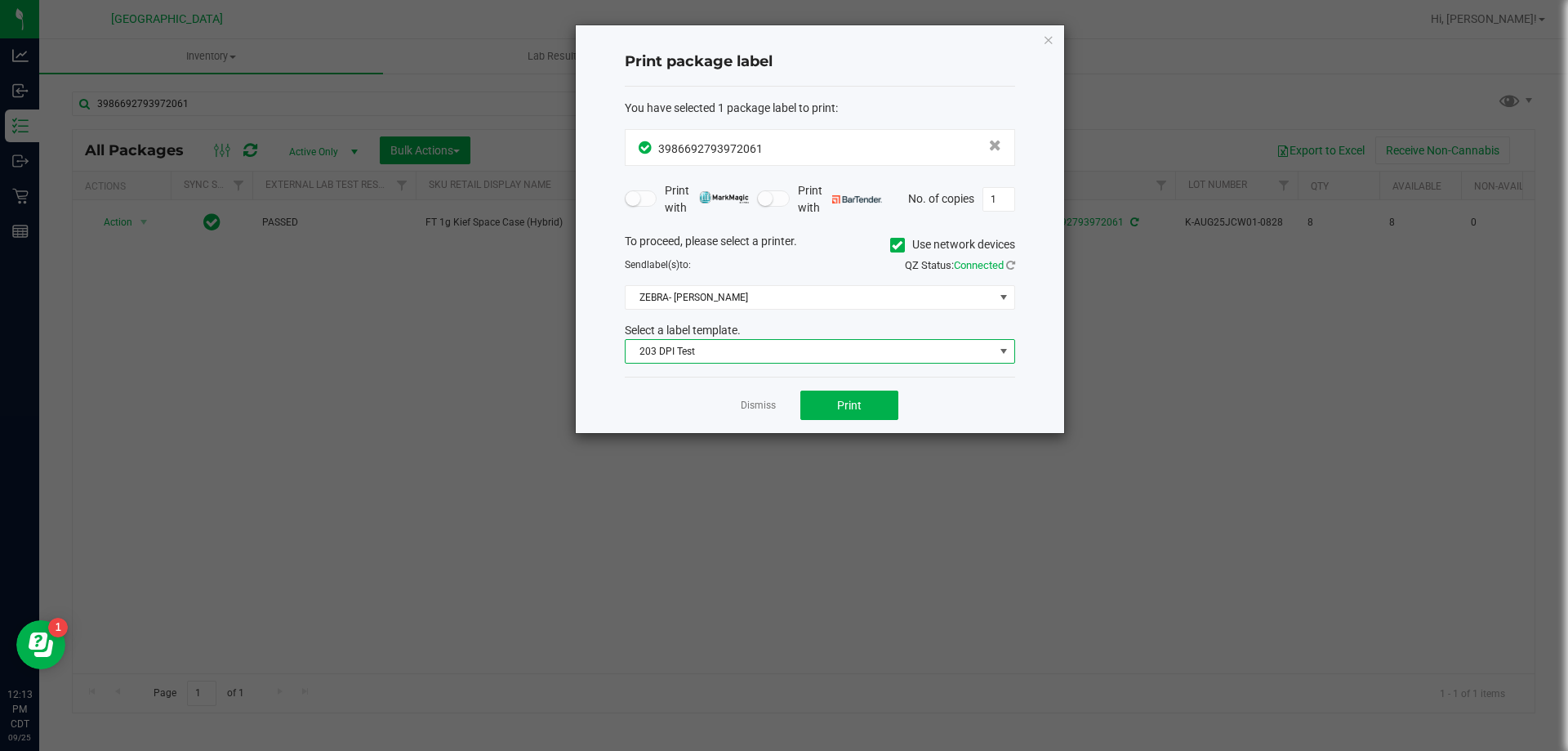
click at [775, 350] on span "203 DPI Test" at bounding box center [809, 352] width 368 height 23
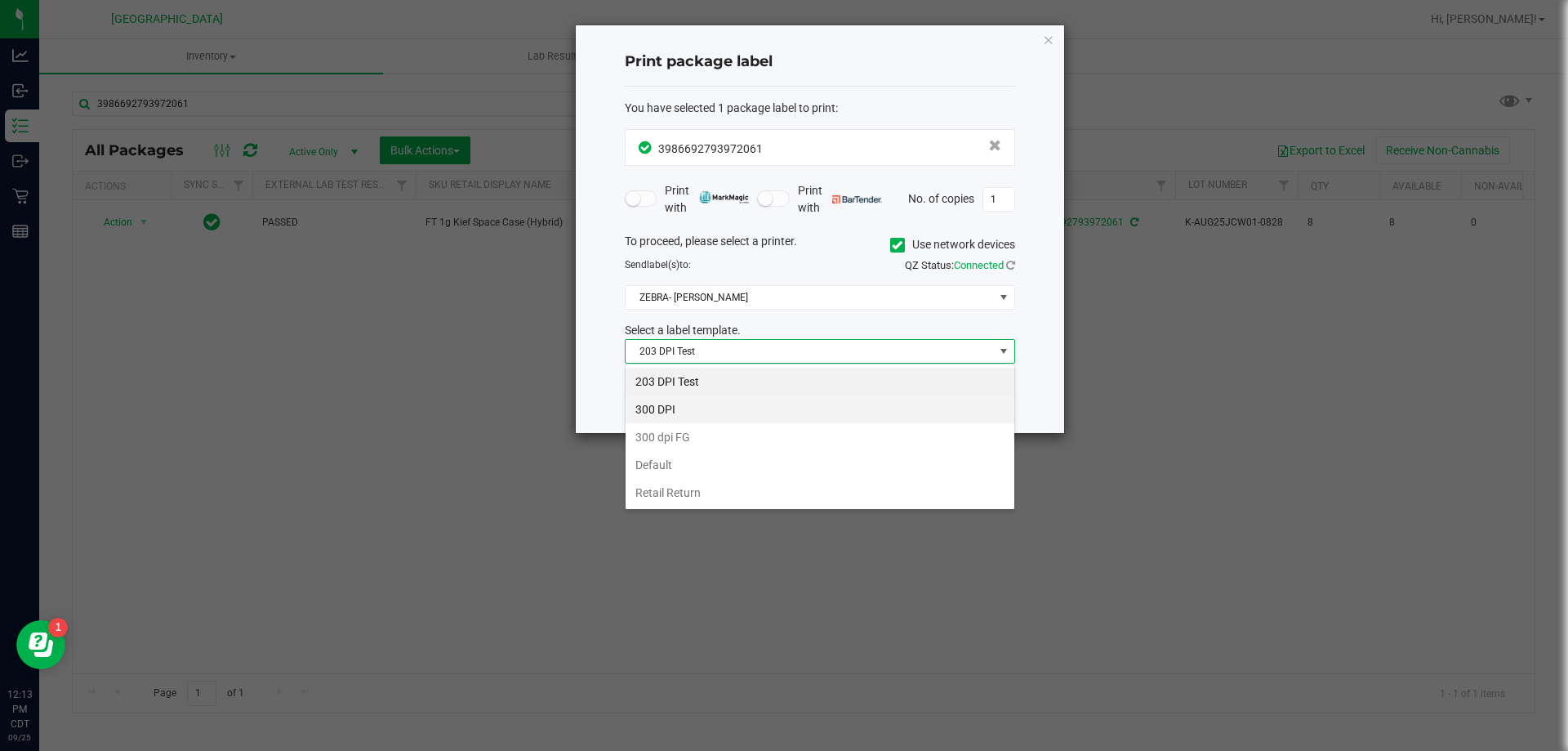
scroll to position [24, 391]
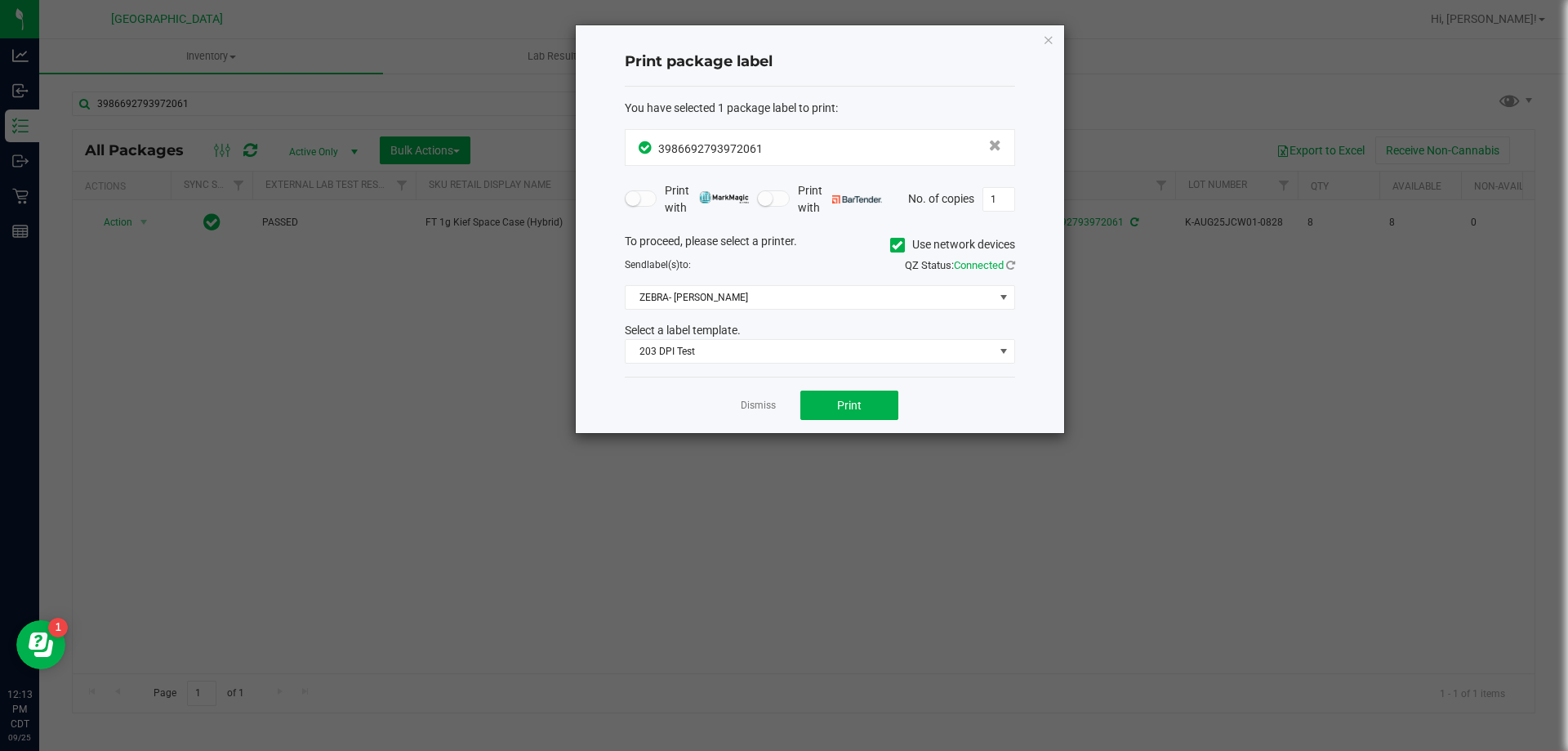
click at [1085, 419] on ngb-modal-window "Print package label You have selected 1 package label to print : 39866927939720…" at bounding box center [790, 375] width 1580 height 751
click at [853, 395] on button "Print" at bounding box center [849, 406] width 98 height 30
click at [764, 411] on link "Dismiss" at bounding box center [758, 406] width 35 height 14
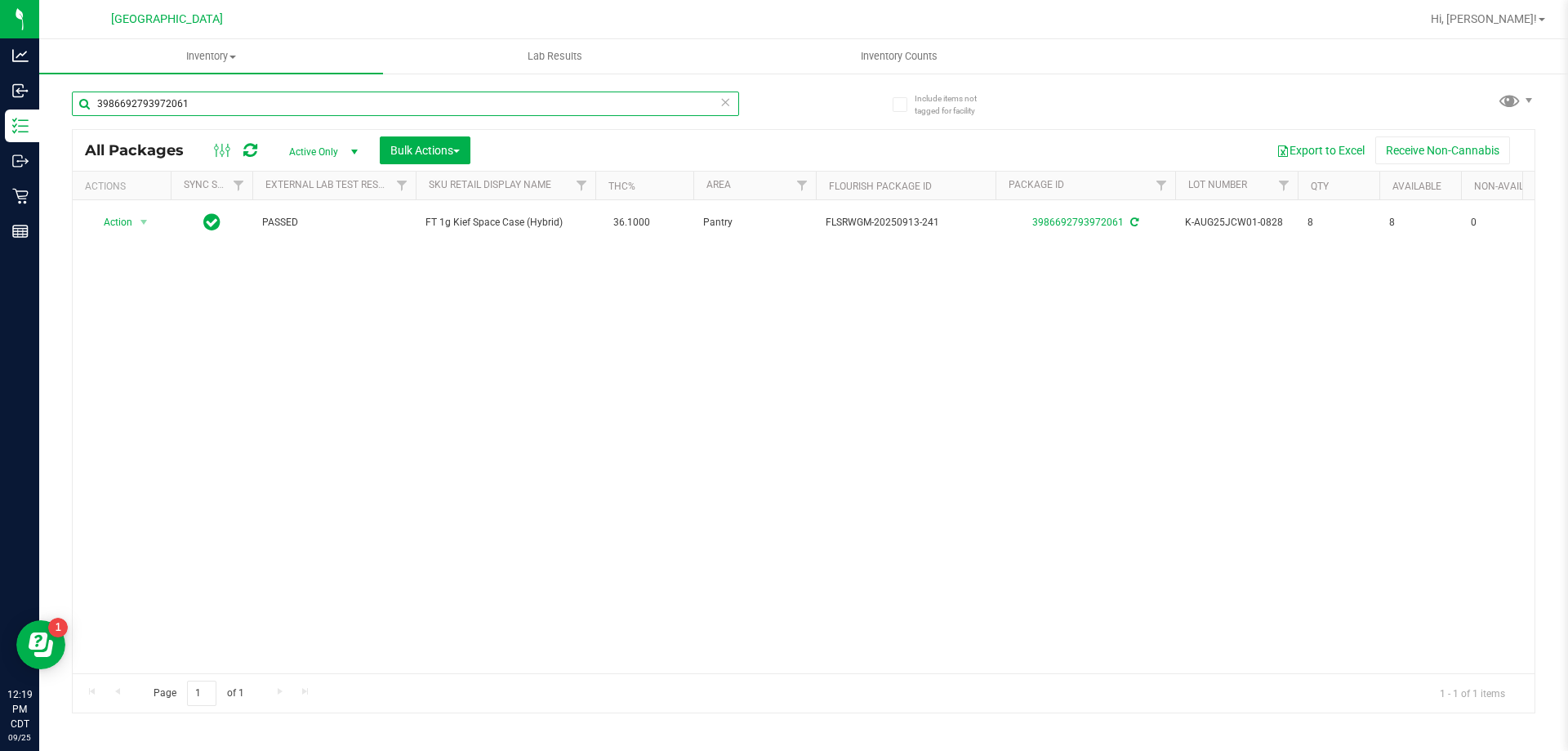
drag, startPoint x: 256, startPoint y: 106, endPoint x: 81, endPoint y: 103, distance: 175.0
click at [81, 103] on input "3986692793972061" at bounding box center [405, 104] width 667 height 24
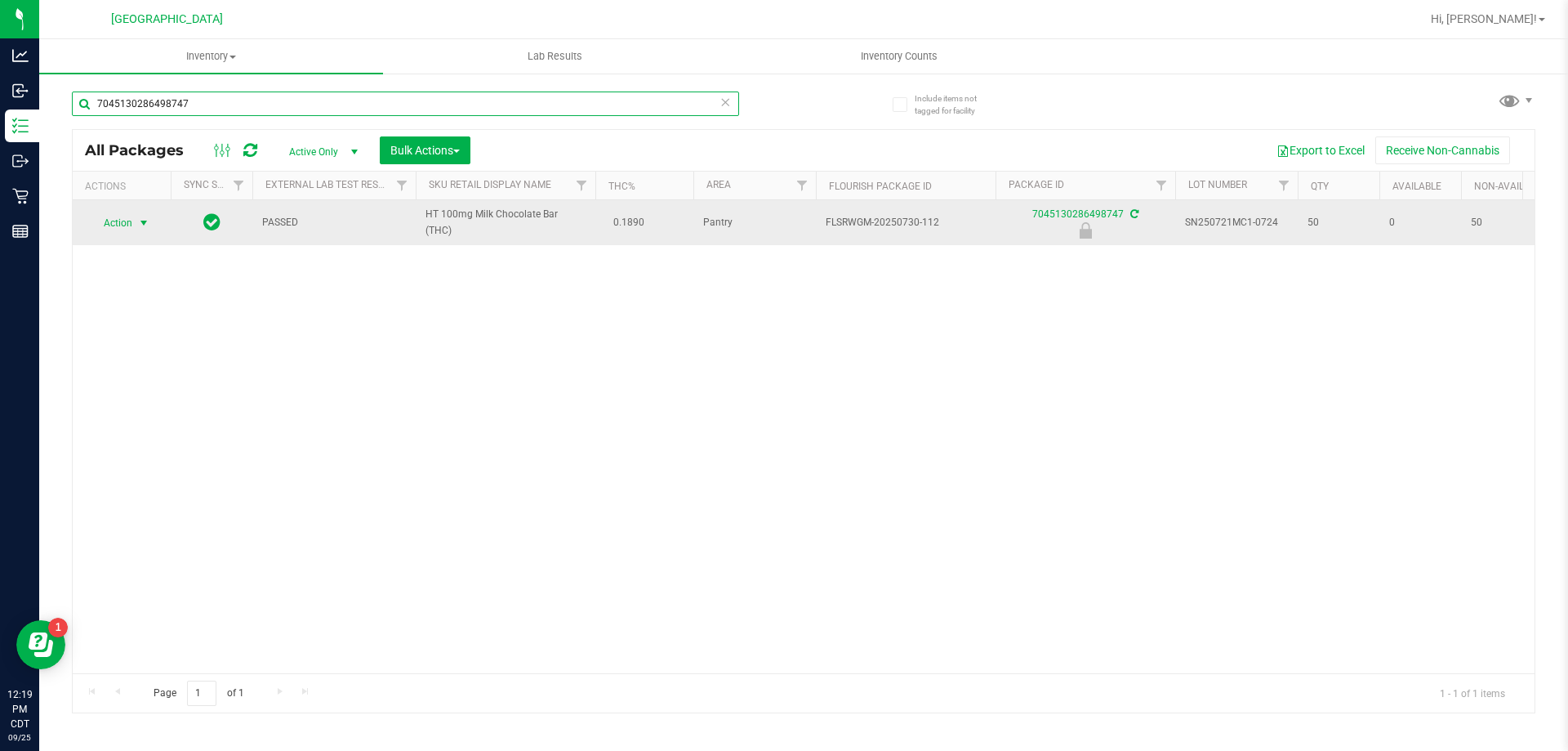
type input "7045130286498747"
click at [135, 227] on span "select" at bounding box center [144, 223] width 20 height 23
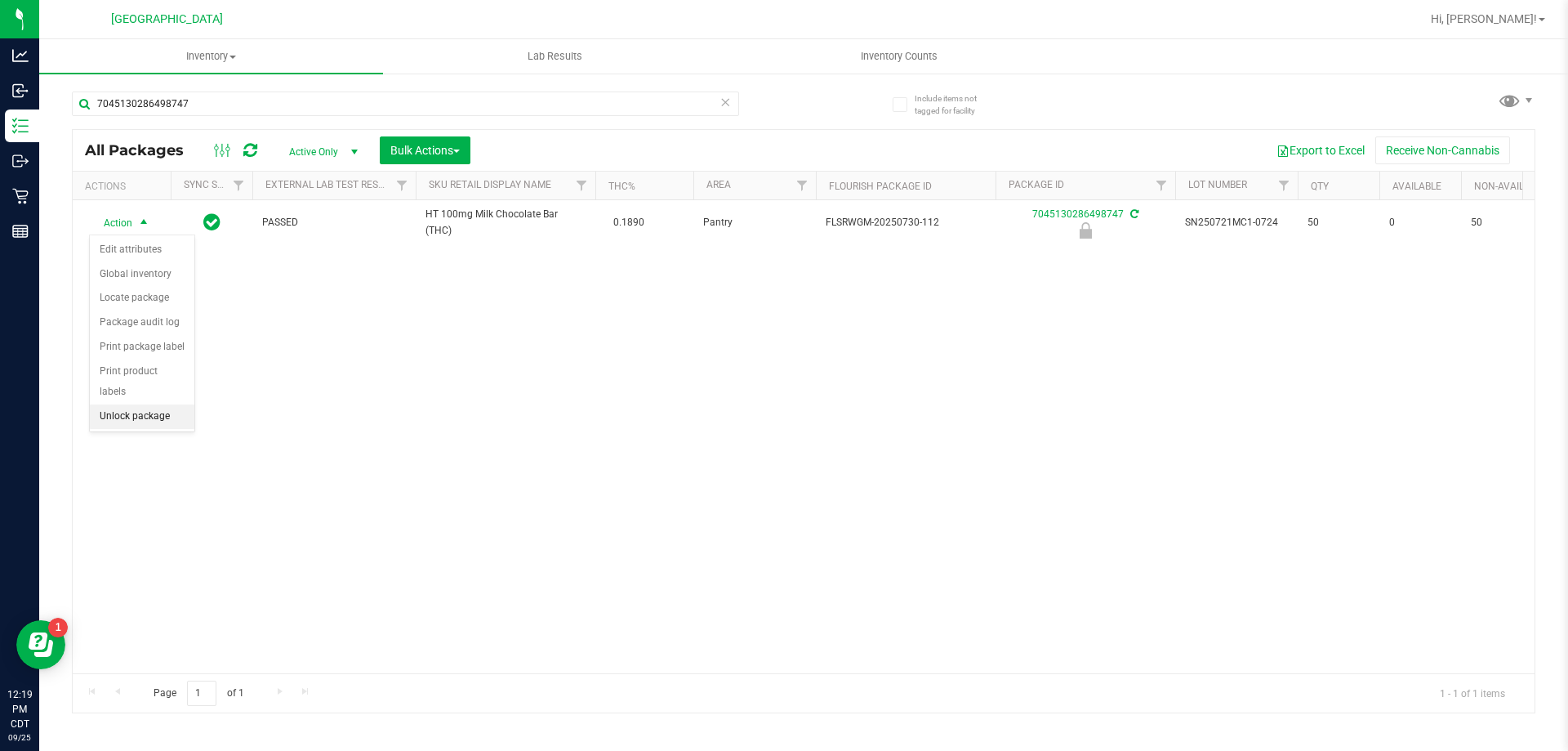
click at [162, 405] on li "Unlock package" at bounding box center [142, 417] width 105 height 24
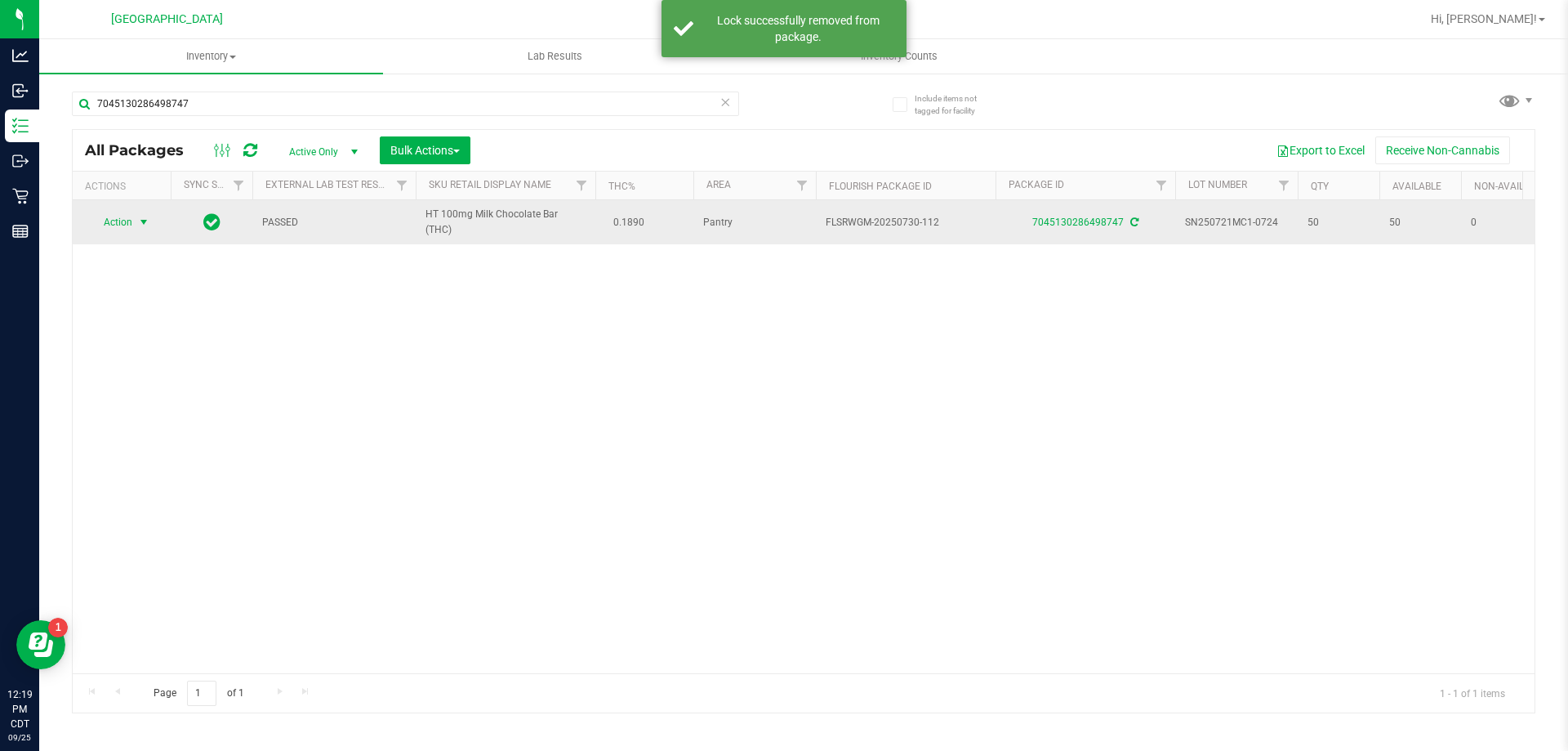
click at [112, 222] on span "Action" at bounding box center [111, 222] width 44 height 23
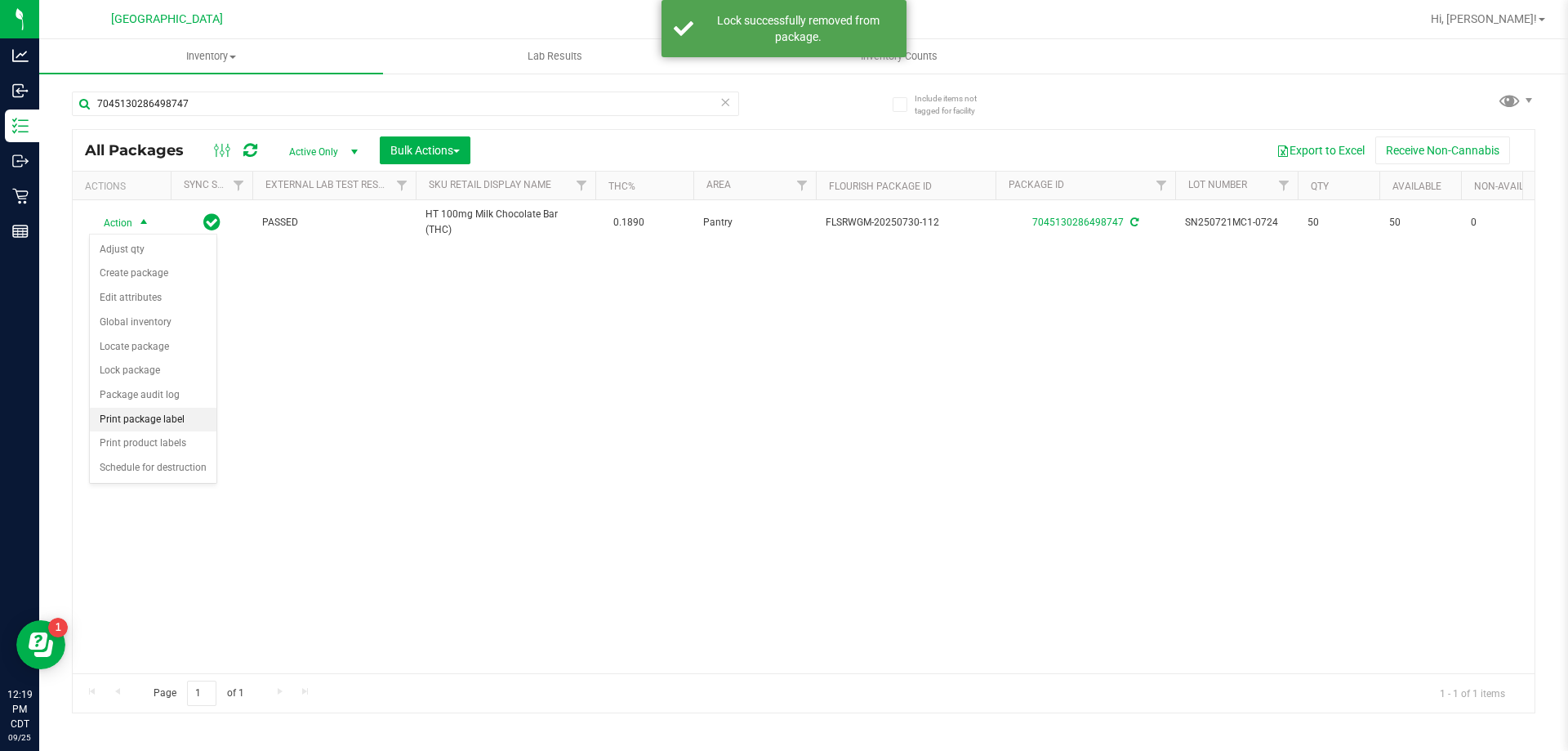
click at [161, 414] on li "Print package label" at bounding box center [153, 420] width 126 height 24
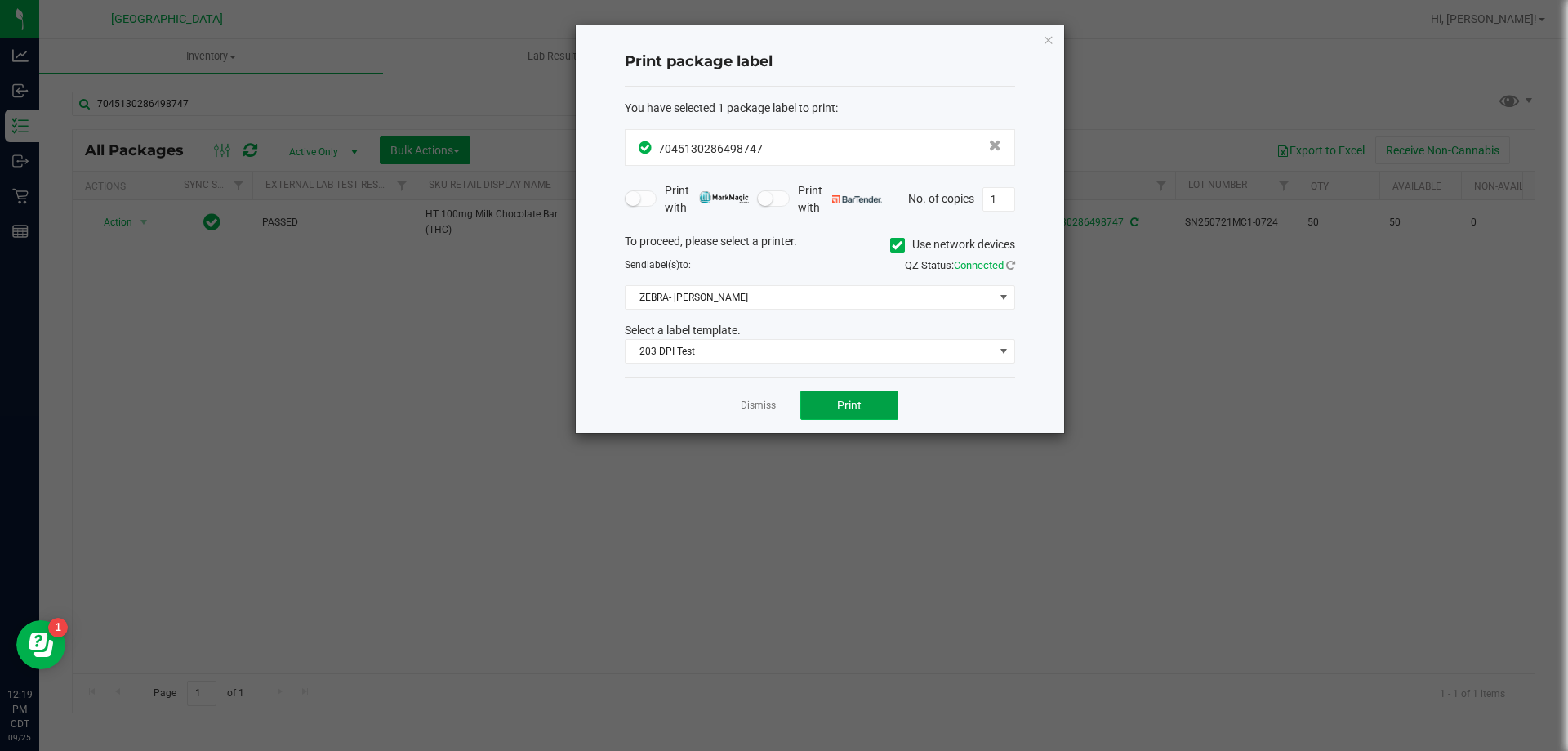
click at [817, 403] on button "Print" at bounding box center [849, 406] width 98 height 30
click at [753, 407] on link "Dismiss" at bounding box center [758, 406] width 35 height 14
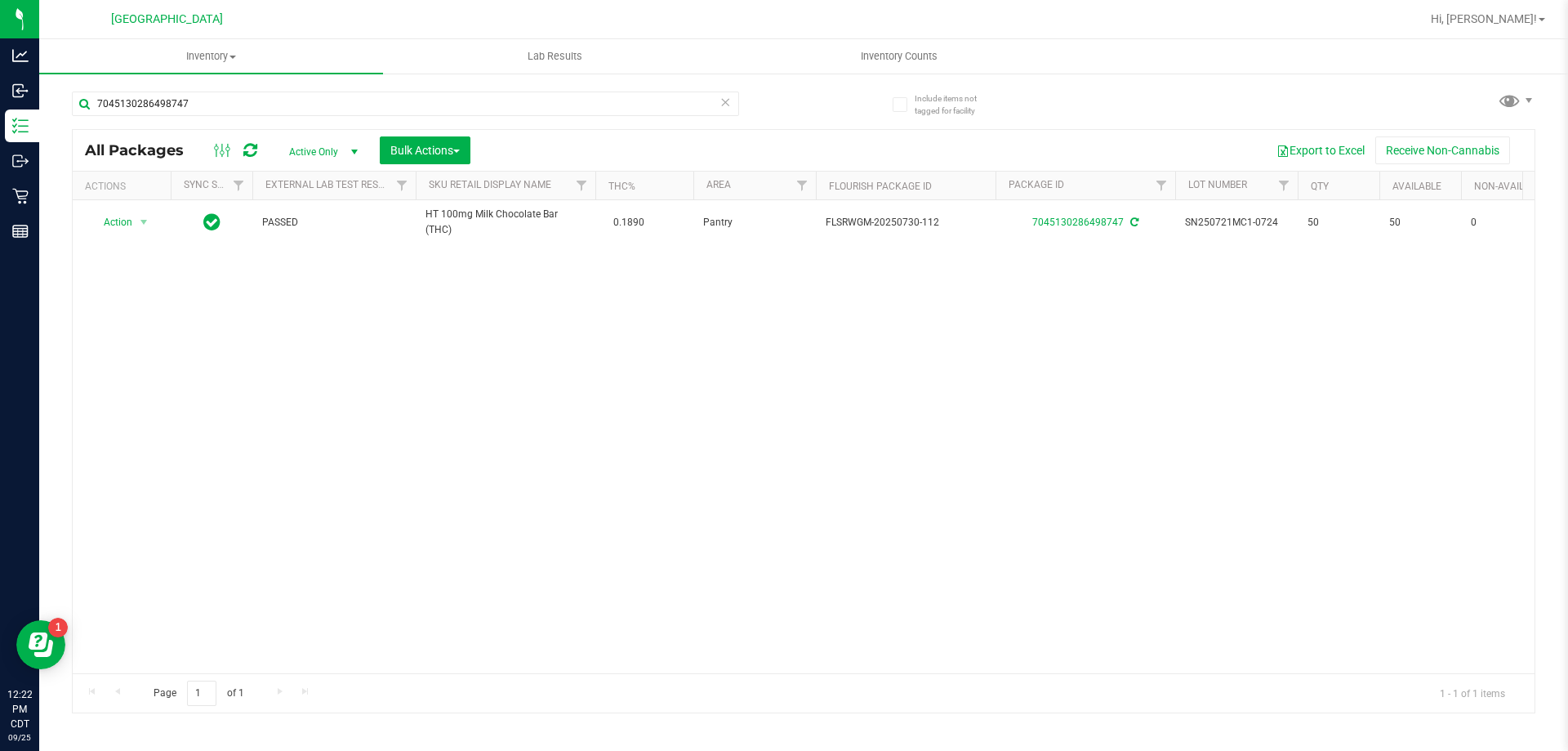
click at [725, 104] on icon at bounding box center [725, 101] width 11 height 19
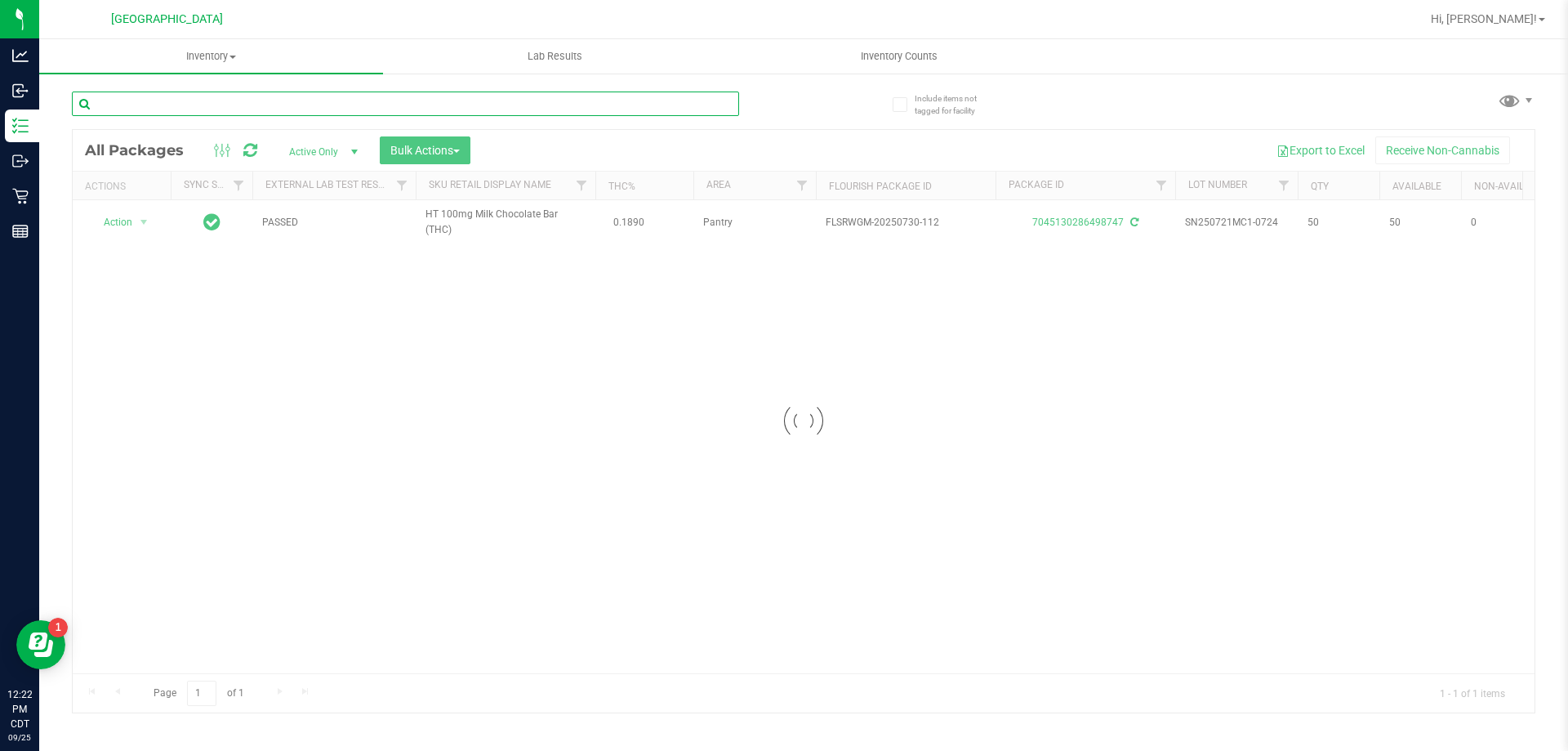
click at [533, 108] on input "text" at bounding box center [405, 104] width 667 height 24
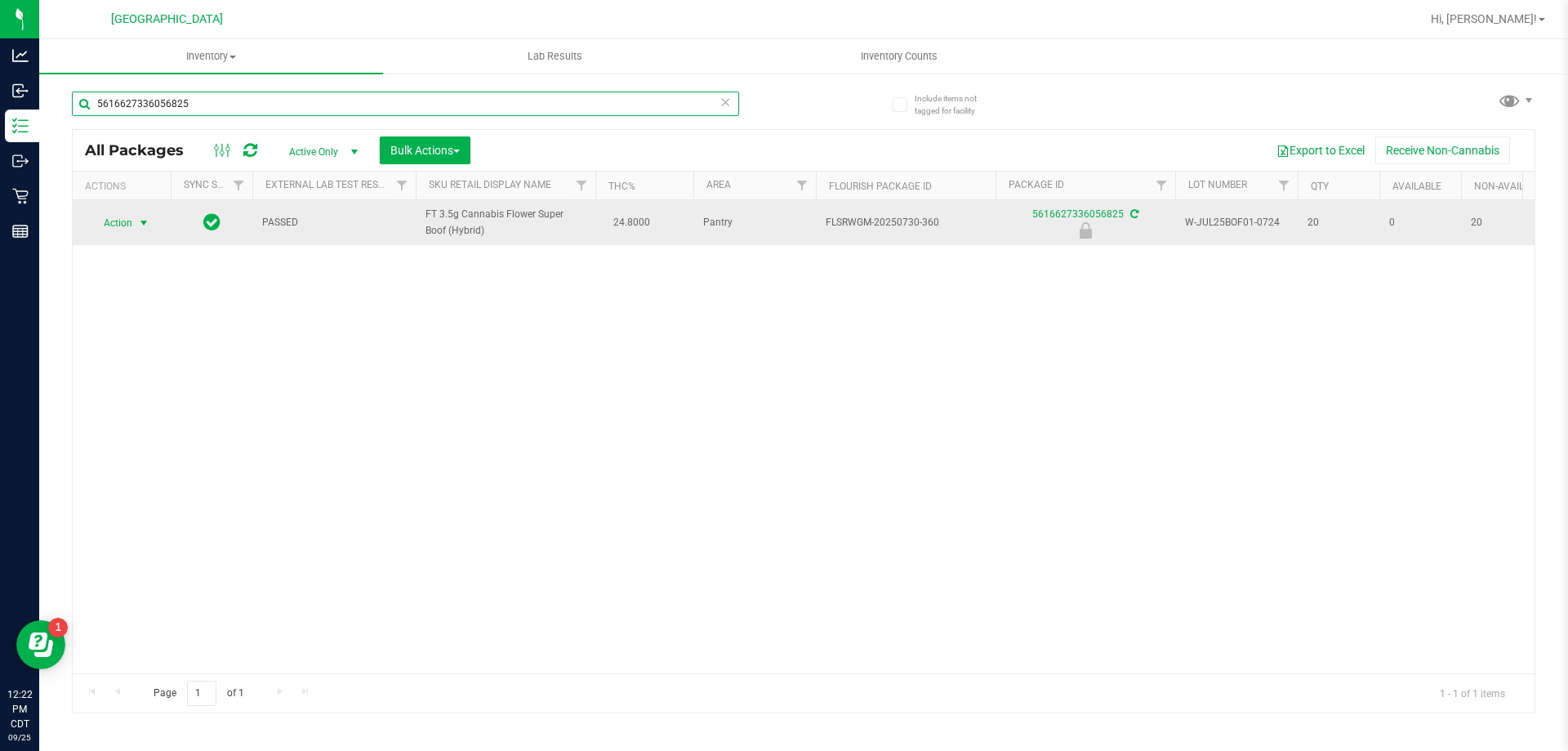
type input "5616627336056825"
click at [118, 225] on span "Action" at bounding box center [111, 223] width 44 height 23
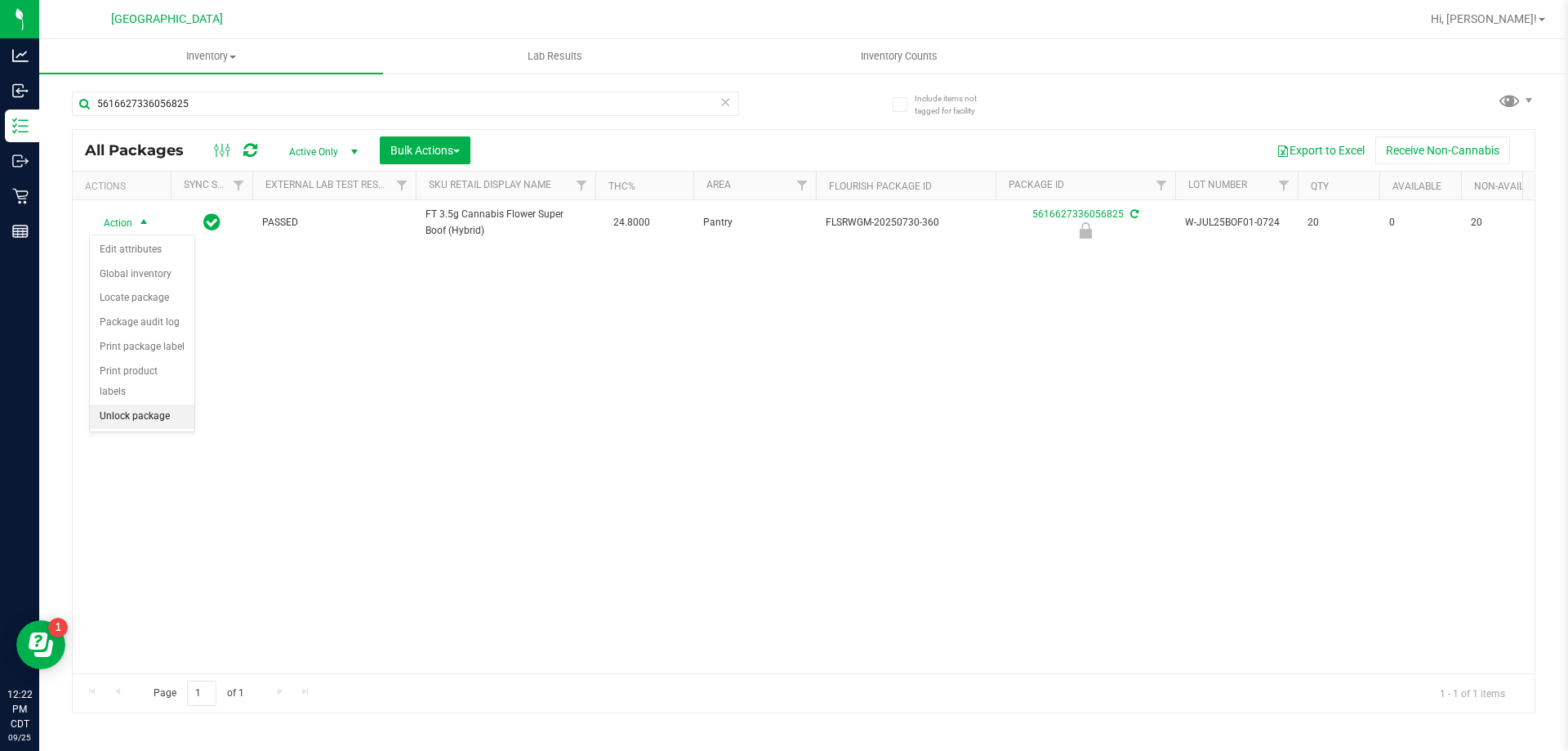
click at [139, 405] on li "Unlock package" at bounding box center [142, 417] width 105 height 24
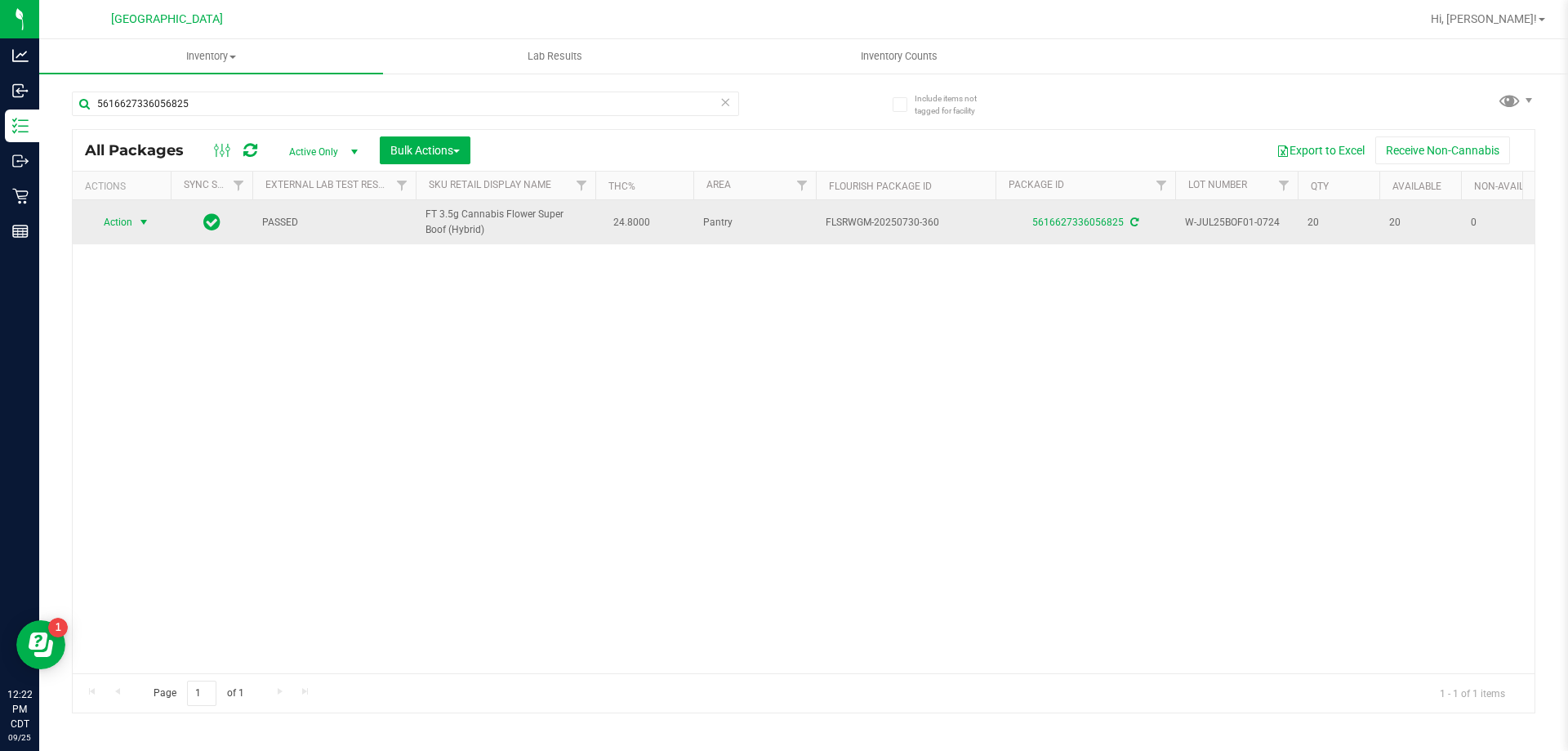
click at [129, 227] on span "Action" at bounding box center [111, 222] width 44 height 23
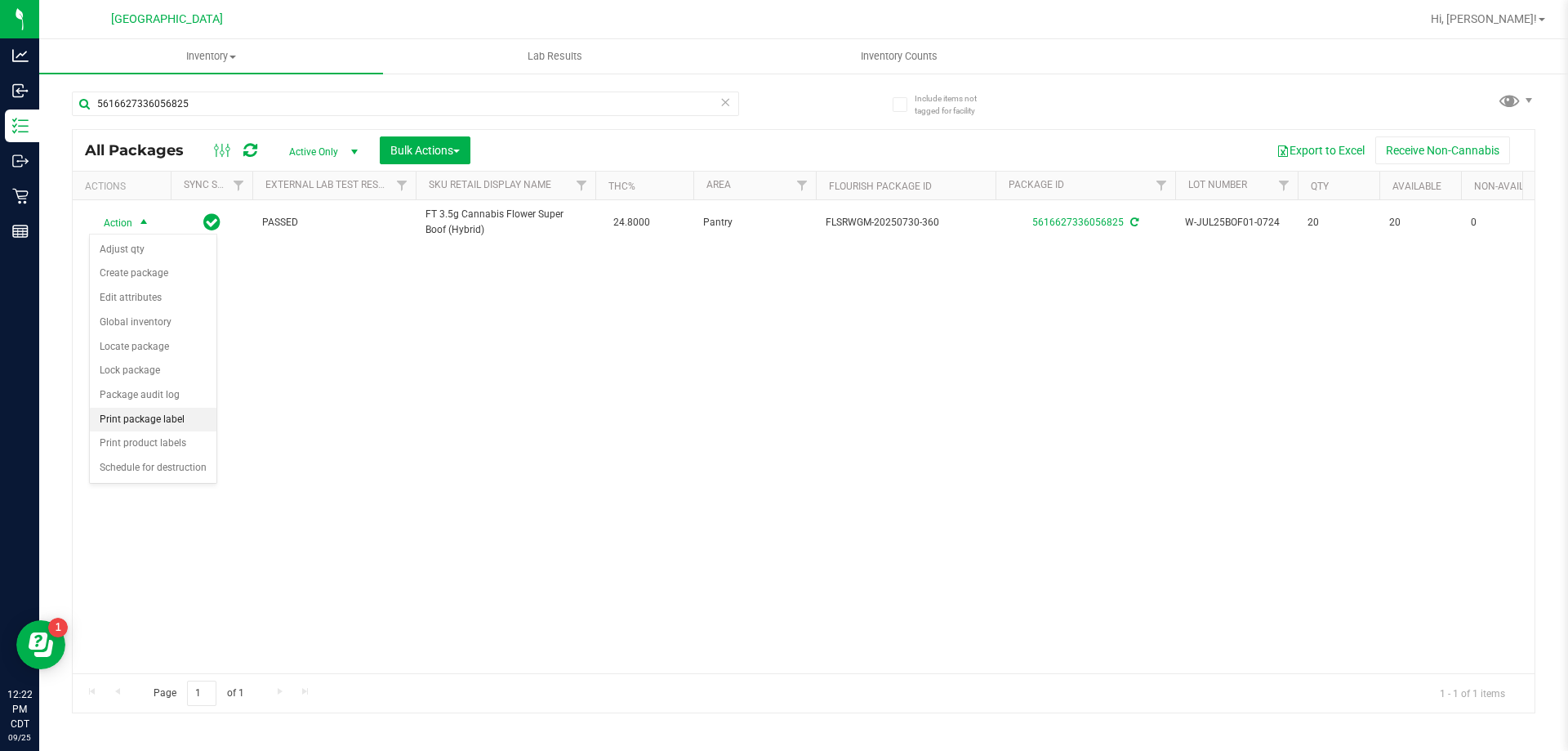
click at [160, 415] on li "Print package label" at bounding box center [153, 420] width 126 height 24
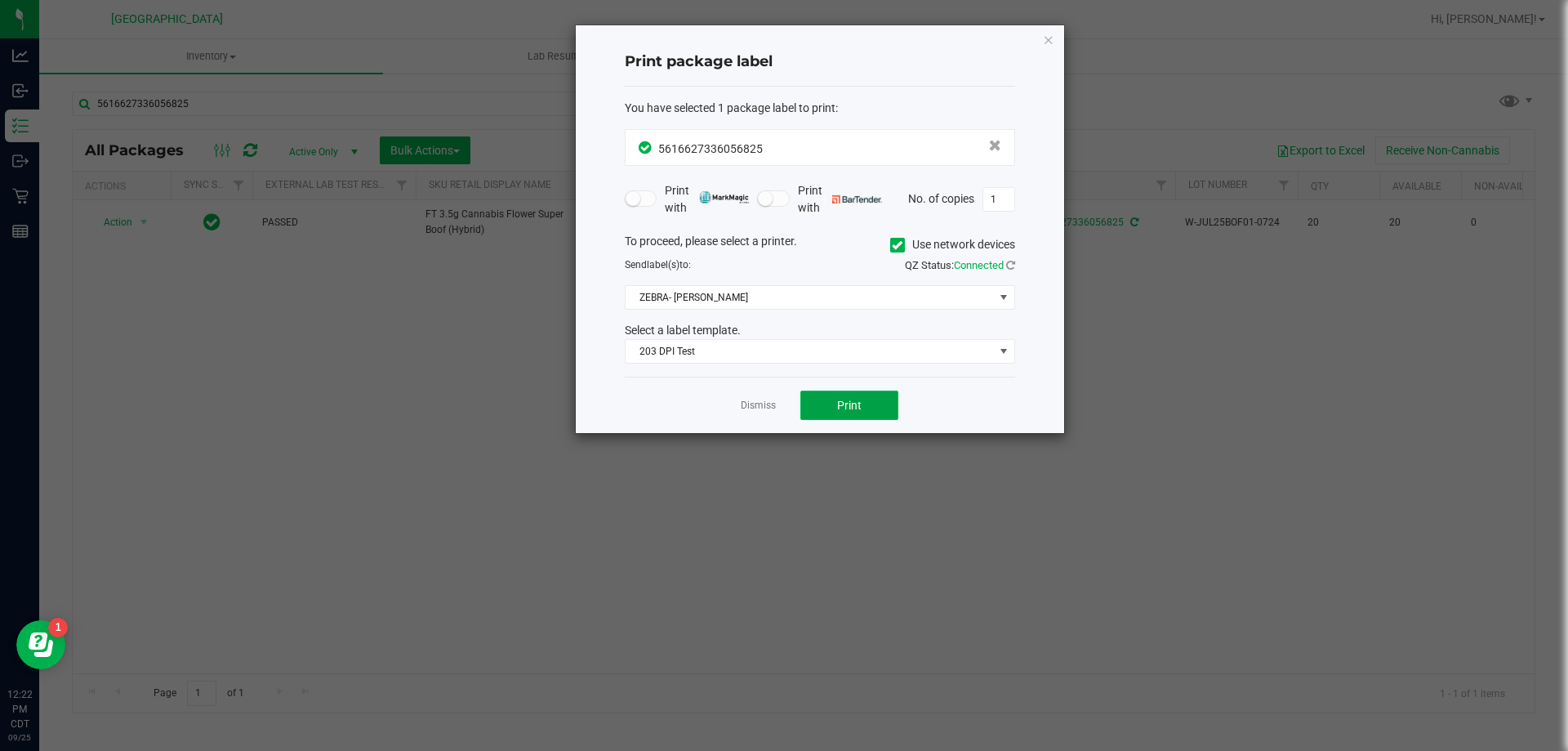
click at [868, 401] on button "Print" at bounding box center [849, 406] width 98 height 30
click at [768, 403] on link "Dismiss" at bounding box center [758, 406] width 35 height 14
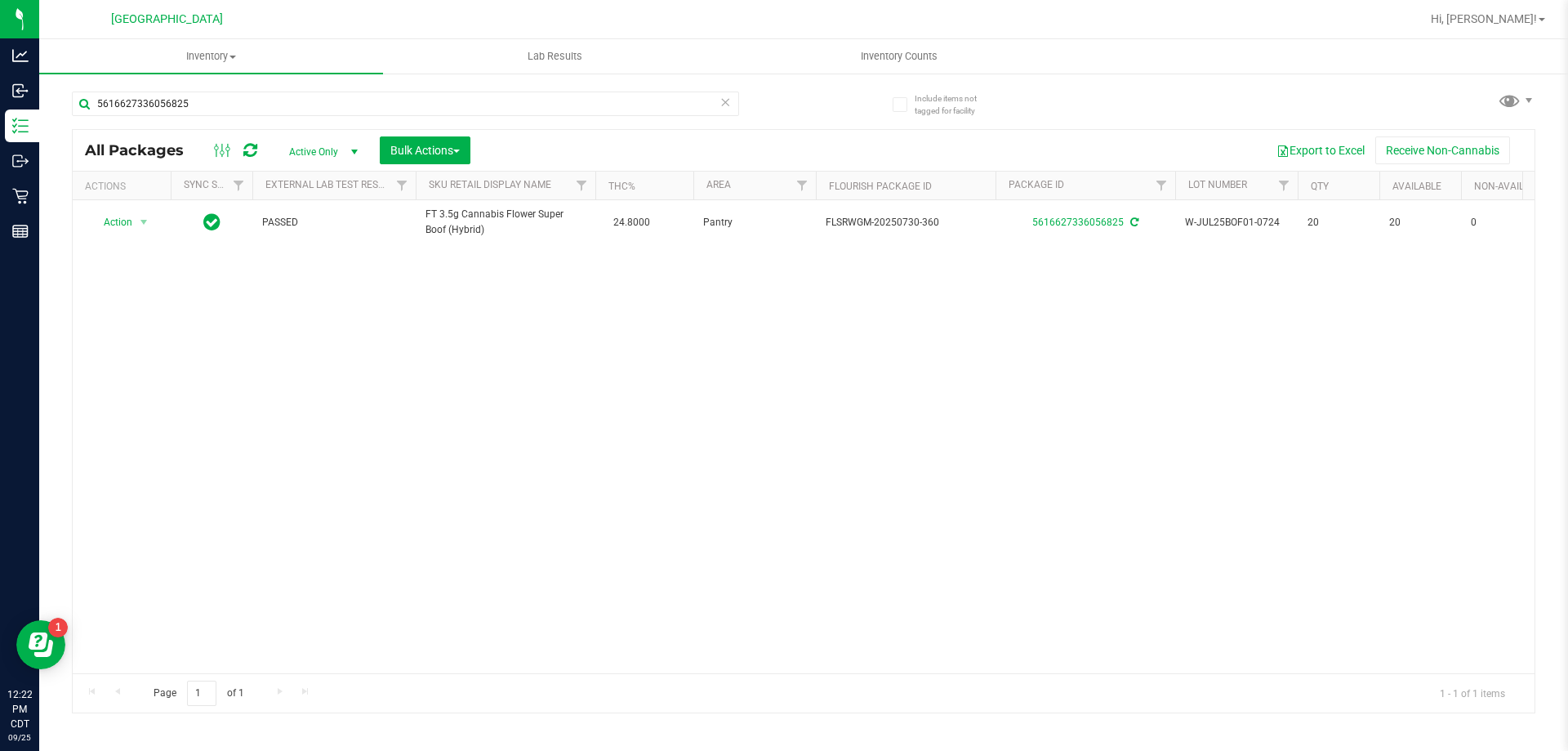
click at [720, 103] on icon at bounding box center [725, 101] width 11 height 19
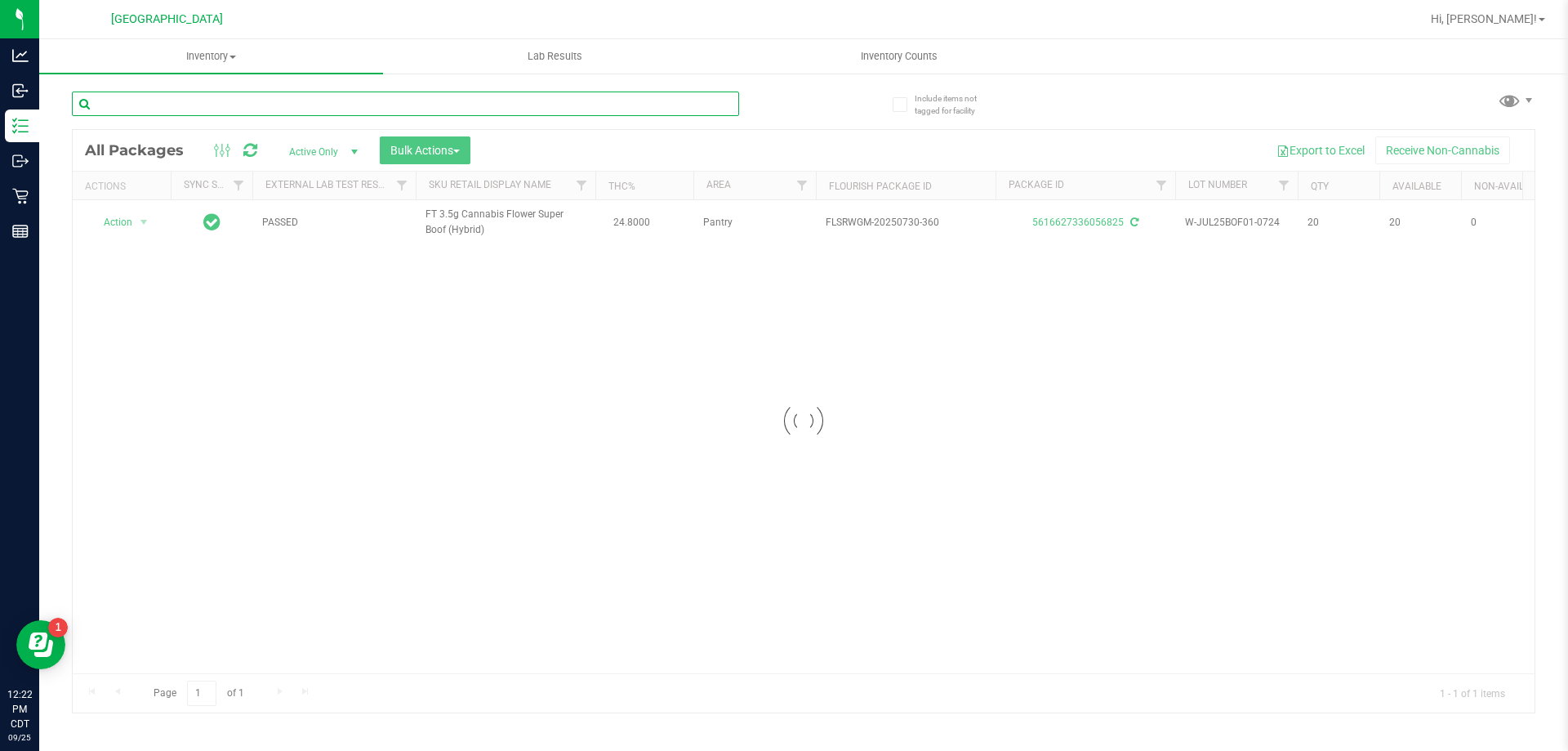
click at [663, 109] on input "text" at bounding box center [405, 104] width 667 height 24
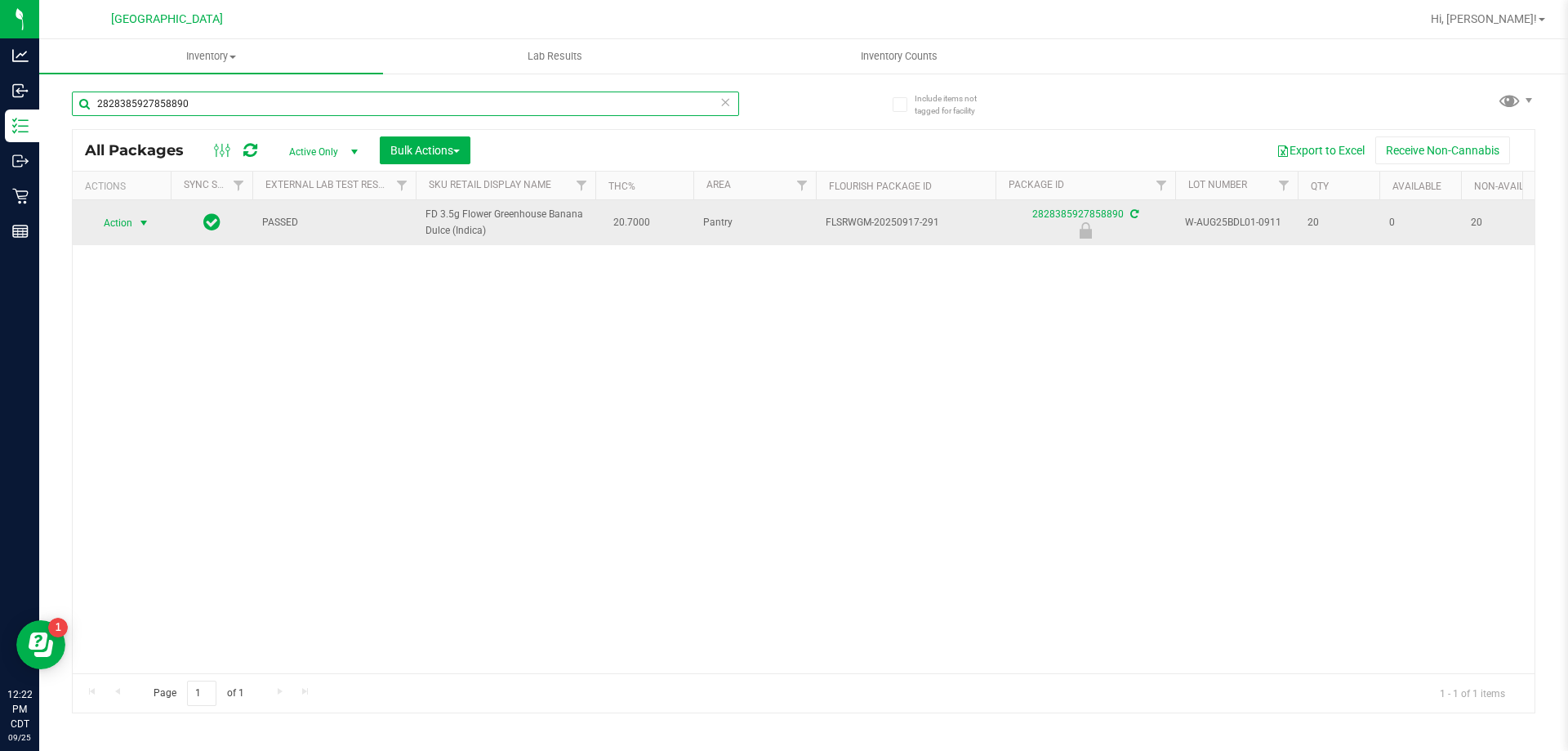
type input "2828385927858890"
click at [116, 221] on span "Action" at bounding box center [111, 223] width 44 height 23
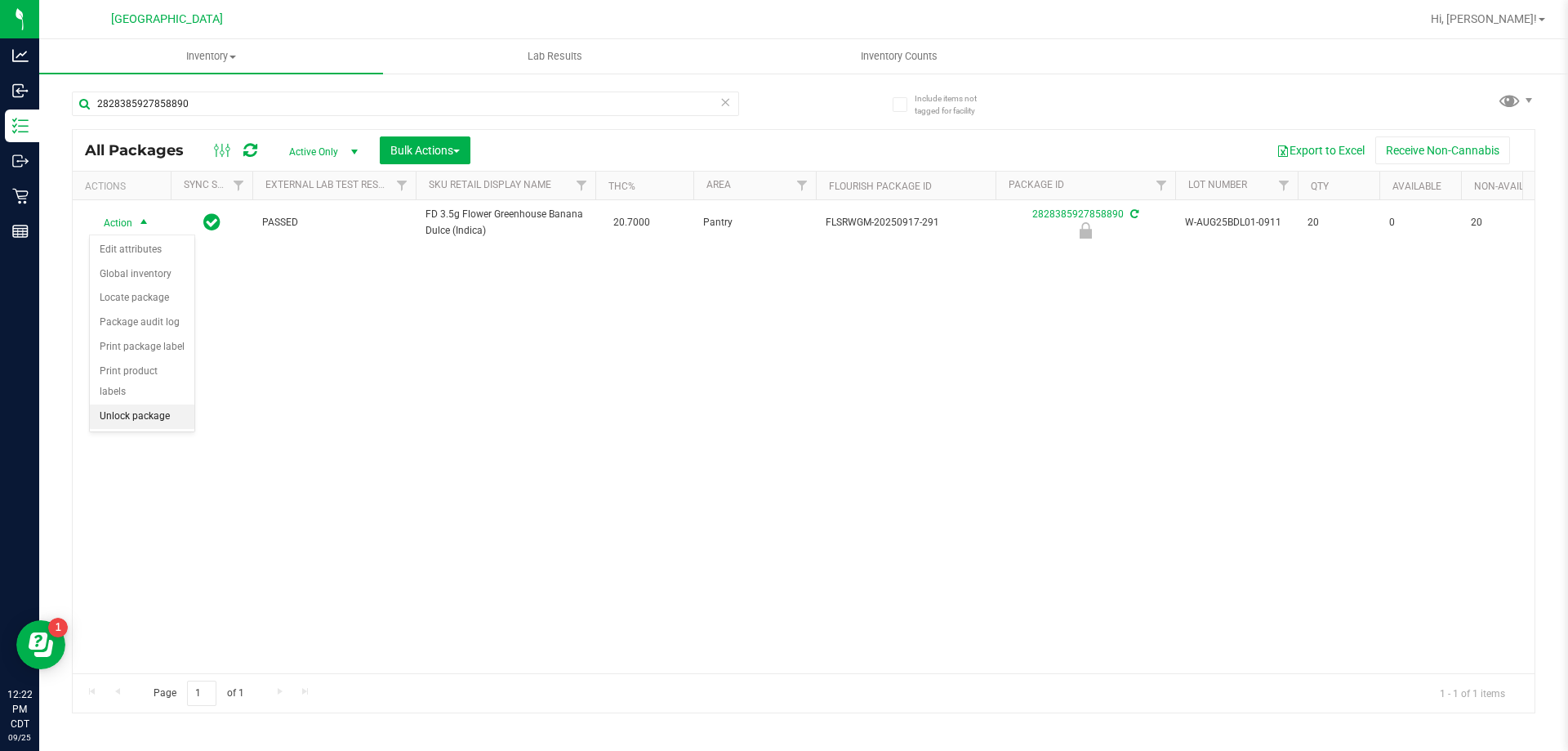
click at [124, 405] on li "Unlock package" at bounding box center [142, 417] width 105 height 24
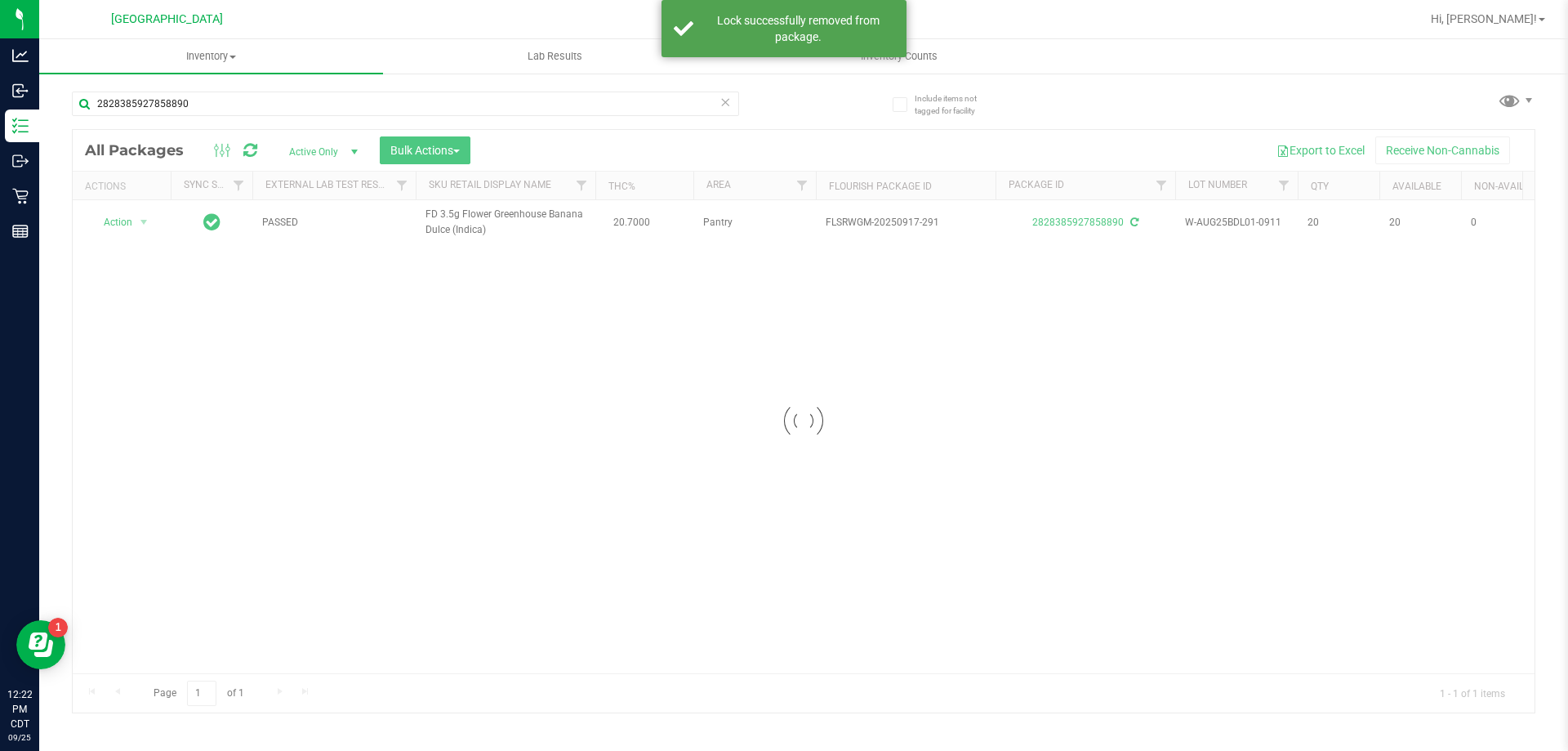
click at [119, 222] on div at bounding box center [803, 421] width 1462 height 583
click at [119, 222] on span "Action" at bounding box center [111, 222] width 44 height 23
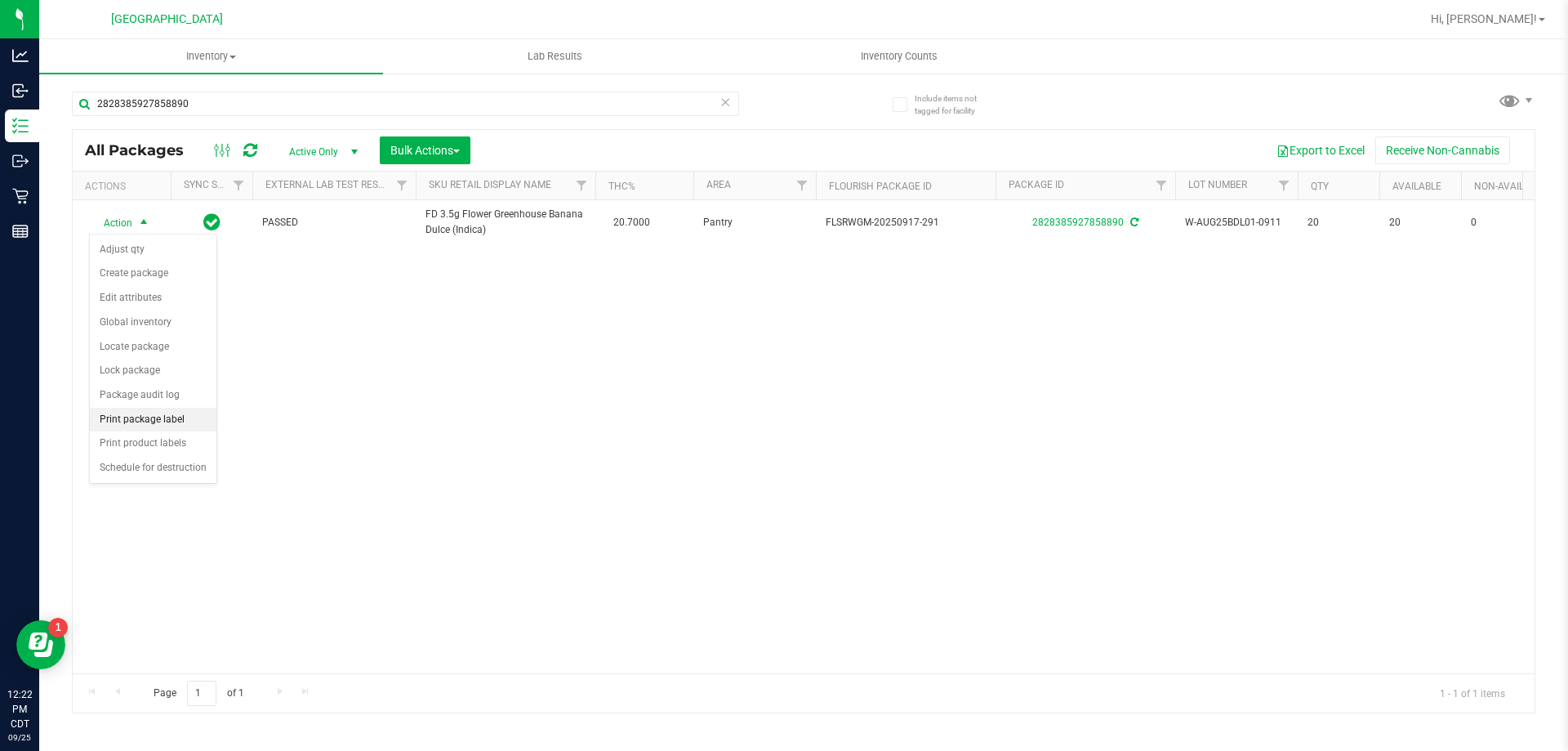
click at [143, 427] on li "Print package label" at bounding box center [153, 420] width 126 height 24
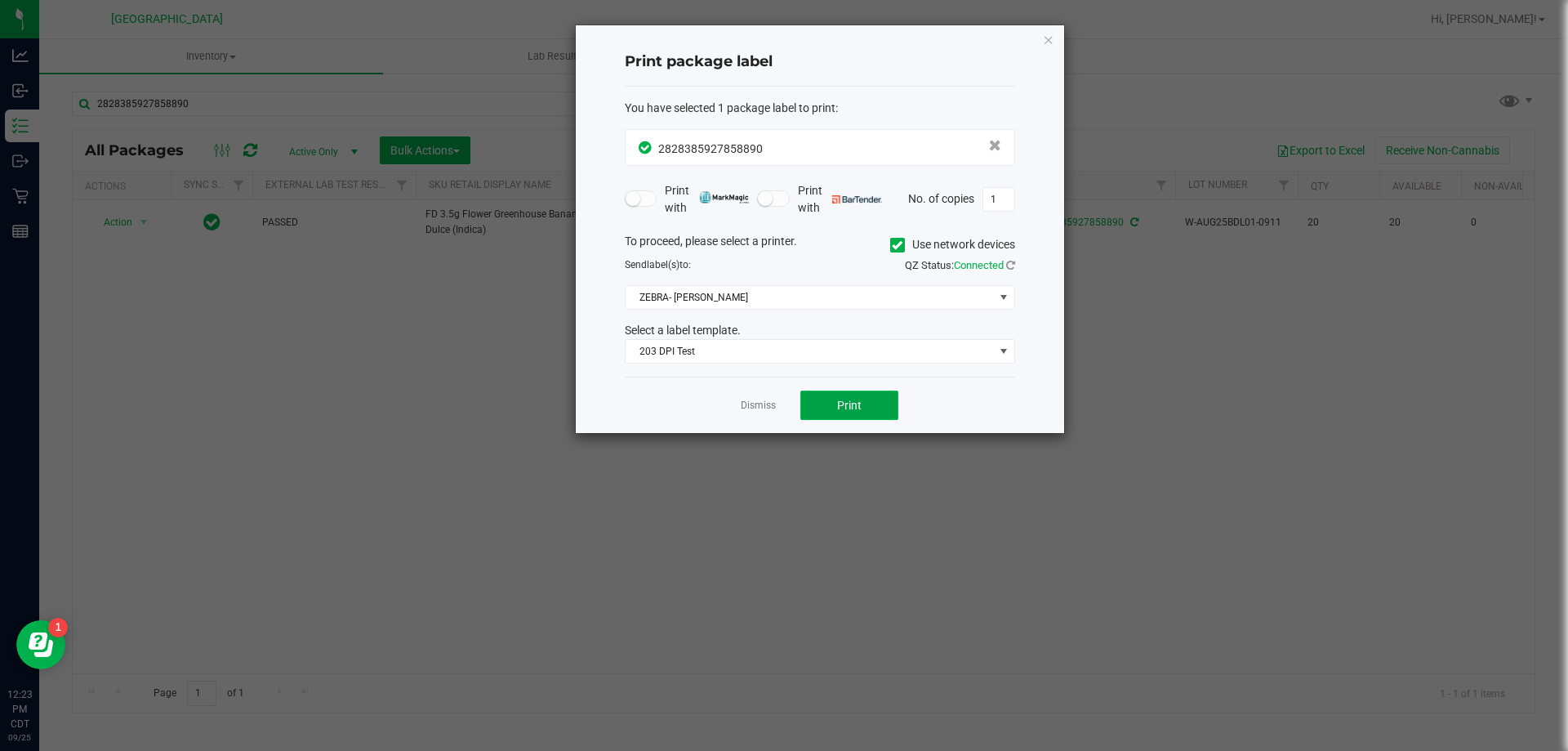
click at [809, 396] on button "Print" at bounding box center [849, 406] width 98 height 30
click at [748, 406] on link "Dismiss" at bounding box center [758, 406] width 35 height 14
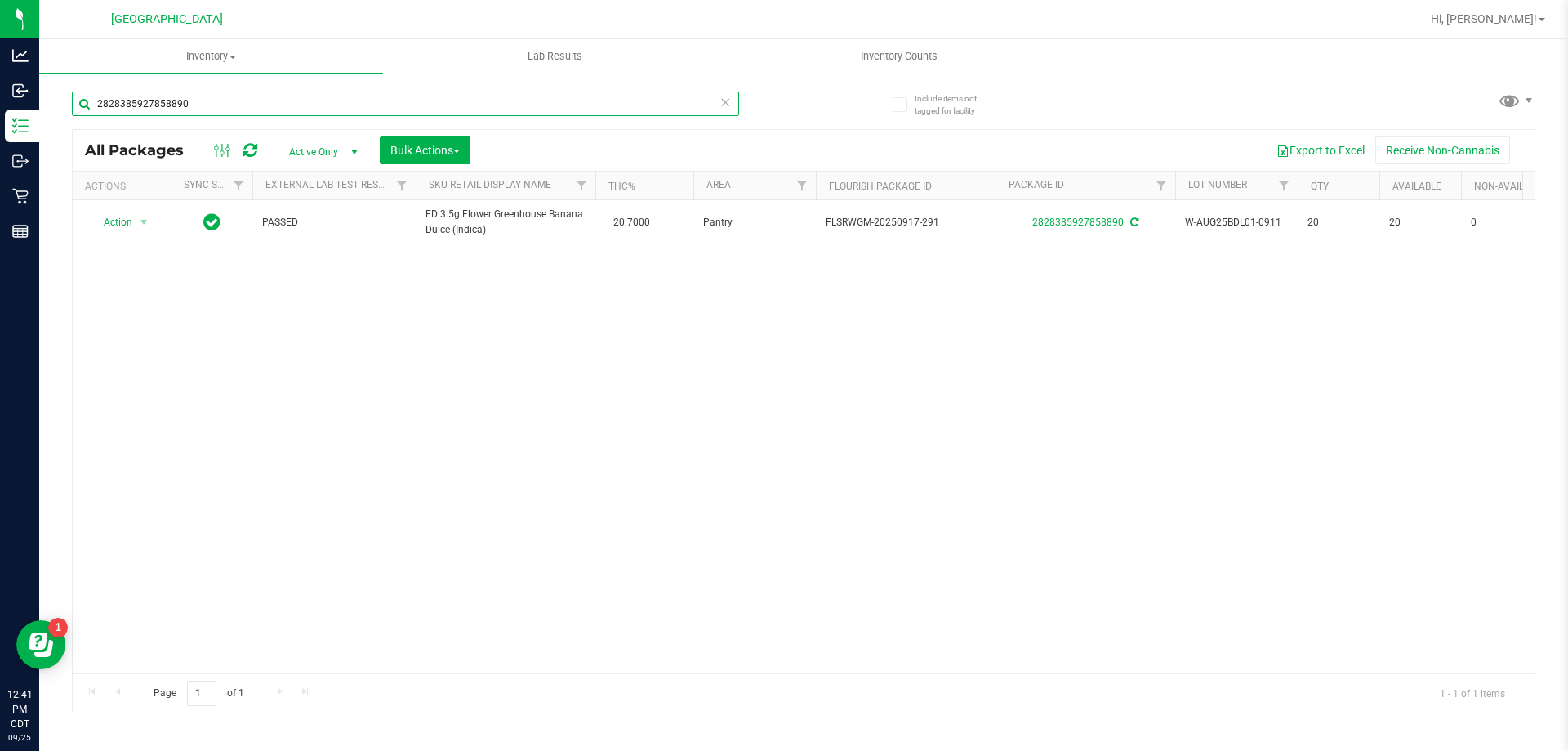
drag, startPoint x: 141, startPoint y: 106, endPoint x: 58, endPoint y: 110, distance: 83.1
click at [58, 110] on div "Include items not tagged for facility 2828385927858890 All Packages Active Only…" at bounding box center [803, 320] width 1529 height 498
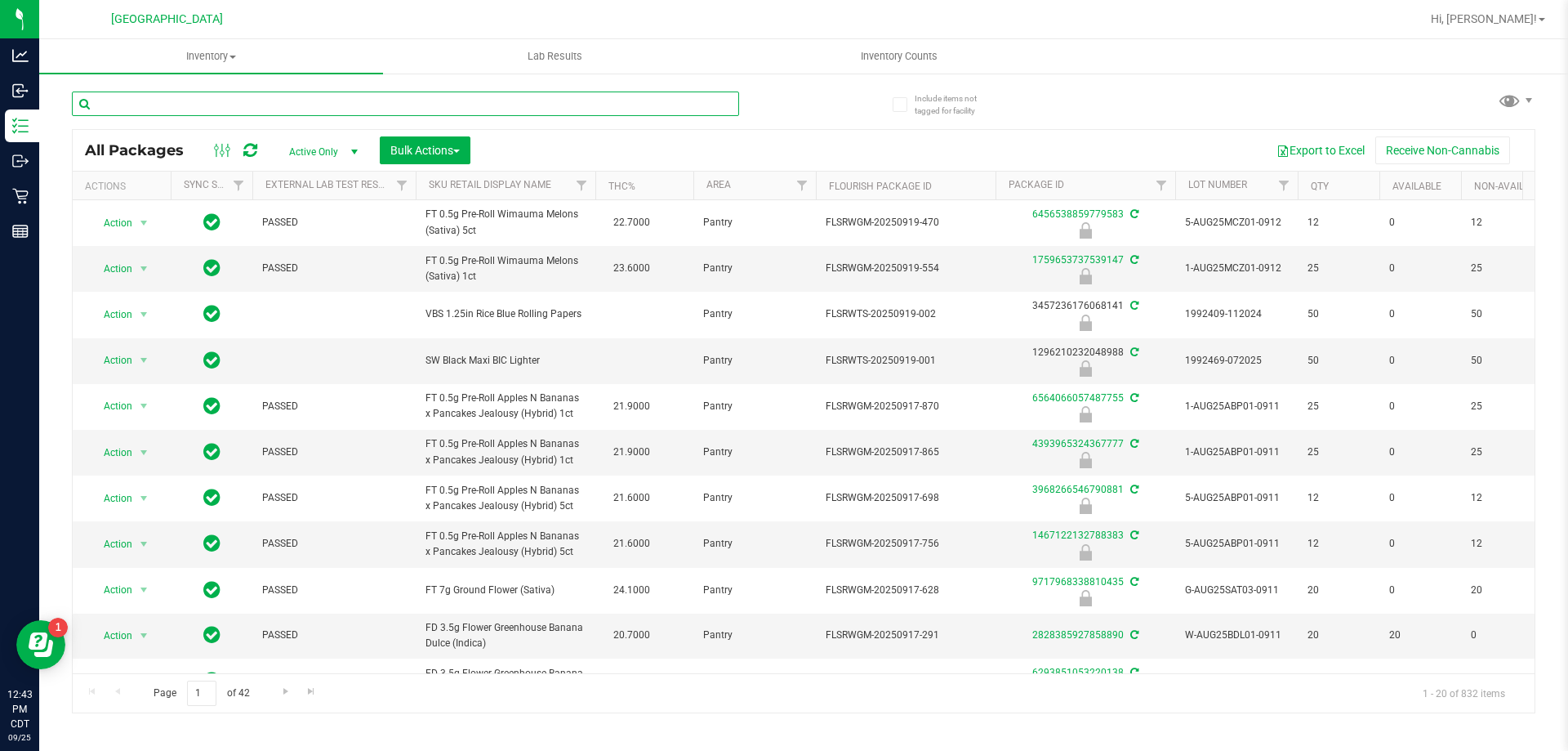
click at [163, 98] on input "text" at bounding box center [405, 104] width 667 height 24
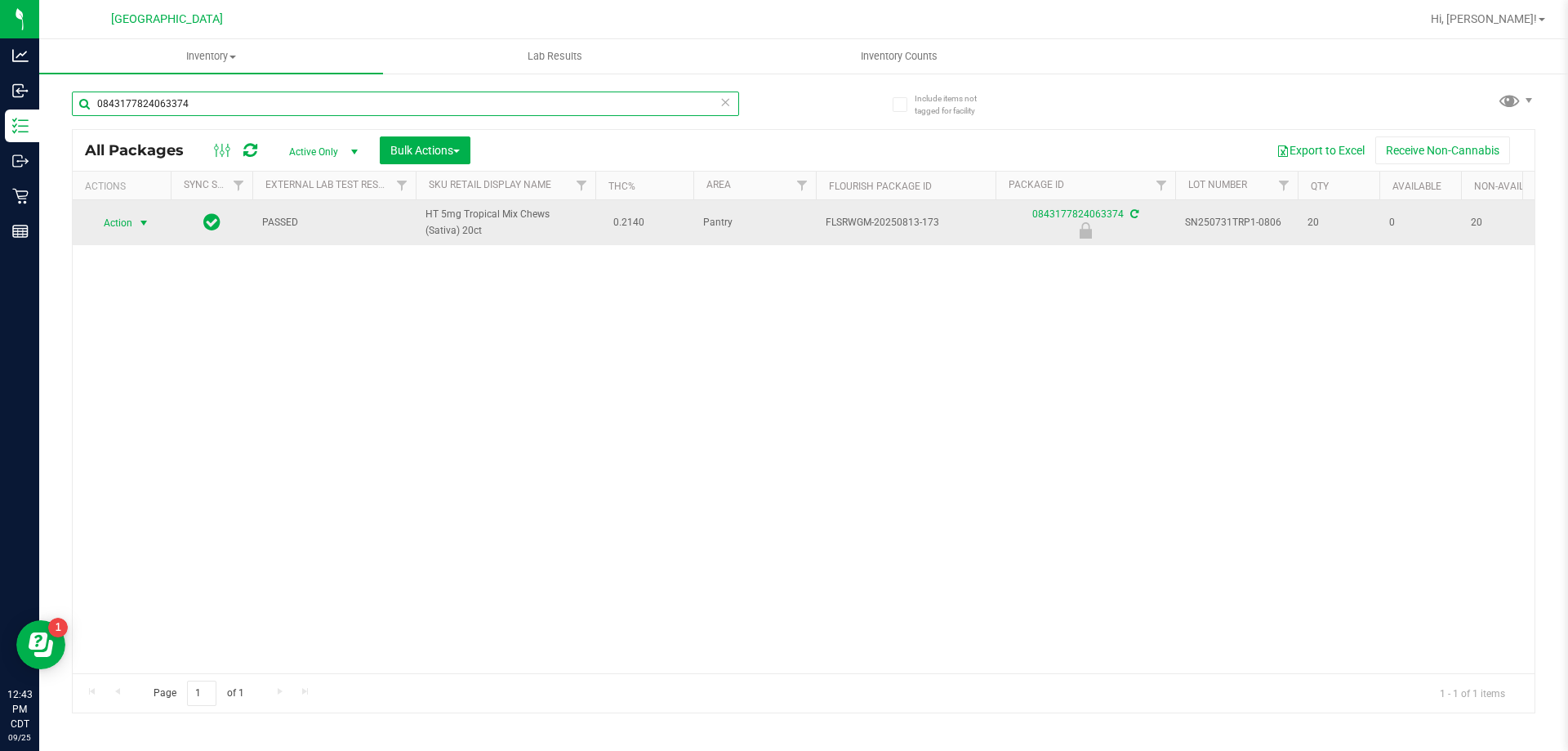
type input "0843177824063374"
click at [133, 229] on span "Action" at bounding box center [111, 223] width 44 height 23
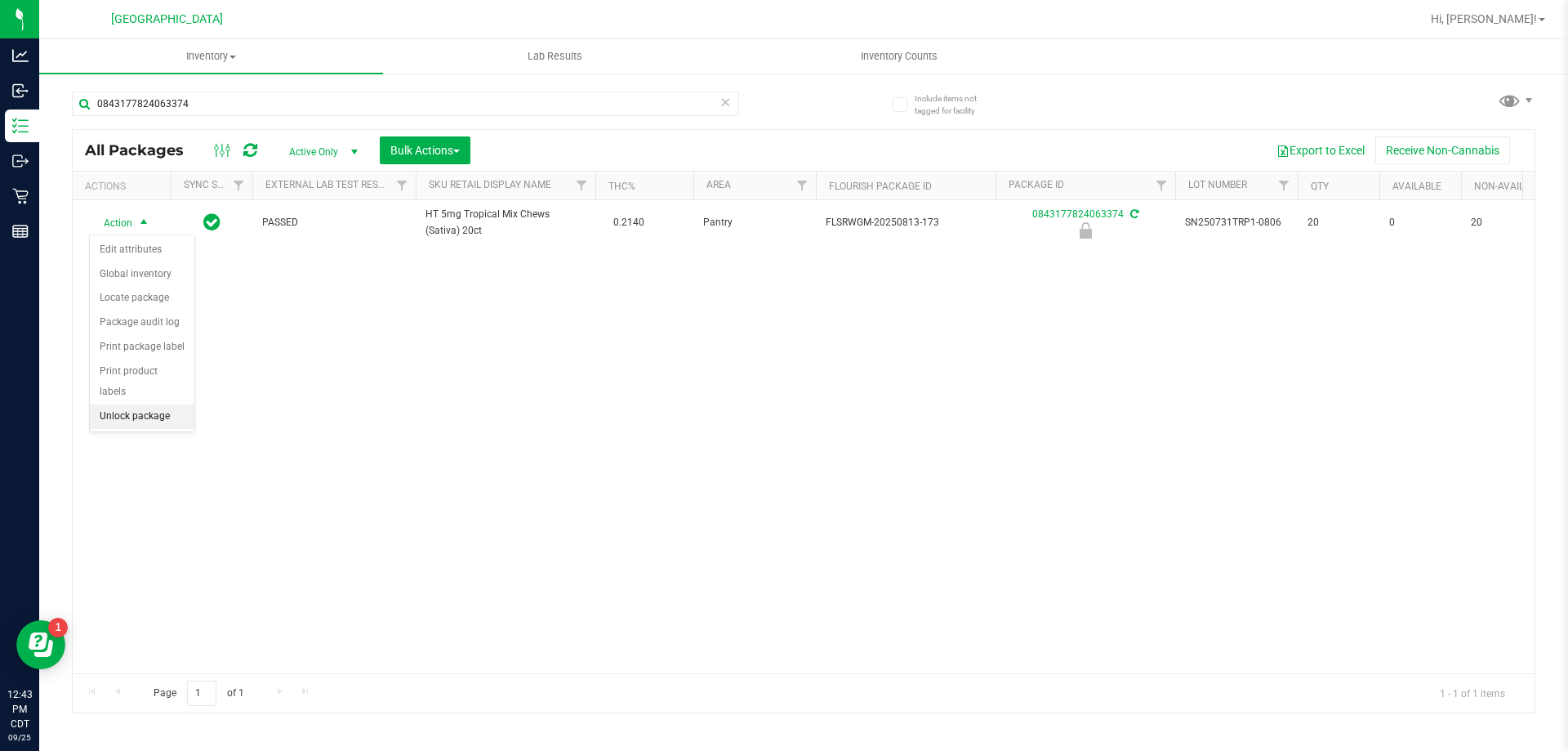
click at [156, 405] on li "Unlock package" at bounding box center [142, 417] width 105 height 24
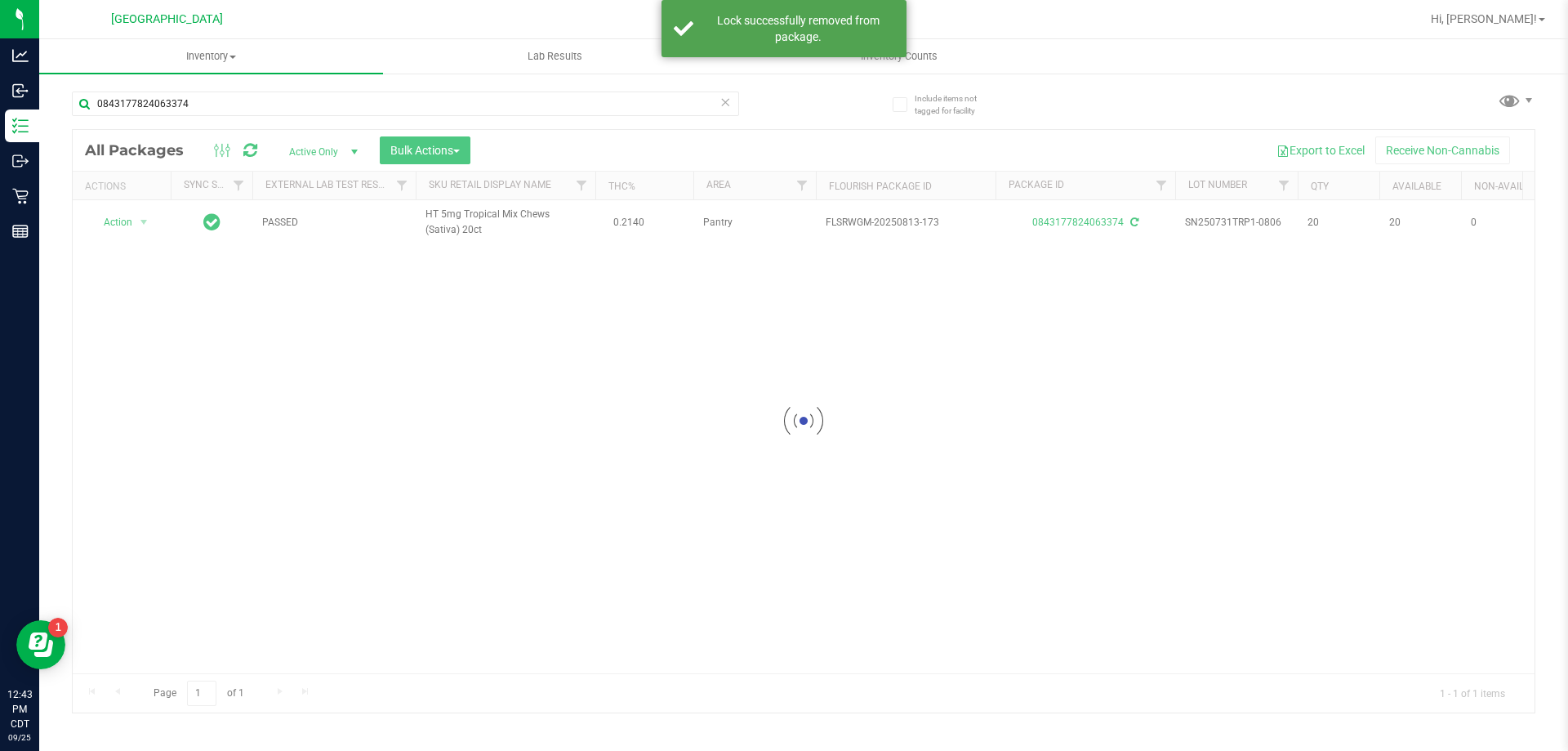
click at [142, 223] on div at bounding box center [803, 421] width 1462 height 583
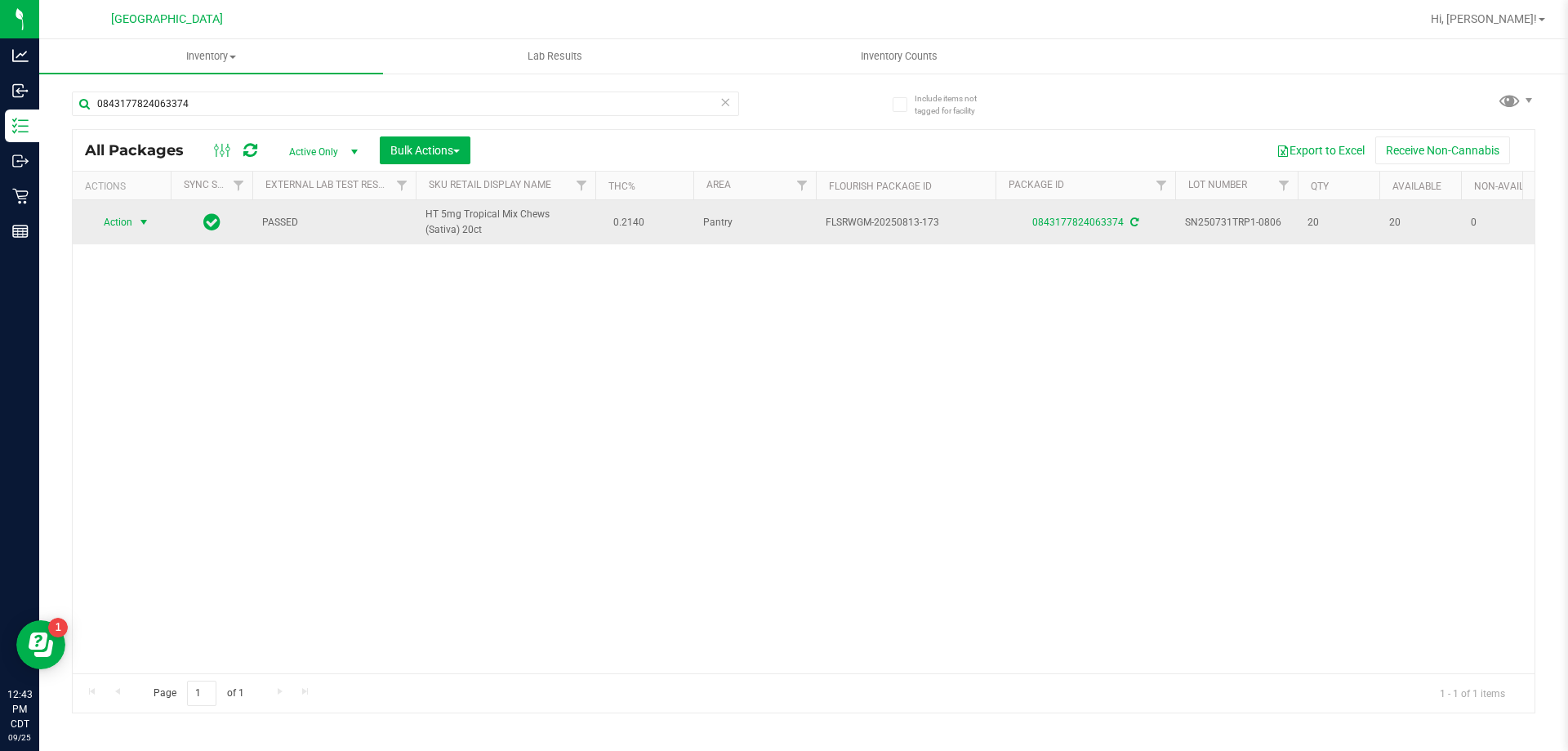
click at [122, 222] on span "Action" at bounding box center [111, 222] width 44 height 23
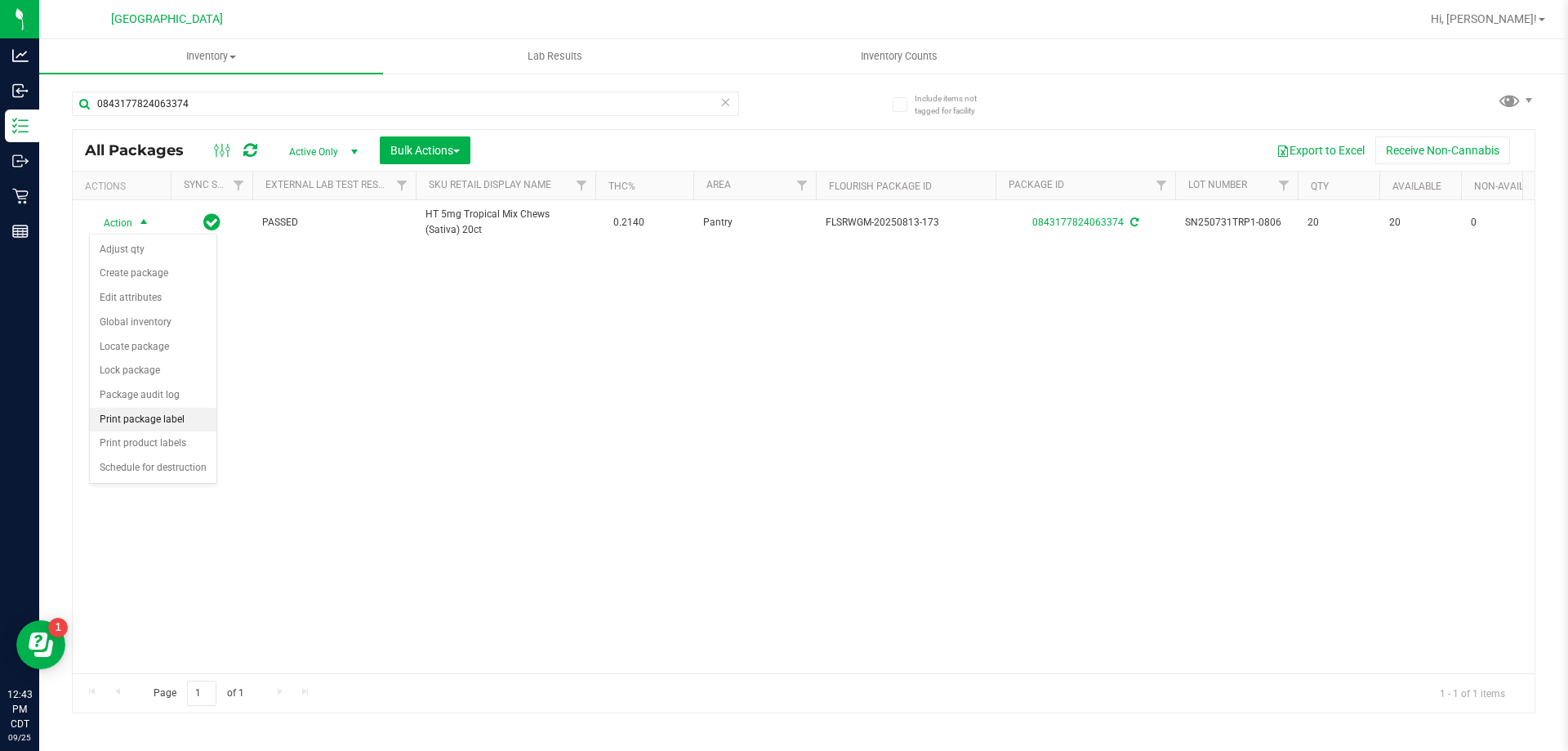
click at [147, 411] on li "Print package label" at bounding box center [153, 420] width 126 height 24
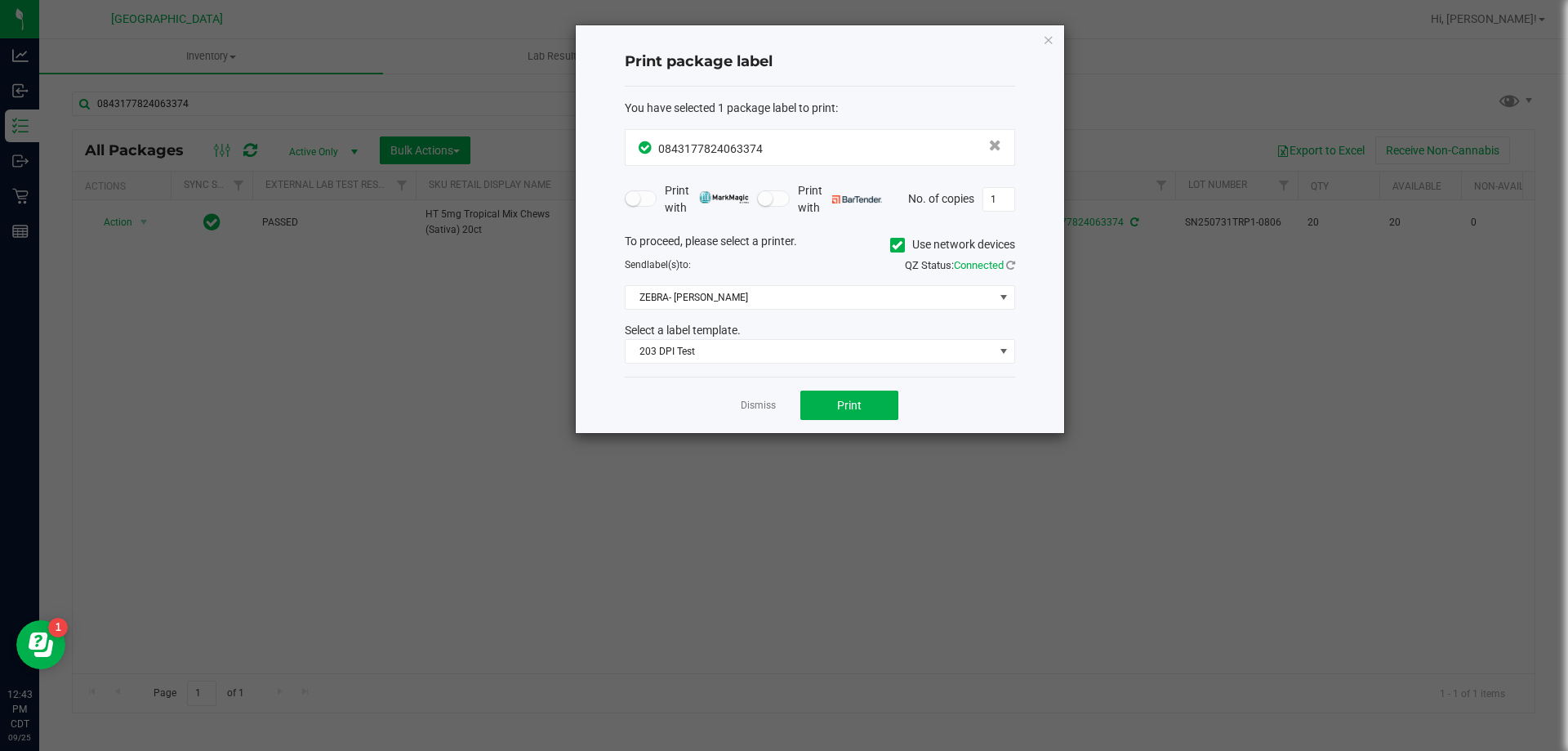
click at [835, 389] on div "Dismiss Print" at bounding box center [820, 405] width 391 height 57
click at [836, 393] on button "Print" at bounding box center [849, 406] width 98 height 30
click at [756, 397] on app-cancel-button "Dismiss" at bounding box center [758, 406] width 35 height 17
click at [758, 407] on link "Dismiss" at bounding box center [758, 406] width 35 height 14
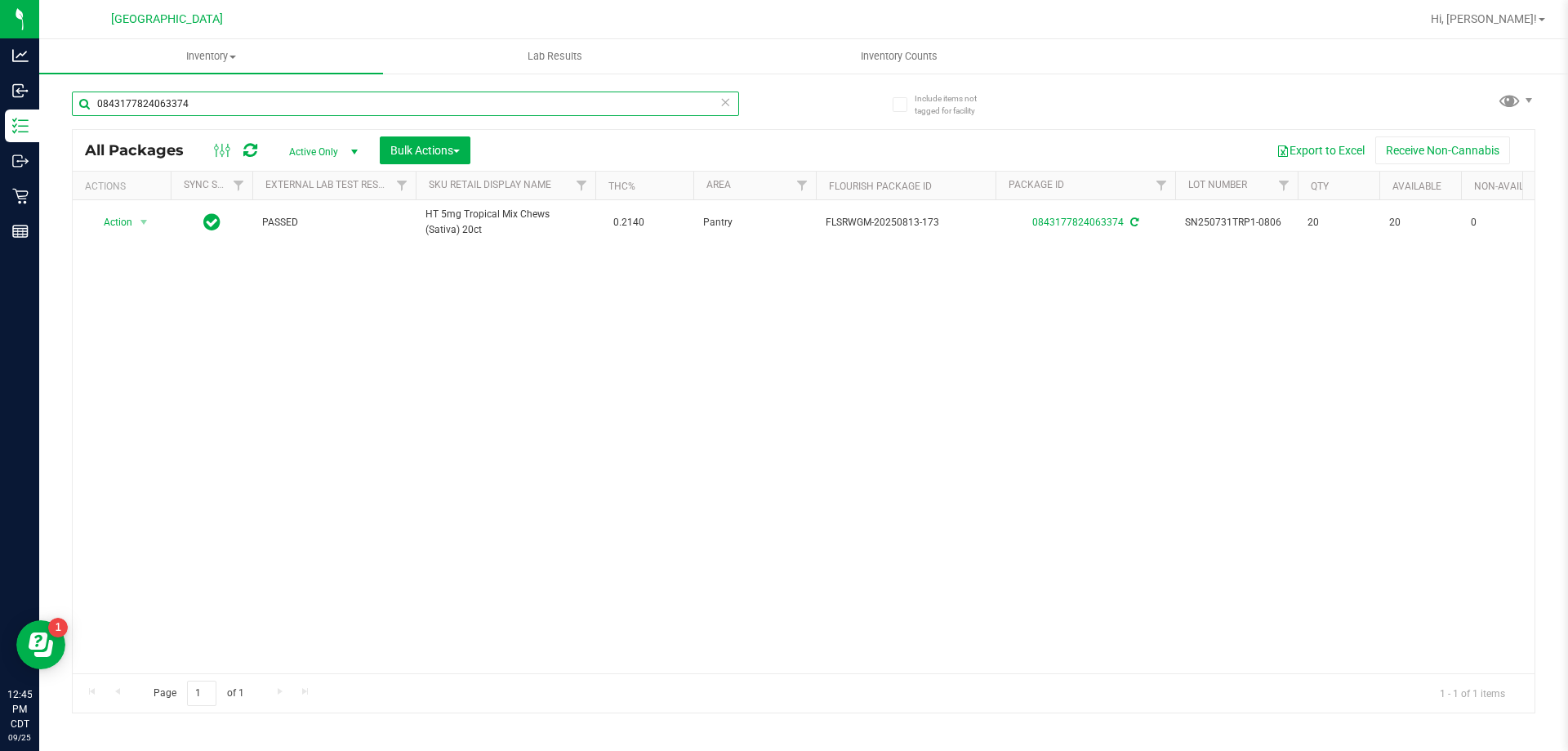
drag, startPoint x: 550, startPoint y: 108, endPoint x: 61, endPoint y: 97, distance: 489.1
click at [61, 97] on div "Include items not tagged for facility 0843177824063374 All Packages Active Only…" at bounding box center [803, 320] width 1529 height 498
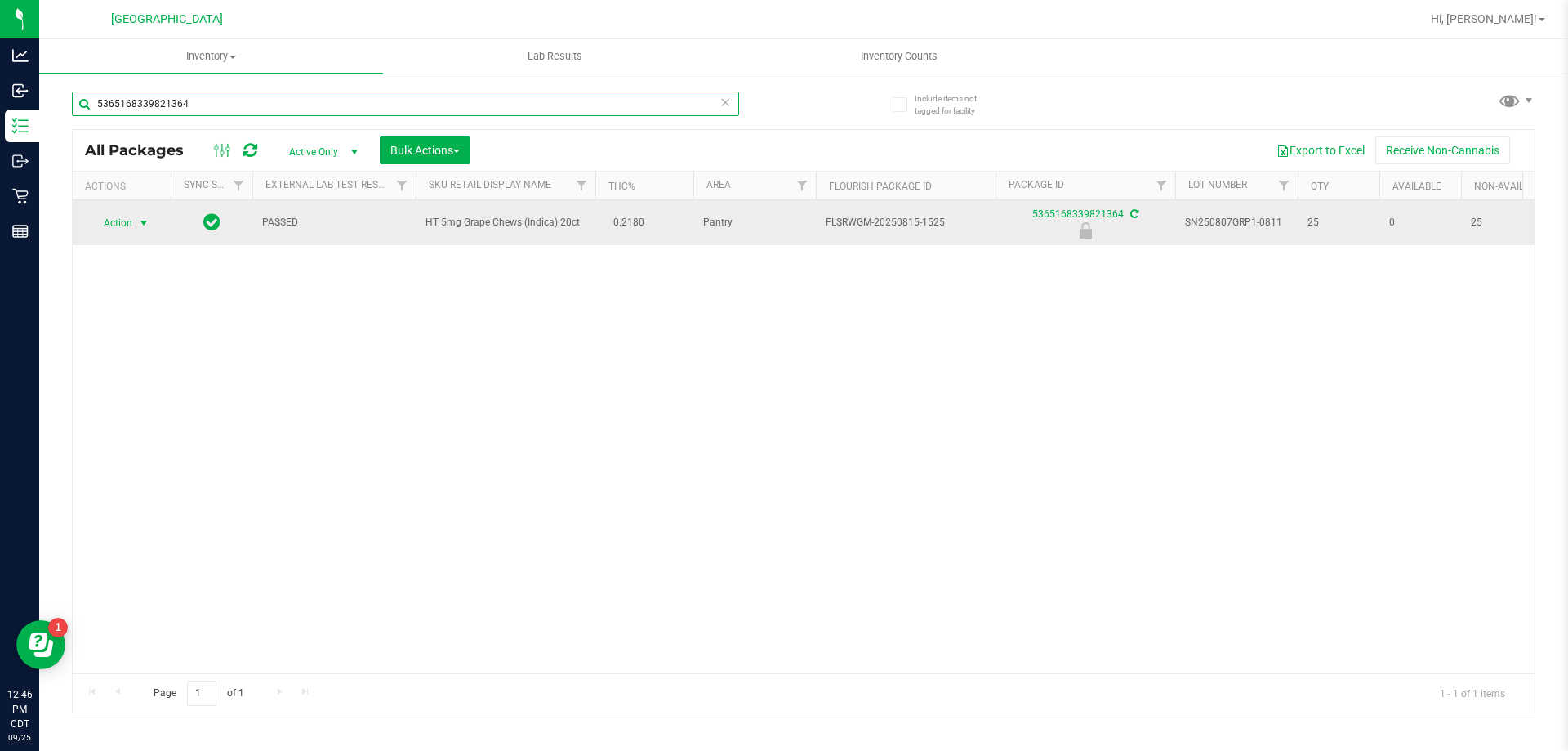
type input "5365168339821364"
click at [119, 222] on span "Action" at bounding box center [111, 223] width 44 height 23
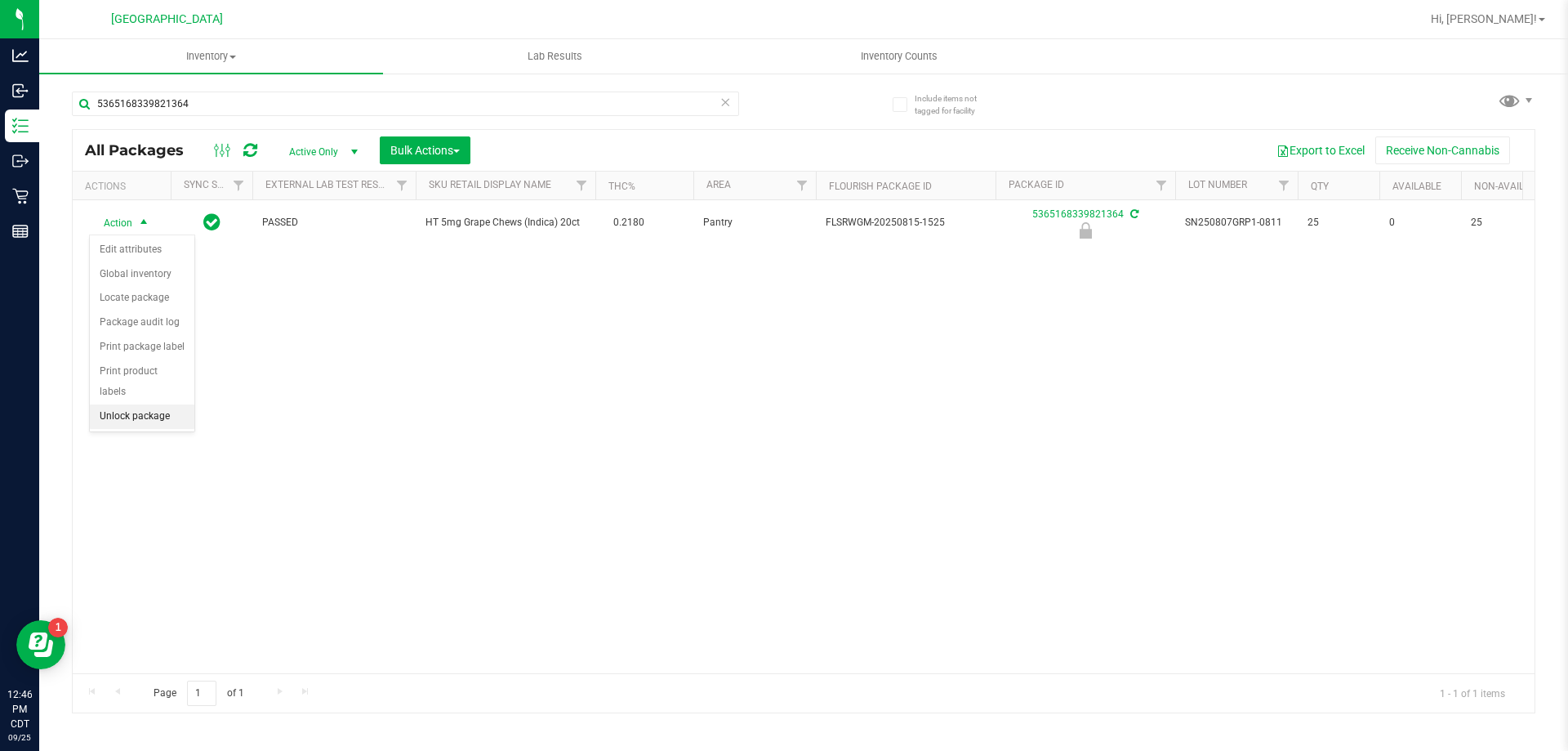
click at [132, 405] on li "Unlock package" at bounding box center [142, 417] width 105 height 24
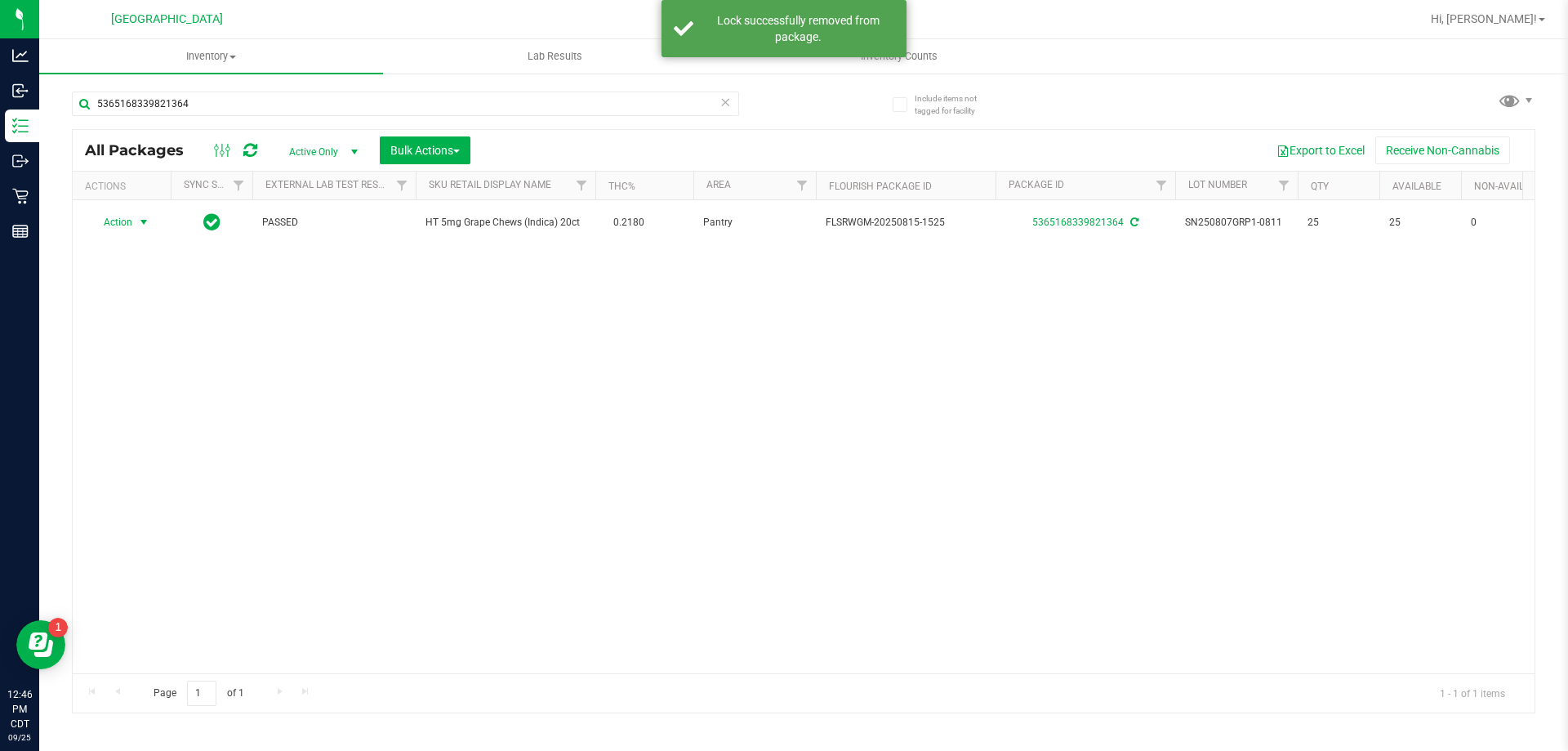
click at [125, 225] on span "Action" at bounding box center [111, 222] width 44 height 23
click at [147, 424] on li "Print package label" at bounding box center [153, 420] width 126 height 24
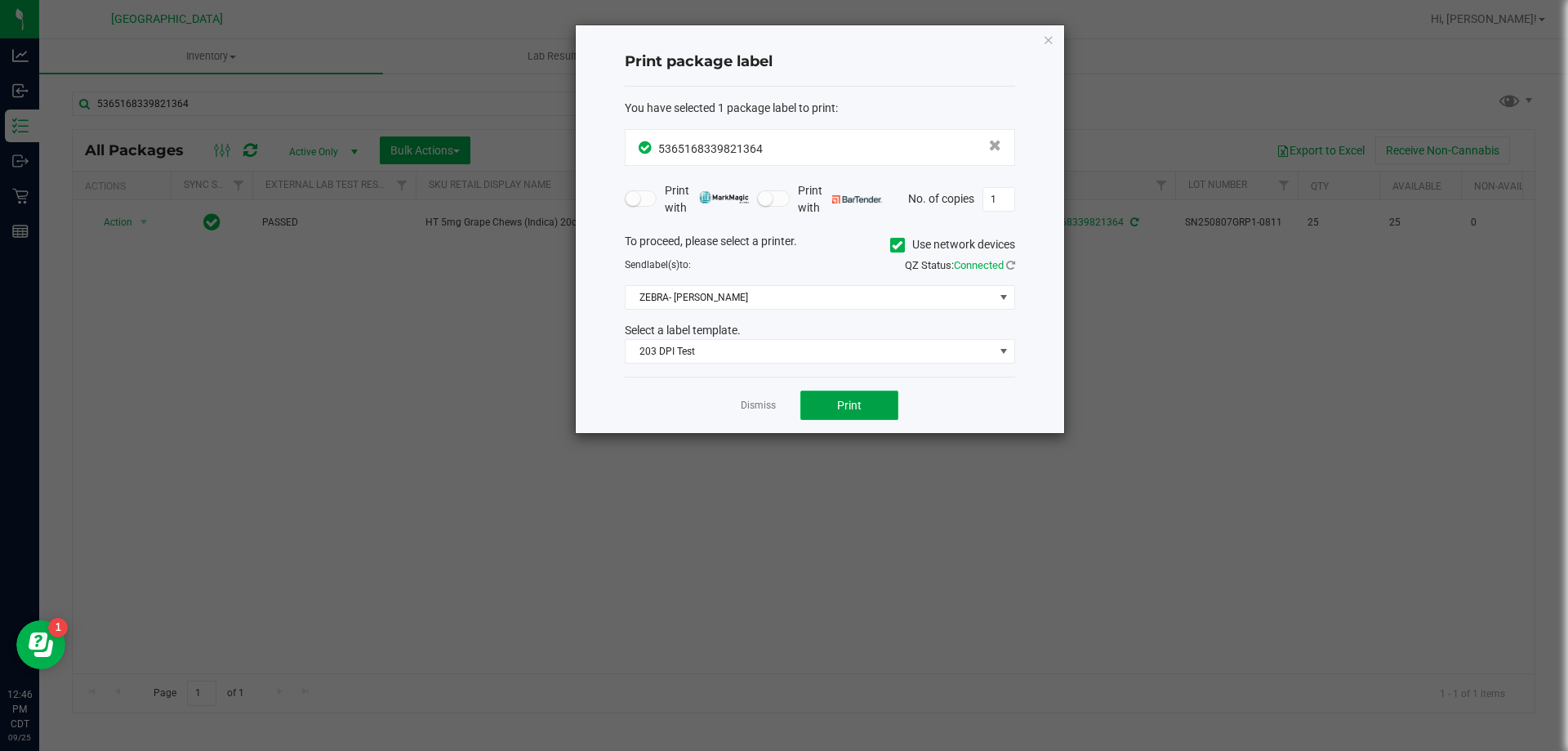
click at [862, 407] on button "Print" at bounding box center [849, 406] width 98 height 30
click at [764, 411] on link "Dismiss" at bounding box center [758, 406] width 35 height 14
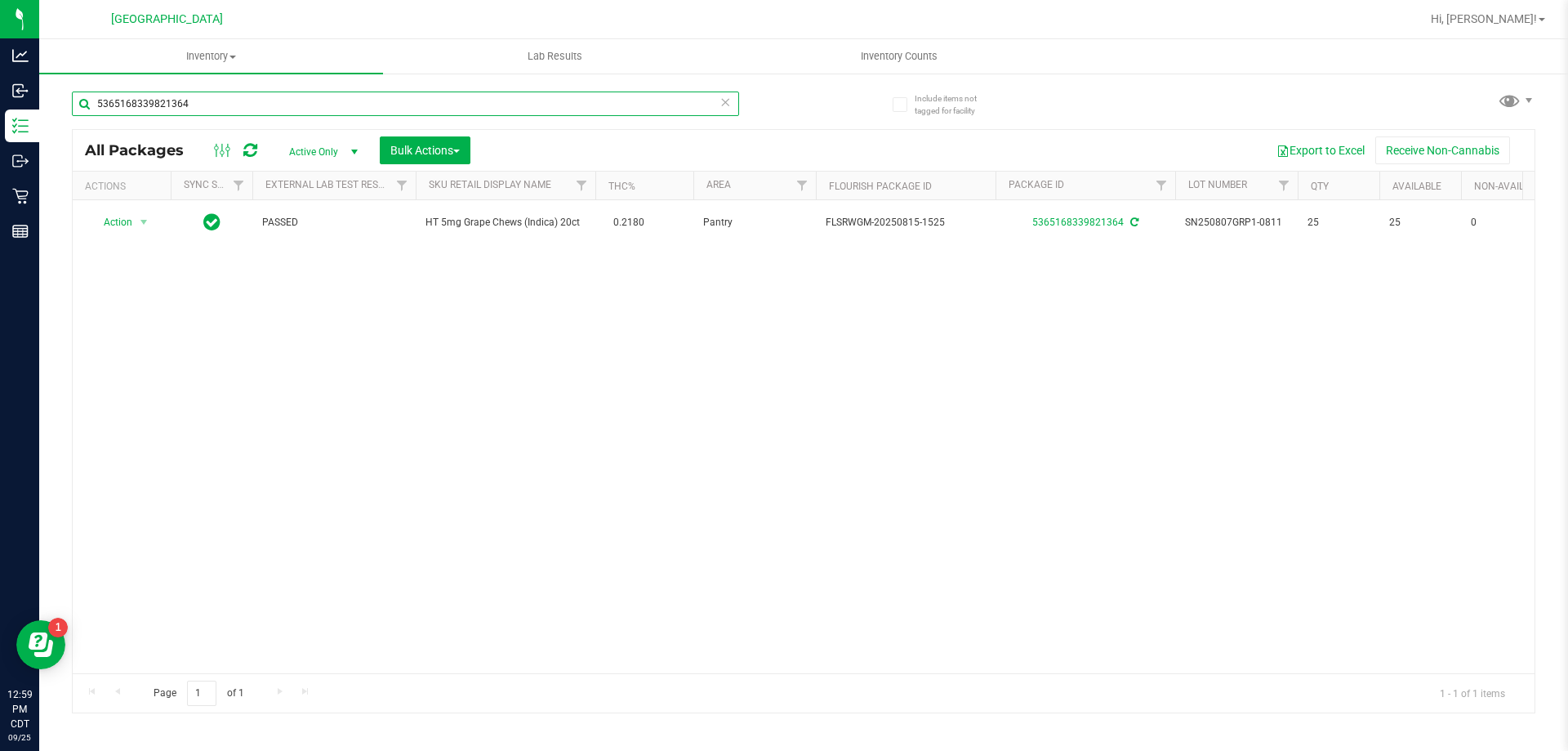
drag, startPoint x: 249, startPoint y: 111, endPoint x: 85, endPoint y: 111, distance: 164.0
click at [85, 111] on input "5365168339821364" at bounding box center [405, 104] width 667 height 24
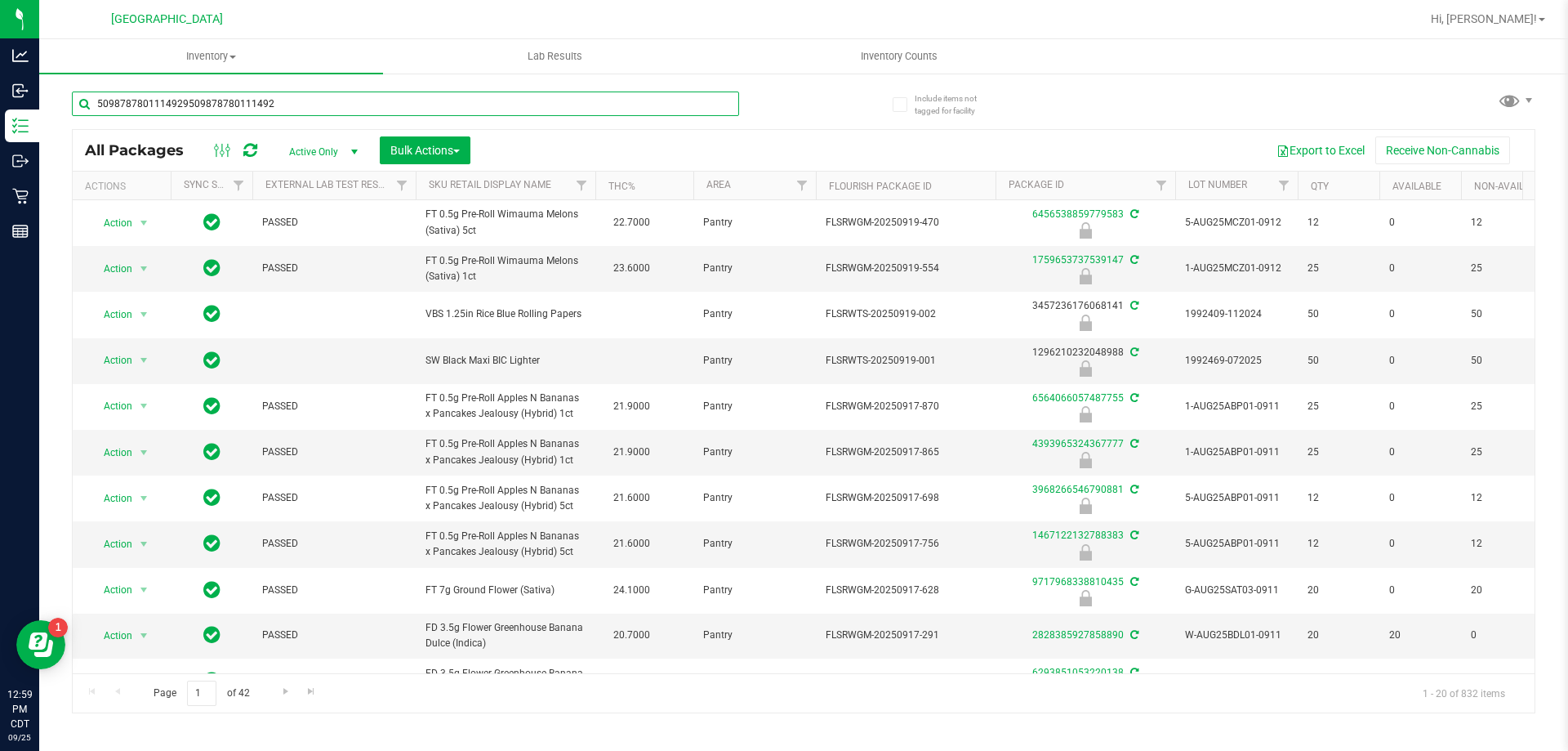
type input "50987878011149295098787801114929"
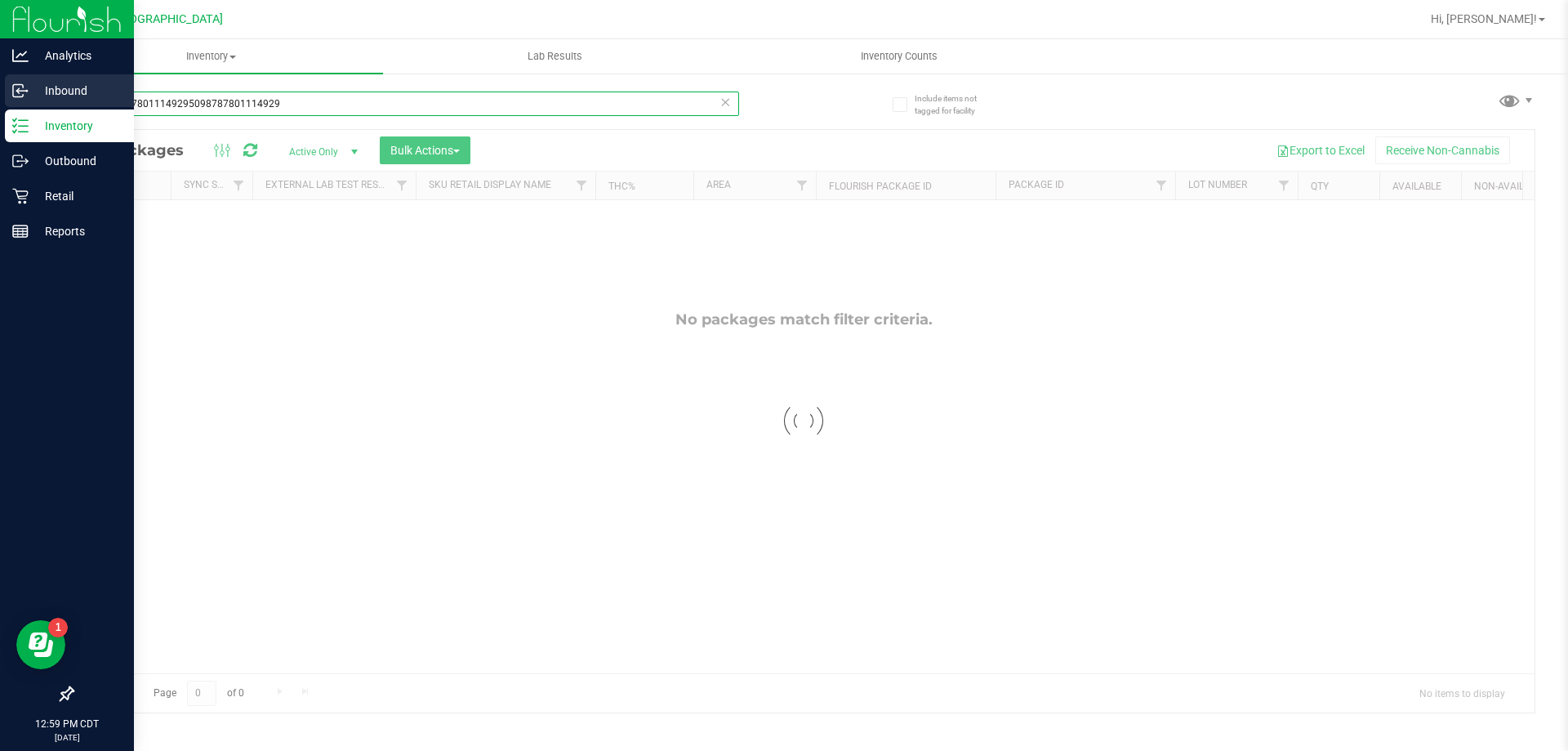
drag, startPoint x: 406, startPoint y: 105, endPoint x: 0, endPoint y: 106, distance: 406.0
click at [0, 106] on div "Analytics Inbound Inventory Outbound Retail Reports 12:59 PM CDT [DATE] 09/25 […" at bounding box center [784, 375] width 1568 height 751
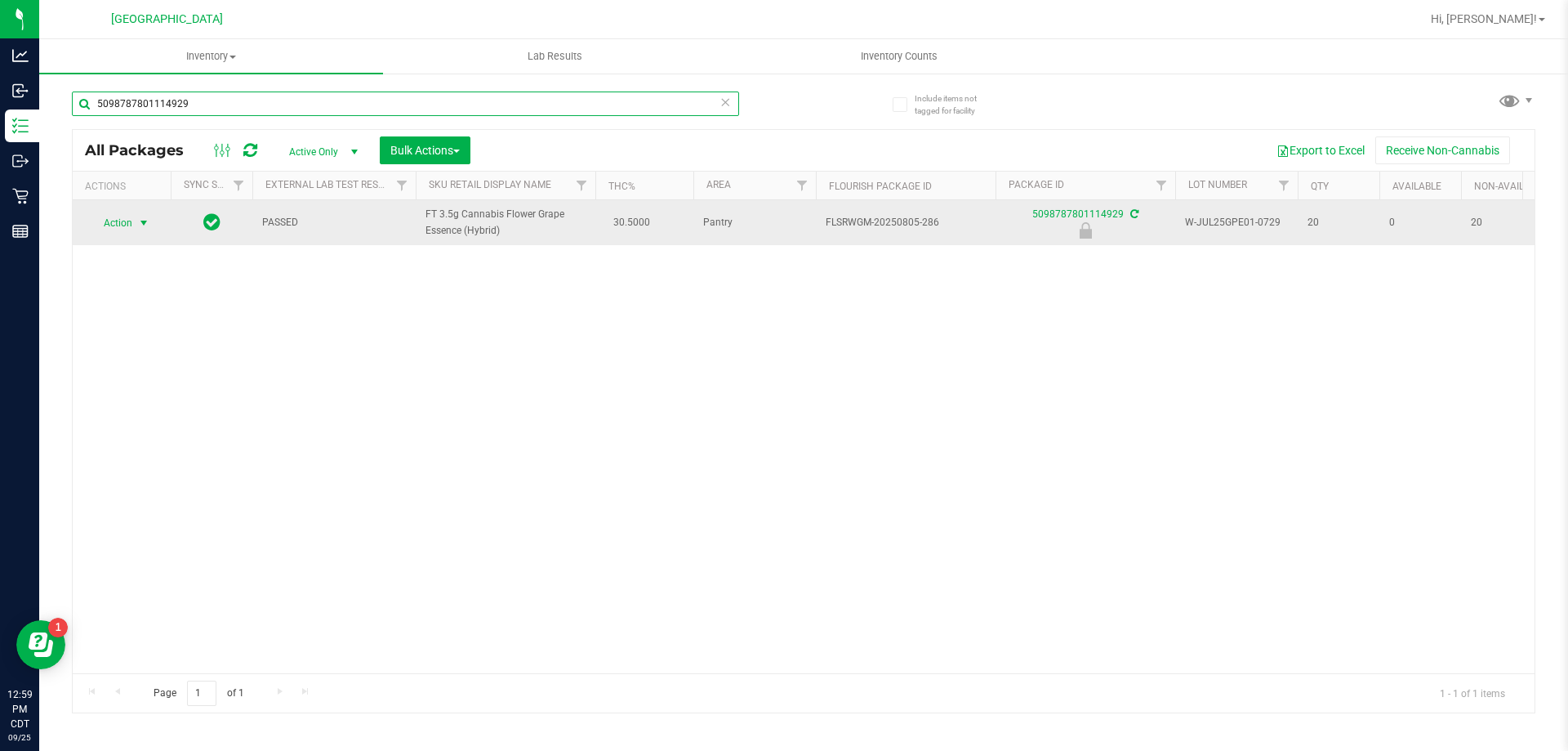
type input "5098787801114929"
click at [136, 224] on span "select" at bounding box center [144, 223] width 20 height 23
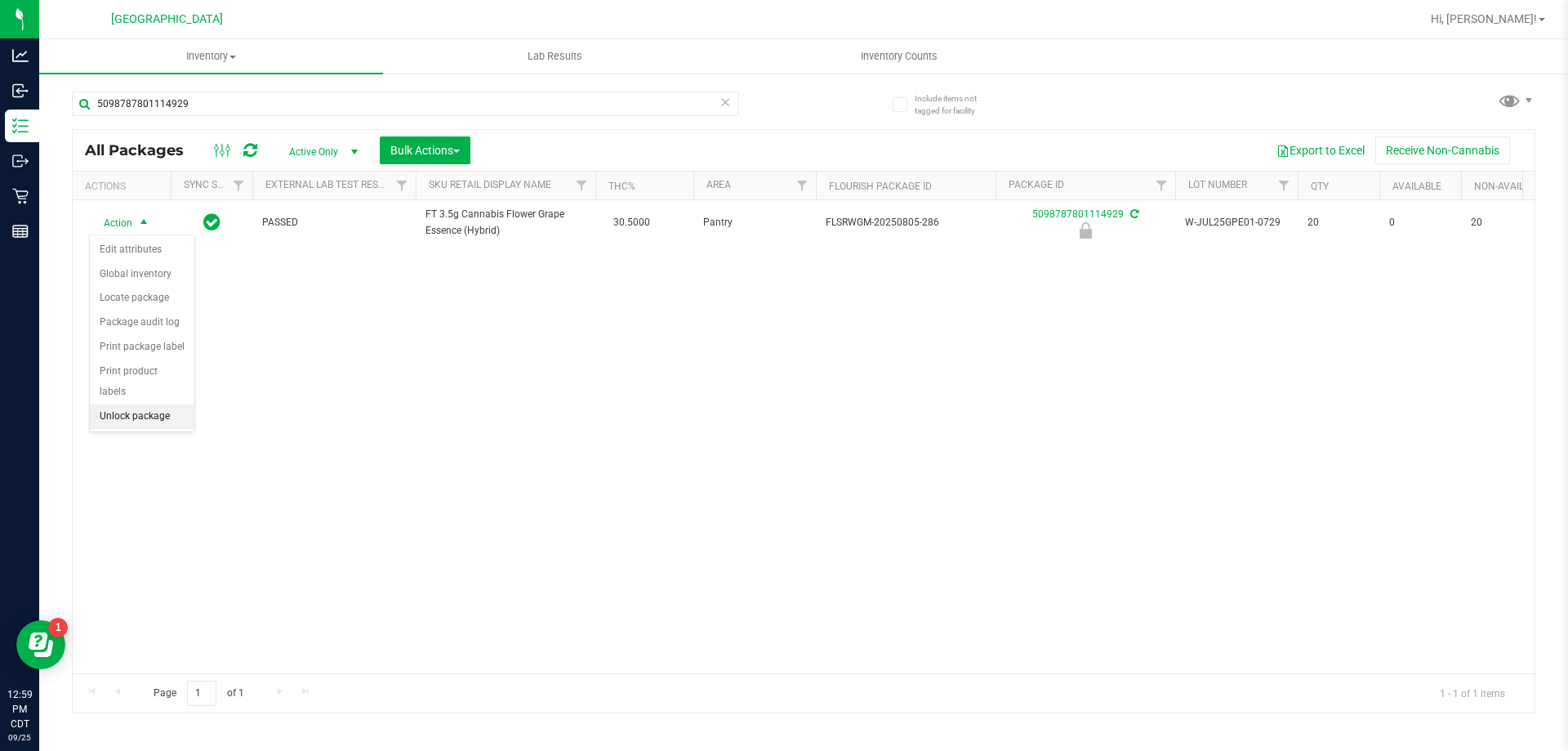
click at [116, 405] on li "Unlock package" at bounding box center [142, 417] width 105 height 24
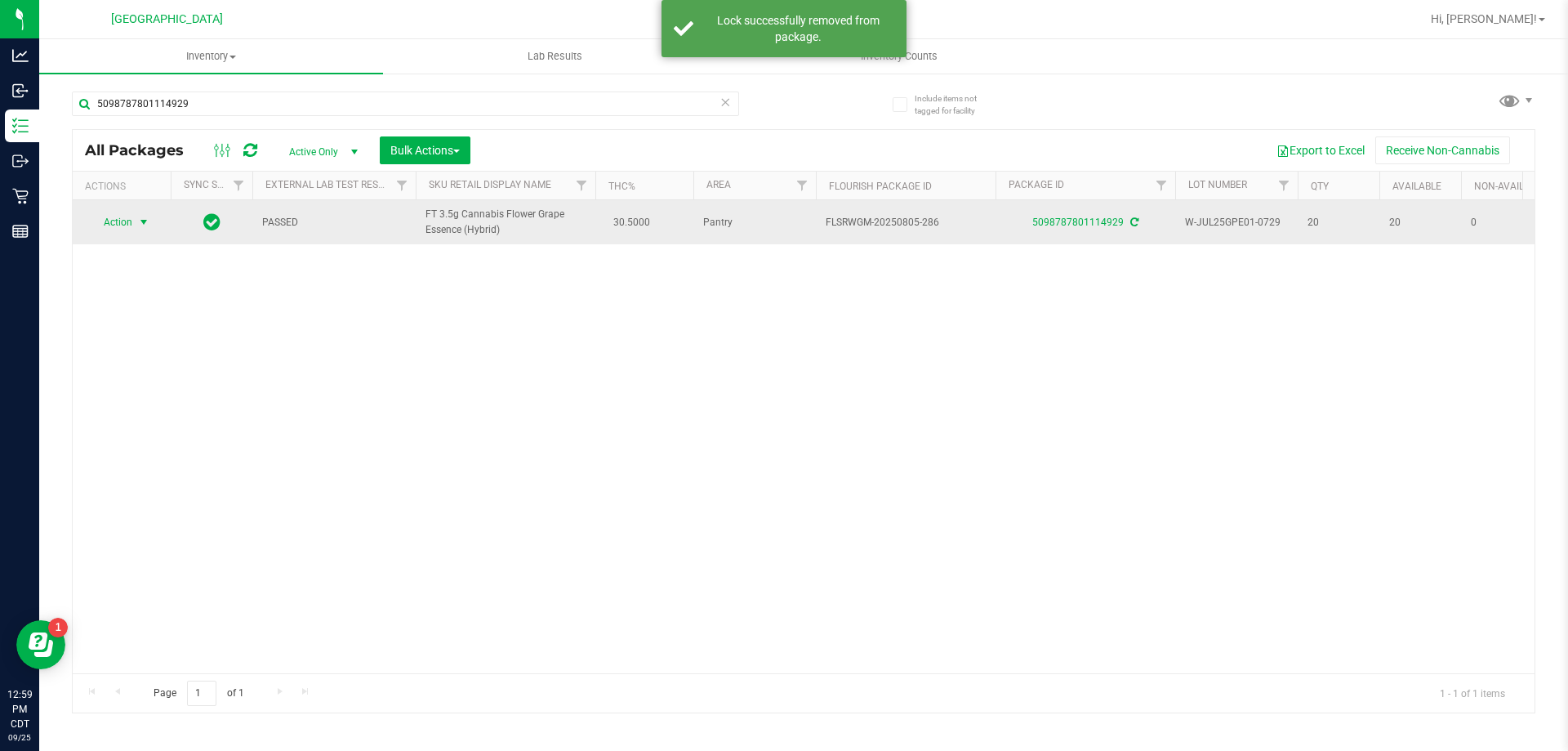
click at [112, 232] on span "Action" at bounding box center [111, 222] width 44 height 23
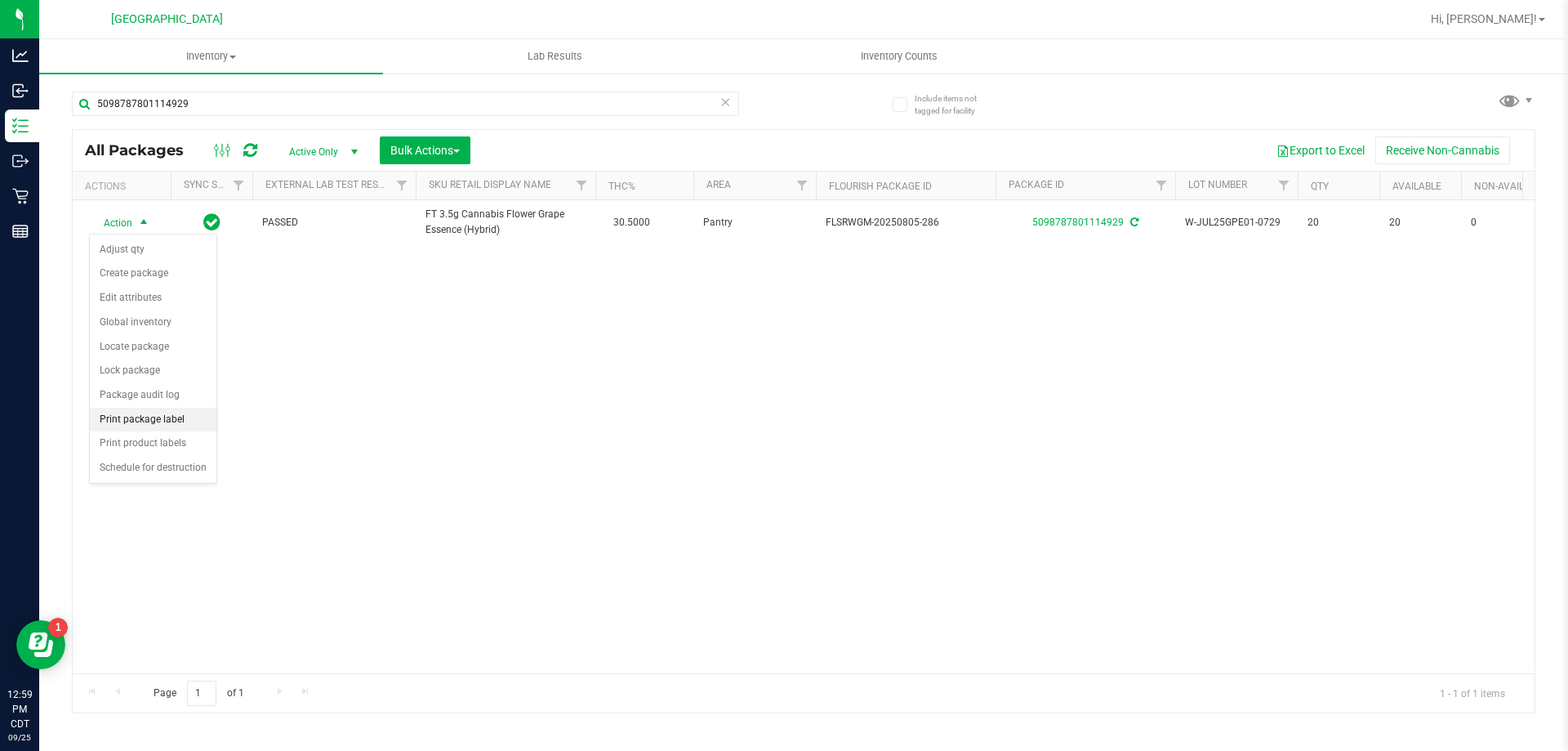
click at [150, 411] on li "Print package label" at bounding box center [153, 420] width 126 height 24
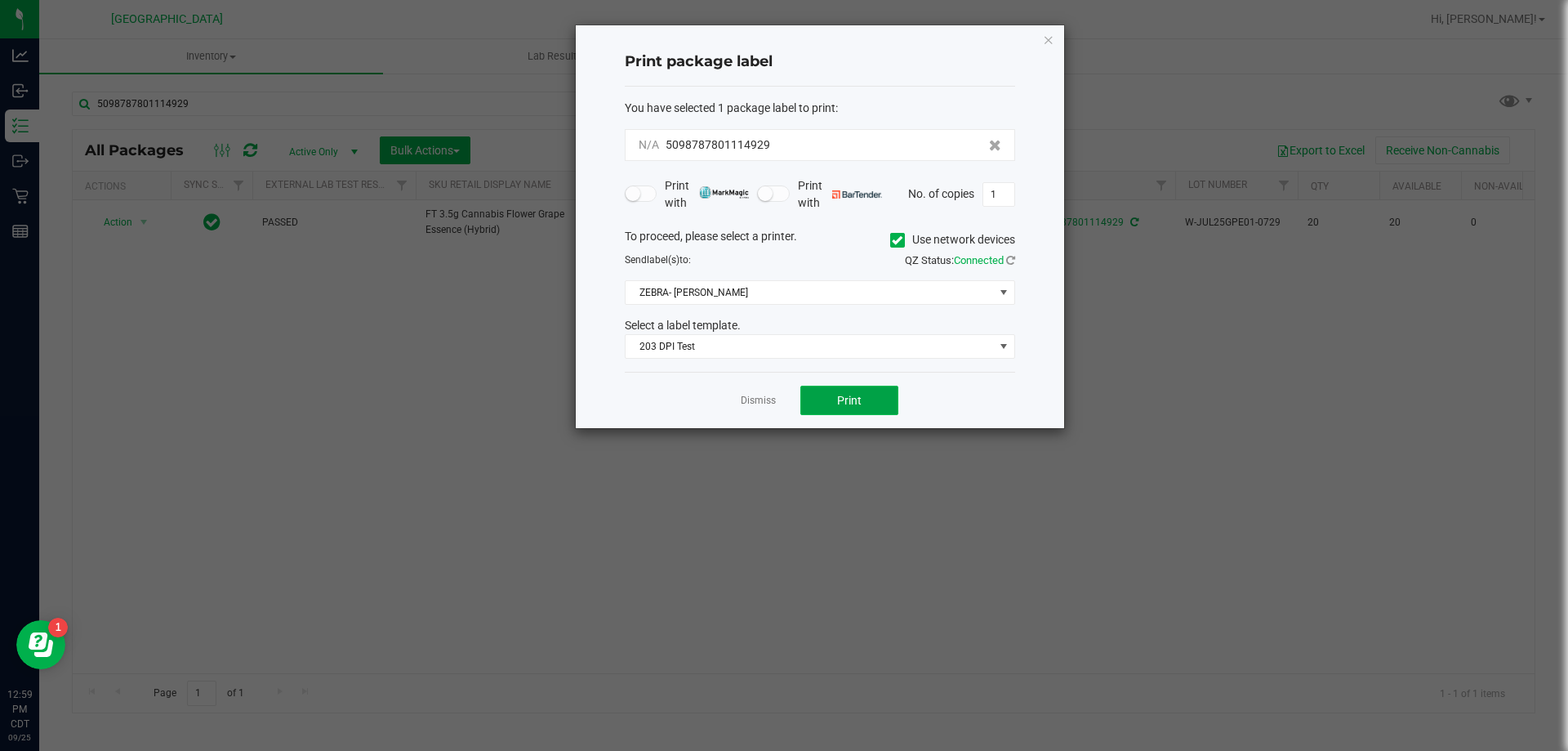
click at [890, 395] on button "Print" at bounding box center [849, 400] width 98 height 30
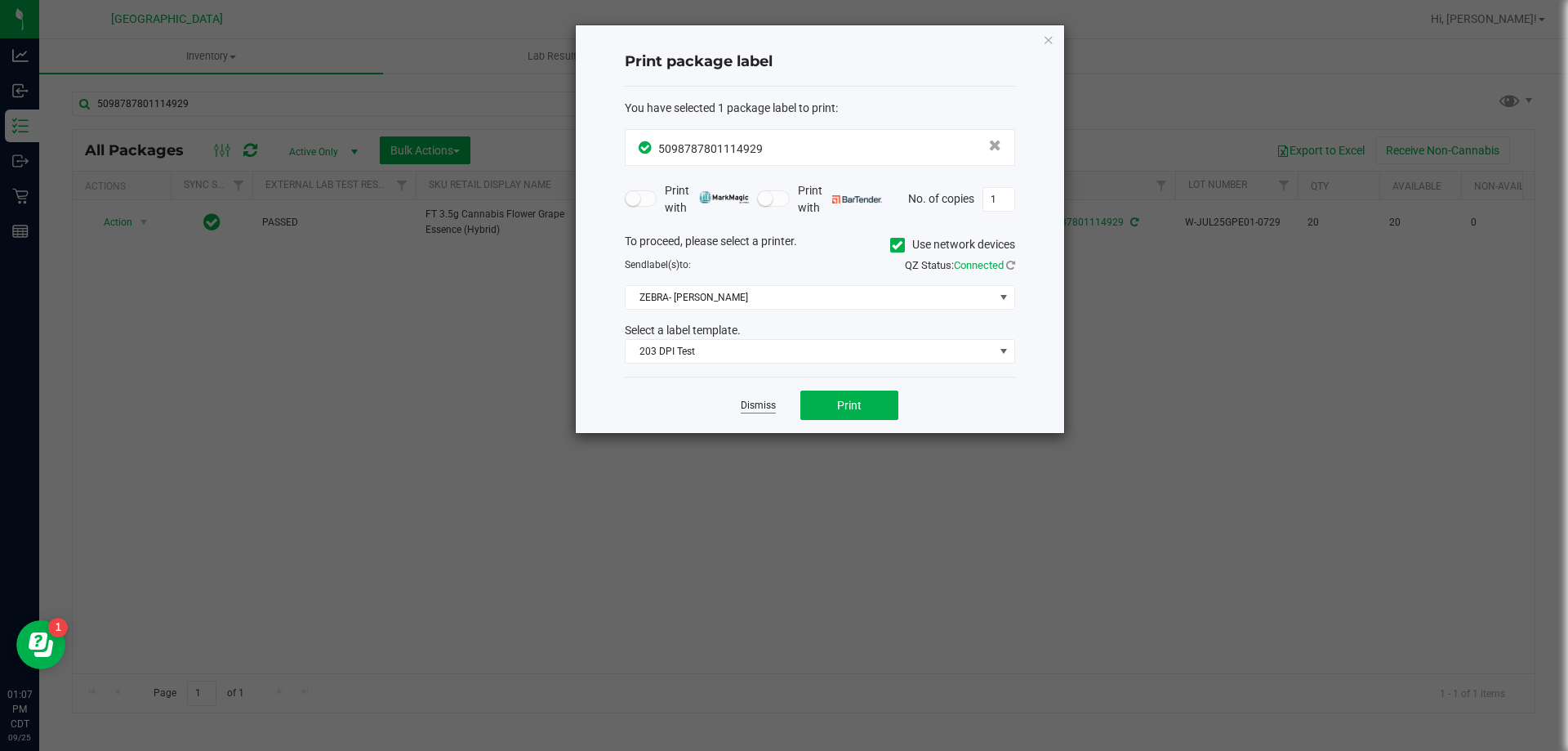
click at [753, 406] on link "Dismiss" at bounding box center [758, 406] width 35 height 14
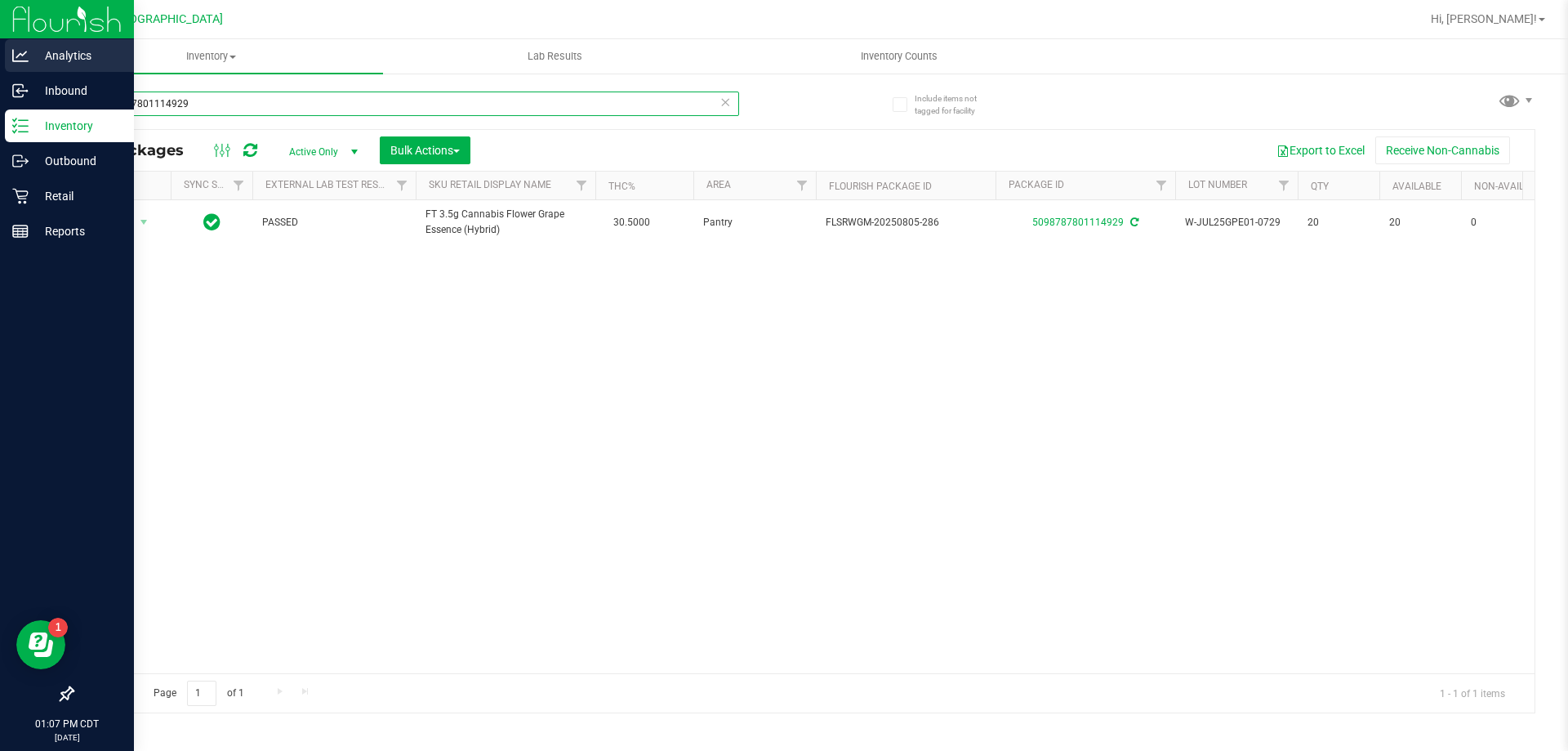
drag, startPoint x: 242, startPoint y: 111, endPoint x: 0, endPoint y: 72, distance: 245.1
click at [0, 72] on div "Analytics Inbound Inventory Outbound Retail Reports 01:07 PM CDT [DATE] 09/25 […" at bounding box center [784, 375] width 1568 height 751
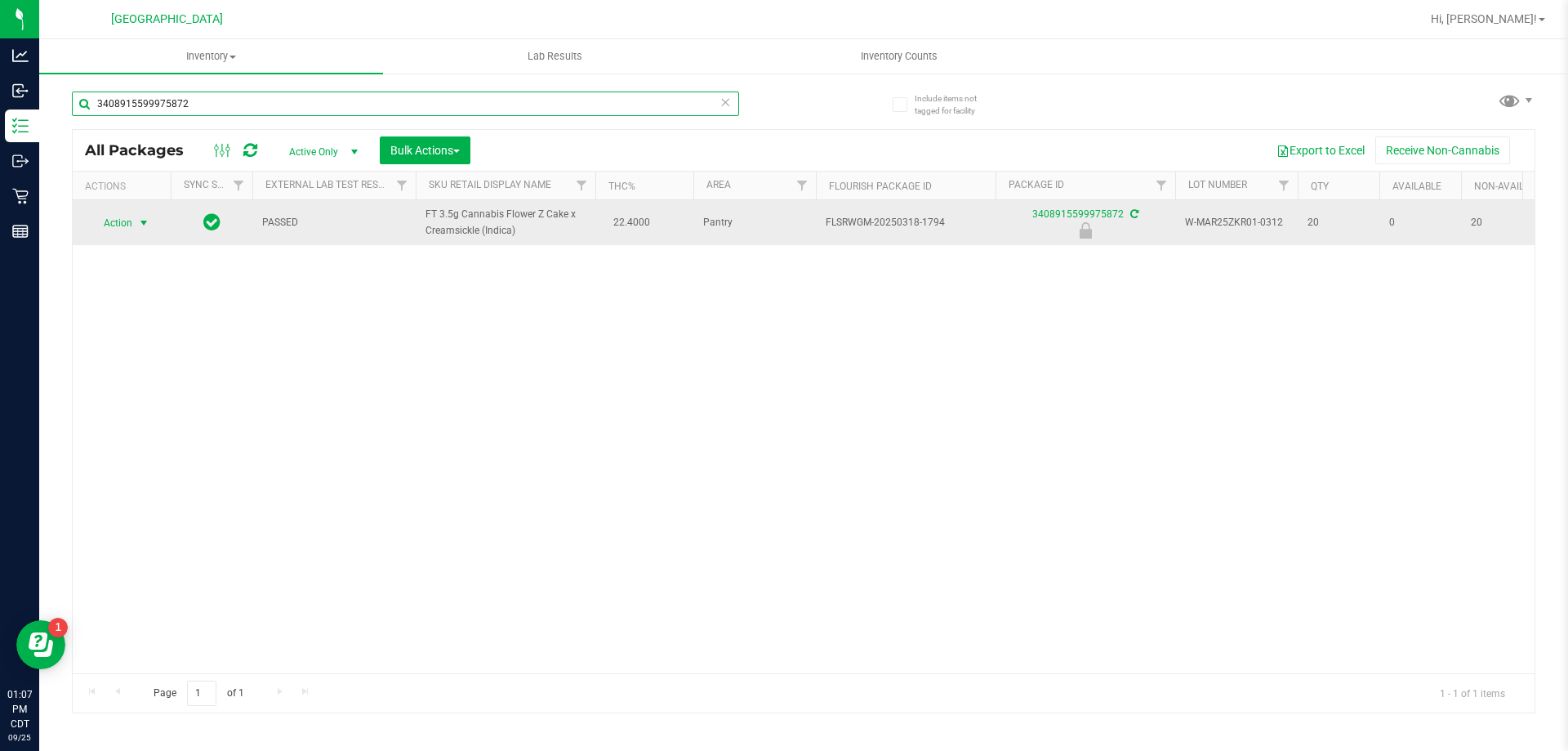
type input "3408915599975872"
click at [124, 219] on span "Action" at bounding box center [111, 223] width 44 height 23
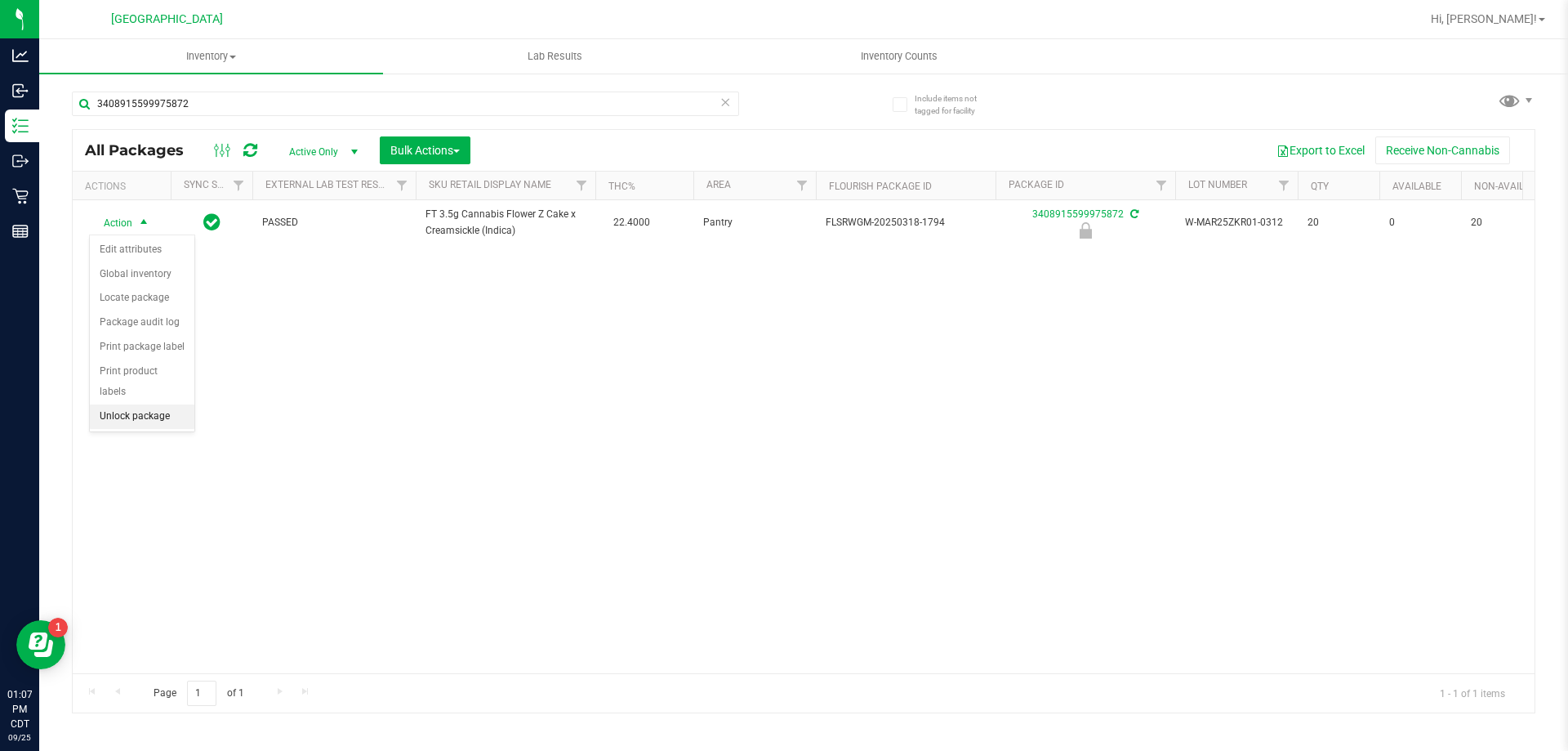
click at [144, 405] on li "Unlock package" at bounding box center [142, 417] width 105 height 24
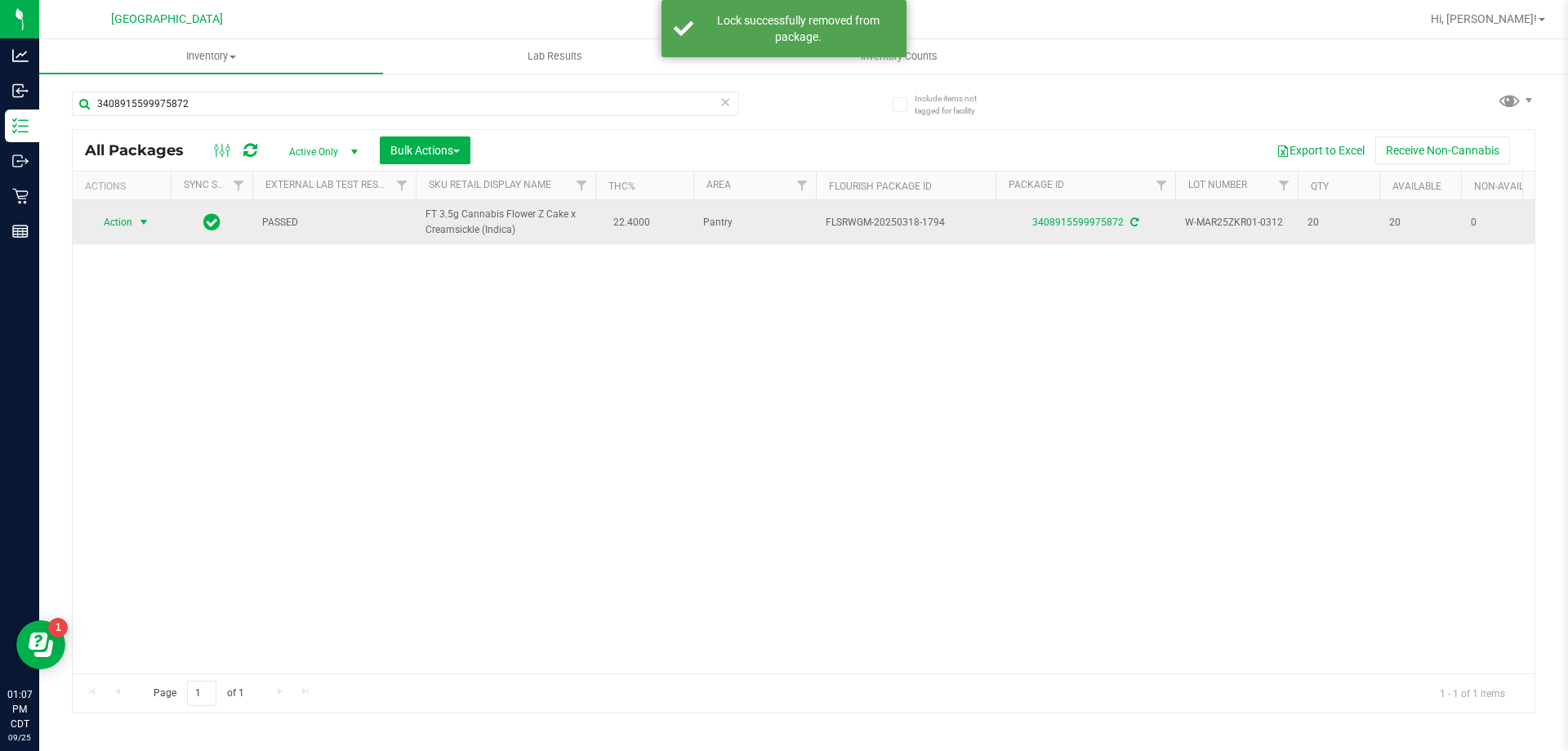
click at [123, 226] on span "Action" at bounding box center [111, 222] width 44 height 23
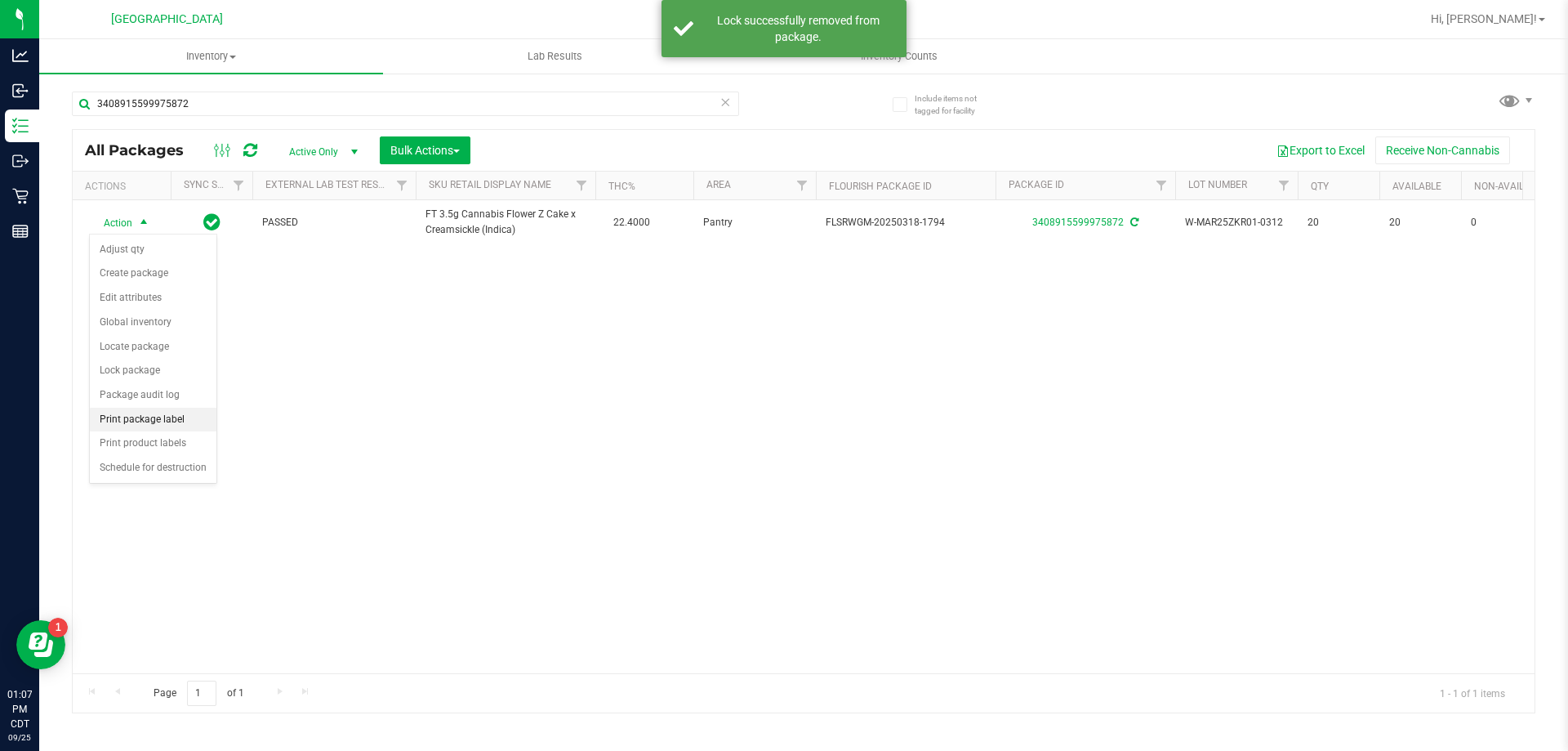
click at [147, 410] on li "Print package label" at bounding box center [153, 420] width 126 height 24
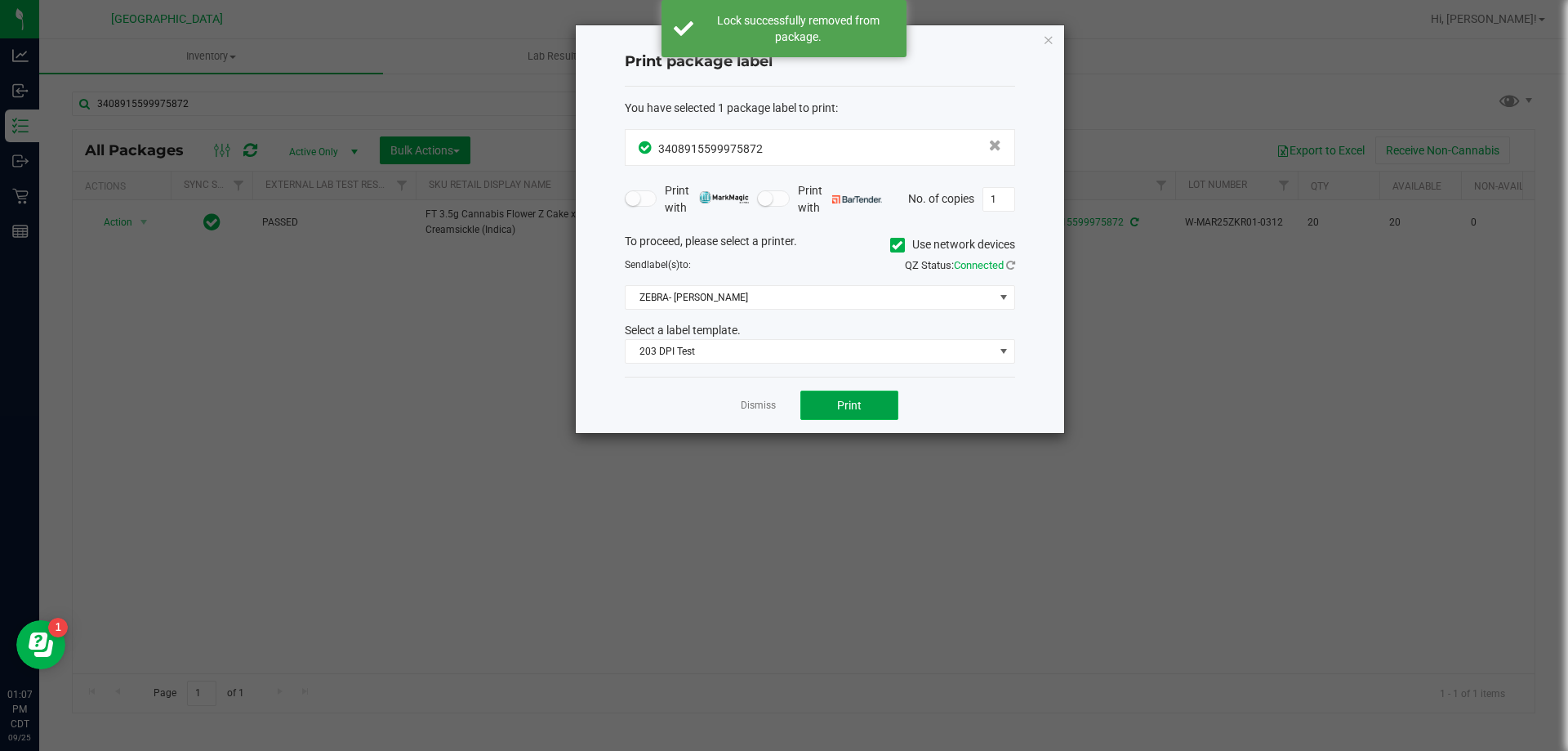
click at [822, 406] on button "Print" at bounding box center [849, 406] width 98 height 30
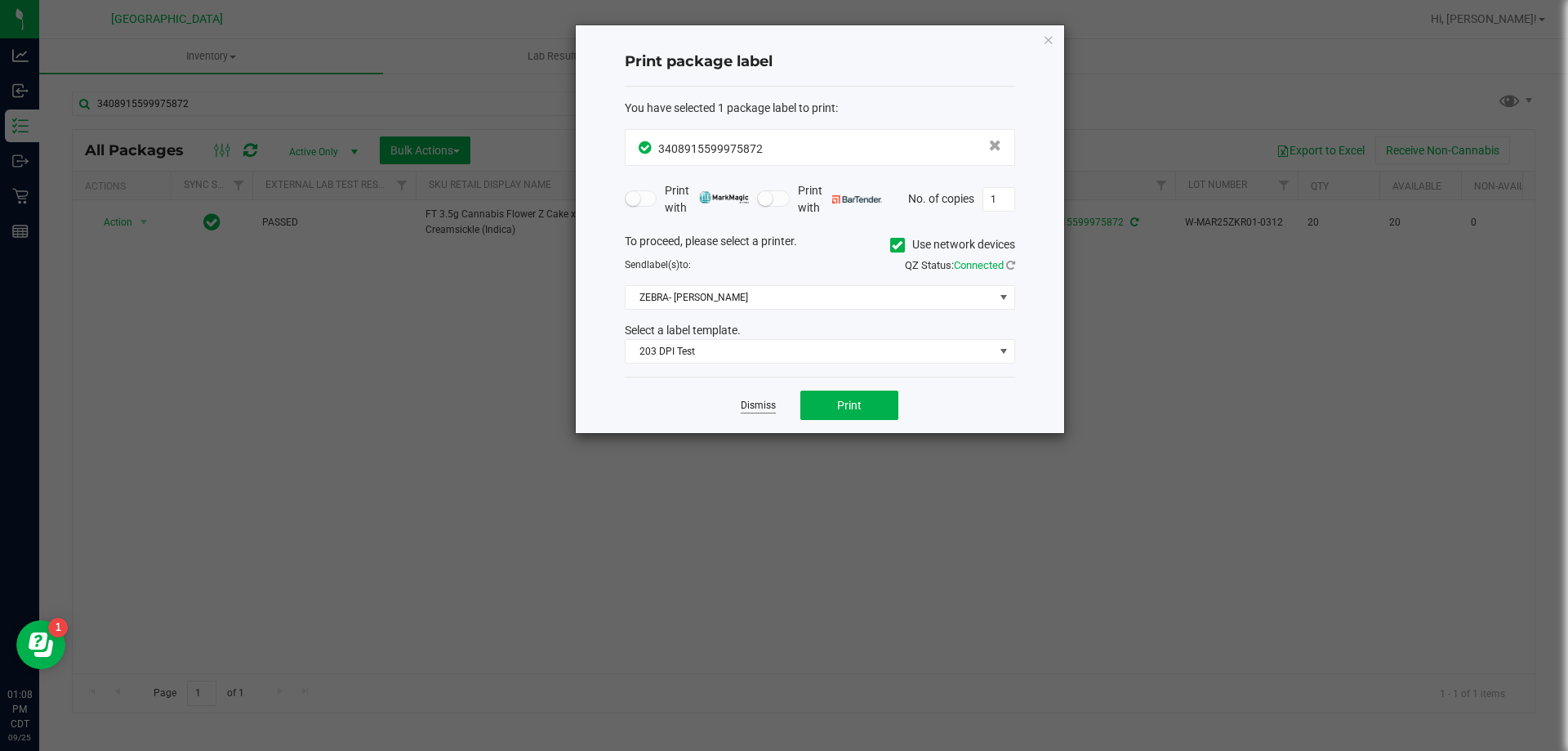
click at [753, 410] on link "Dismiss" at bounding box center [758, 406] width 35 height 14
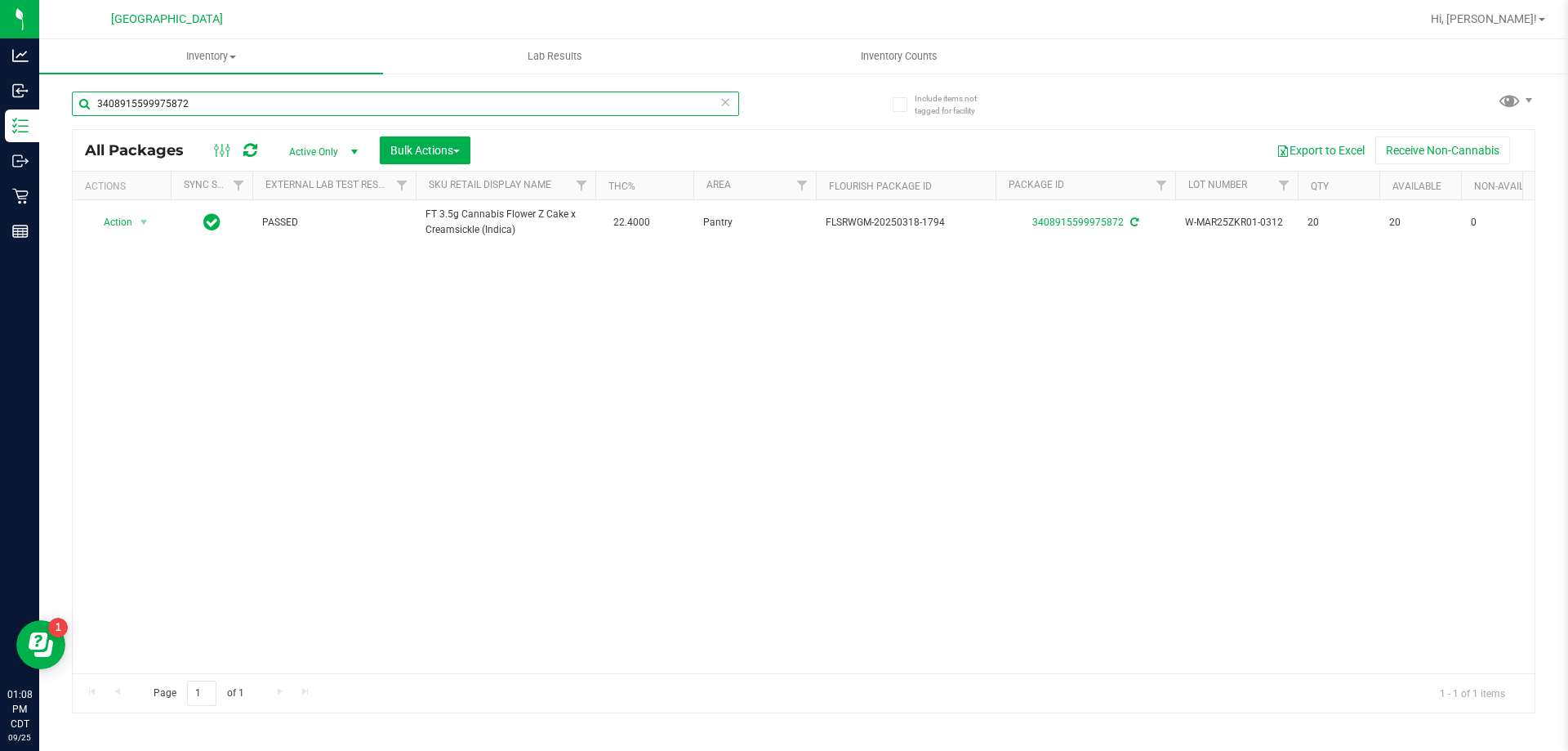
drag, startPoint x: 207, startPoint y: 99, endPoint x: 65, endPoint y: 119, distance: 143.4
click at [65, 119] on div "Include items not tagged for facility 3408915599975872 All Packages Active Only…" at bounding box center [803, 320] width 1529 height 498
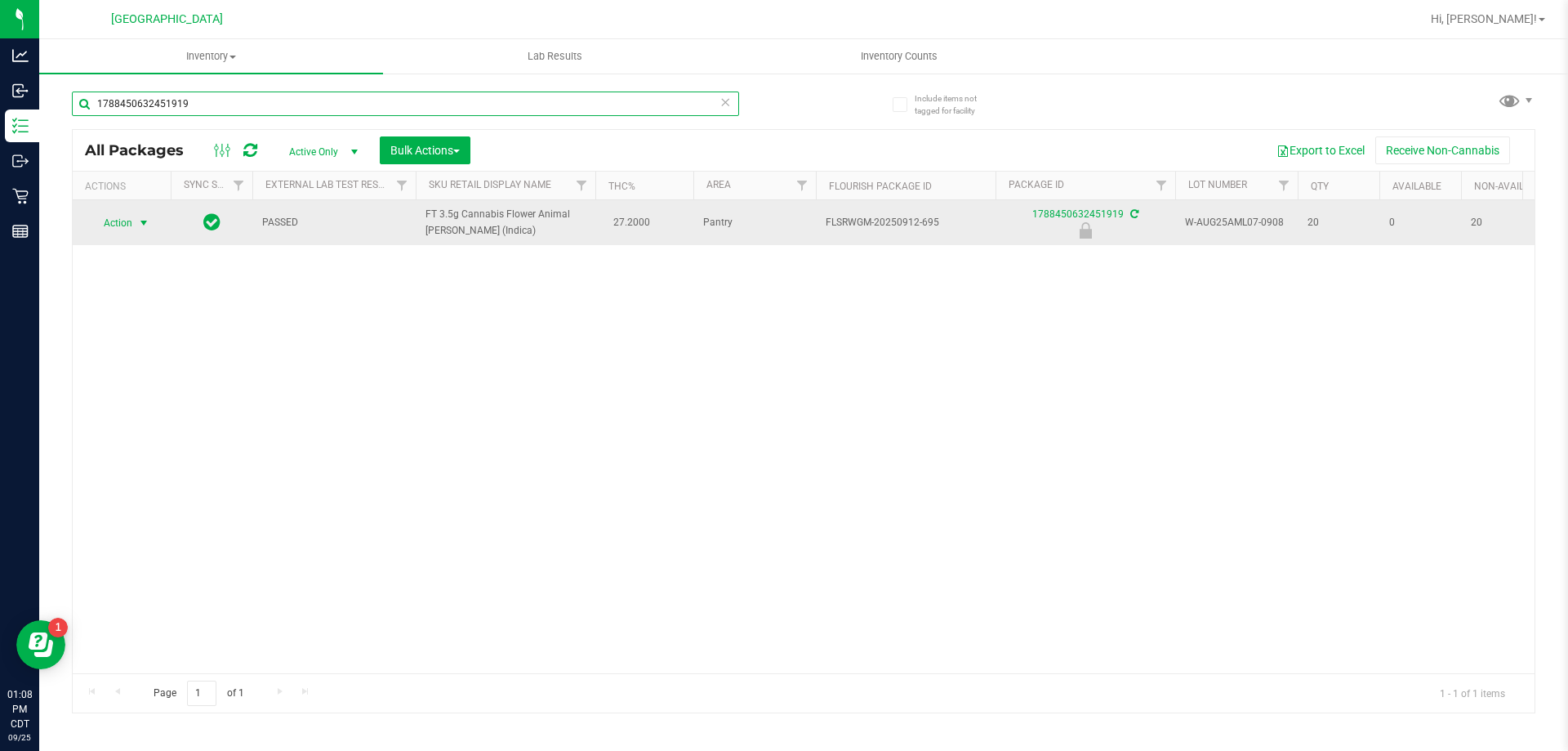
type input "1788450632451919"
click at [113, 221] on span "Action" at bounding box center [111, 223] width 44 height 23
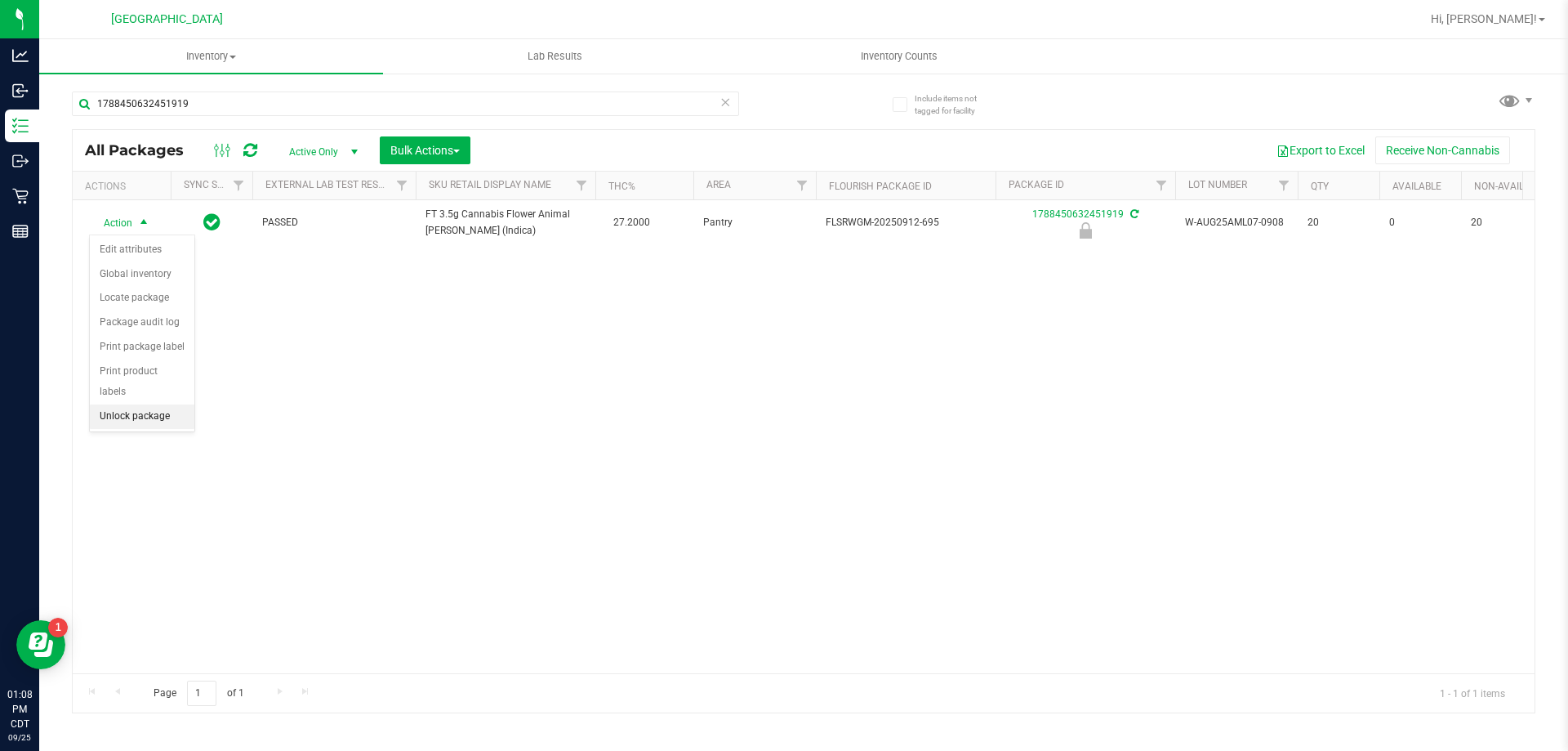
click at [169, 405] on li "Unlock package" at bounding box center [142, 417] width 105 height 24
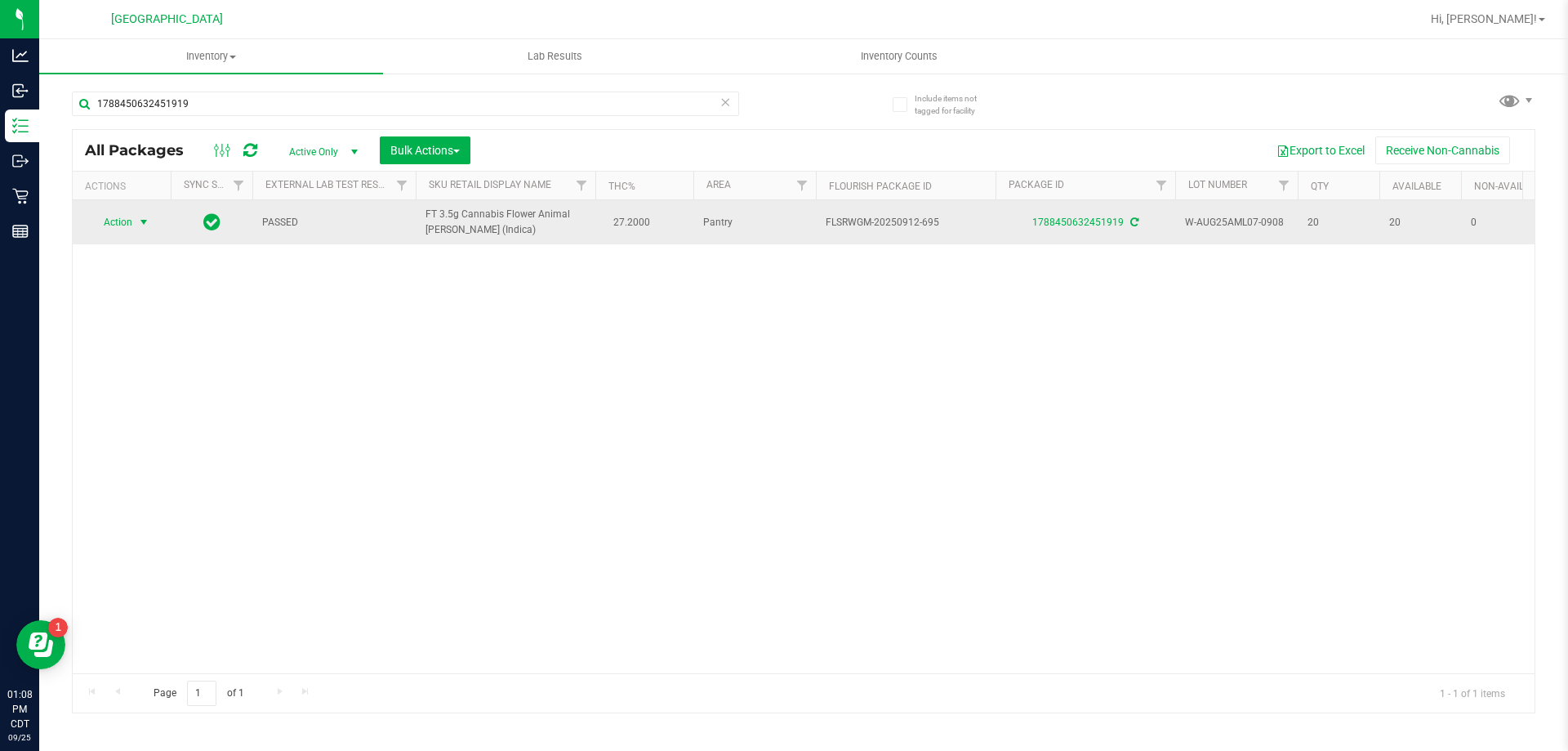
click at [98, 231] on span "Action" at bounding box center [111, 222] width 44 height 23
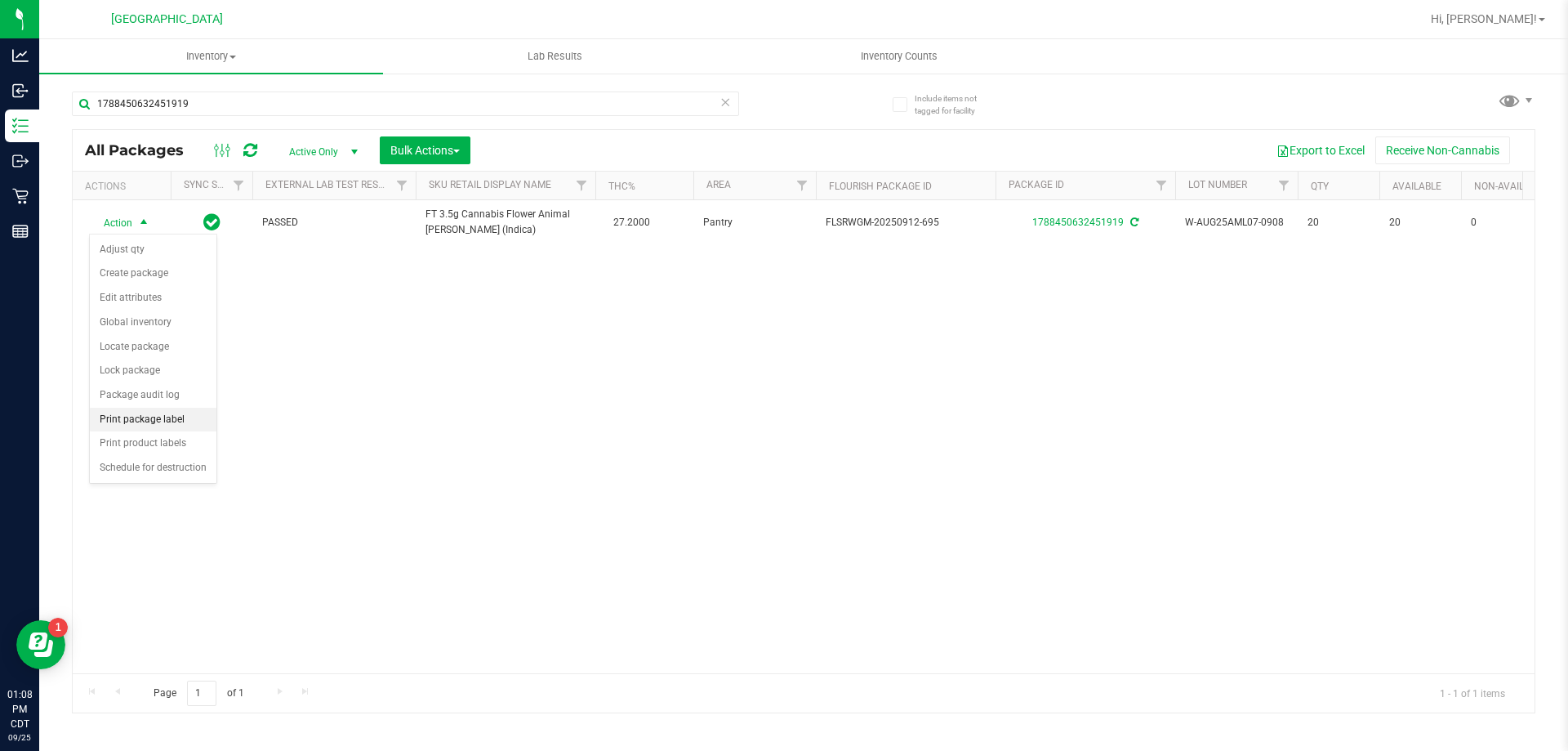
click at [145, 412] on li "Print package label" at bounding box center [153, 420] width 126 height 24
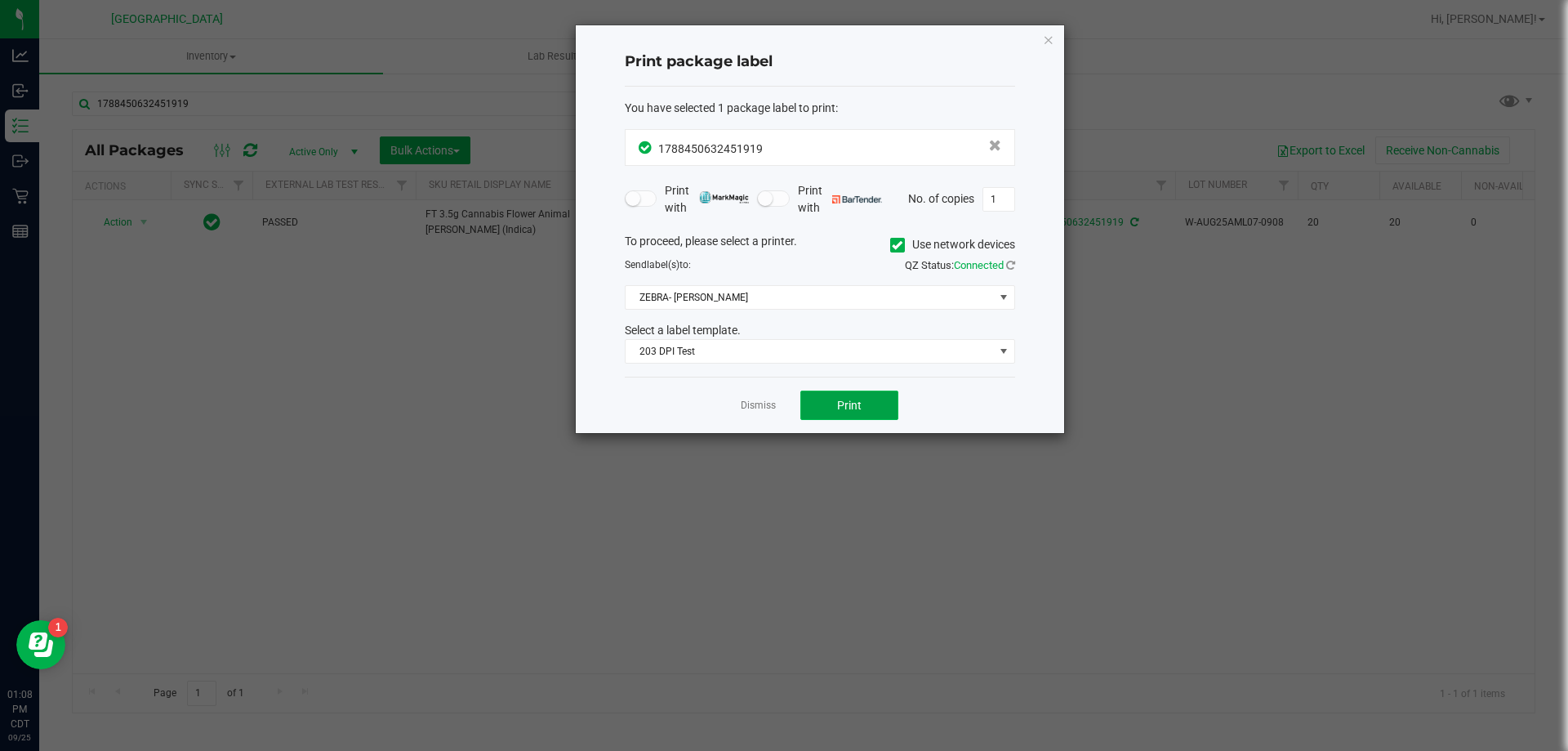
click at [833, 409] on button "Print" at bounding box center [849, 406] width 98 height 30
click at [766, 399] on link "Dismiss" at bounding box center [758, 406] width 35 height 14
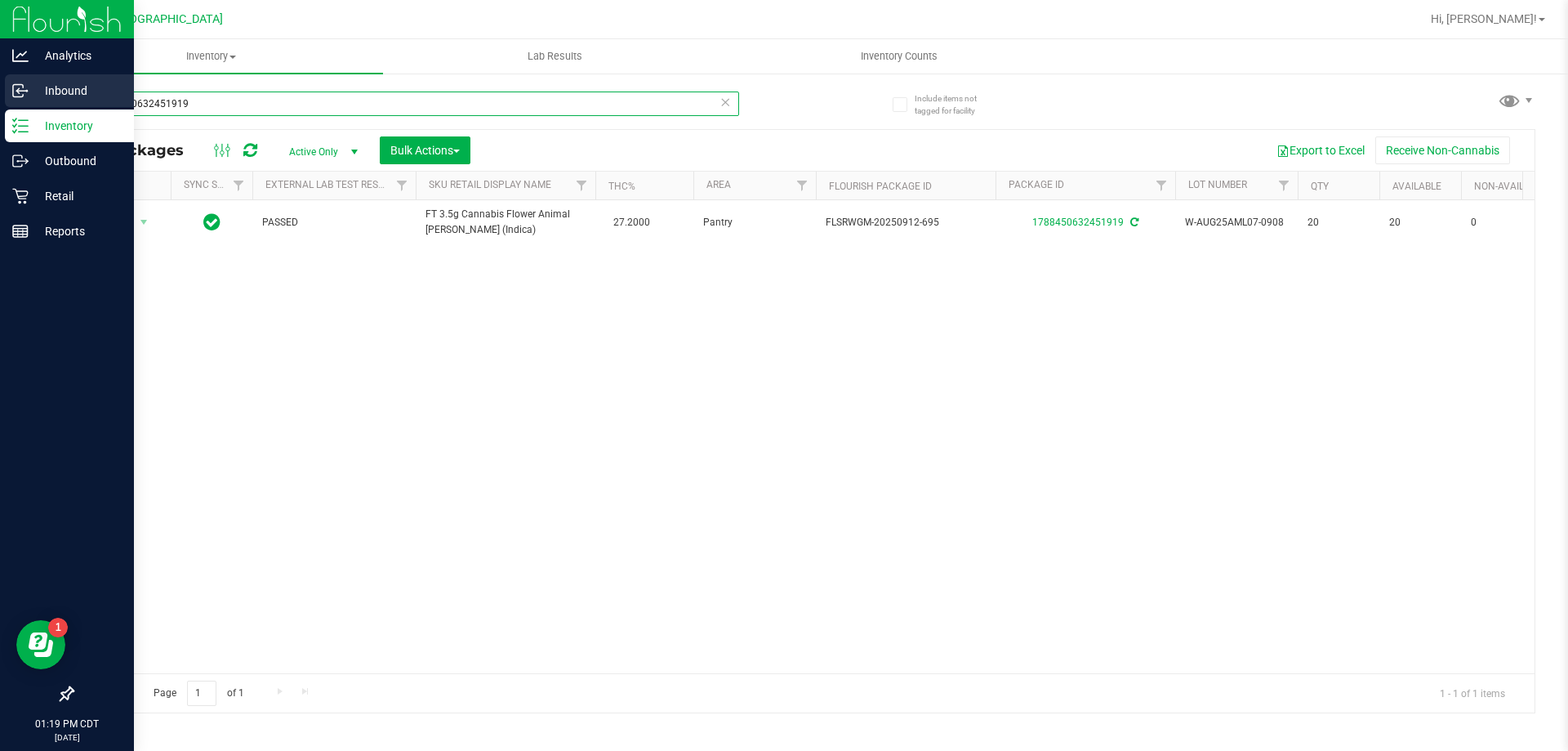
drag, startPoint x: 242, startPoint y: 106, endPoint x: 11, endPoint y: 106, distance: 231.0
click at [11, 106] on div "Analytics Inbound Inventory Outbound Retail Reports 01:19 PM CDT [DATE] 09/25 […" at bounding box center [784, 375] width 1568 height 751
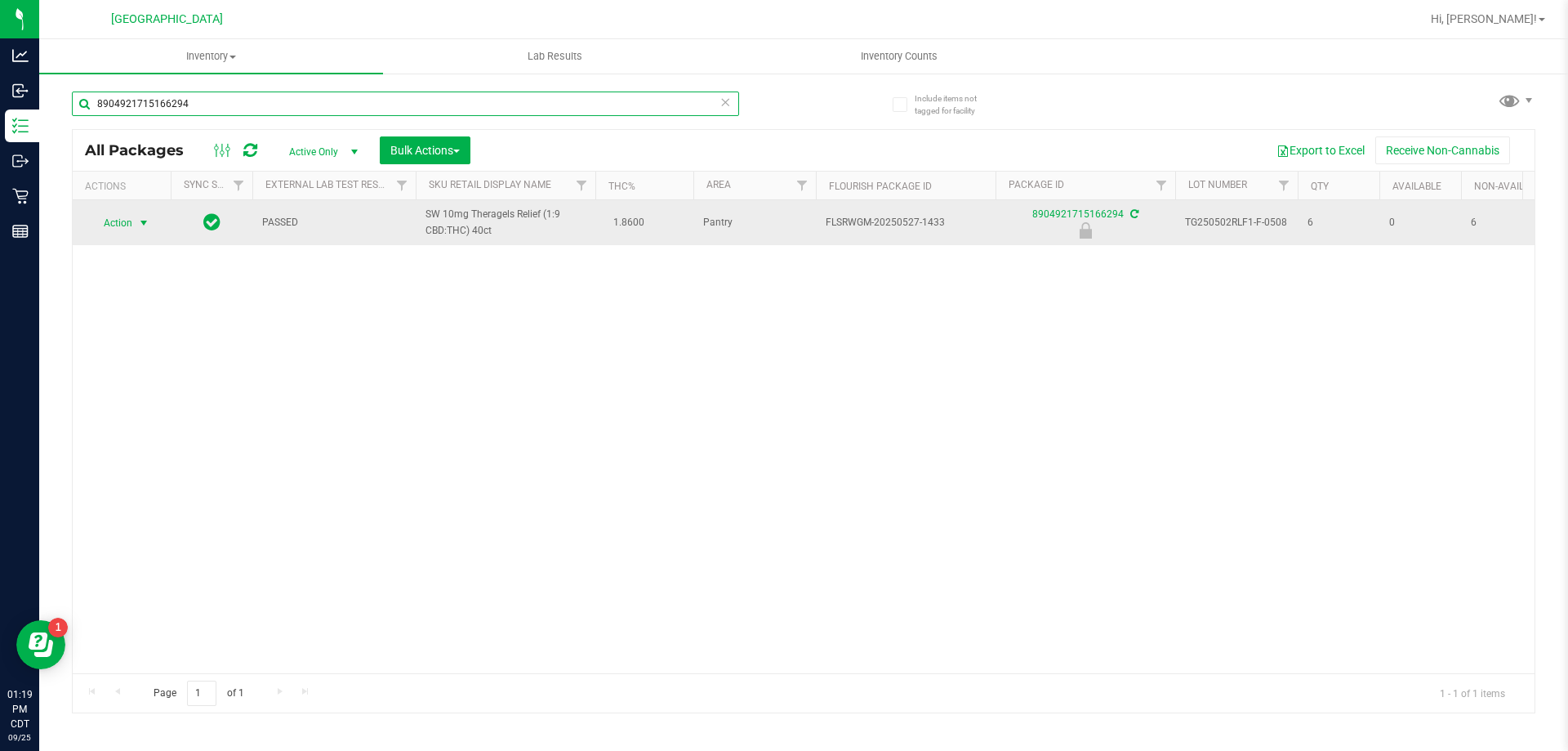
type input "8904921715166294"
click at [114, 218] on span "Action" at bounding box center [111, 223] width 44 height 23
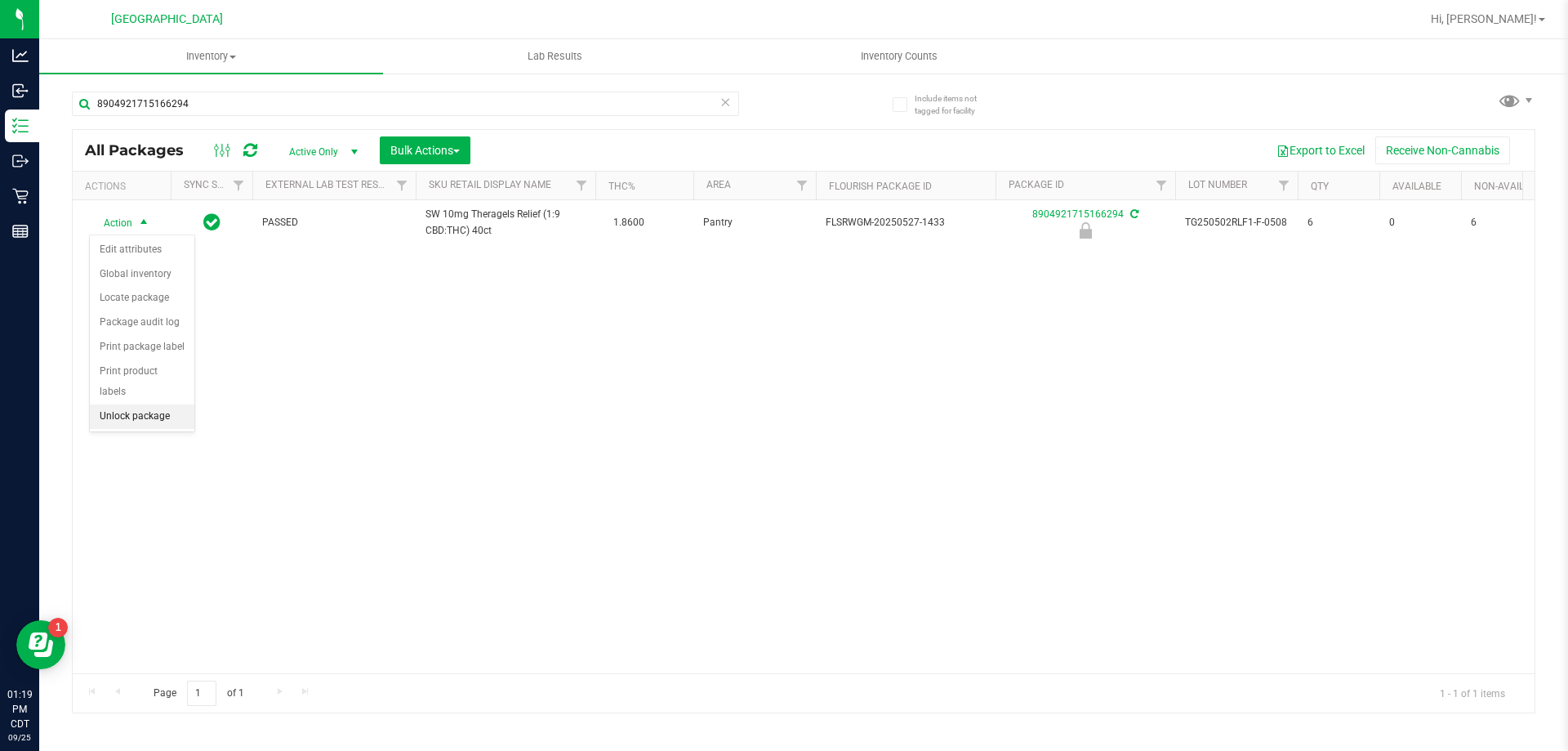
click at [147, 405] on li "Unlock package" at bounding box center [142, 417] width 105 height 24
click at [119, 217] on span "Action" at bounding box center [111, 222] width 44 height 23
click at [156, 420] on li "Print package label" at bounding box center [153, 420] width 126 height 24
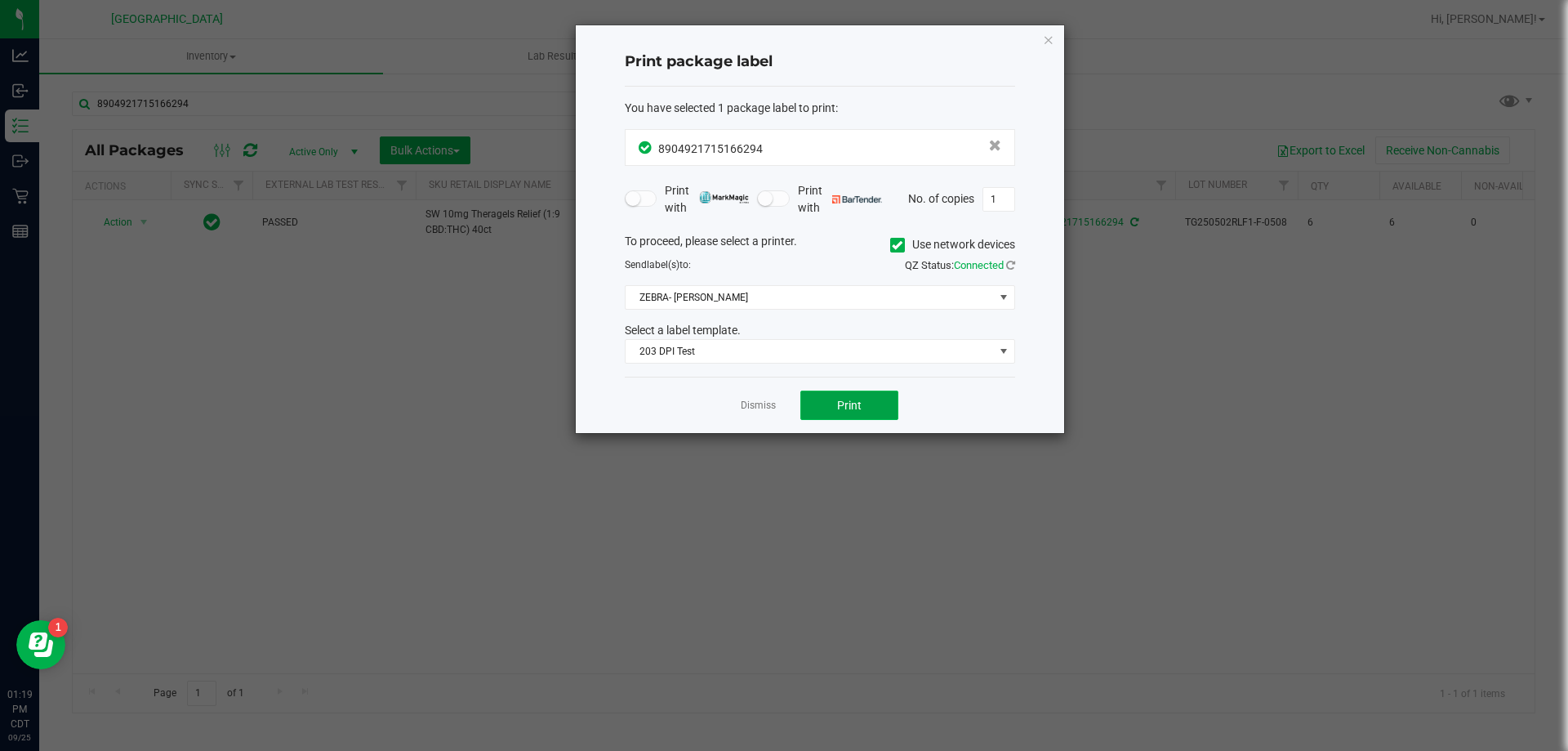
click at [881, 396] on button "Print" at bounding box center [849, 406] width 98 height 30
click at [880, 400] on button "Print" at bounding box center [849, 406] width 98 height 30
click at [759, 383] on div "Dismiss Print" at bounding box center [820, 405] width 391 height 57
click at [752, 438] on ngb-modal-window "Print package label You have selected 1 package label to print : 89049217151662…" at bounding box center [790, 375] width 1580 height 751
click at [747, 397] on app-cancel-button "Dismiss" at bounding box center [758, 406] width 35 height 17
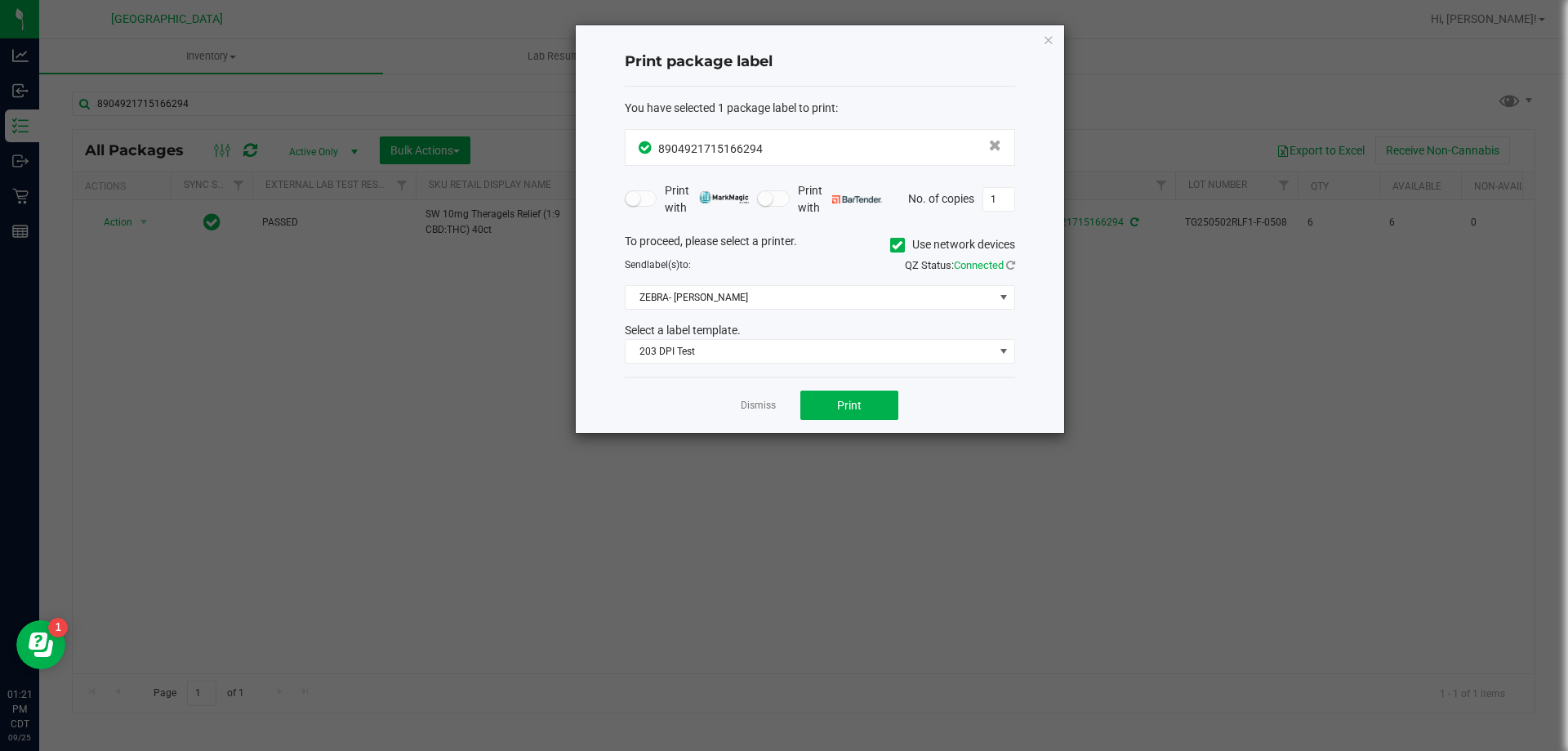
click at [747, 397] on app-cancel-button "Dismiss" at bounding box center [758, 406] width 35 height 17
click at [743, 406] on link "Dismiss" at bounding box center [758, 406] width 35 height 14
